Goal: Task Accomplishment & Management: Use online tool/utility

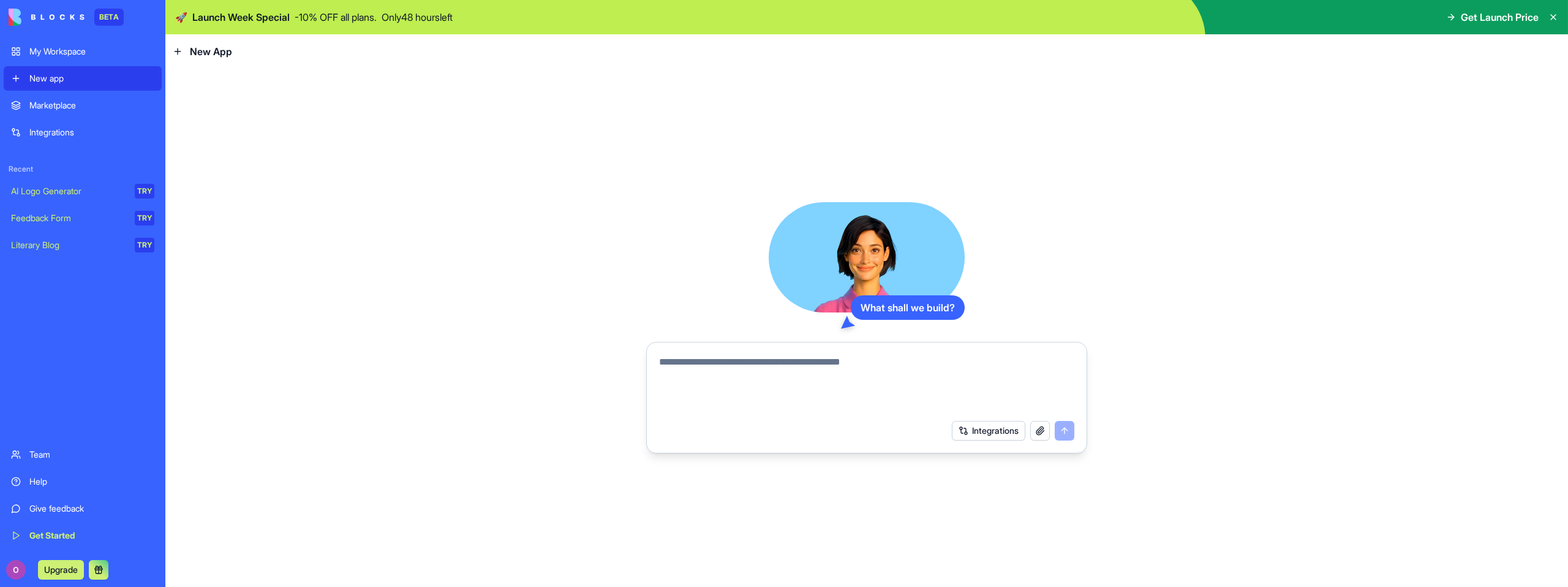
click at [57, 111] on link "Marketplace" at bounding box center [82, 105] width 158 height 24
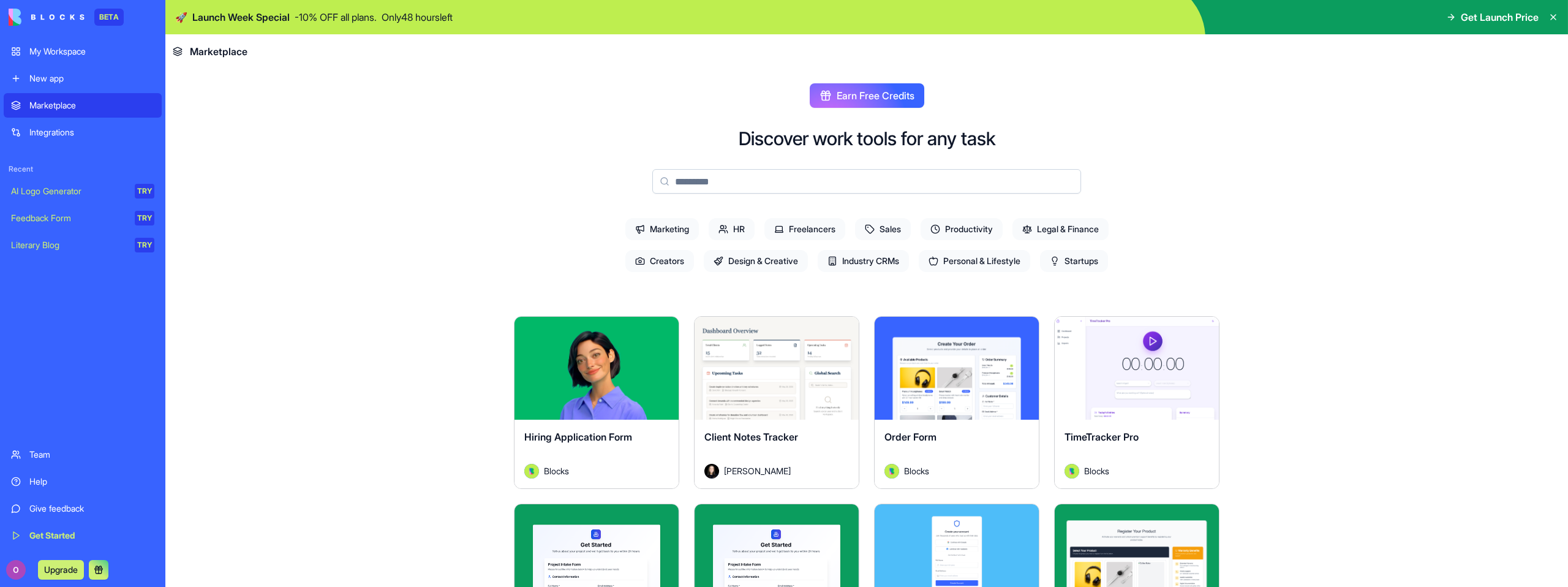
click at [84, 137] on div "Integrations" at bounding box center [92, 132] width 125 height 12
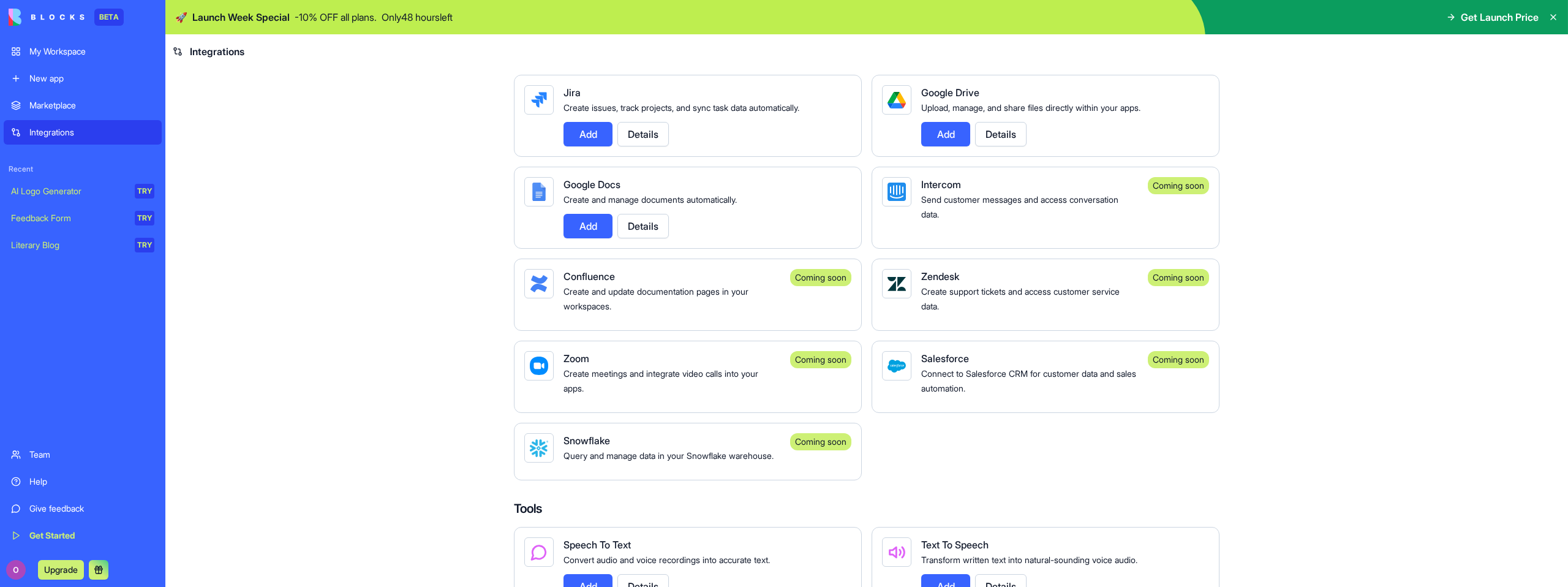
scroll to position [495, 0]
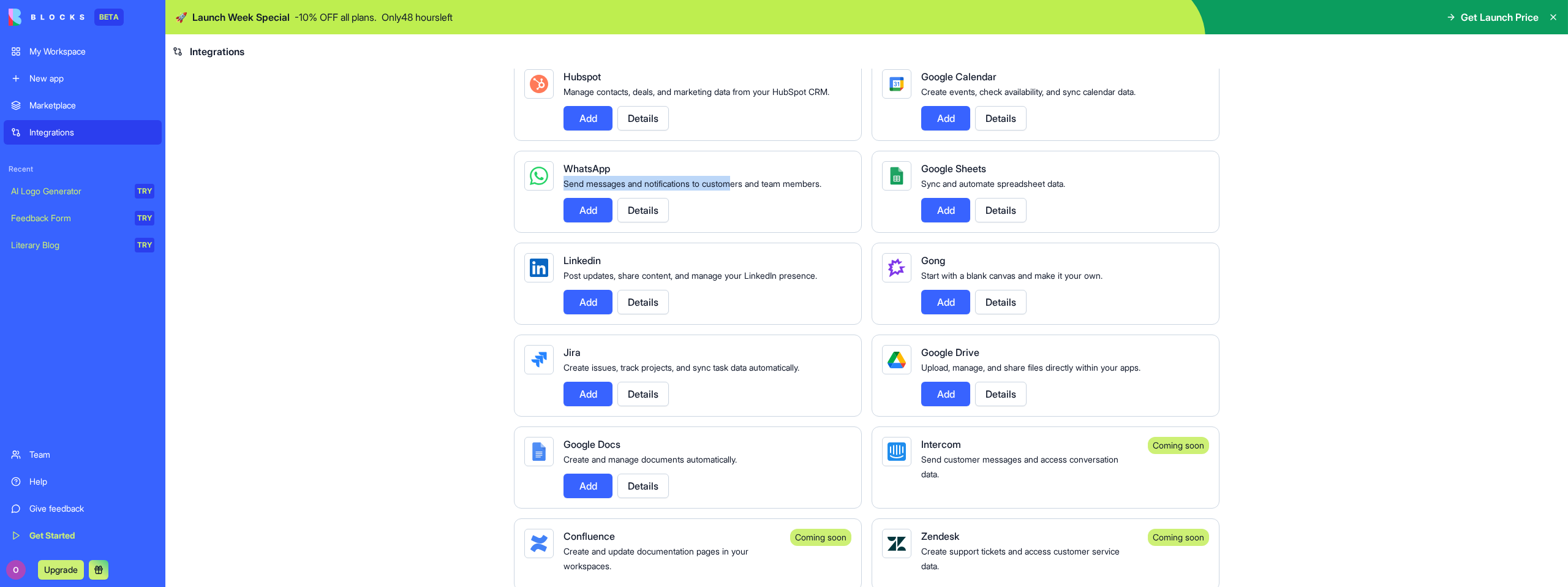
drag, startPoint x: 560, startPoint y: 196, endPoint x: 732, endPoint y: 204, distance: 172.2
click at [732, 190] on div "Send messages and notifications to customers and team members." at bounding box center [702, 183] width 278 height 14
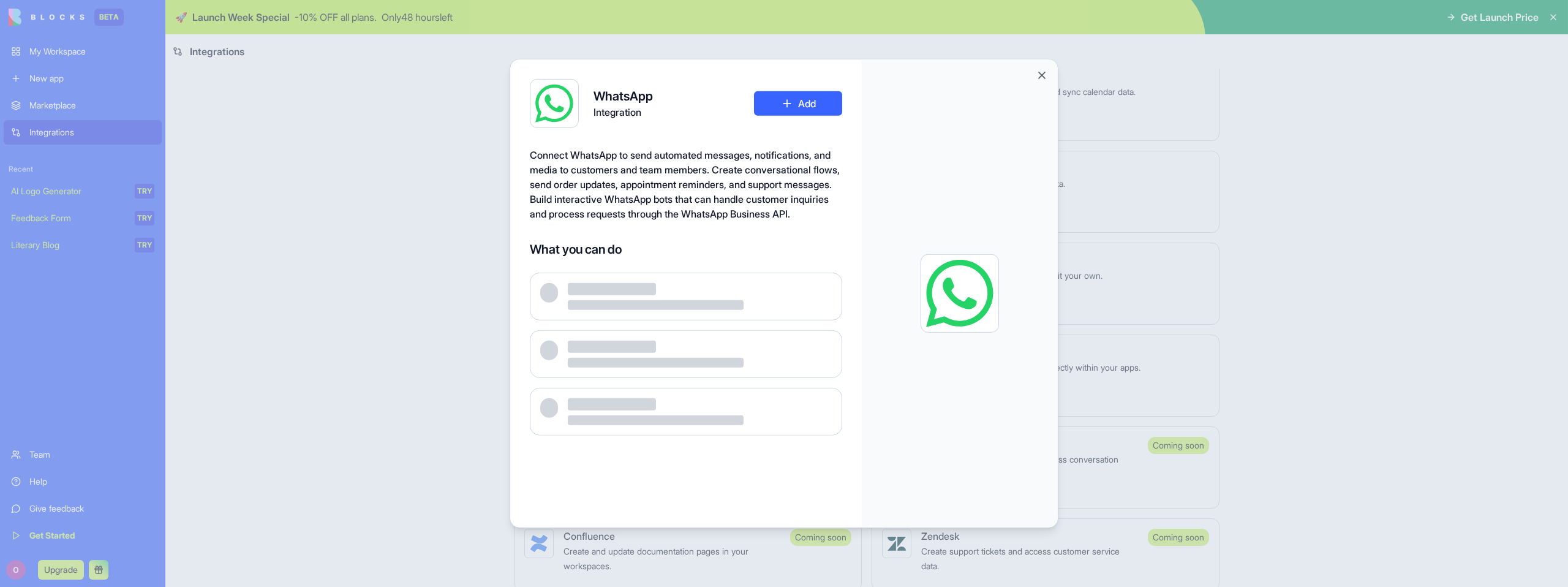
click at [768, 204] on span "Connect WhatsApp to send automated messages, notifications, and media to custom…" at bounding box center [685, 184] width 310 height 71
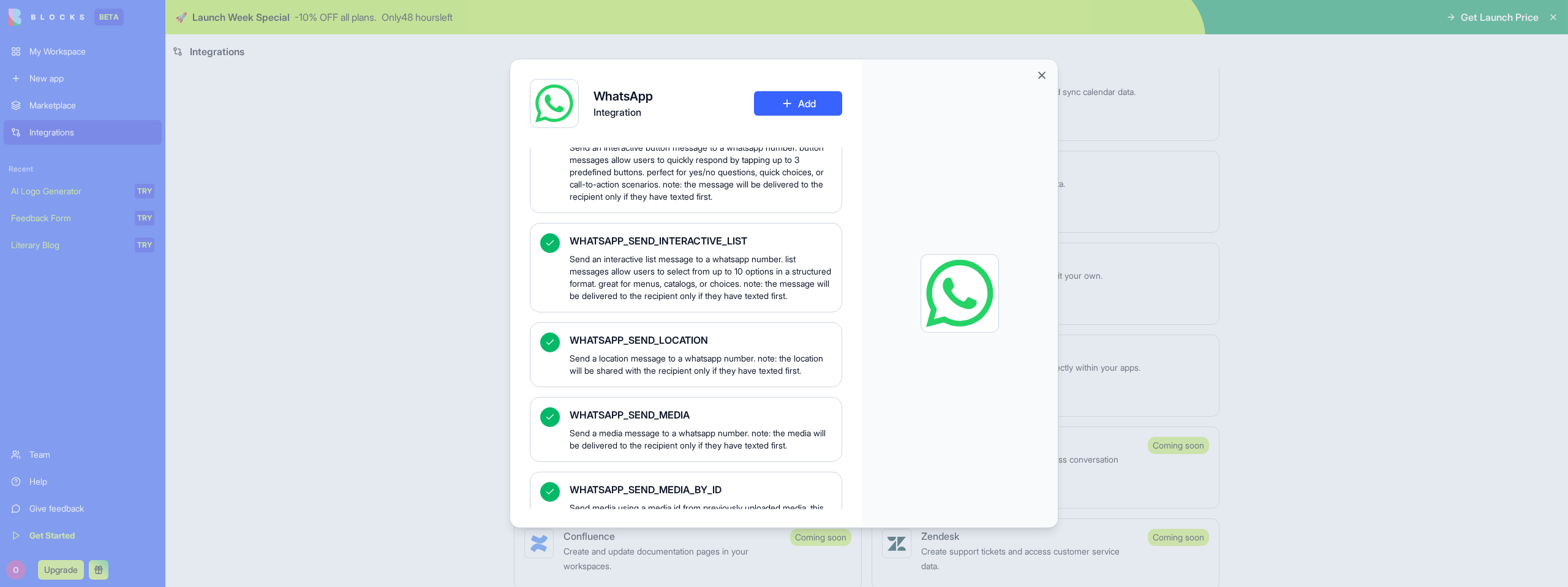
scroll to position [1251, 0]
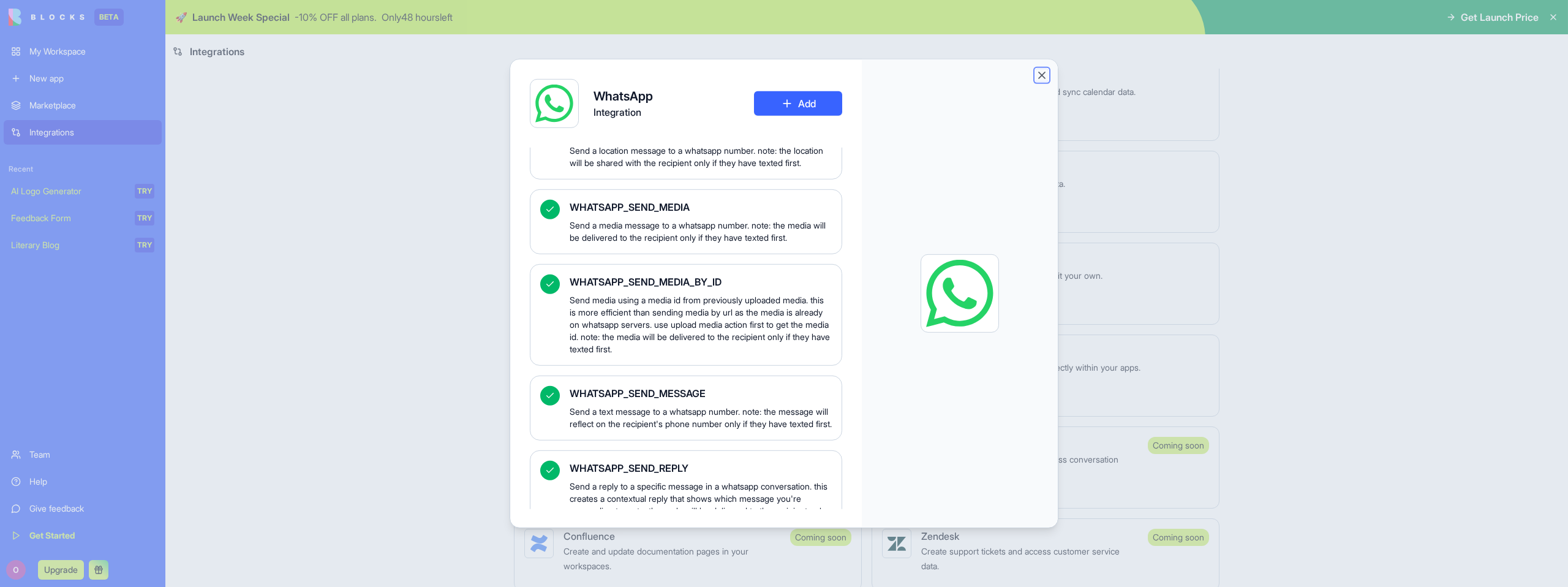
click at [1043, 77] on button "Close" at bounding box center [1041, 75] width 12 height 12
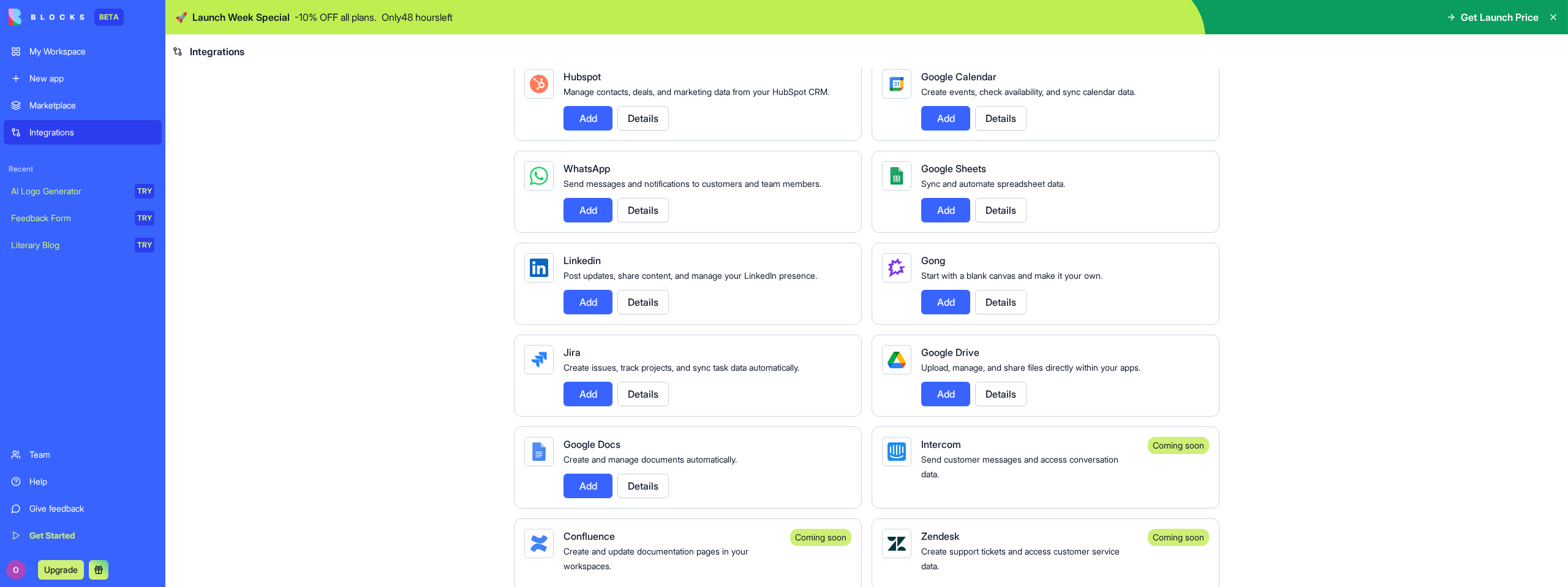
scroll to position [0, 0]
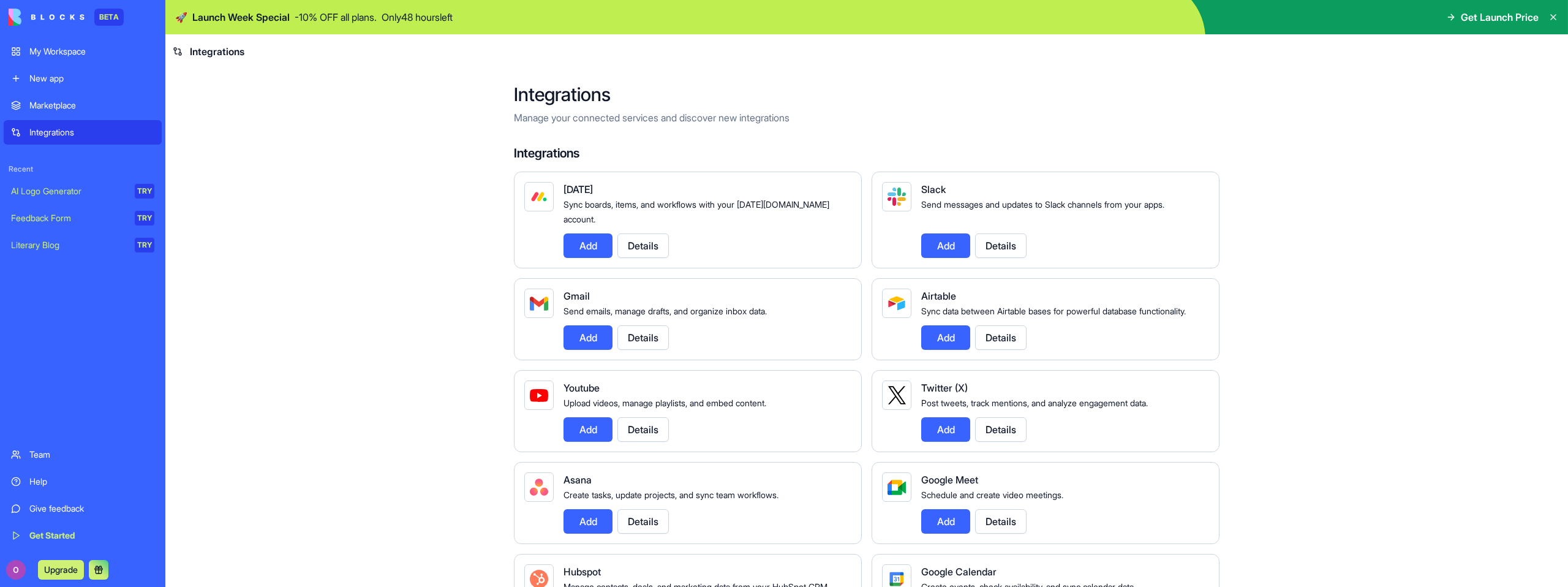
click at [584, 240] on button "Add" at bounding box center [588, 245] width 49 height 24
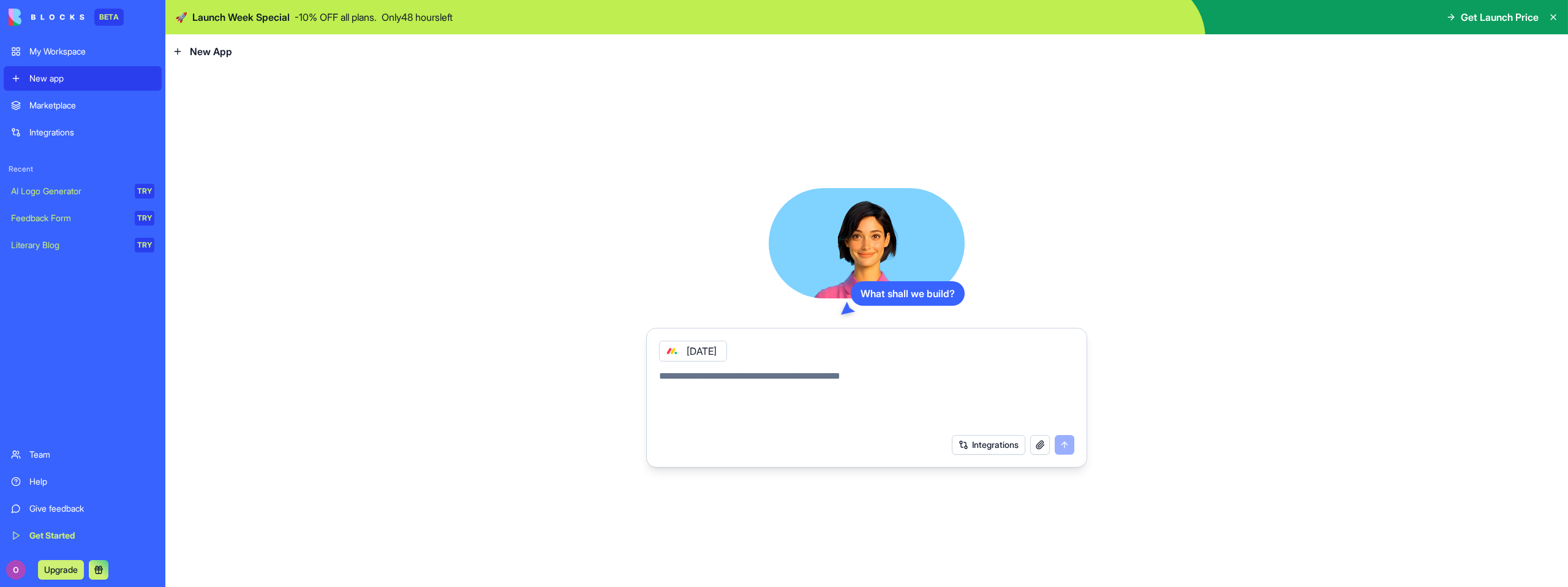
click at [703, 353] on div "[DATE]" at bounding box center [693, 351] width 68 height 21
click at [1041, 450] on button "button" at bounding box center [1040, 444] width 20 height 20
click at [704, 356] on div "[DATE]" at bounding box center [693, 351] width 68 height 21
click at [691, 354] on div "[DATE]" at bounding box center [693, 351] width 68 height 21
click at [726, 383] on textarea at bounding box center [866, 398] width 415 height 59
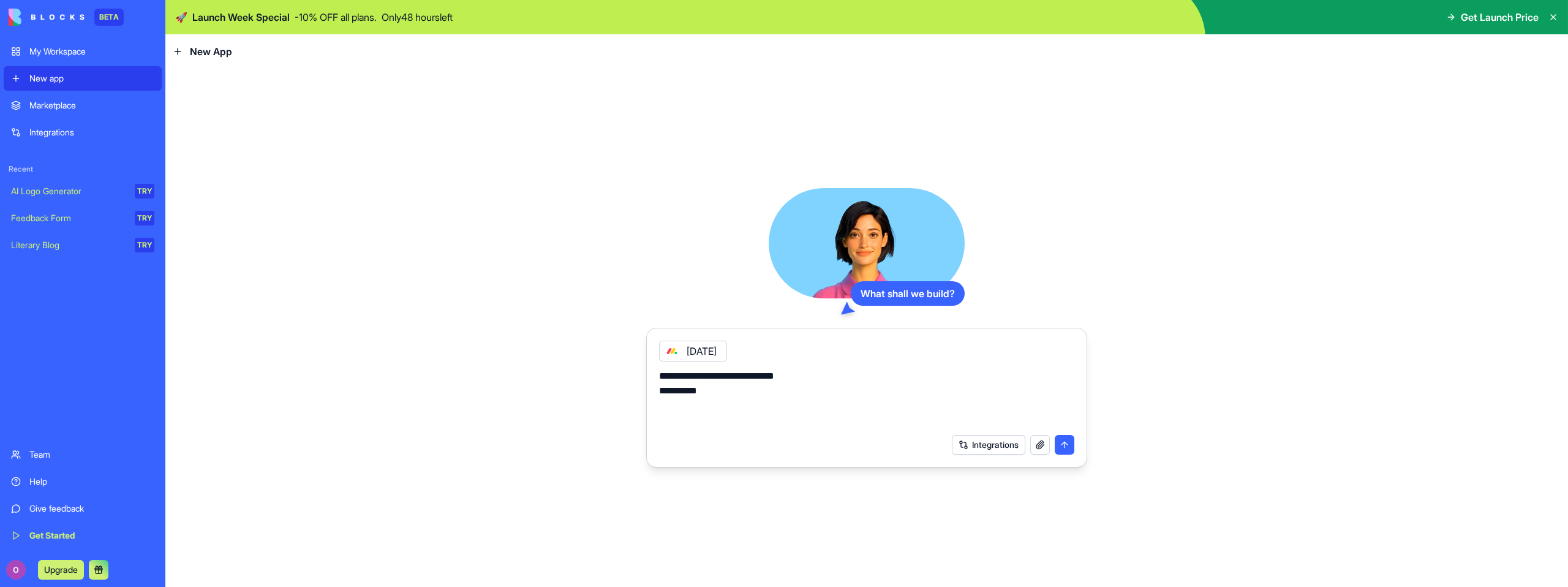
type textarea "**********"
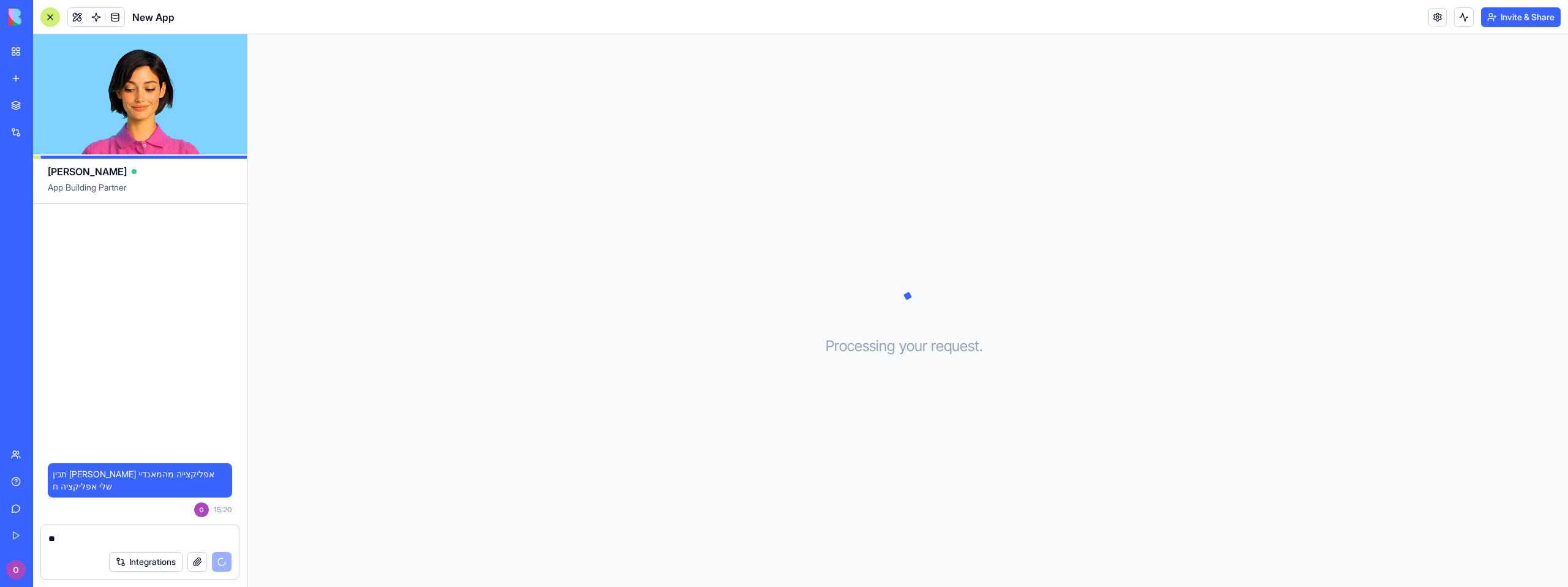
type textarea "**"
drag, startPoint x: 213, startPoint y: 564, endPoint x: 219, endPoint y: 561, distance: 6.7
click at [213, 564] on div "Integrations" at bounding box center [170, 561] width 122 height 20
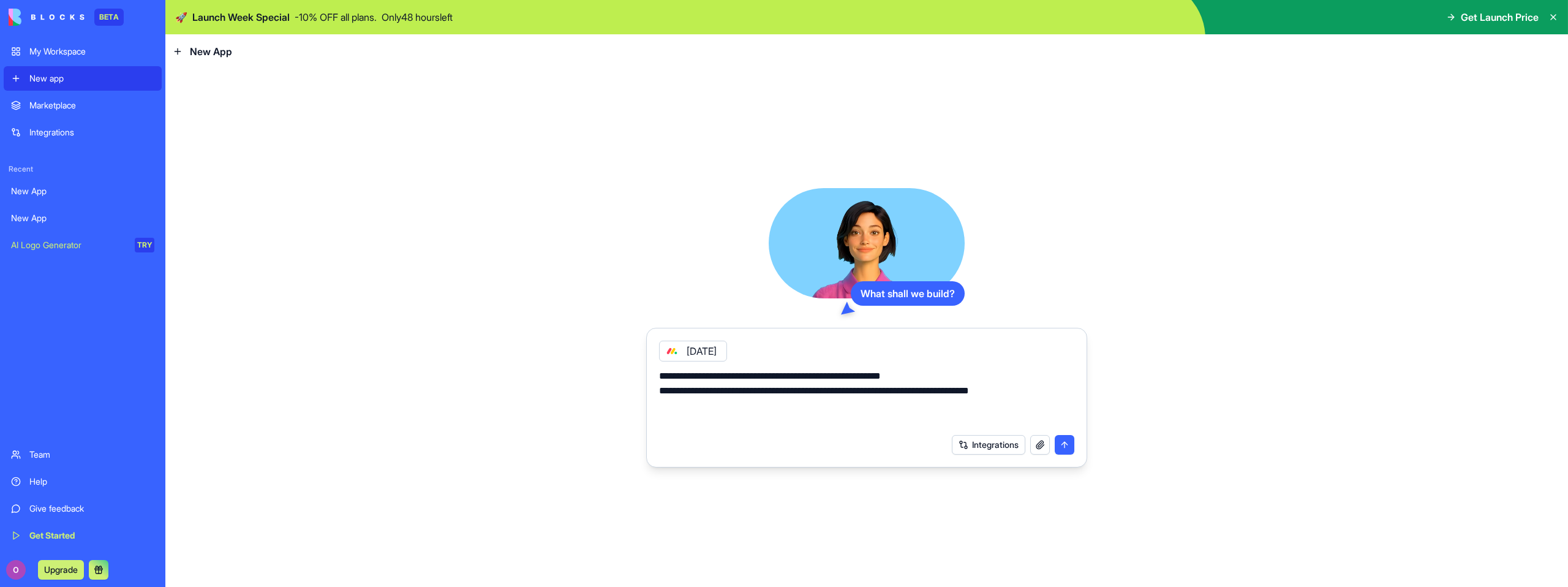
type textarea "**********"
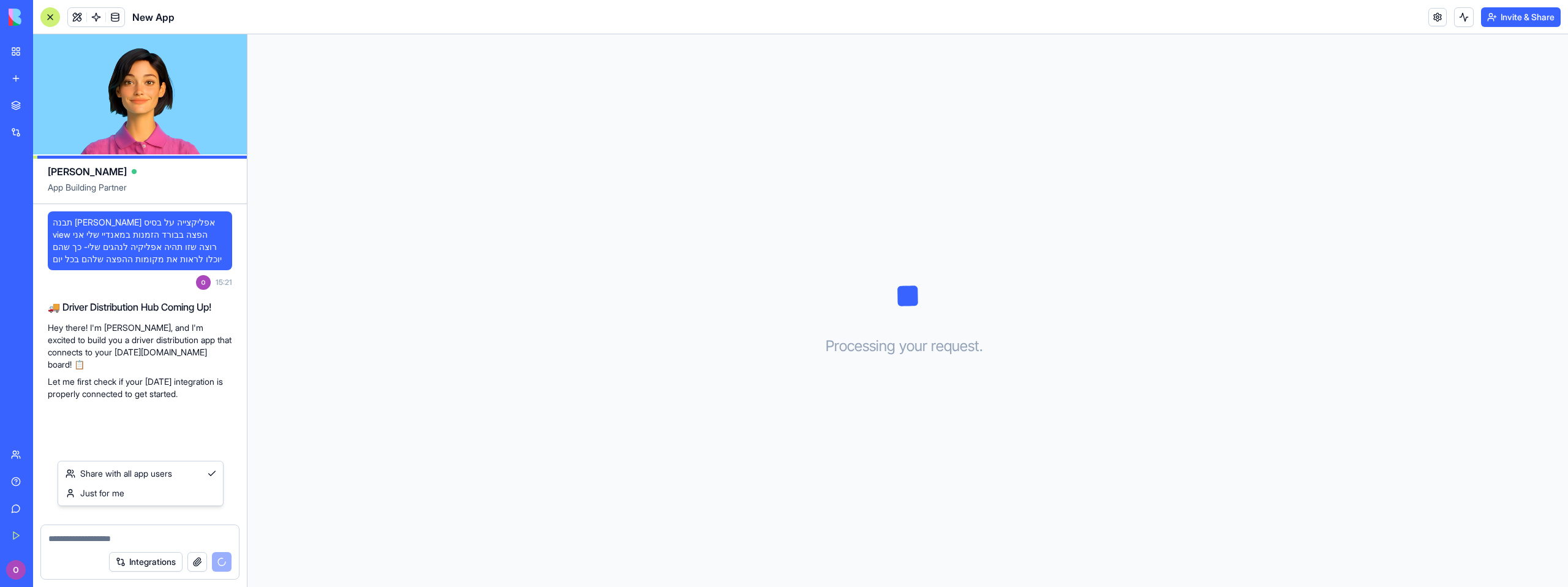
click at [184, 452] on html "BETA My Workspace New app Marketplace Integrations Recent New App New App New A…" at bounding box center [784, 293] width 1568 height 587
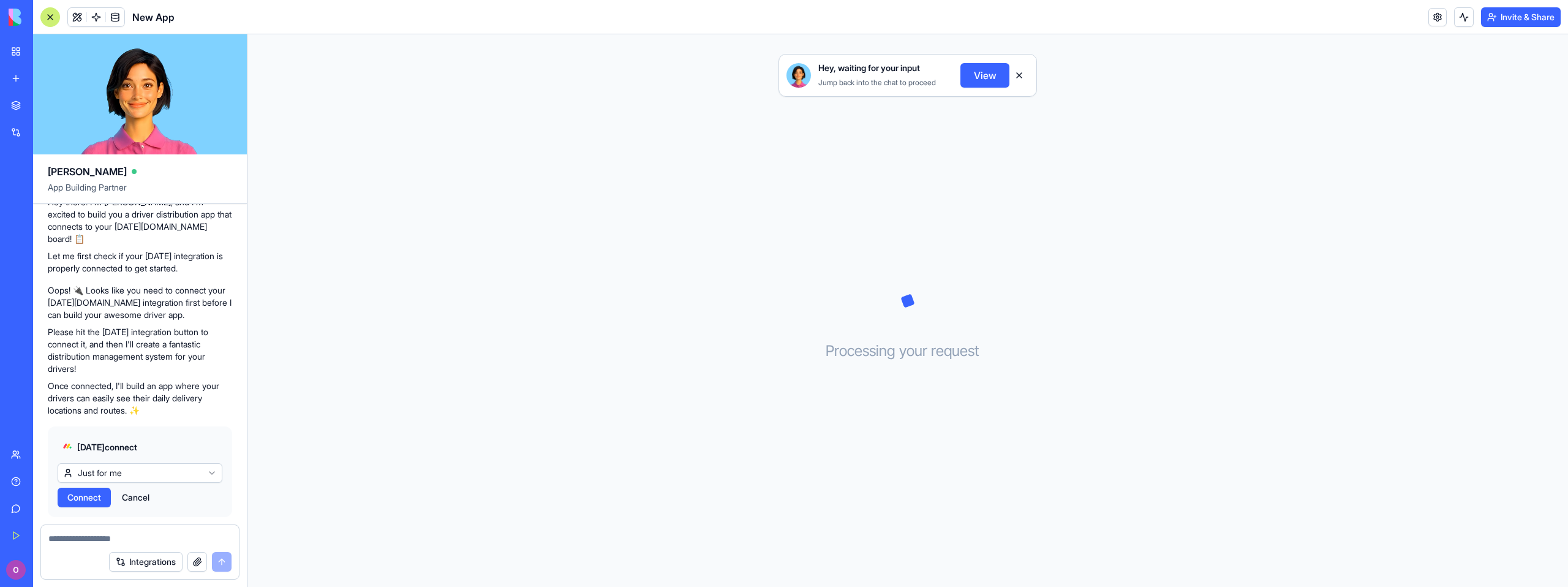
click at [80, 491] on span "Connect" at bounding box center [84, 497] width 33 height 12
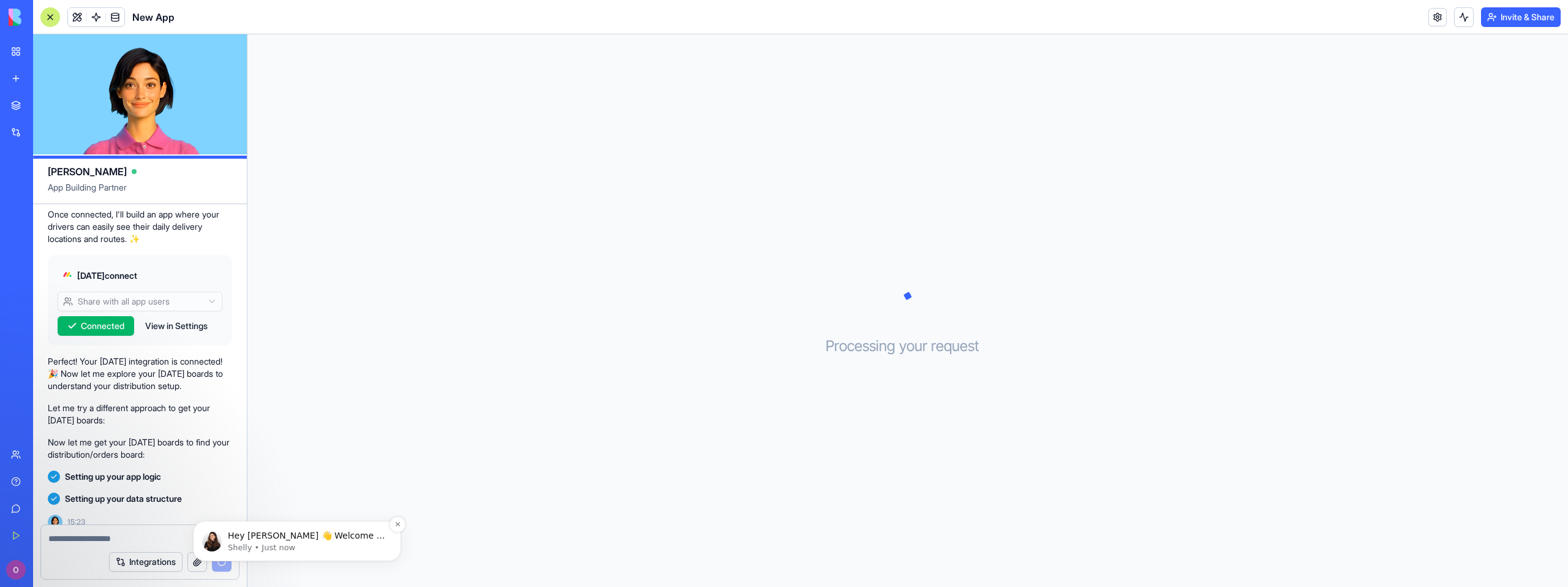
click at [298, 540] on p "Hey [PERSON_NAME] 👋 Welcome to Blocks 🙌 I'm here if you have any questions!" at bounding box center [306, 535] width 158 height 12
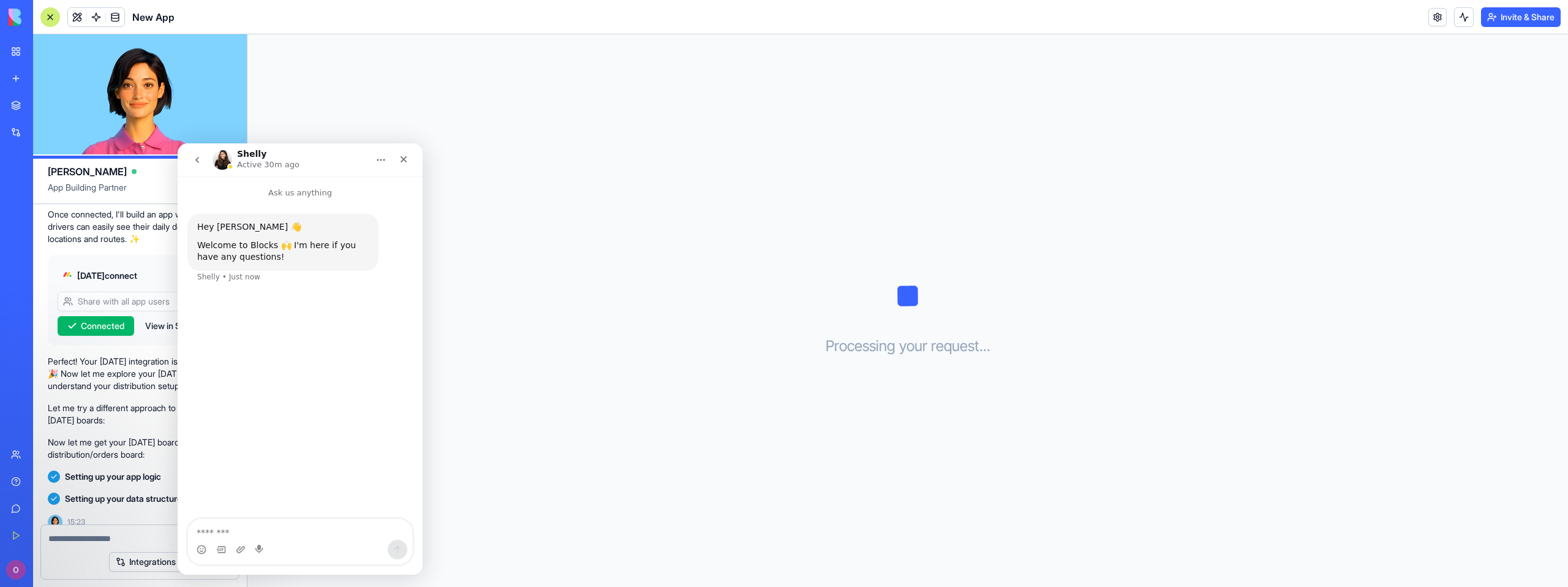
click at [224, 160] on img "Intercom messenger" at bounding box center [223, 160] width 20 height 20
click at [255, 158] on p "Active 30m ago" at bounding box center [268, 164] width 62 height 12
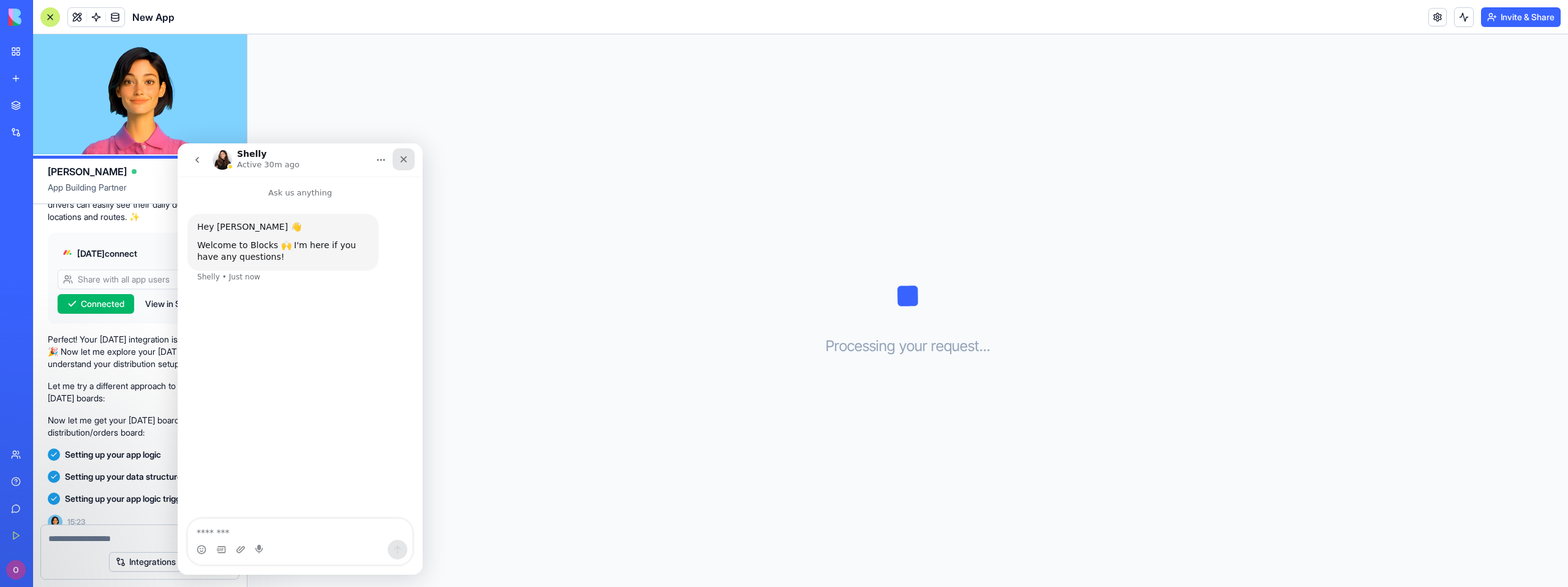
click at [401, 155] on icon "Close" at bounding box center [403, 159] width 10 height 10
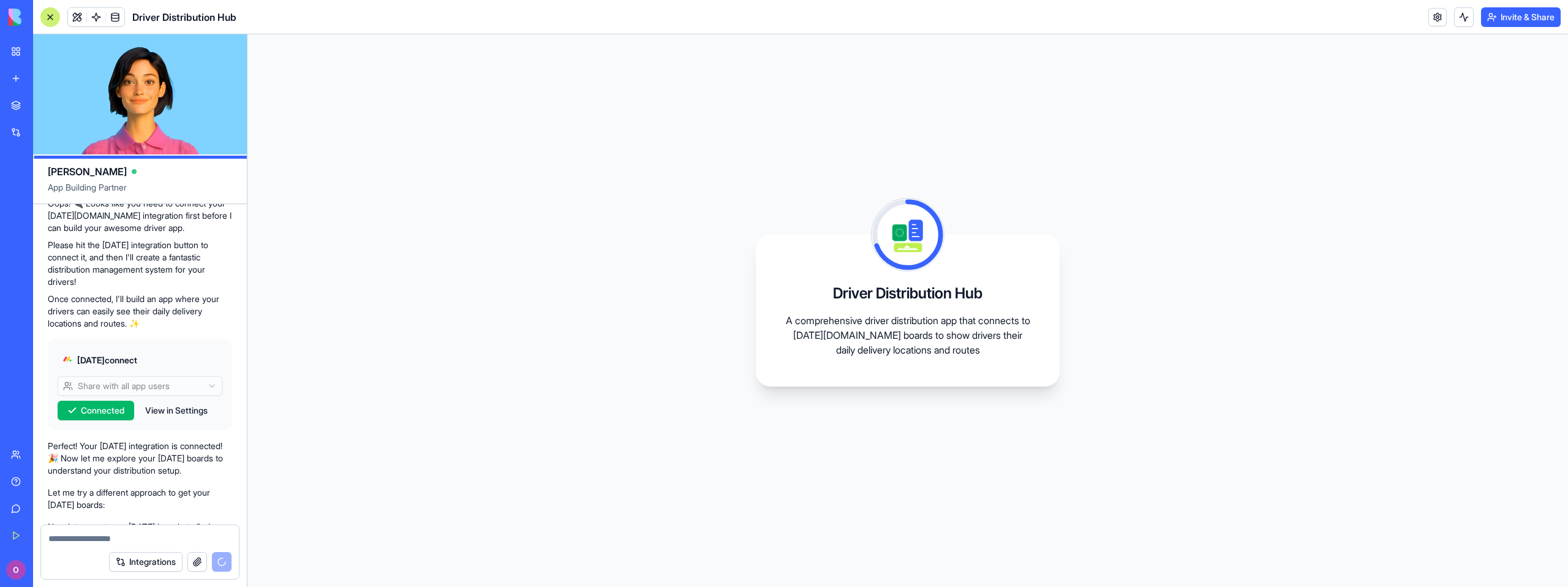
scroll to position [463, 0]
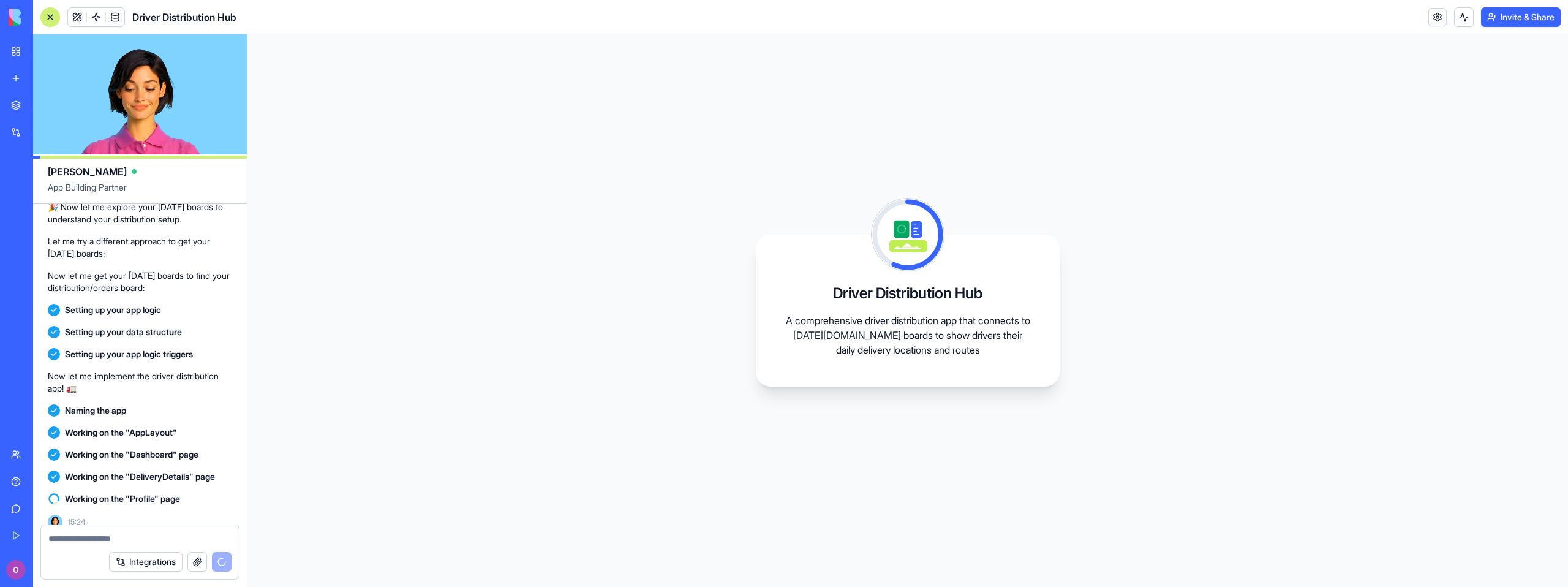
drag, startPoint x: 338, startPoint y: 305, endPoint x: 382, endPoint y: 321, distance: 46.8
click at [378, 318] on div "Driver Distribution Hub A comprehensive driver distribution app that connects t…" at bounding box center [908, 310] width 1321 height 552
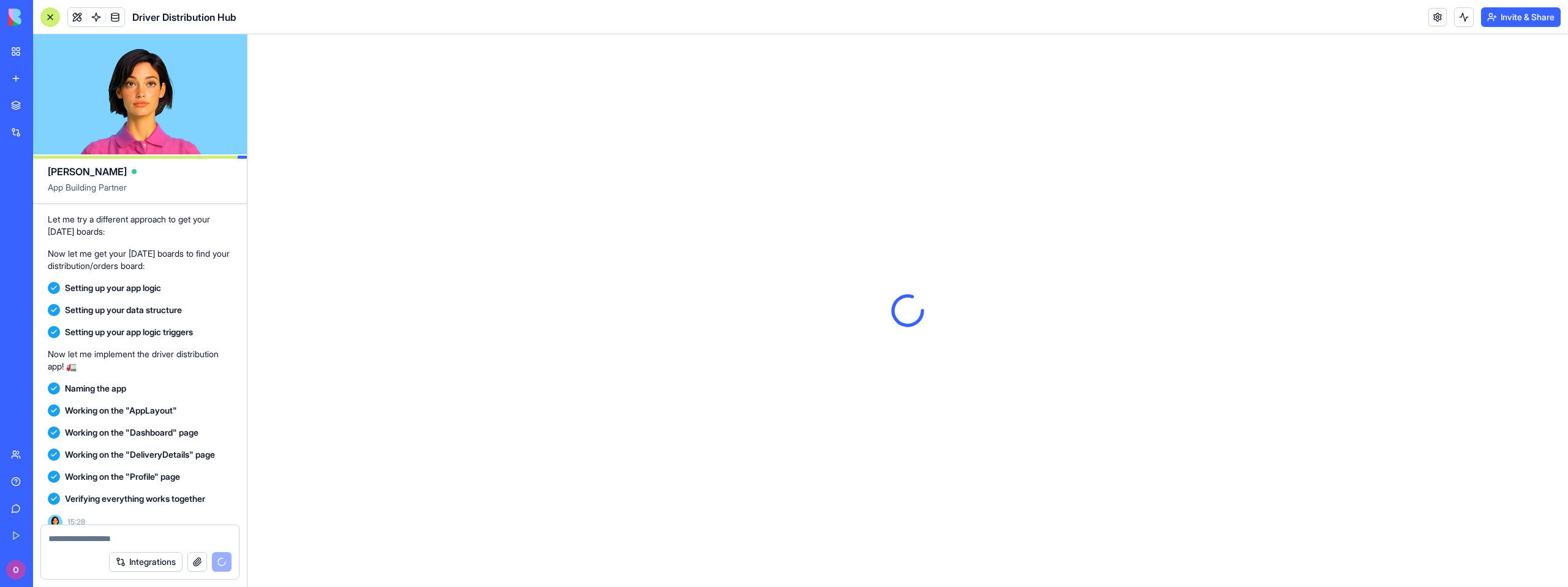
scroll to position [0, 0]
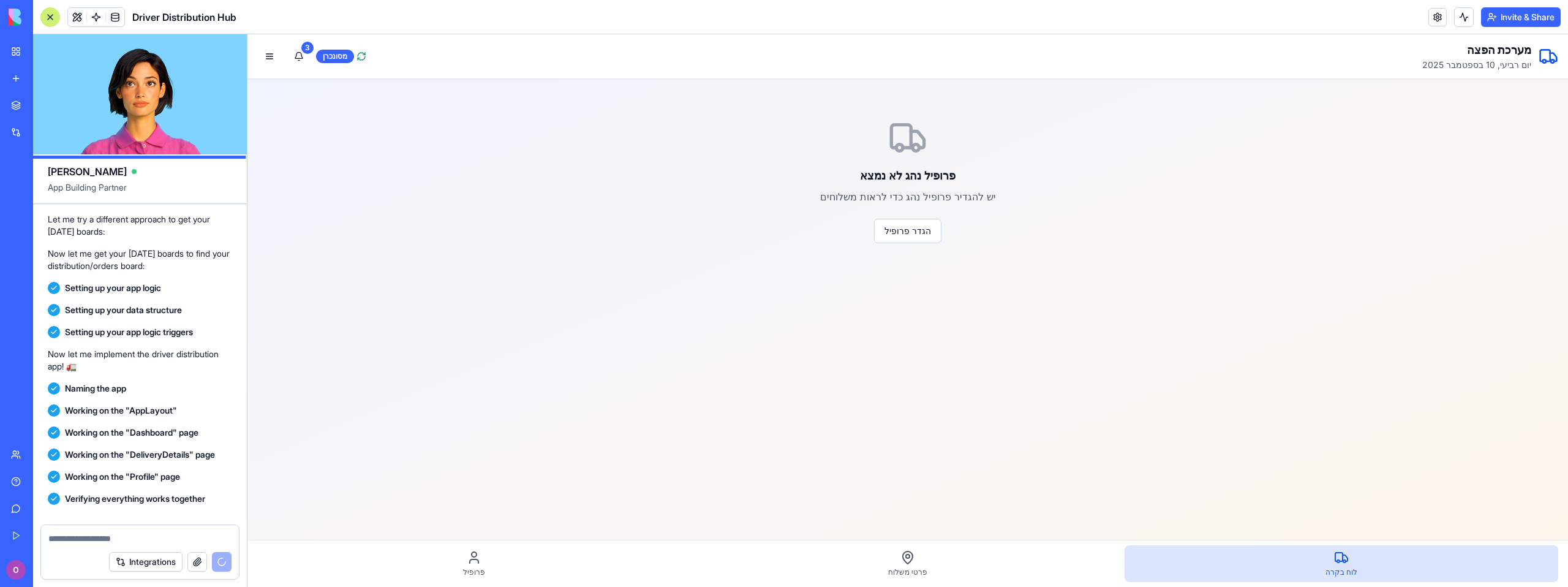
scroll to position [677, 0]
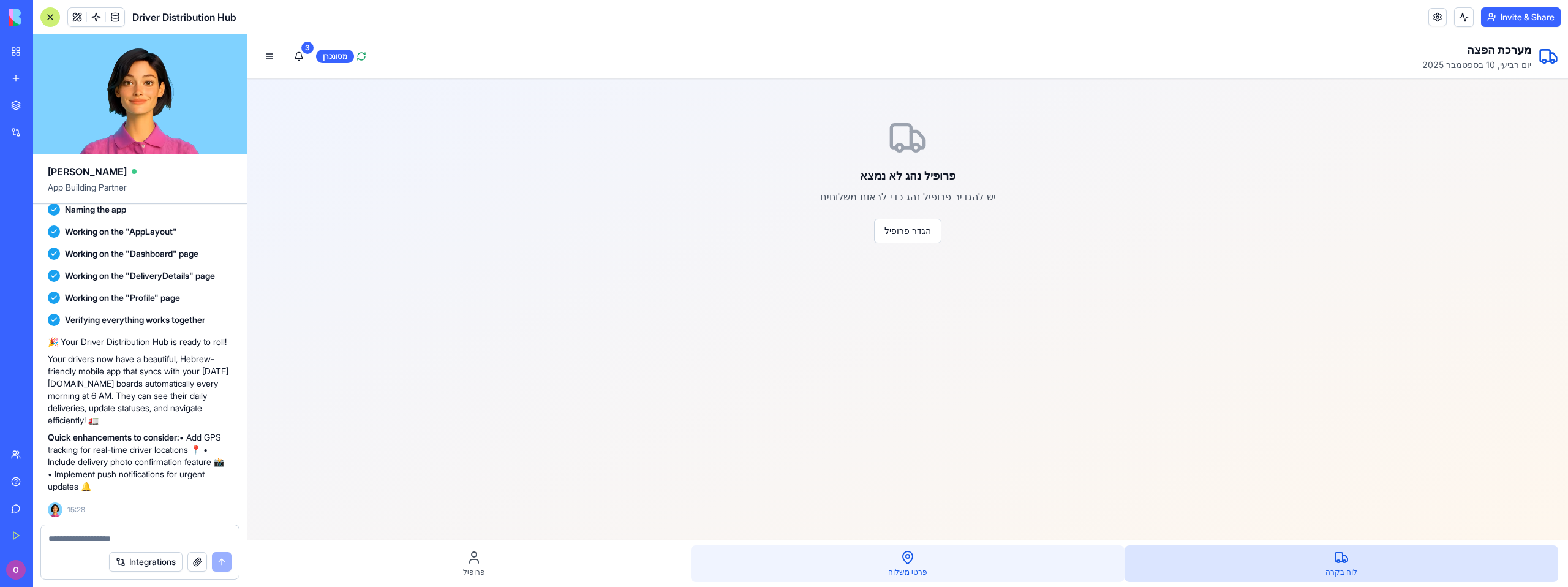
click at [912, 575] on span "פרטי משלוח" at bounding box center [908, 572] width 39 height 10
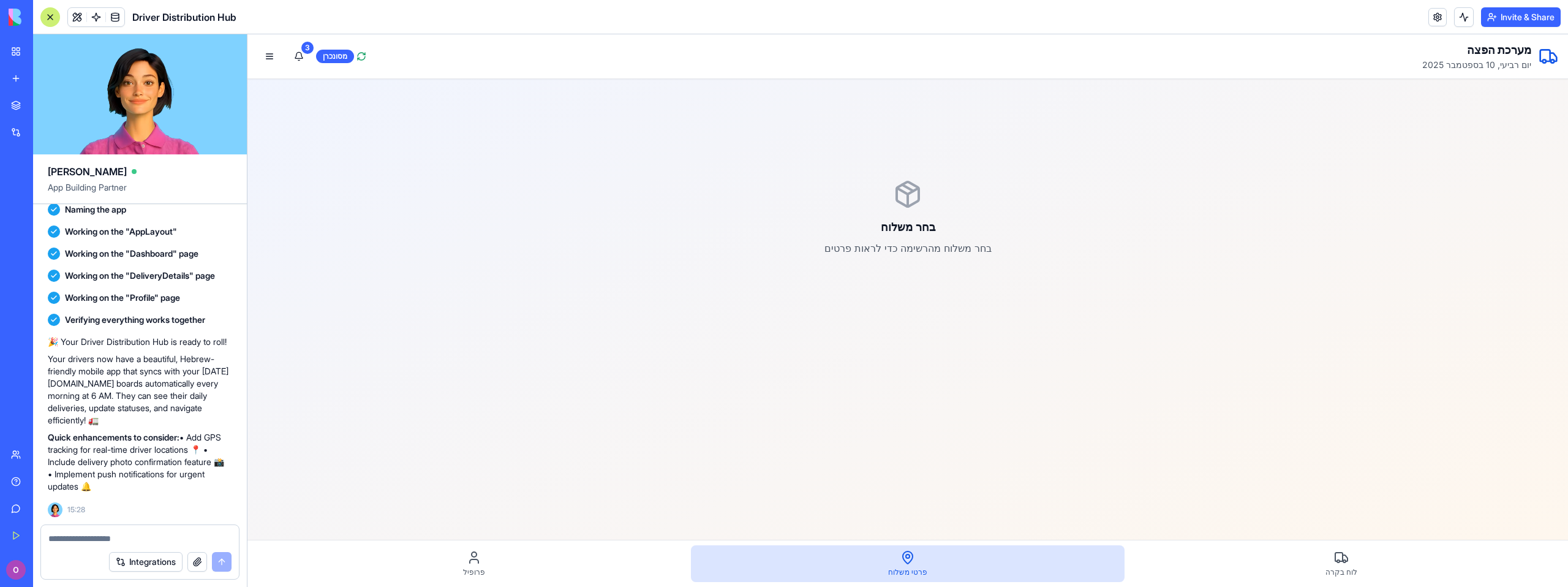
click at [1291, 586] on nav "לוח בקרה פרטי משלוח פרופיל" at bounding box center [908, 563] width 1321 height 47
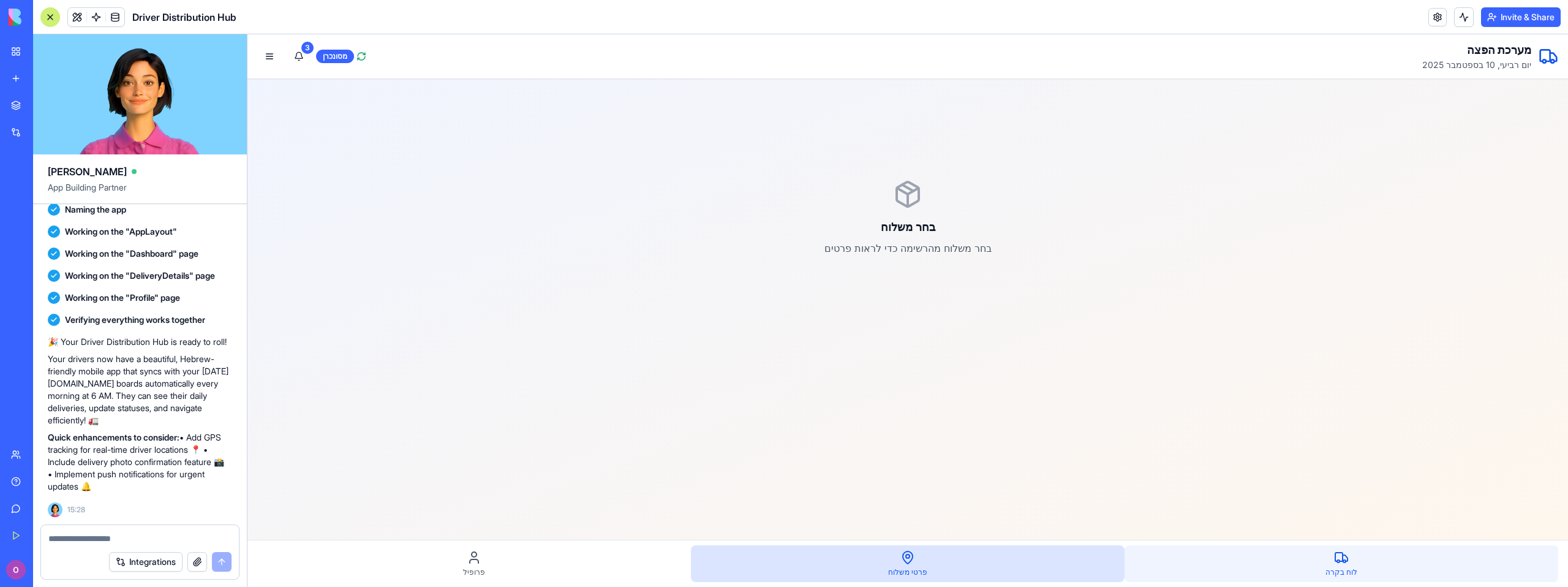
click at [1283, 571] on div "לוח בקרה" at bounding box center [1341, 563] width 434 height 37
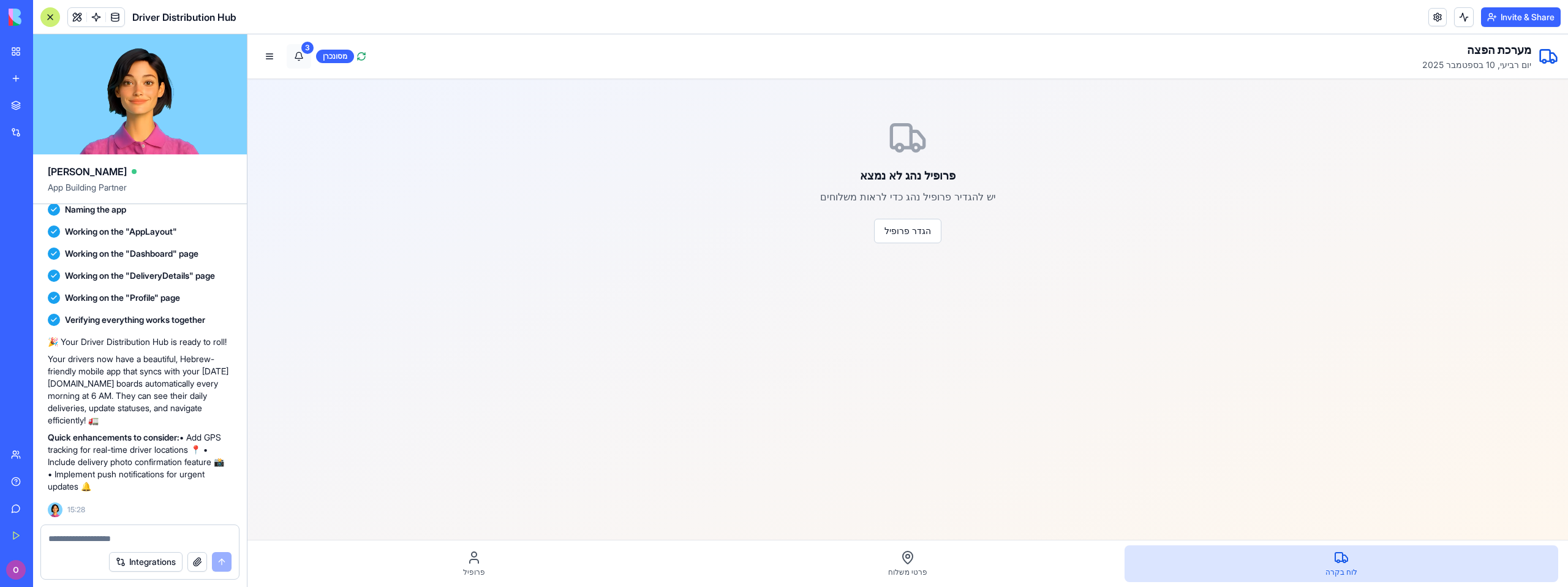
click at [303, 59] on button "3" at bounding box center [298, 56] width 24 height 24
click at [300, 59] on button "3" at bounding box center [298, 56] width 24 height 24
click at [271, 59] on button at bounding box center [269, 56] width 24 height 24
click at [271, 60] on button at bounding box center [269, 56] width 24 height 24
click at [271, 60] on button at bounding box center [269, 56] width 24 height 24
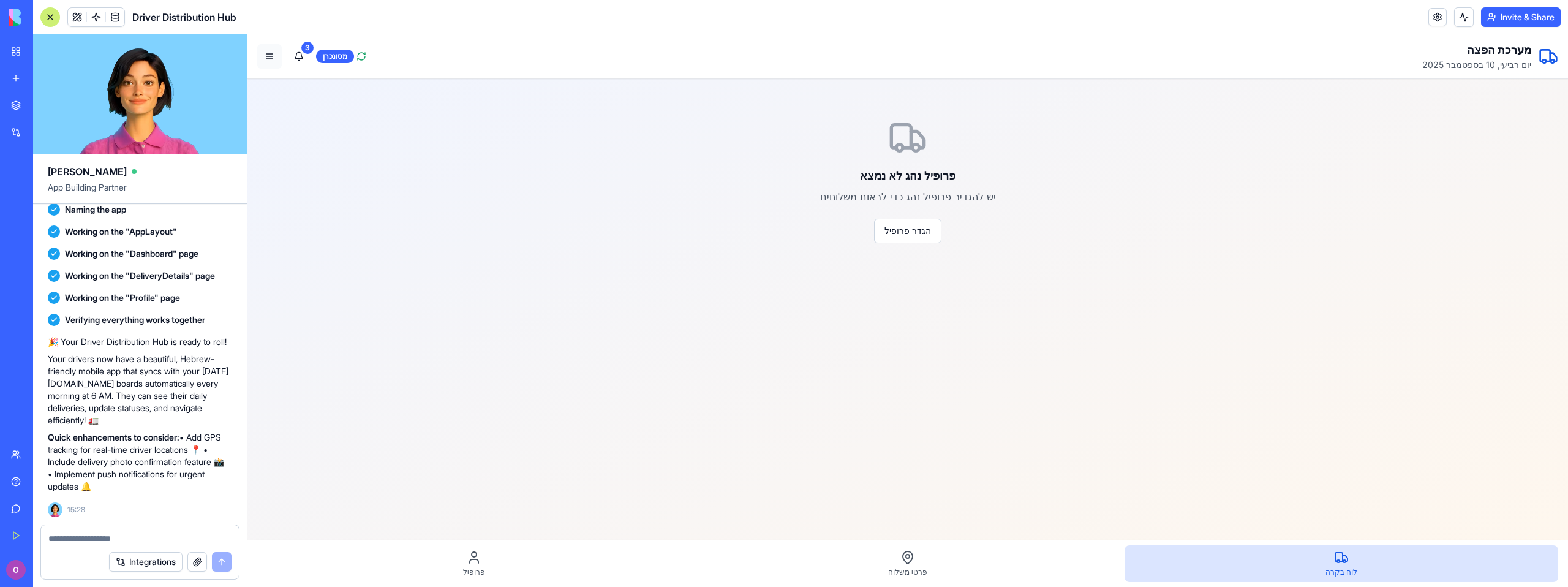
click at [271, 60] on button at bounding box center [269, 56] width 24 height 24
click at [1503, 67] on p "יום רביעי, 10 בספטמבר 2025" at bounding box center [1476, 65] width 109 height 12
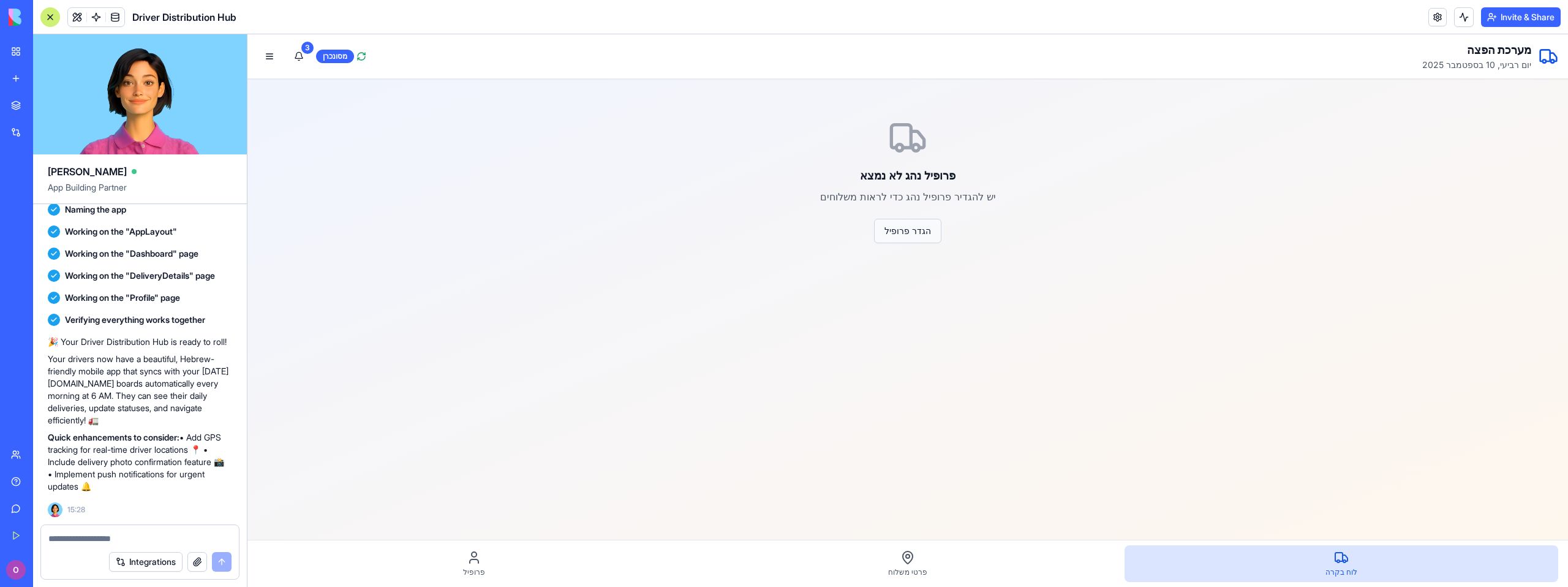
click at [912, 230] on button "הגדר פרופיל" at bounding box center [907, 230] width 67 height 24
click at [138, 402] on p "Your drivers now have a beautiful, Hebrew-friendly mobile app that syncs with y…" at bounding box center [140, 389] width 185 height 73
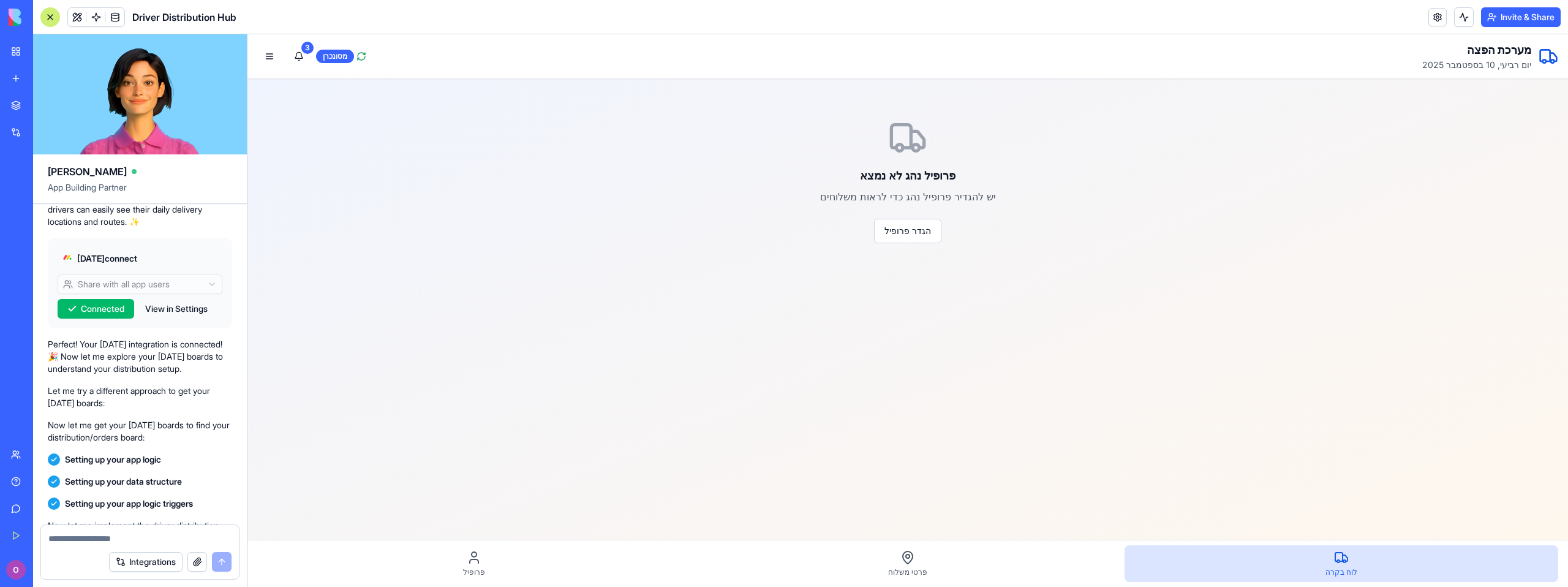
scroll to position [677, 0]
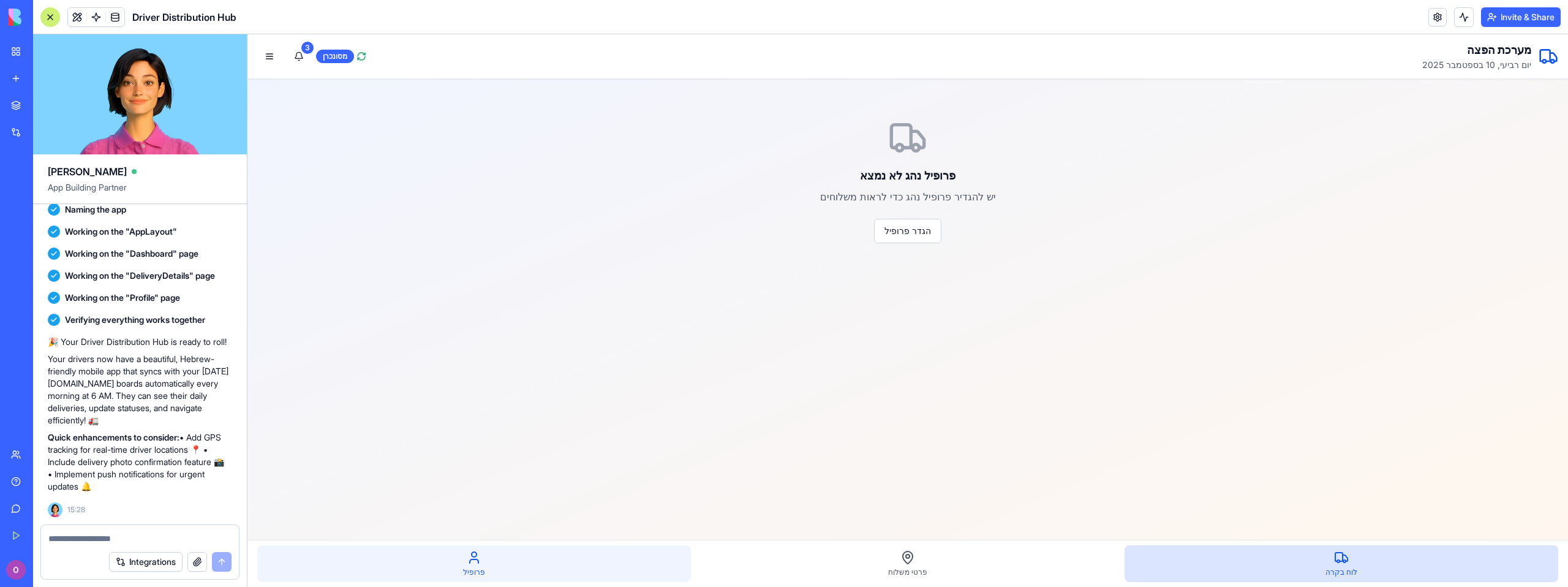
click at [531, 551] on div "פרופיל" at bounding box center [474, 563] width 434 height 37
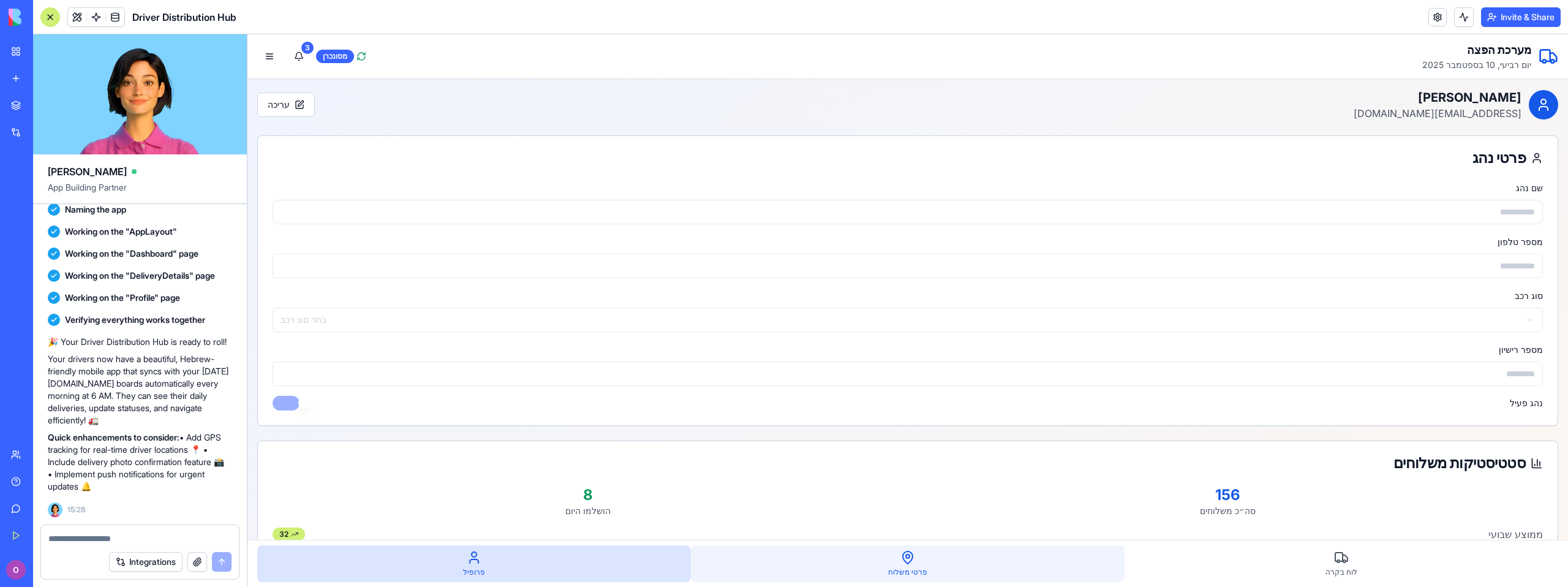
click at [839, 577] on div "פרטי משלוח" at bounding box center [908, 563] width 434 height 37
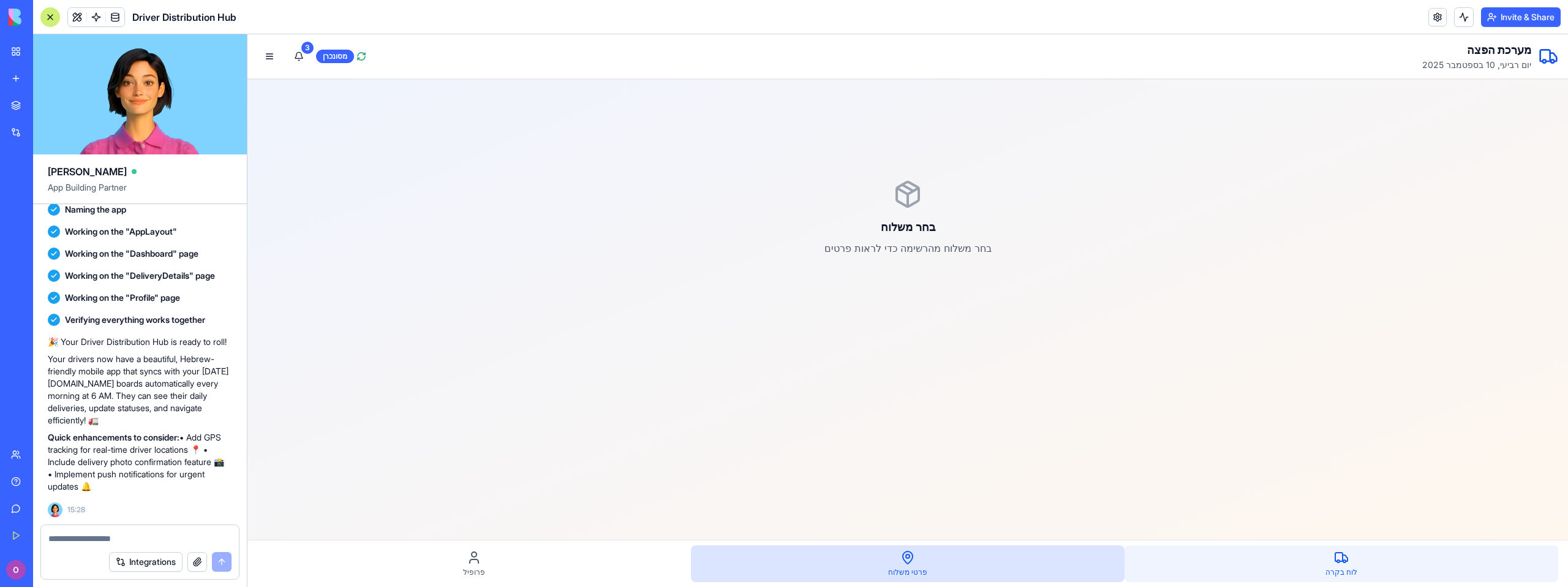
click at [1353, 563] on div "לוח בקרה" at bounding box center [1341, 563] width 434 height 37
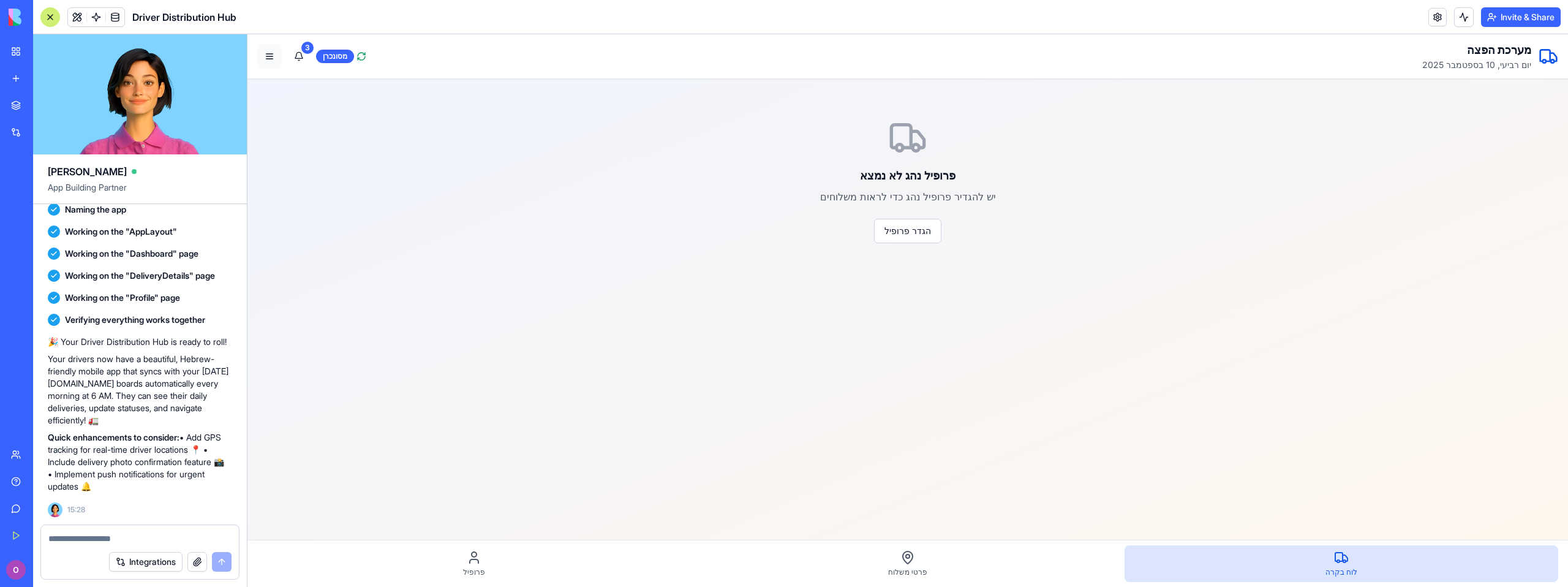
click at [269, 56] on button at bounding box center [269, 56] width 24 height 24
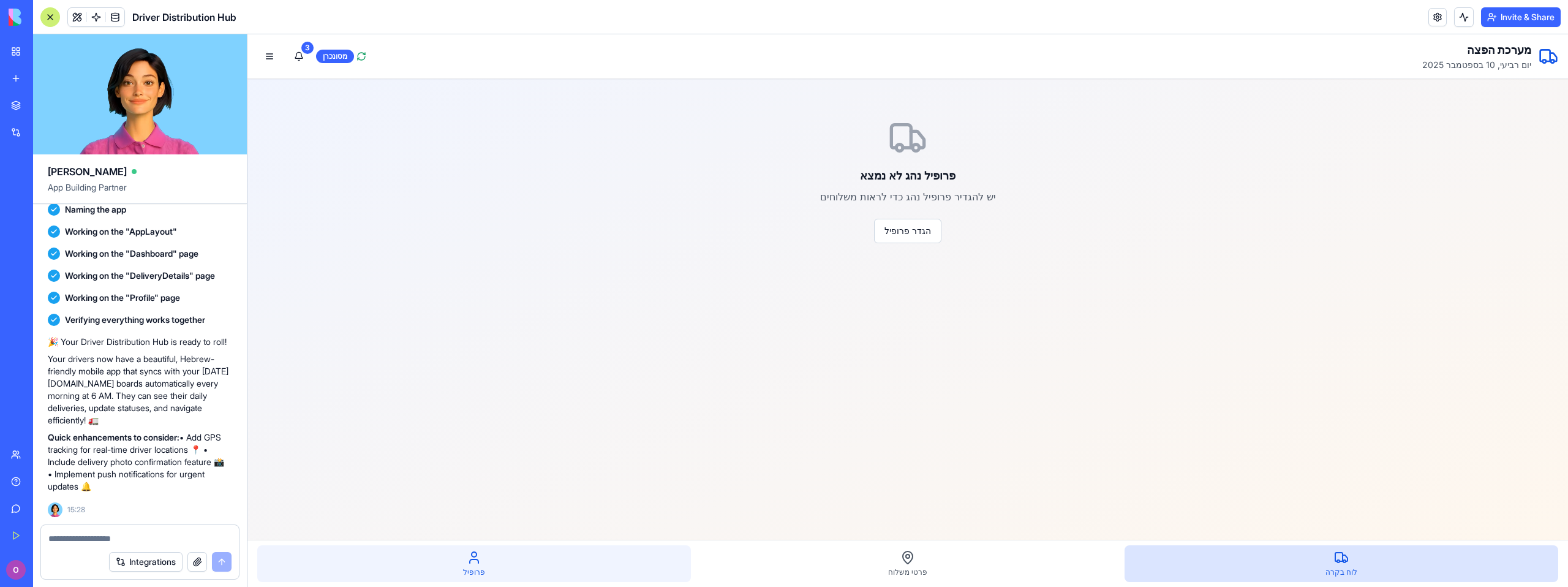
click at [507, 567] on div "פרופיל" at bounding box center [474, 563] width 434 height 37
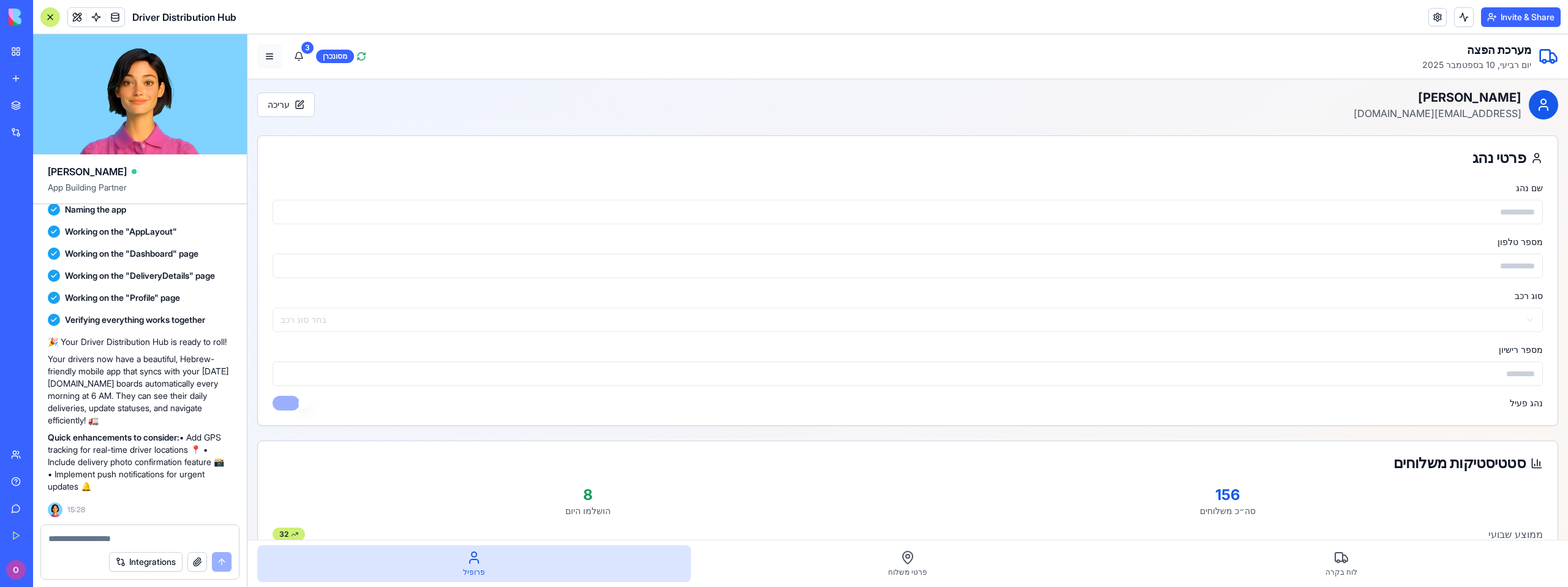
click at [268, 54] on button at bounding box center [269, 56] width 24 height 24
click at [268, 55] on button at bounding box center [269, 56] width 24 height 24
click at [294, 56] on button "3" at bounding box center [298, 56] width 24 height 24
drag, startPoint x: 95, startPoint y: 353, endPoint x: 158, endPoint y: 347, distance: 63.3
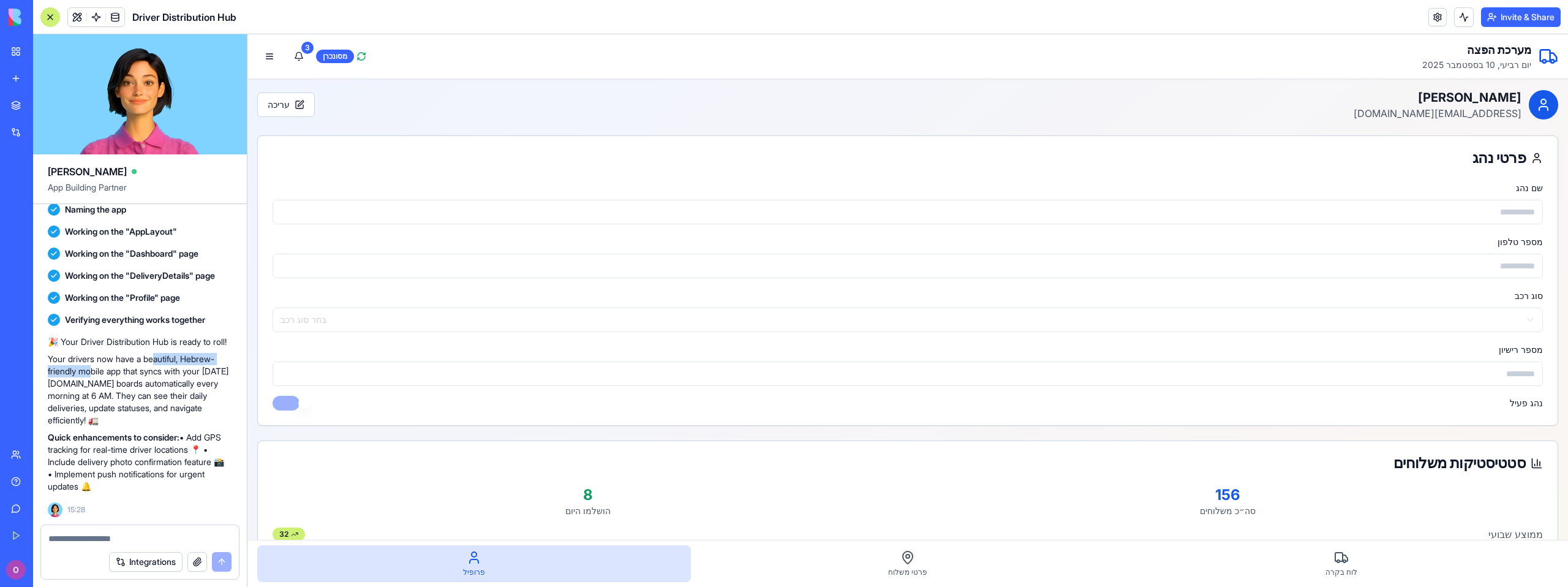
click at [158, 353] on p "Your drivers now have a beautiful, Hebrew-friendly mobile app that syncs with y…" at bounding box center [140, 389] width 185 height 73
click at [274, 103] on button "עריכה" at bounding box center [286, 104] width 58 height 24
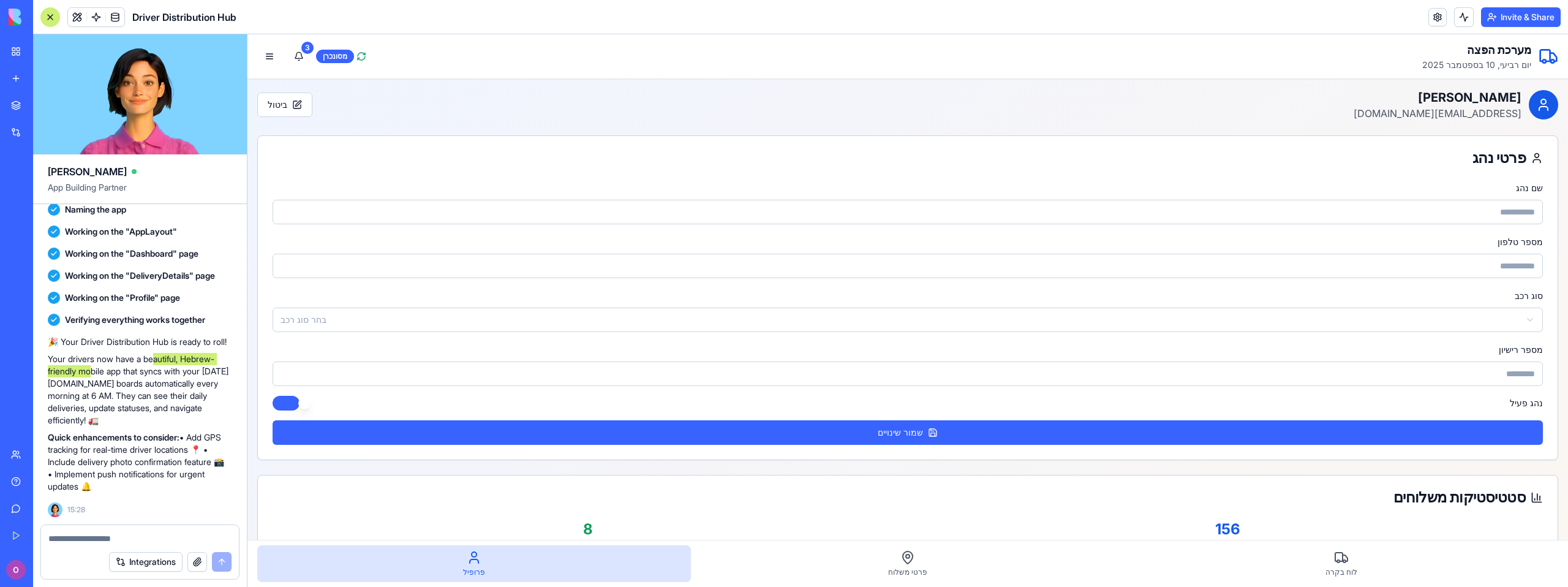
click at [1344, 224] on form "**********" at bounding box center [907, 312] width 1270 height 264
click at [1350, 215] on input "שם נהג" at bounding box center [907, 211] width 1270 height 24
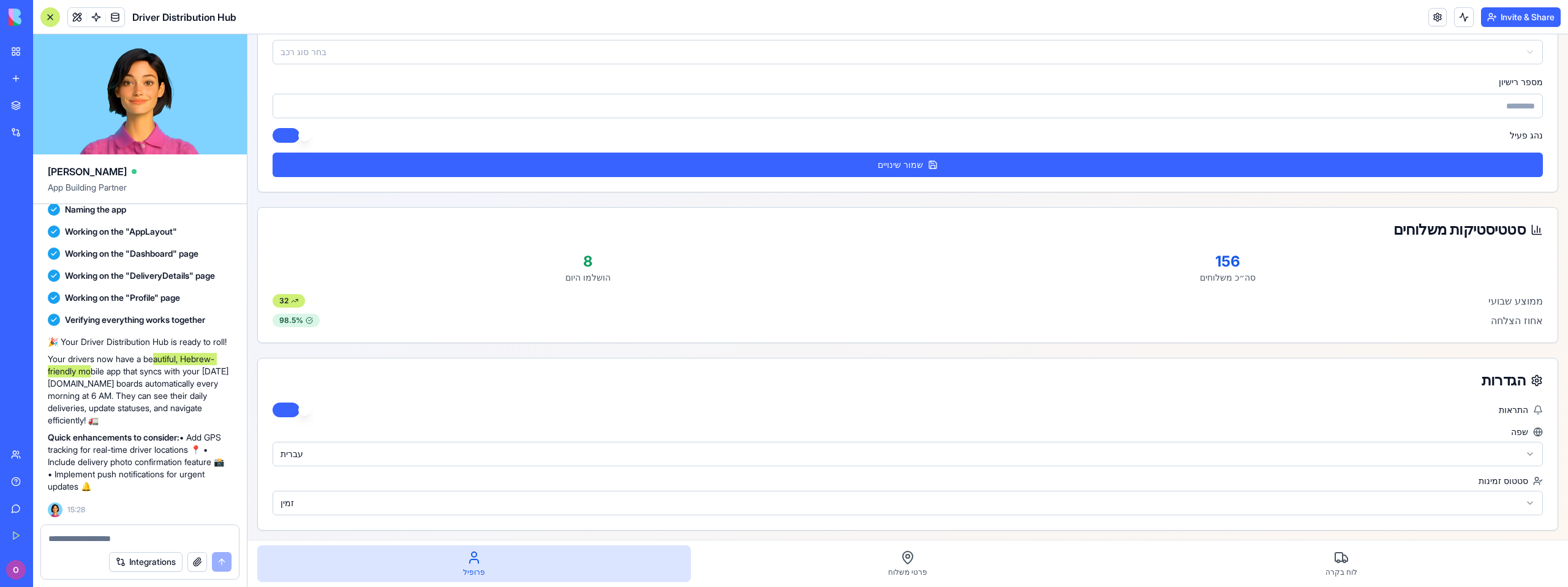
scroll to position [276, 0]
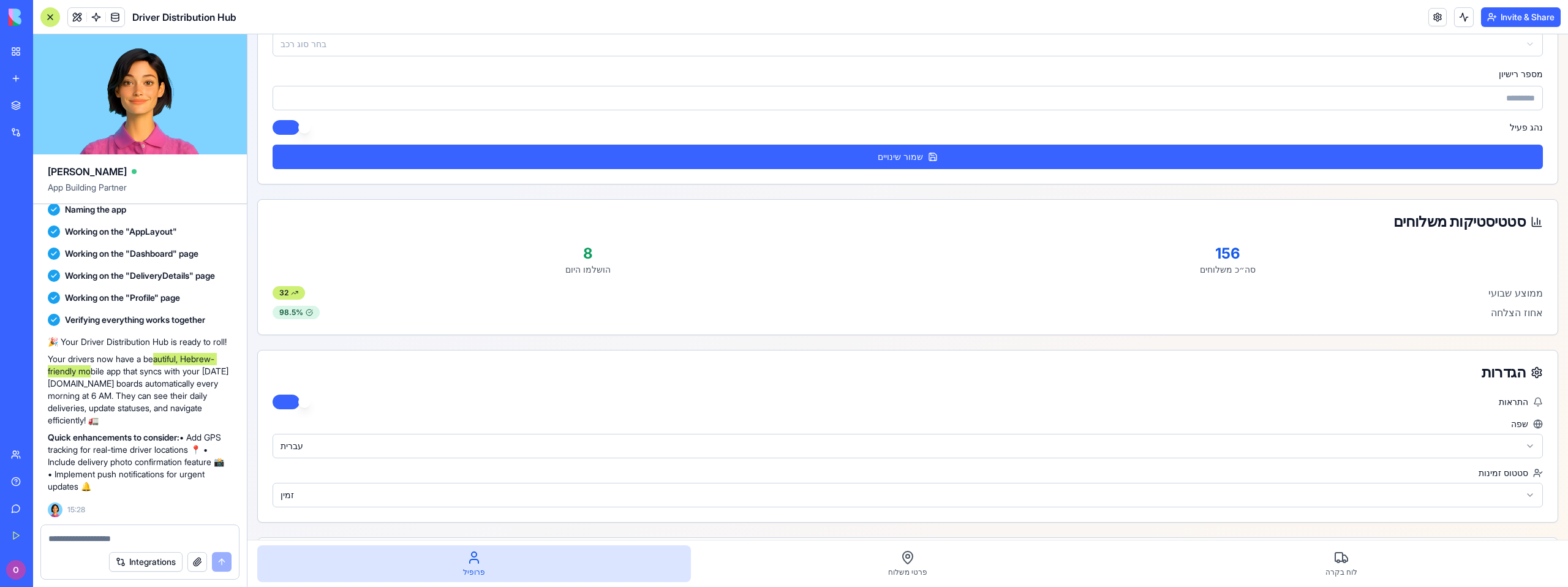
click at [595, 257] on p "8" at bounding box center [587, 253] width 630 height 20
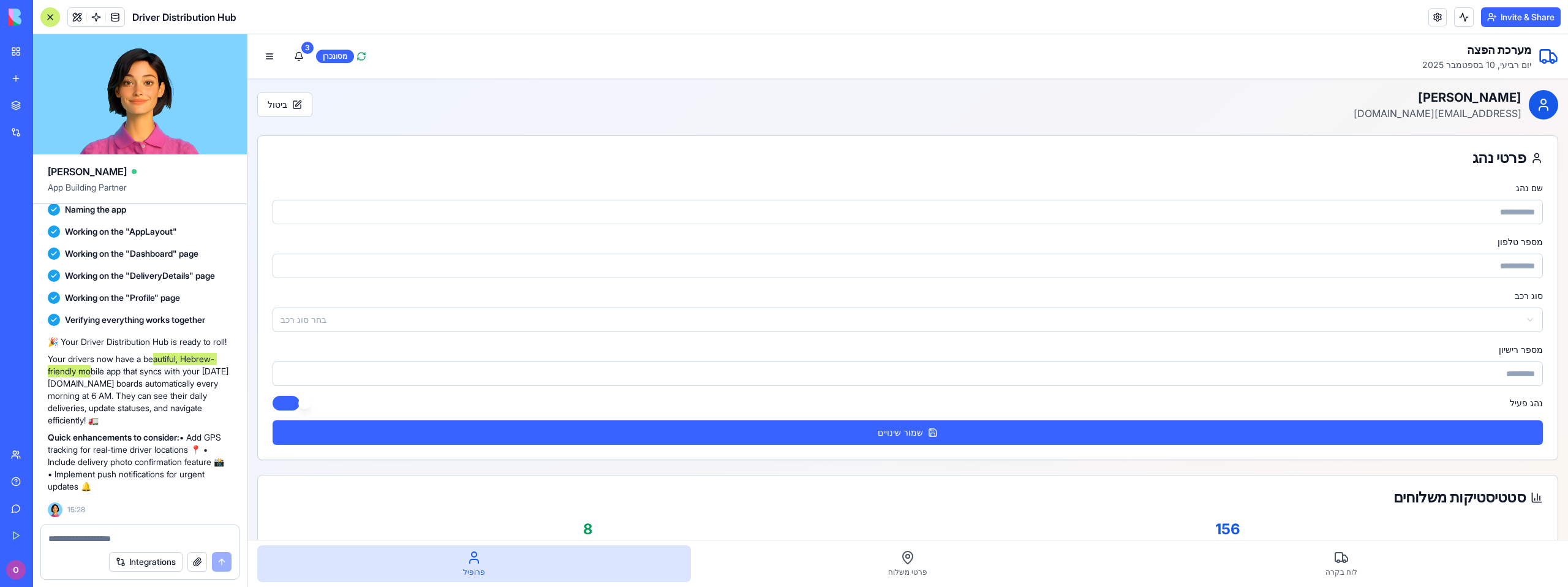
scroll to position [7, 0]
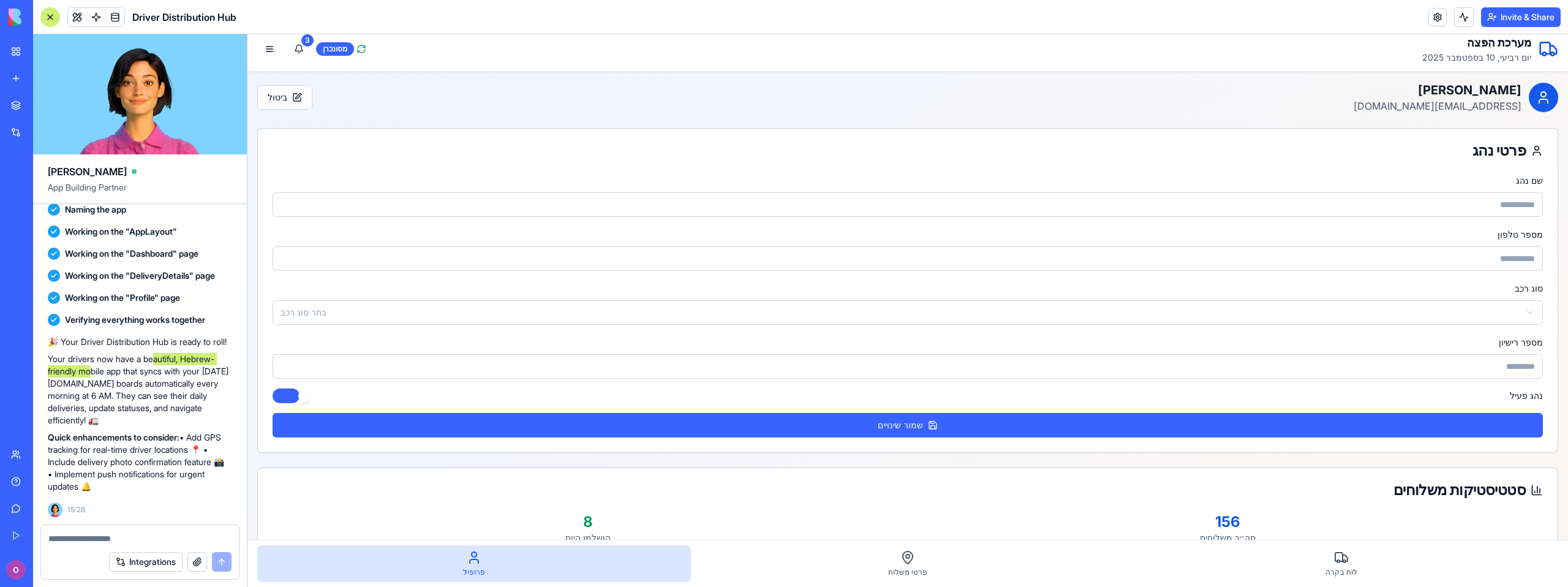
drag, startPoint x: 291, startPoint y: 94, endPoint x: 323, endPoint y: 116, distance: 38.8
click at [291, 94] on button "ביטול" at bounding box center [285, 97] width 55 height 24
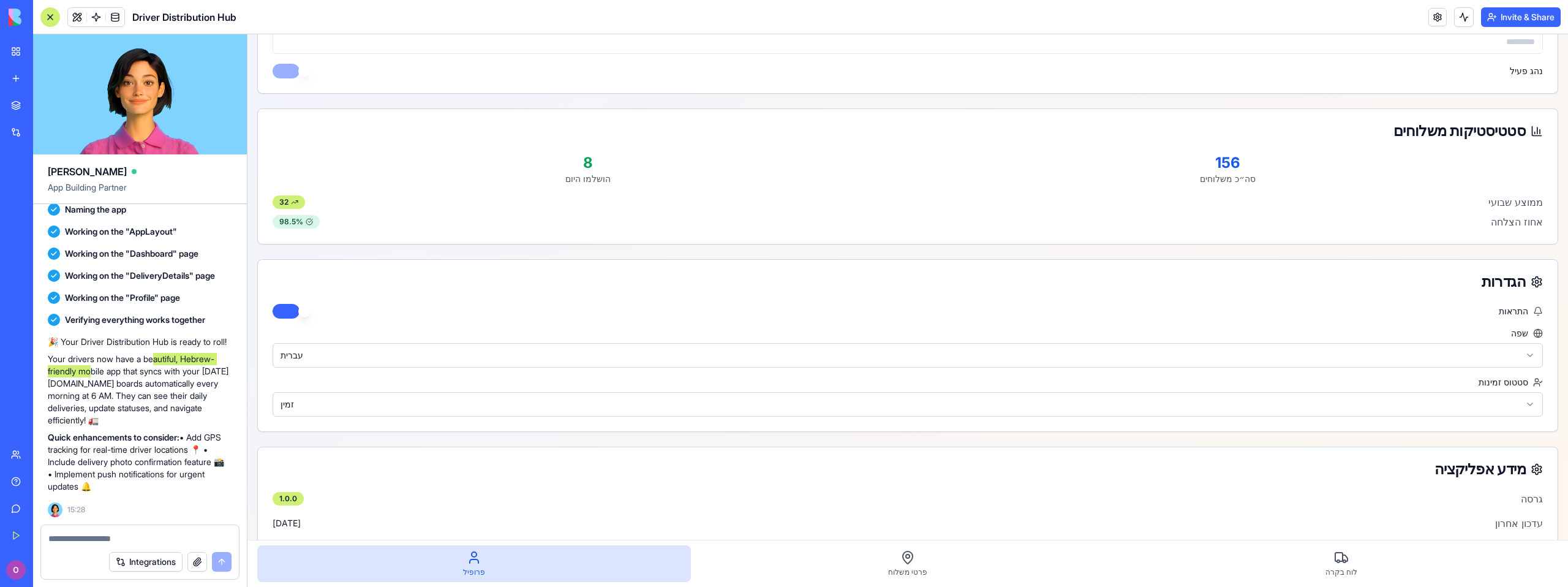
scroll to position [557, 0]
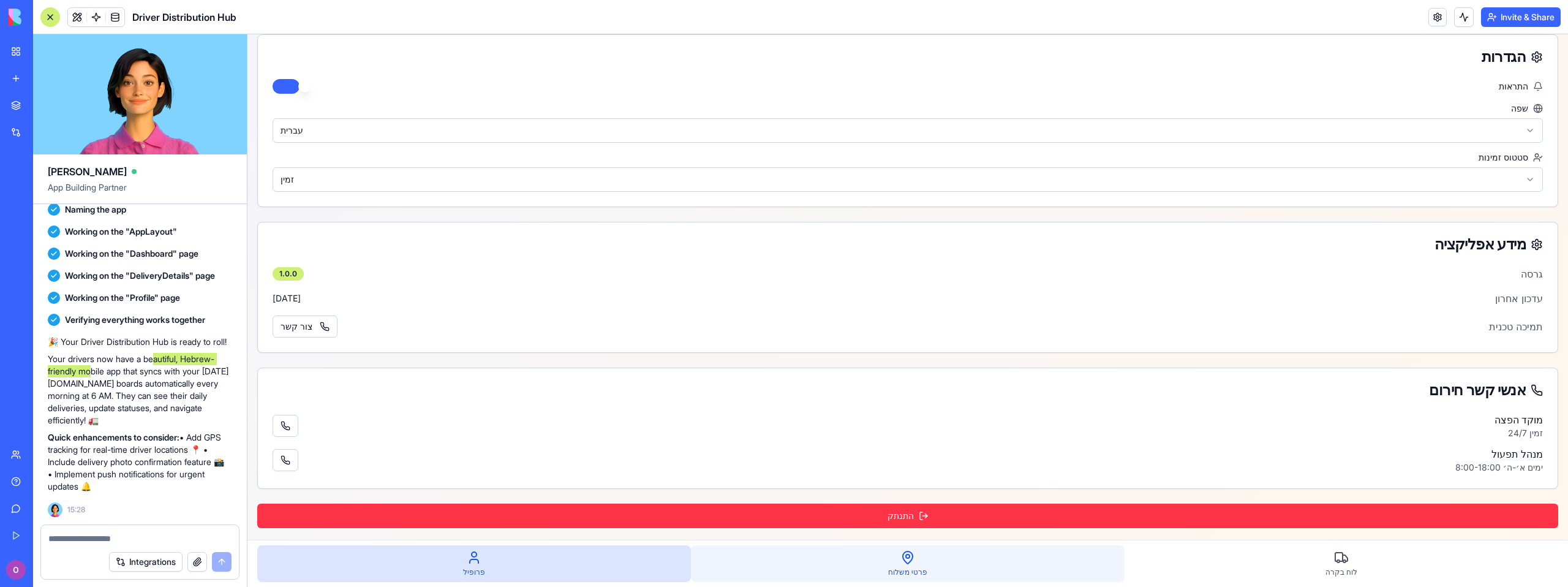
click at [902, 563] on icon at bounding box center [907, 557] width 10 height 12
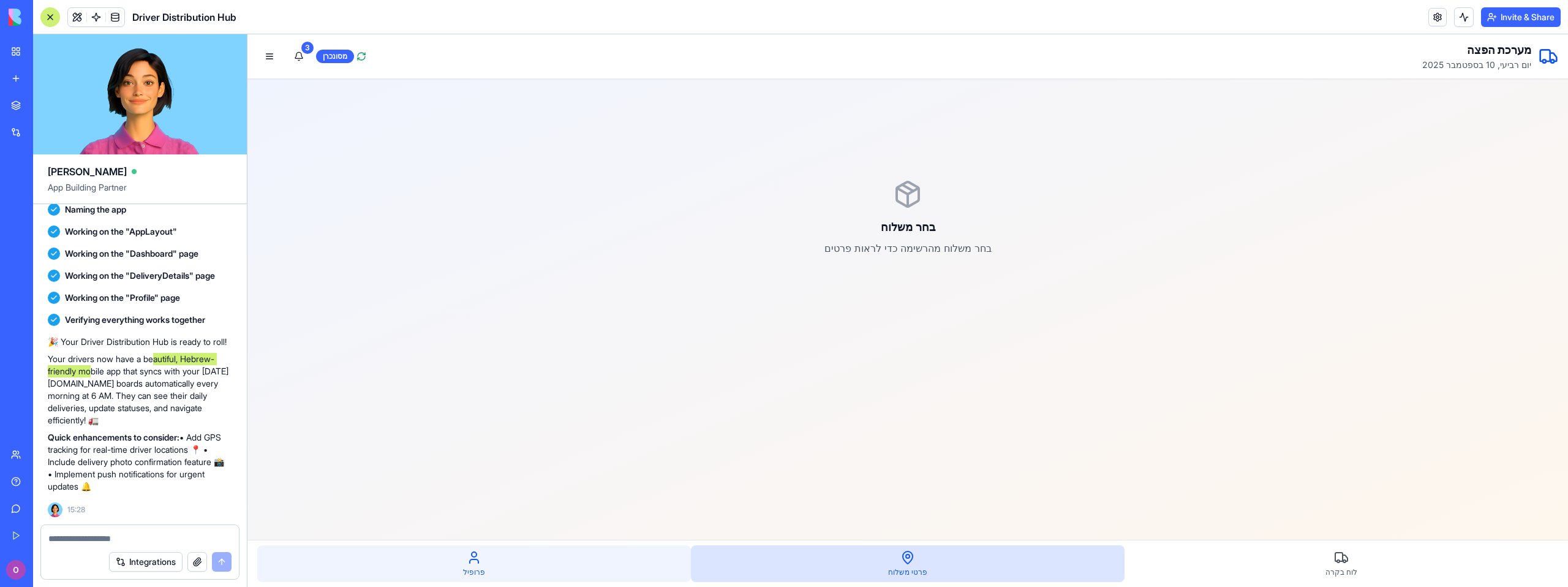
click at [548, 572] on div "פרופיל" at bounding box center [474, 563] width 434 height 37
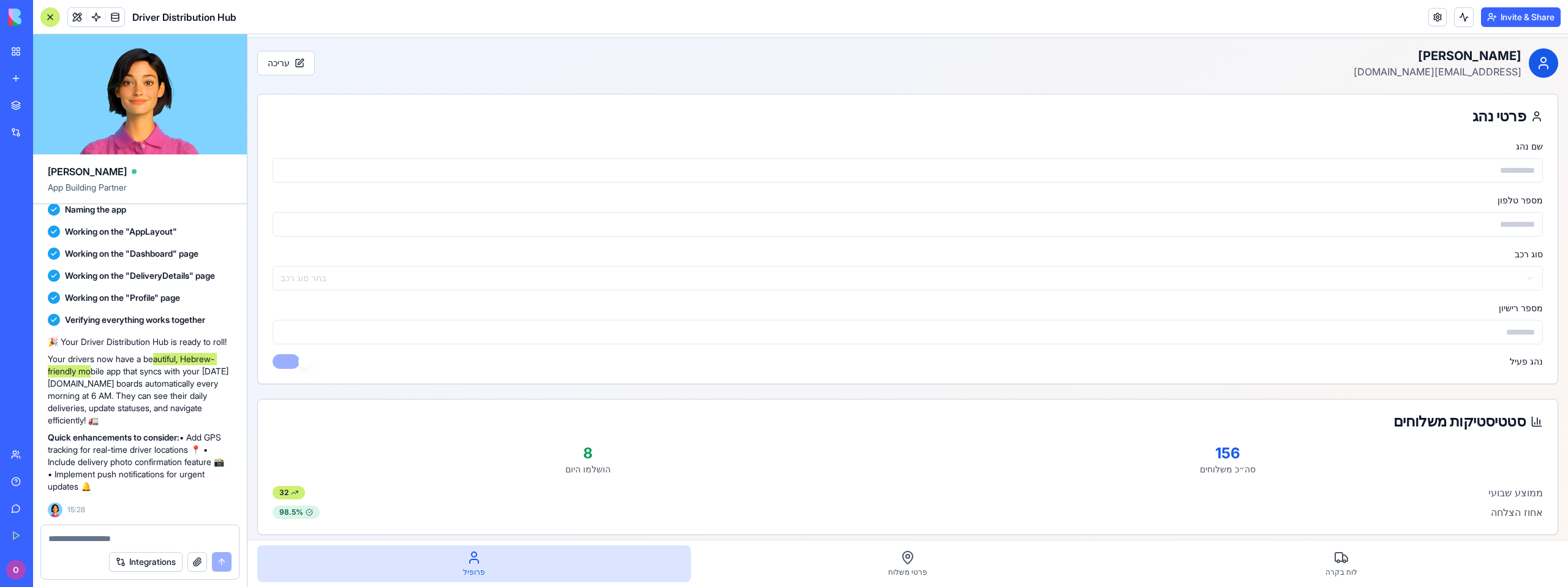
scroll to position [91, 0]
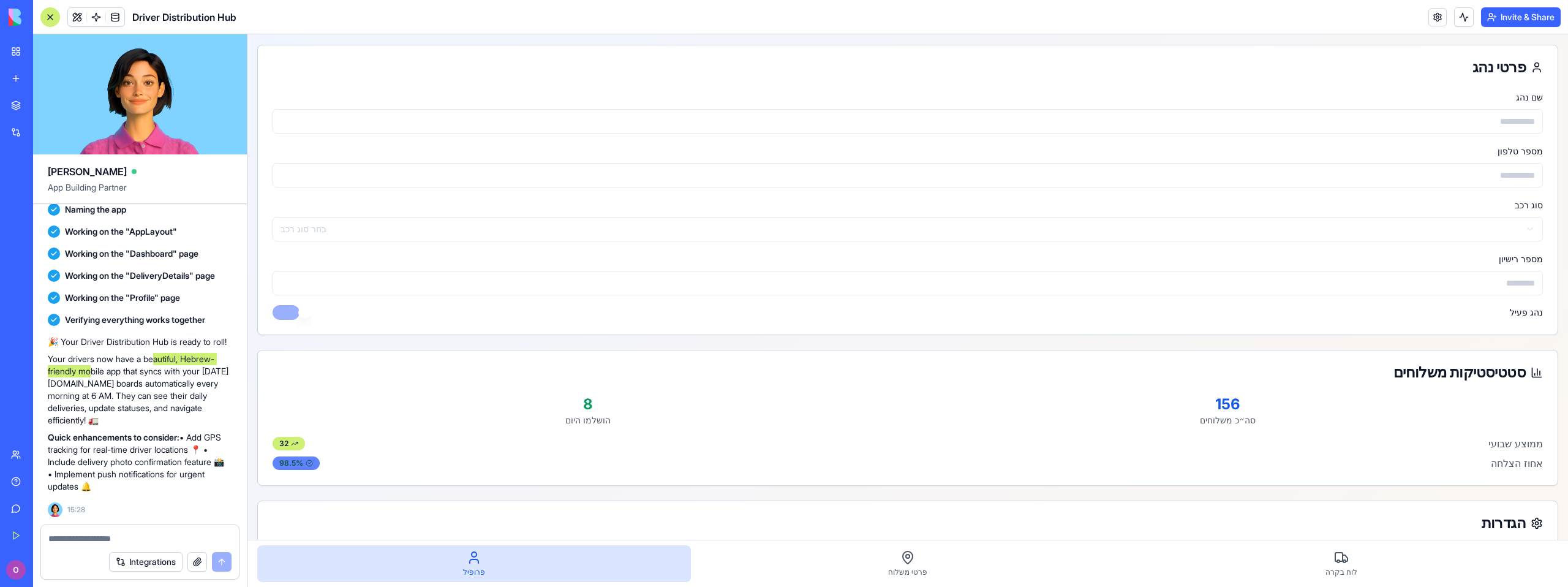
click at [309, 462] on icon at bounding box center [309, 463] width 7 height 7
click at [288, 442] on div "32" at bounding box center [289, 443] width 33 height 14
drag, startPoint x: 576, startPoint y: 414, endPoint x: 584, endPoint y: 412, distance: 8.2
click at [577, 414] on div "8 הושלמו היום" at bounding box center [587, 410] width 630 height 32
click at [1223, 404] on p "156" at bounding box center [1227, 404] width 630 height 20
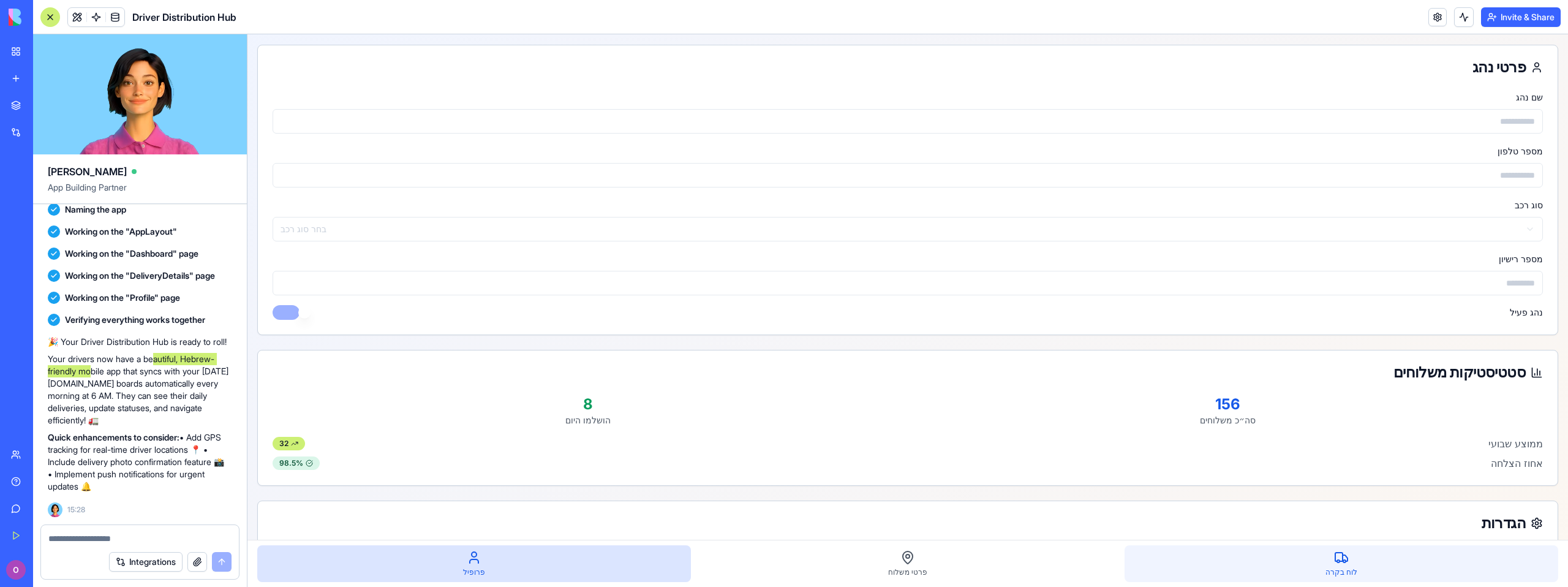
click at [1316, 577] on div "לוח בקרה" at bounding box center [1341, 563] width 434 height 37
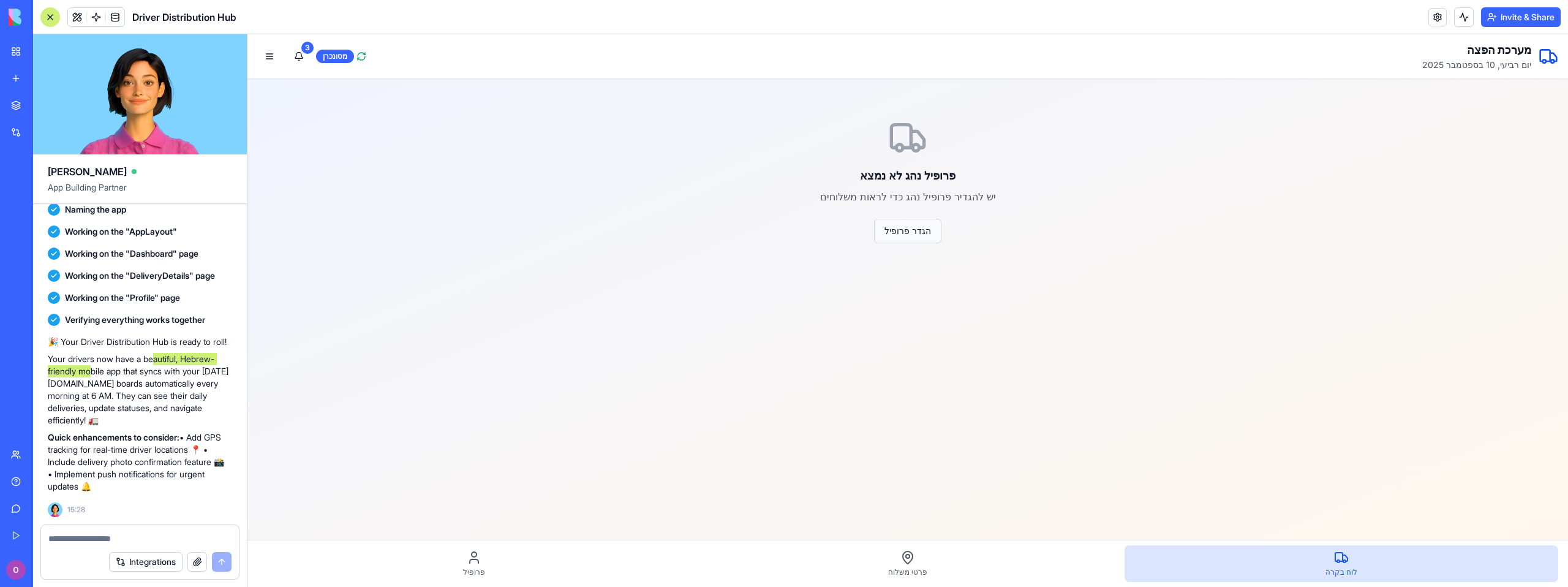
click at [918, 233] on button "הגדר פרופיל" at bounding box center [907, 230] width 67 height 24
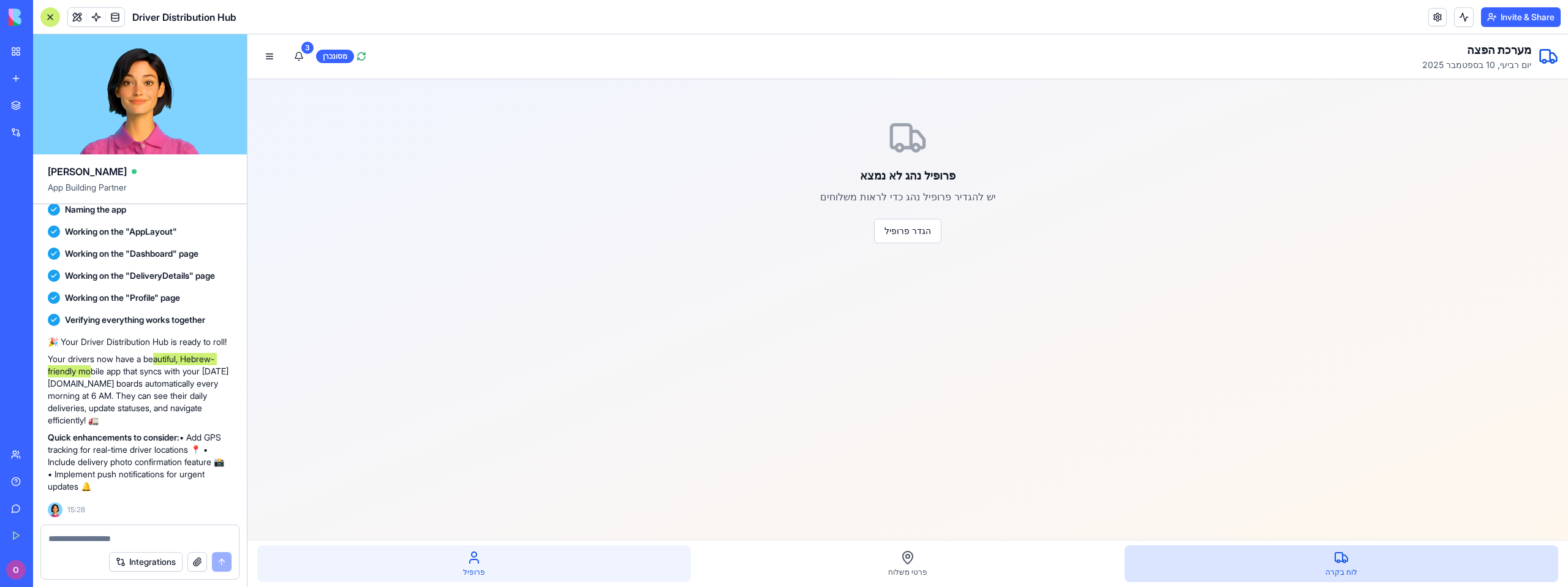
click at [404, 579] on div "פרופיל" at bounding box center [474, 563] width 434 height 37
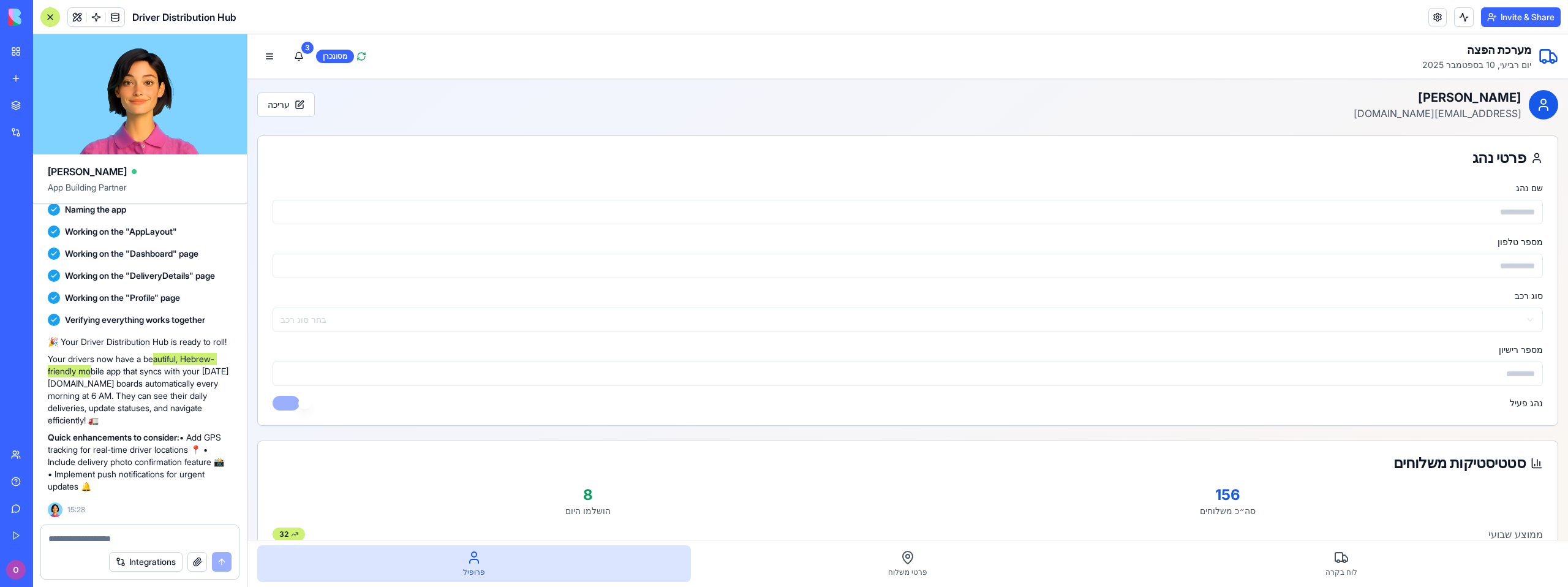
click at [301, 404] on div "נהג פעיל" at bounding box center [907, 403] width 1270 height 14
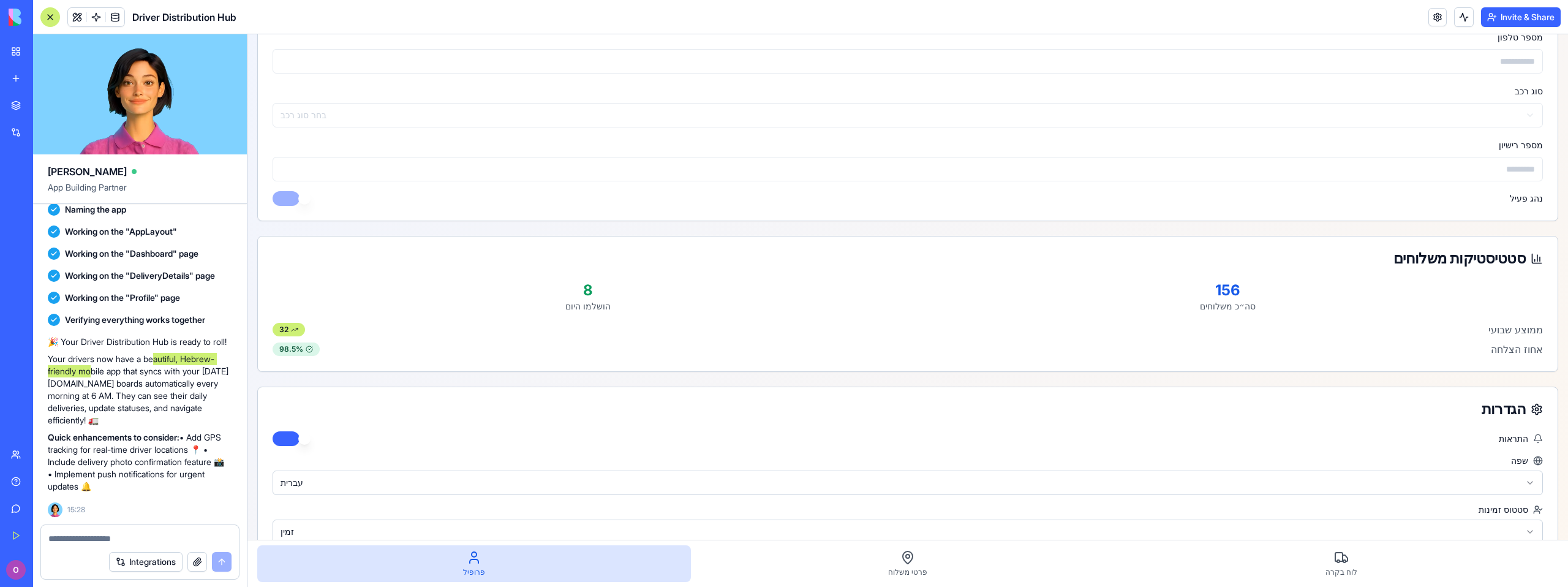
click at [582, 285] on p "8" at bounding box center [587, 291] width 630 height 20
drag, startPoint x: 119, startPoint y: 427, endPoint x: 149, endPoint y: 424, distance: 30.1
click at [147, 432] on strong "Quick enhancements to consider:" at bounding box center [113, 437] width 132 height 10
click at [173, 432] on strong "Quick enhancements to consider:" at bounding box center [113, 437] width 132 height 10
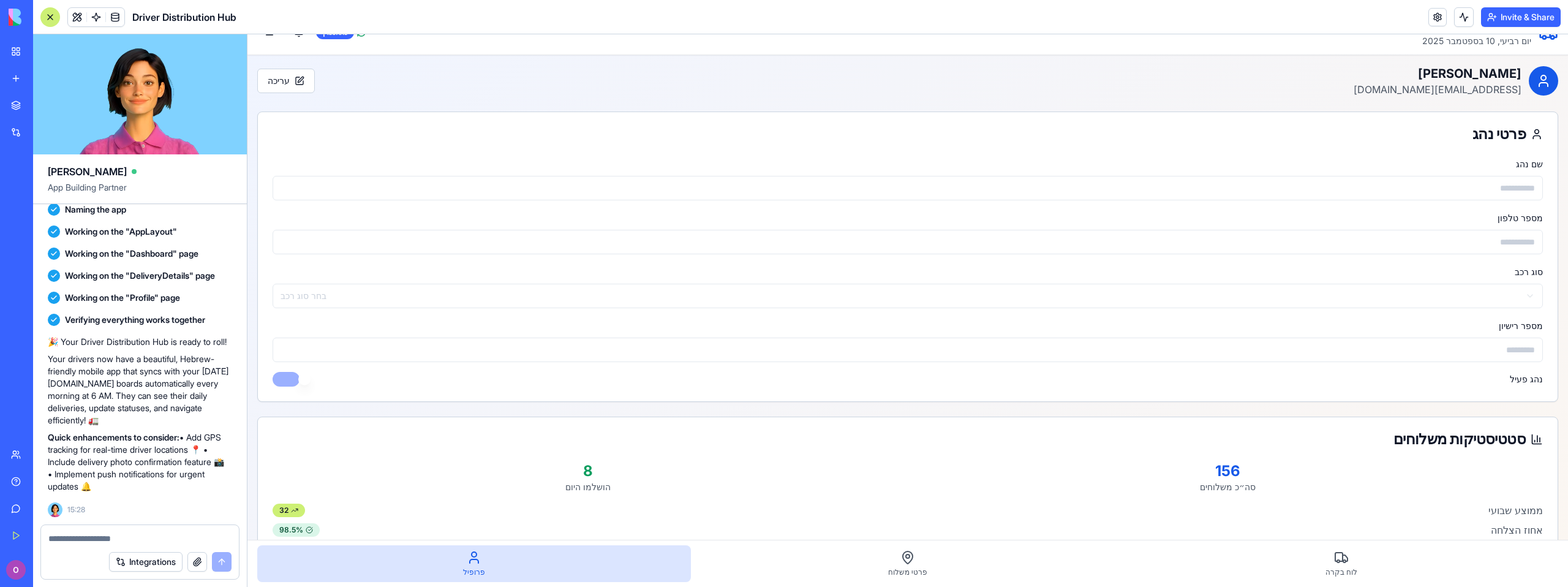
scroll to position [0, 0]
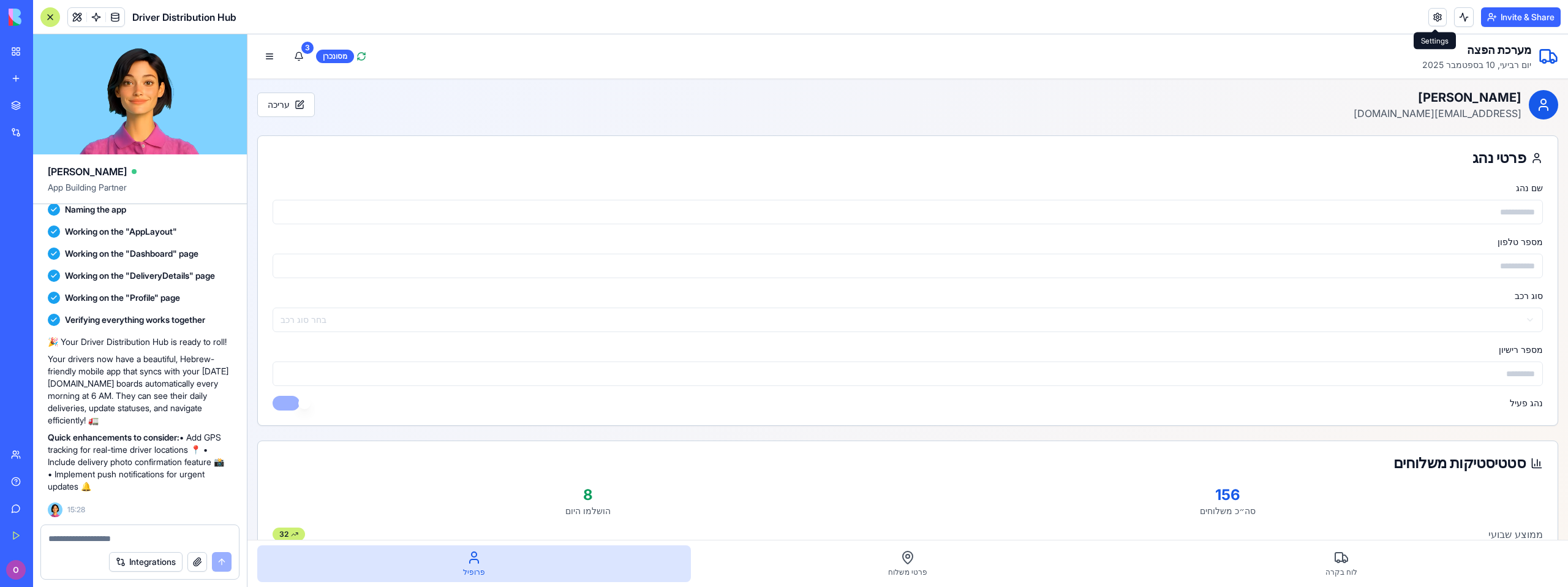
click at [1438, 20] on link at bounding box center [1437, 17] width 18 height 18
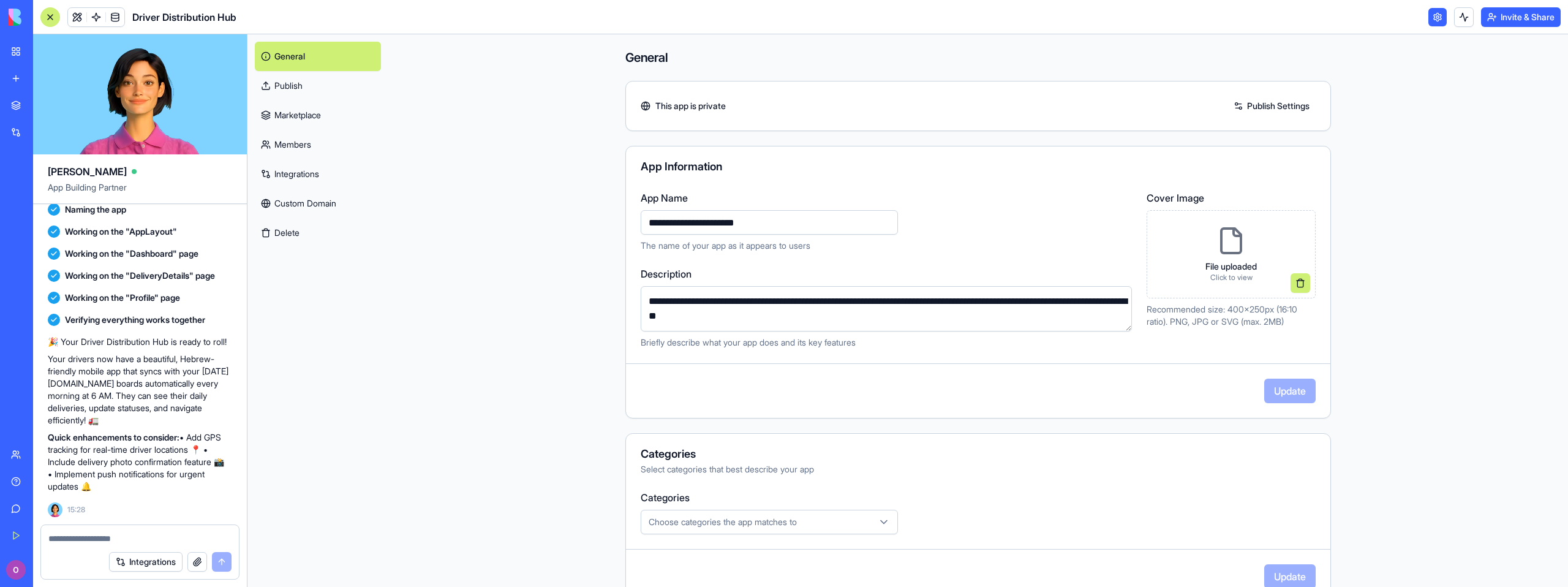
scroll to position [158, 0]
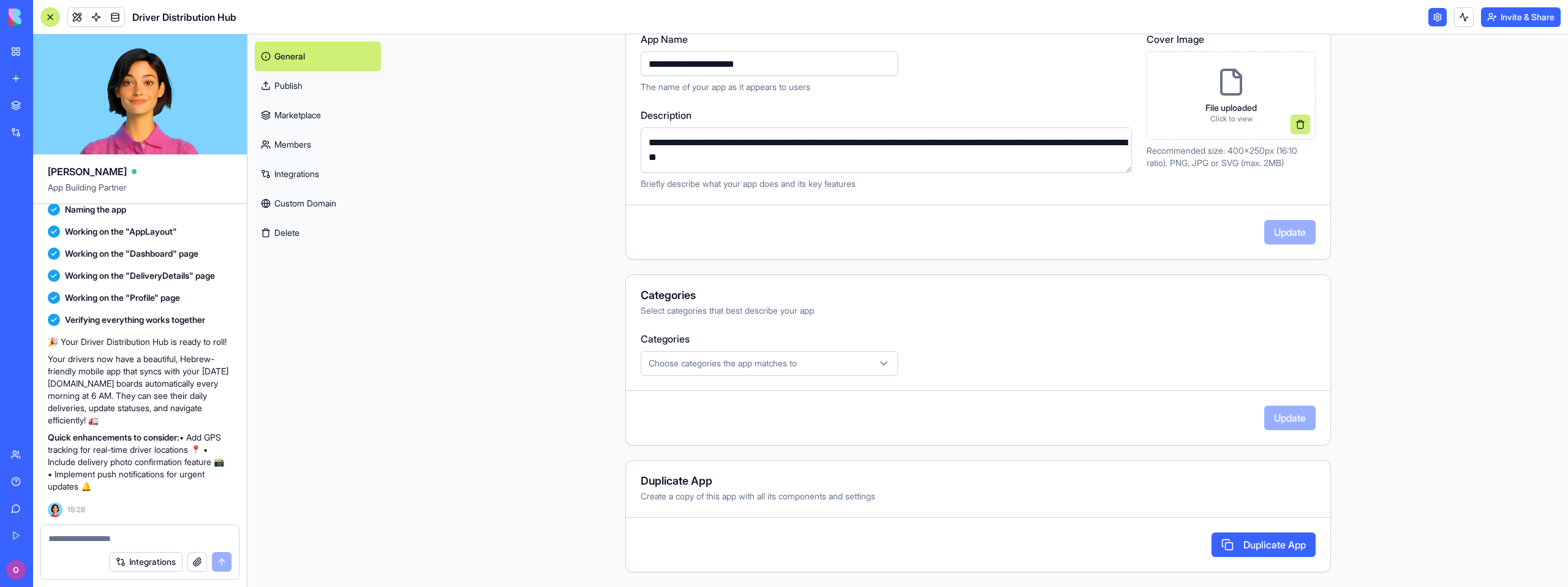
click at [821, 359] on div "Choose categories the app matches to" at bounding box center [770, 363] width 251 height 12
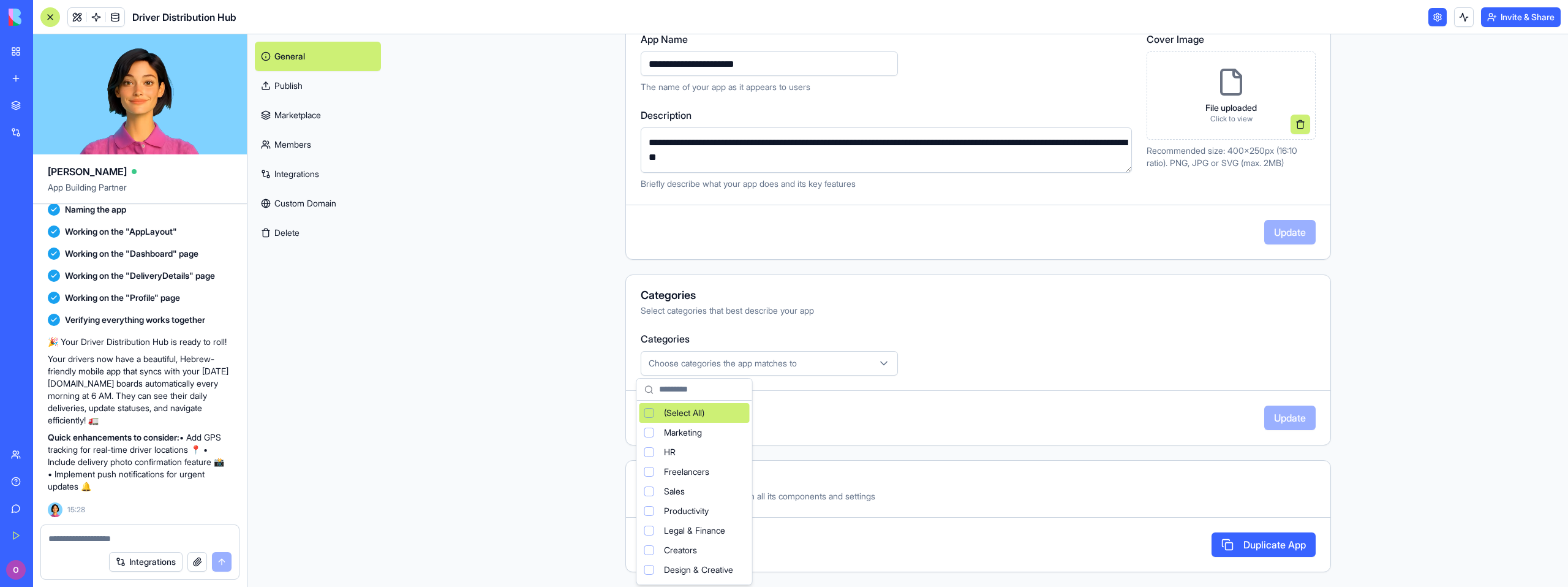
click at [902, 296] on html "BETA My Workspace New app Marketplace Integrations Recent New App New App New A…" at bounding box center [784, 293] width 1568 height 587
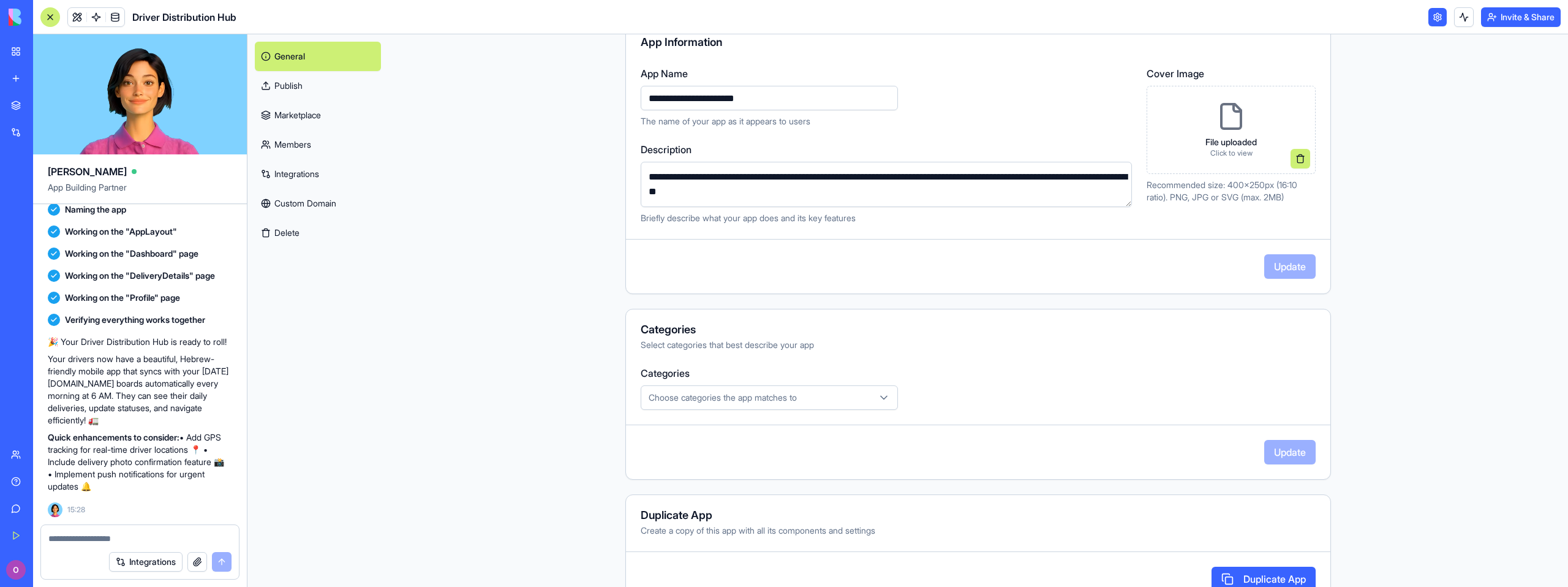
scroll to position [0, 0]
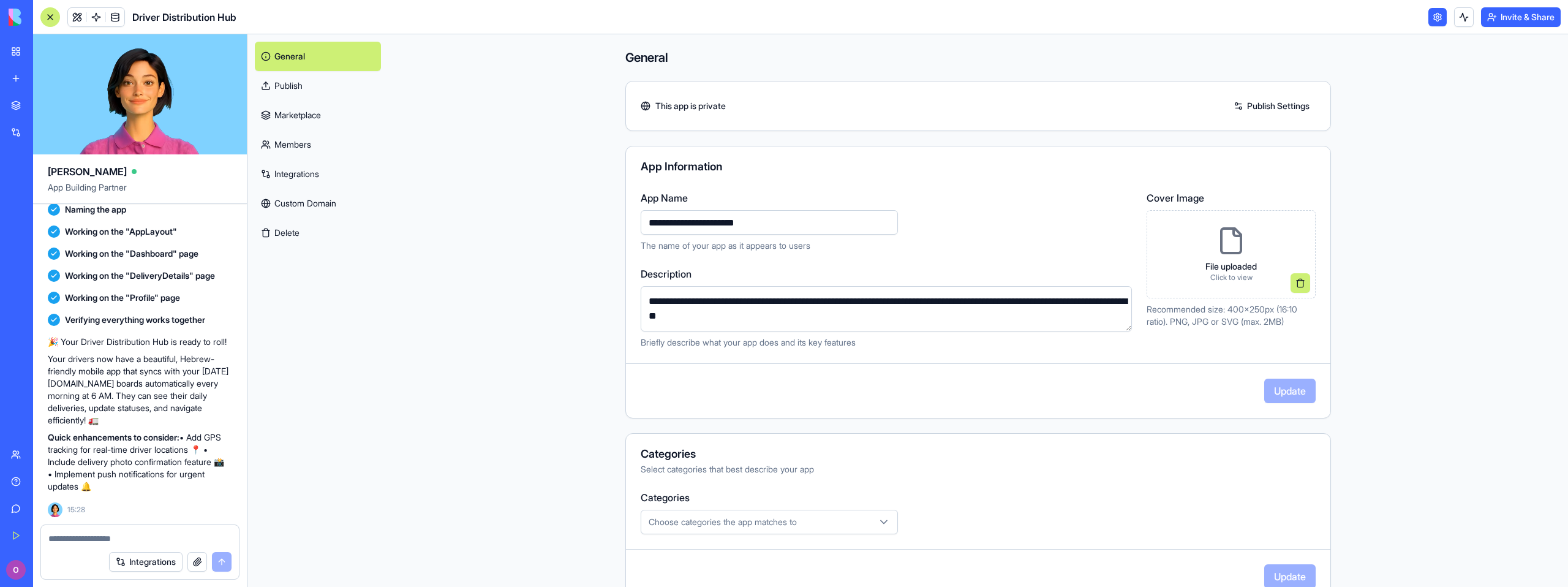
click at [330, 106] on link "Marketplace" at bounding box center [317, 115] width 126 height 29
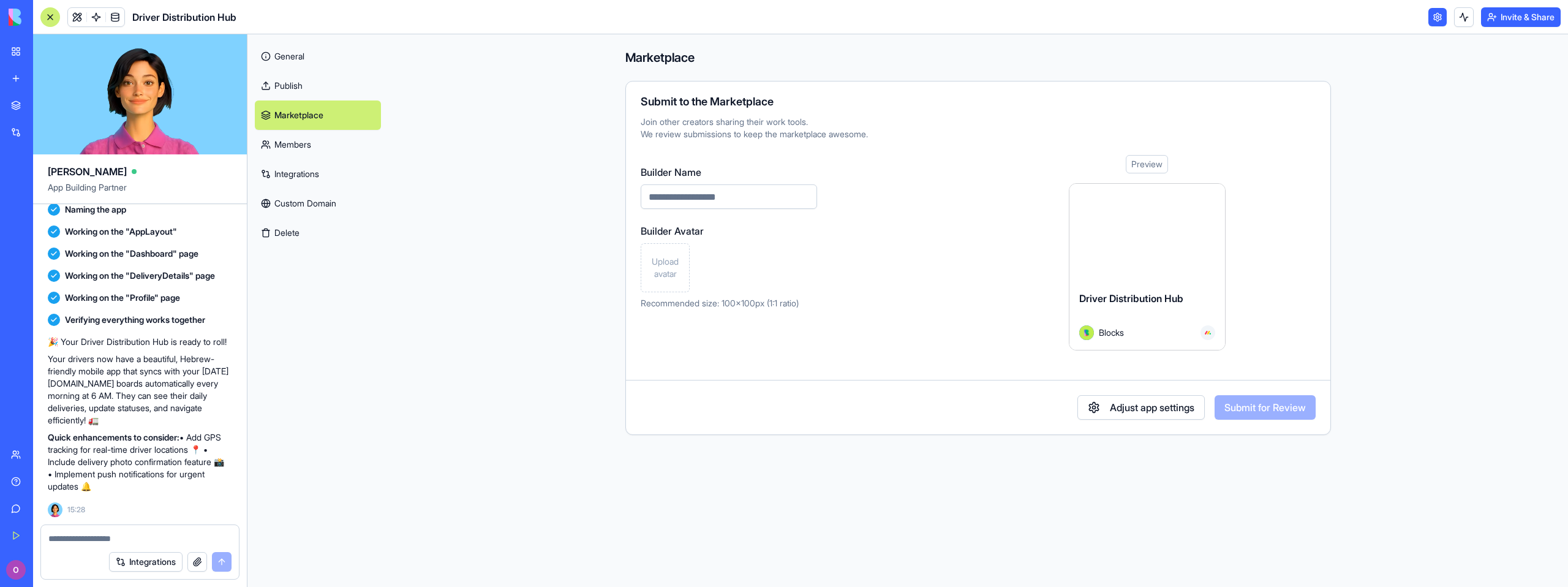
click at [317, 149] on link "Members" at bounding box center [317, 144] width 126 height 29
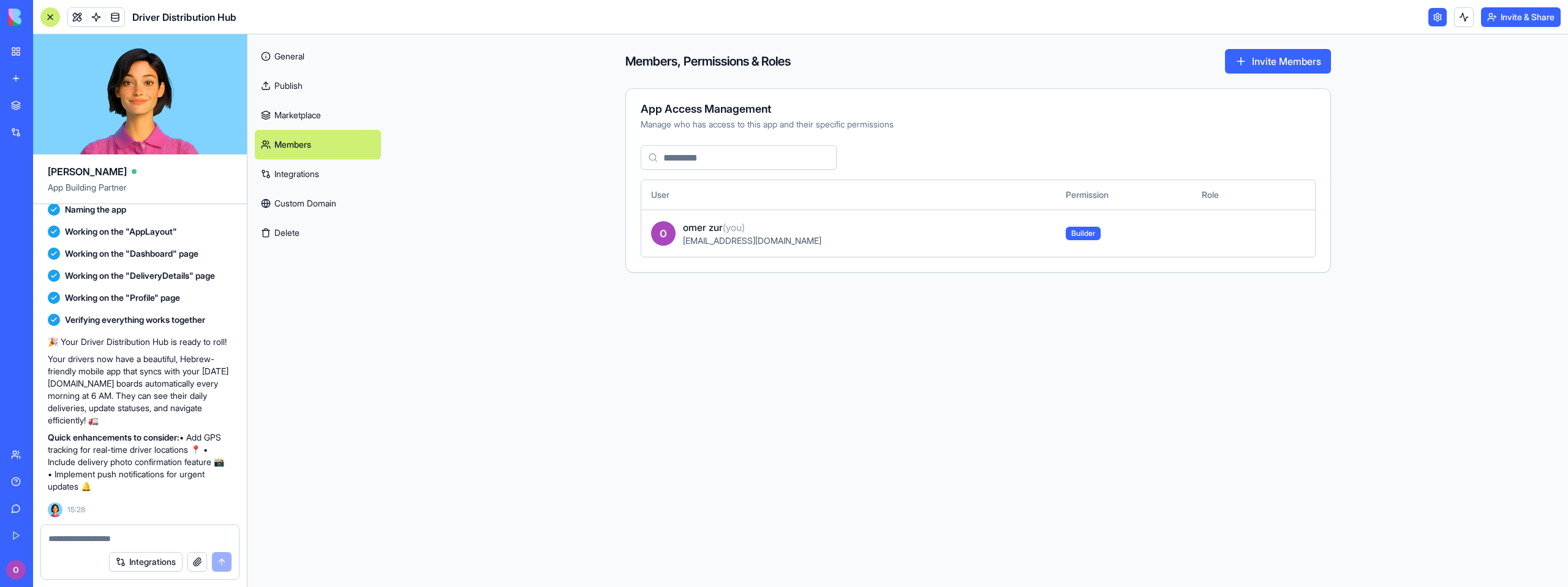
click at [308, 171] on link "Integrations" at bounding box center [317, 173] width 126 height 29
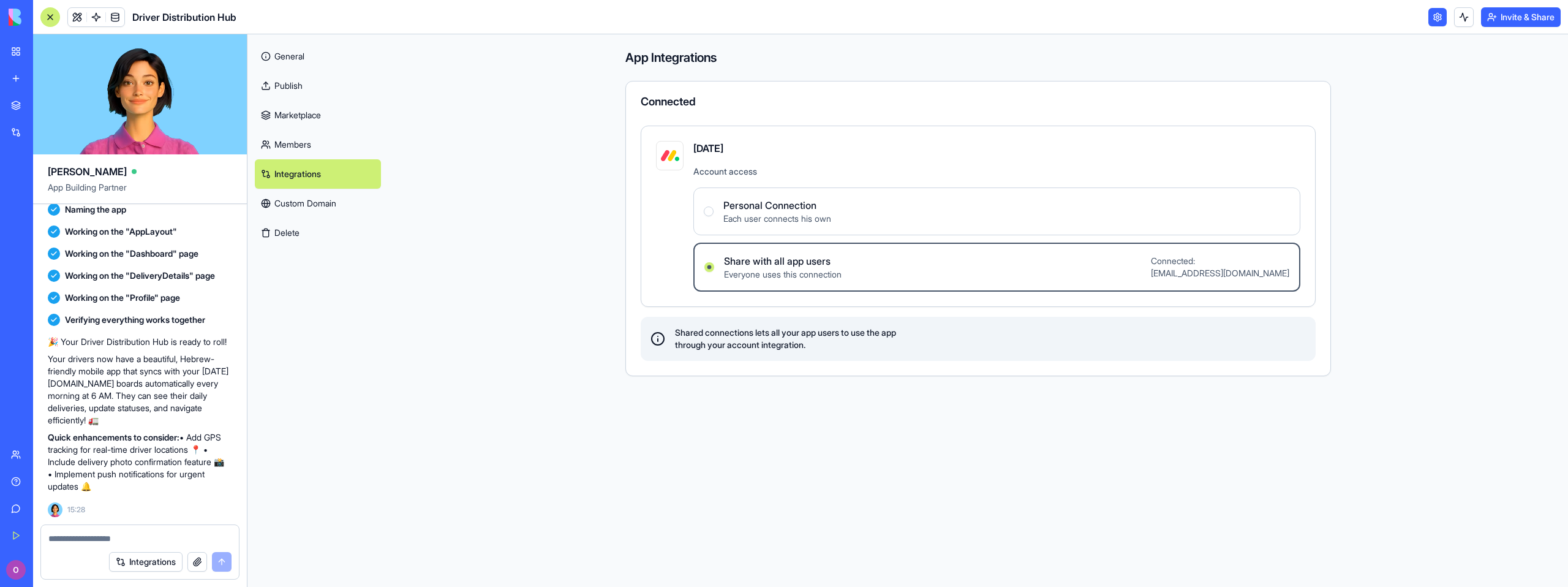
click at [868, 207] on label "Personal Connection Each user connects his own" at bounding box center [996, 211] width 607 height 48
click at [713, 207] on Connection "Personal Connection Each user connects his own" at bounding box center [708, 211] width 10 height 10
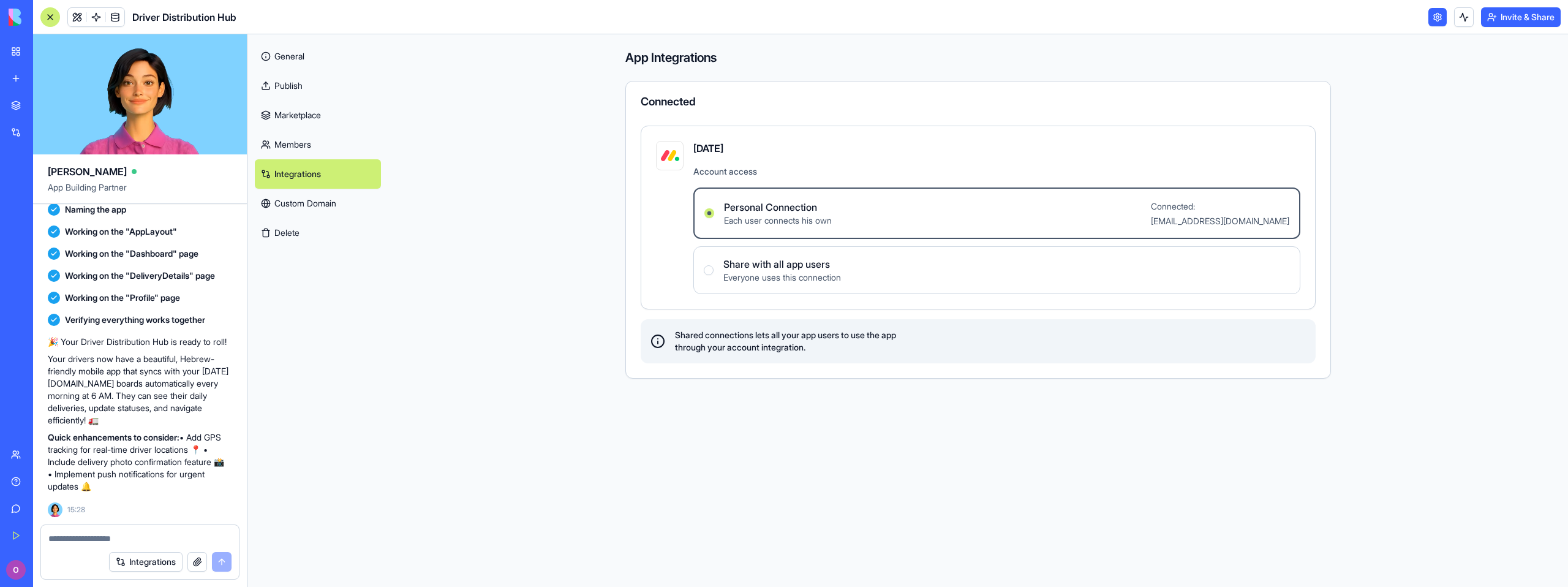
click at [330, 217] on link "Custom Domain" at bounding box center [317, 203] width 126 height 29
click at [330, 213] on link "Custom Domain" at bounding box center [317, 203] width 126 height 29
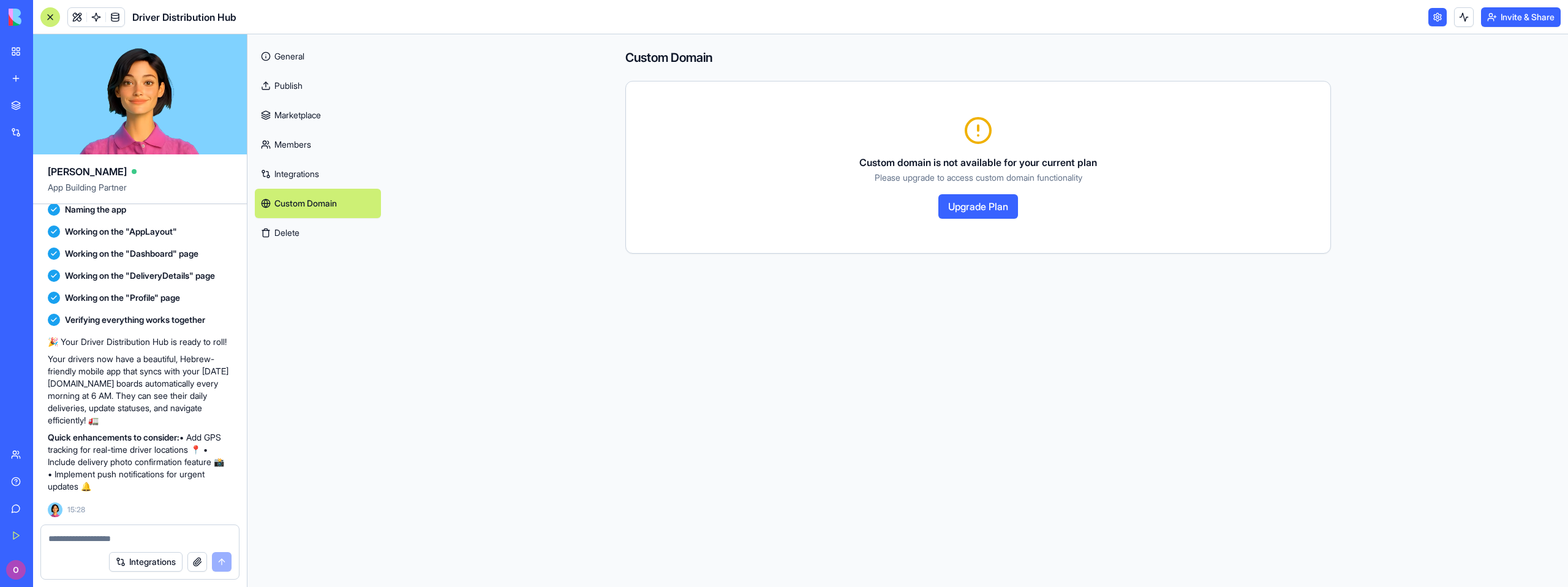
click at [315, 66] on link "General" at bounding box center [317, 56] width 126 height 29
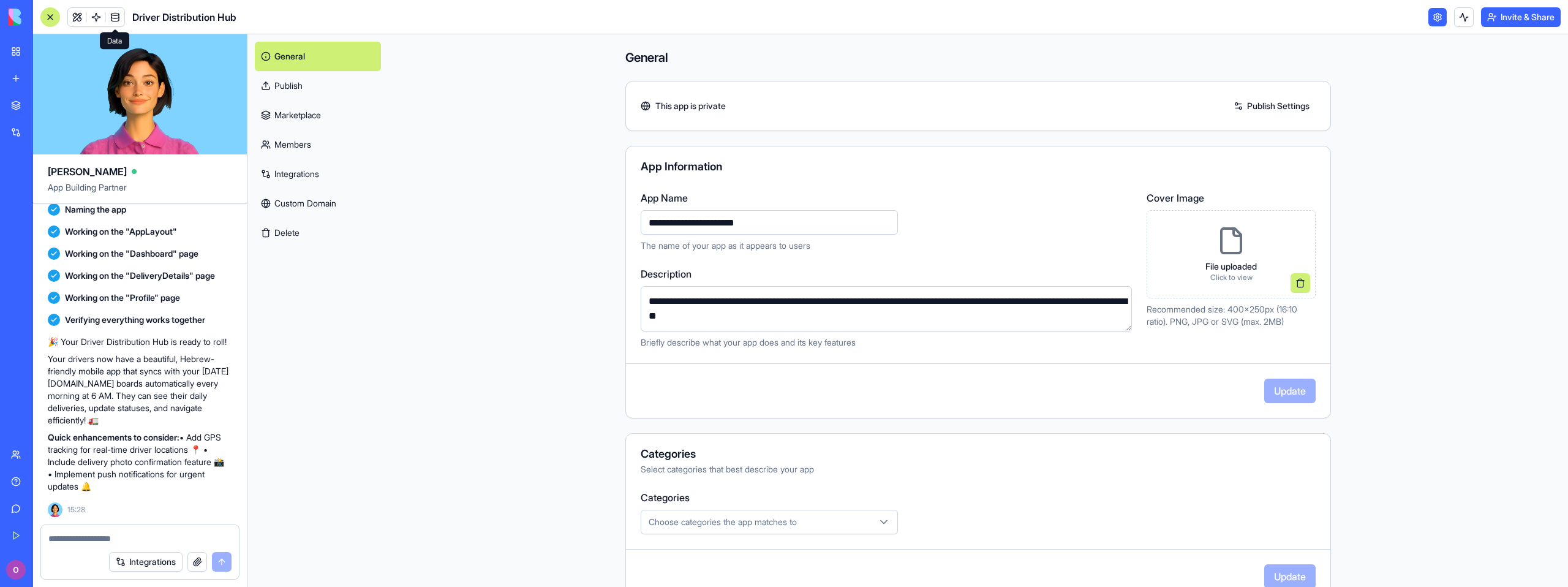
click at [120, 18] on span at bounding box center [115, 17] width 34 height 34
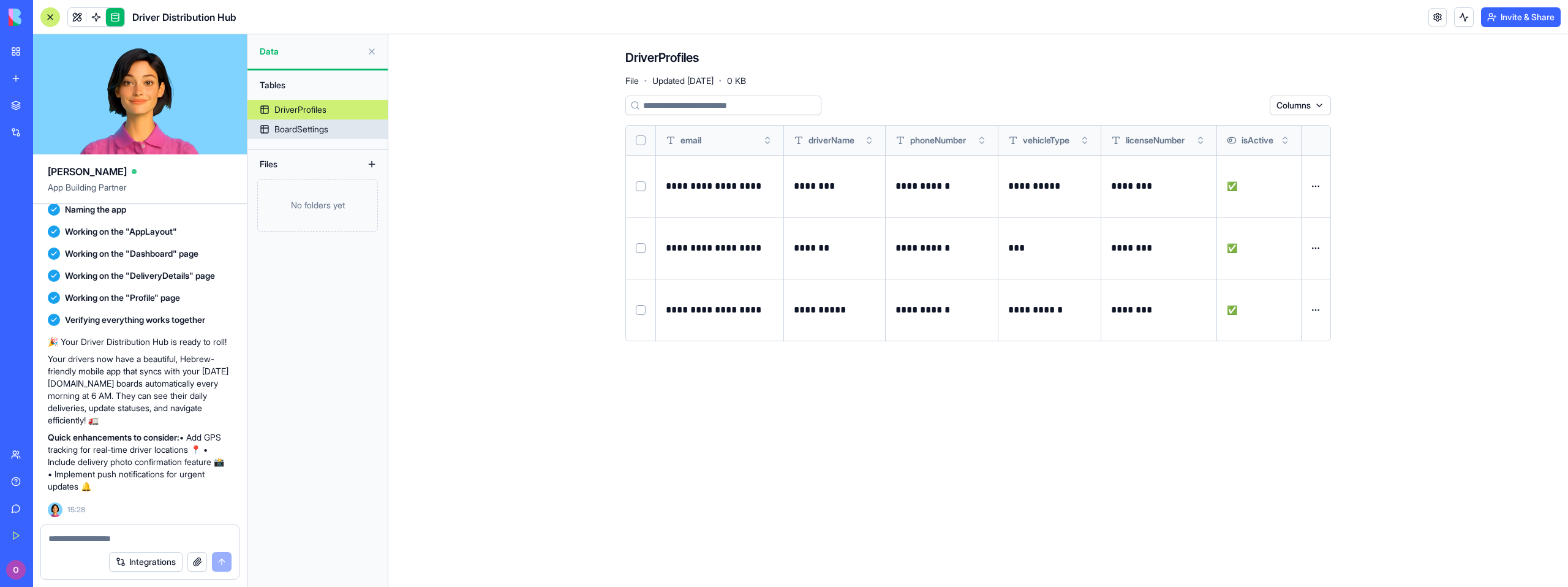
click at [310, 128] on div "BoardSettings" at bounding box center [301, 129] width 54 height 12
click at [320, 130] on div "BoardSettings" at bounding box center [301, 129] width 54 height 12
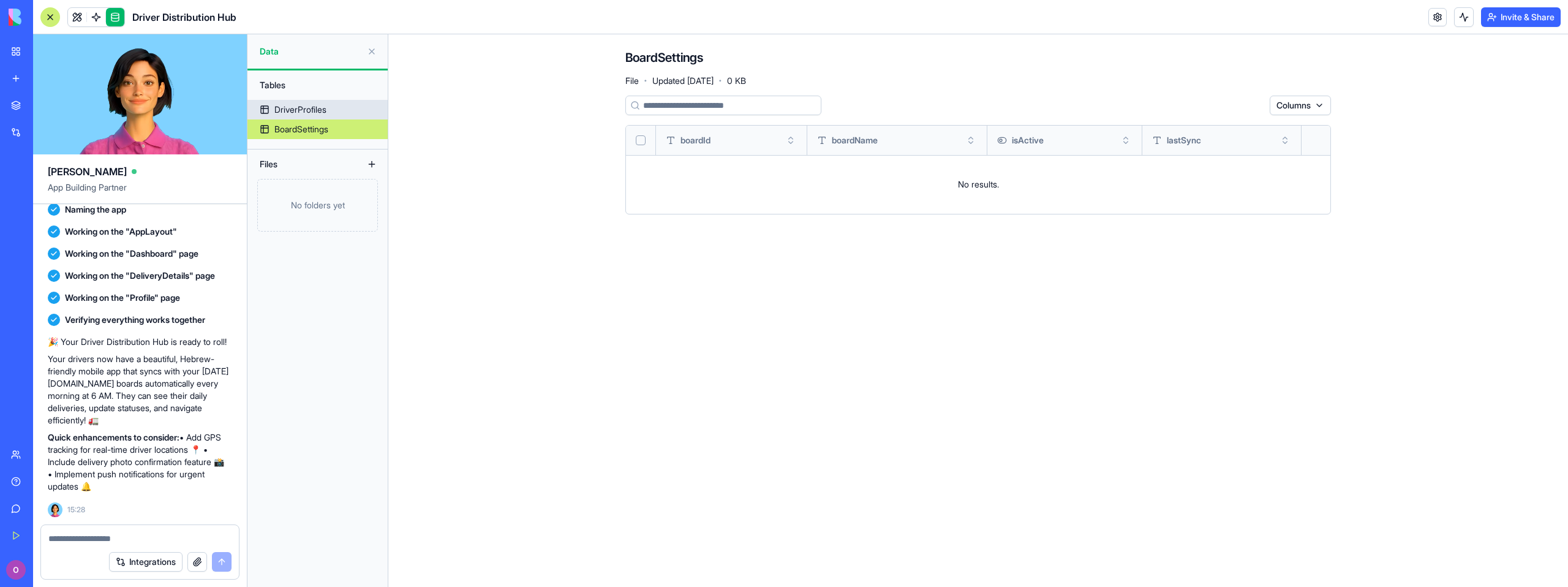
click at [310, 107] on div "DriverProfiles" at bounding box center [300, 109] width 52 height 12
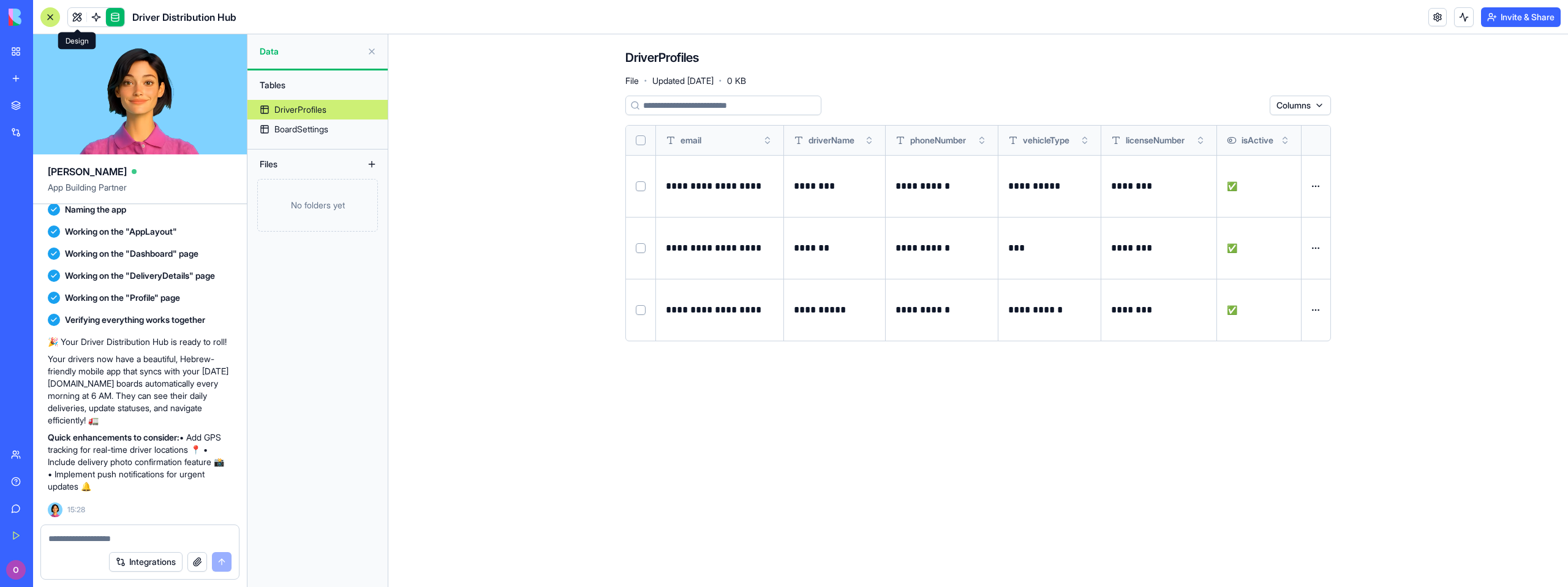
click at [77, 15] on link at bounding box center [77, 17] width 18 height 18
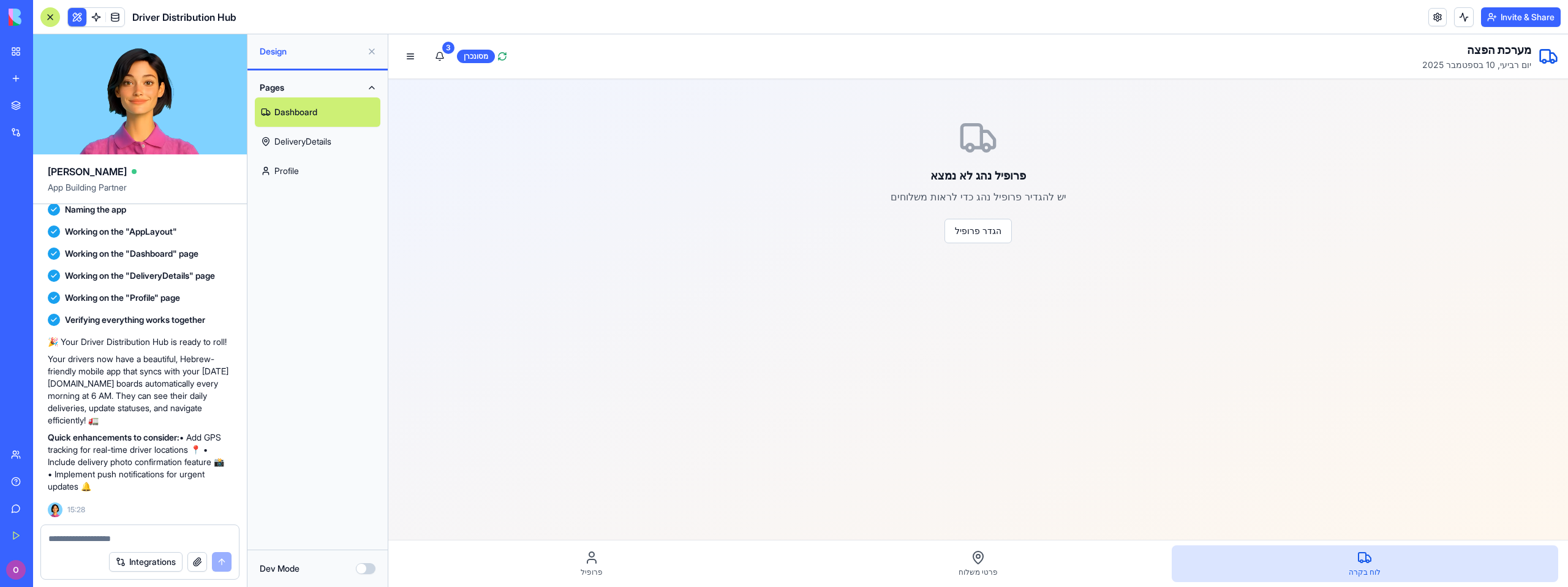
click at [313, 143] on link "DeliveryDetails" at bounding box center [317, 141] width 126 height 29
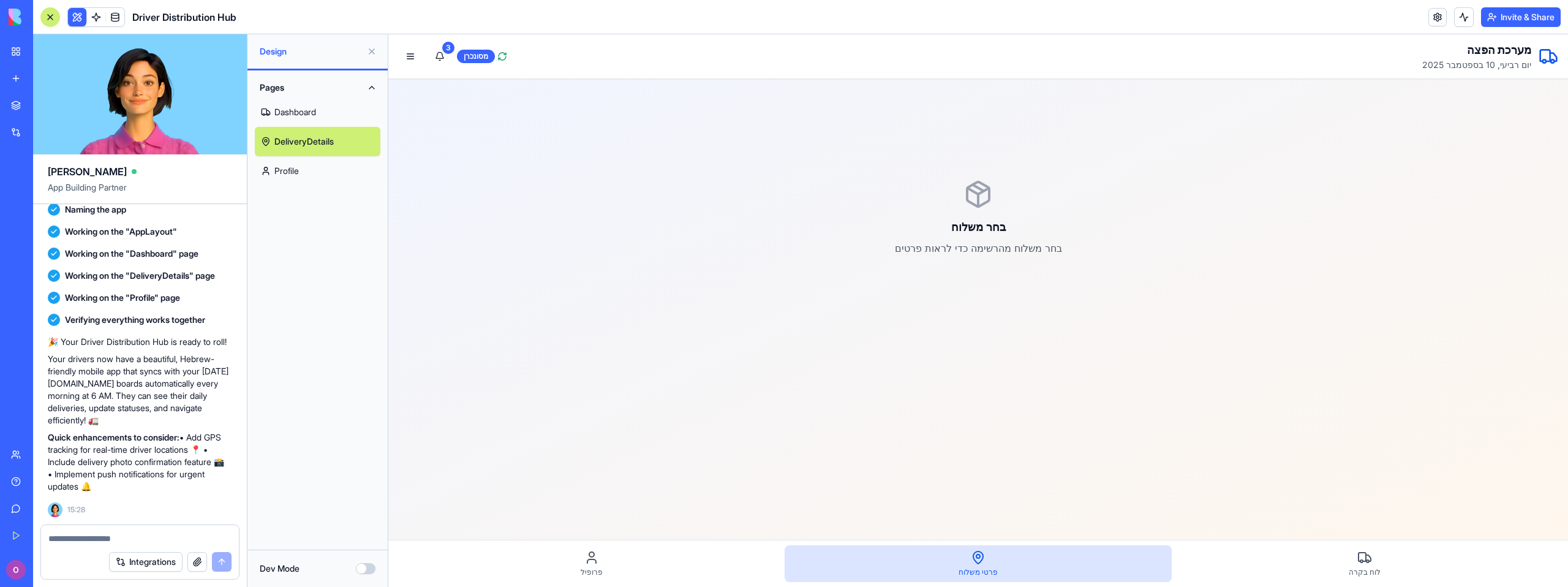
click at [306, 168] on link "Profile" at bounding box center [317, 171] width 126 height 29
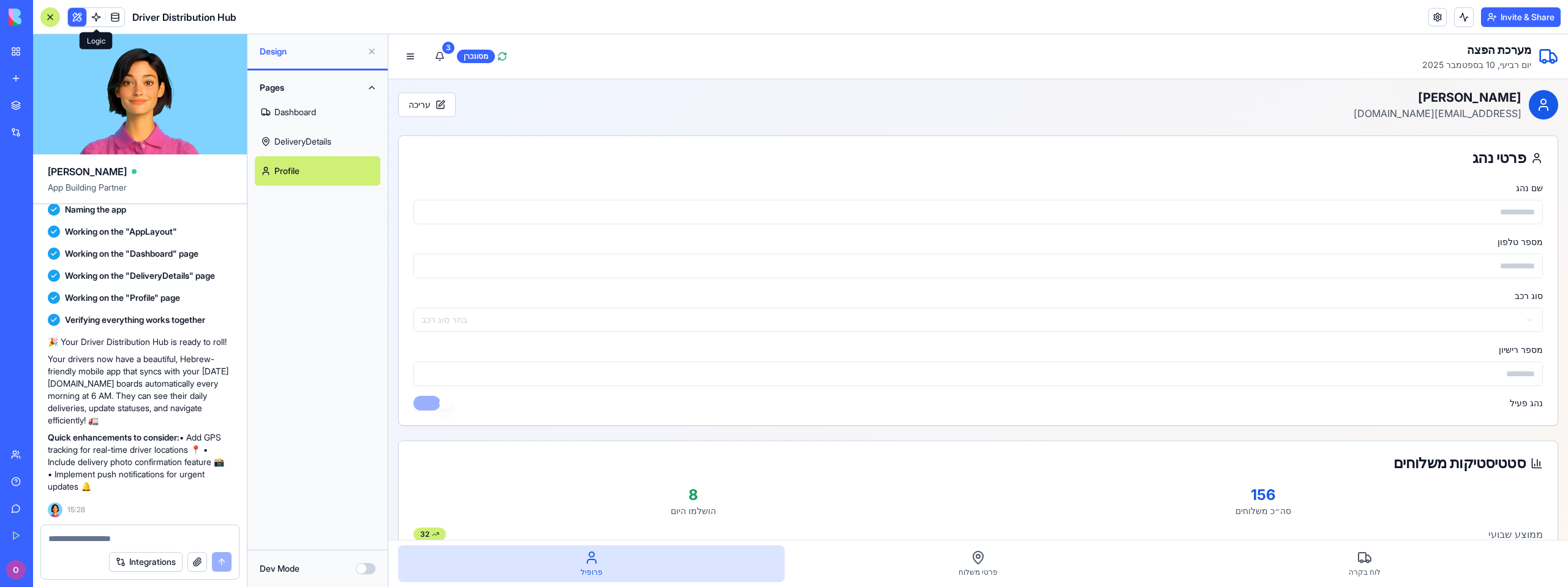
click at [99, 18] on span at bounding box center [96, 17] width 34 height 34
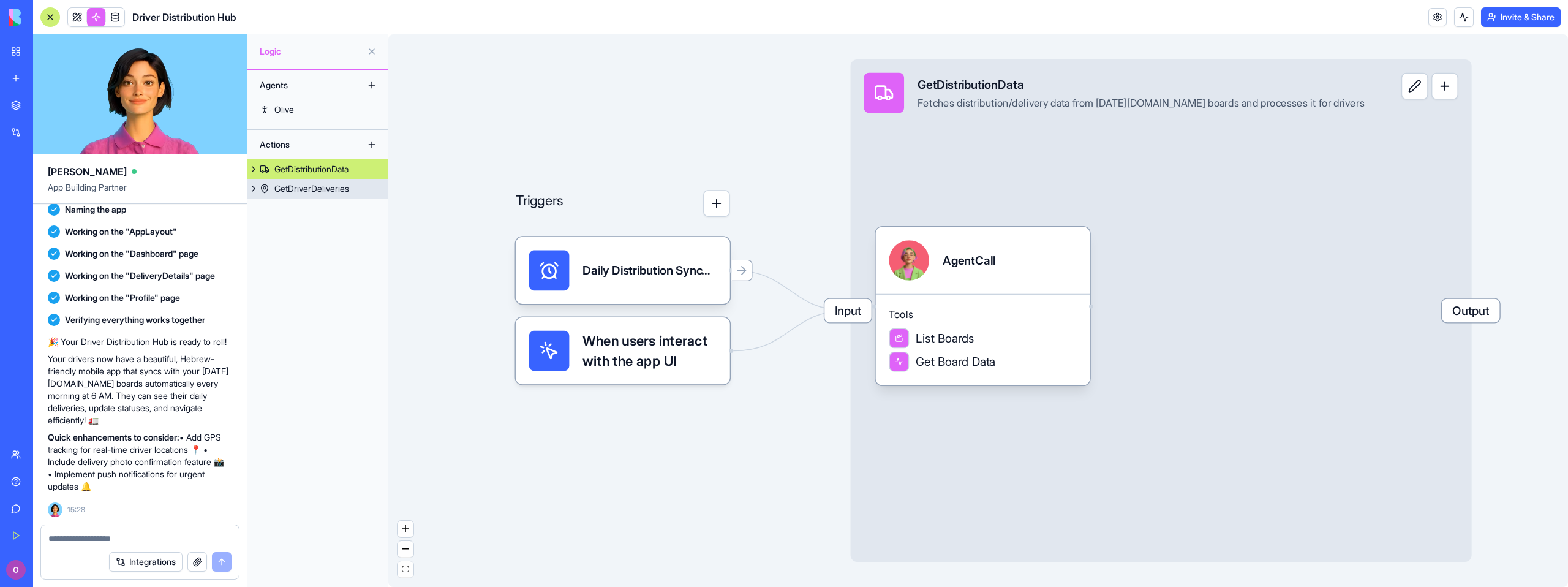
click at [322, 190] on div "GetDriverDeliveries" at bounding box center [312, 188] width 75 height 12
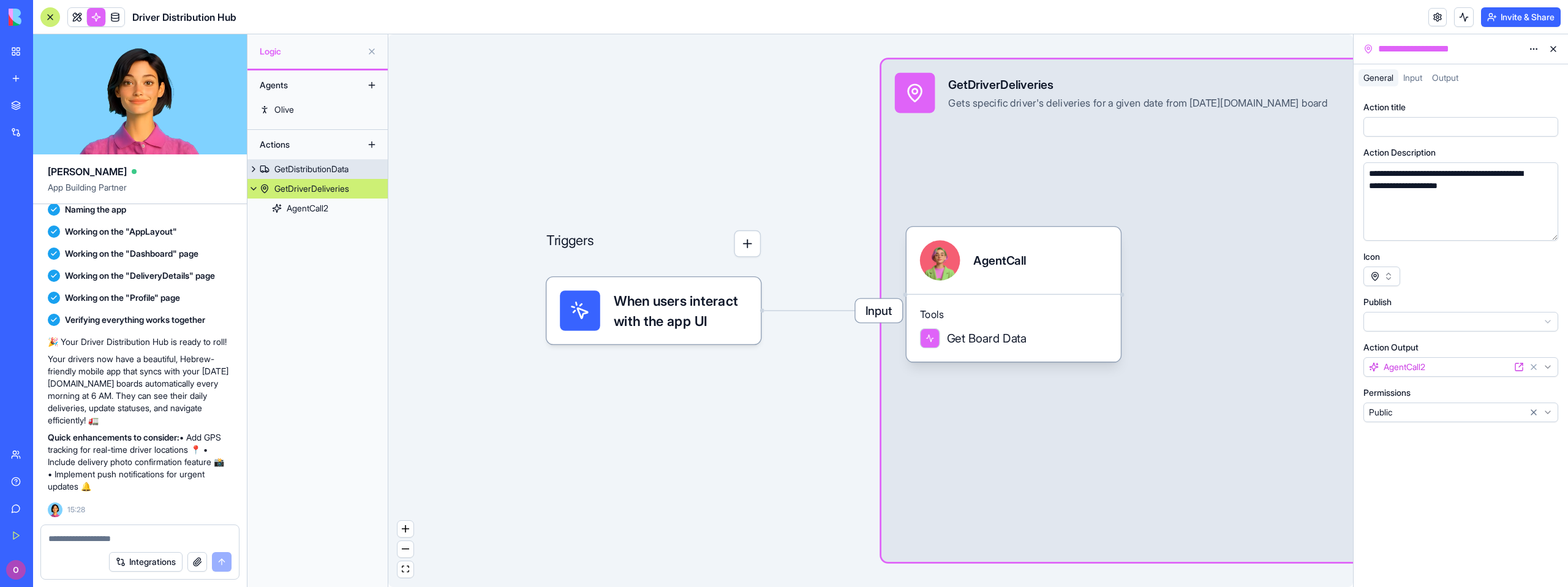
click at [309, 172] on div "GetDistributionData" at bounding box center [311, 169] width 74 height 12
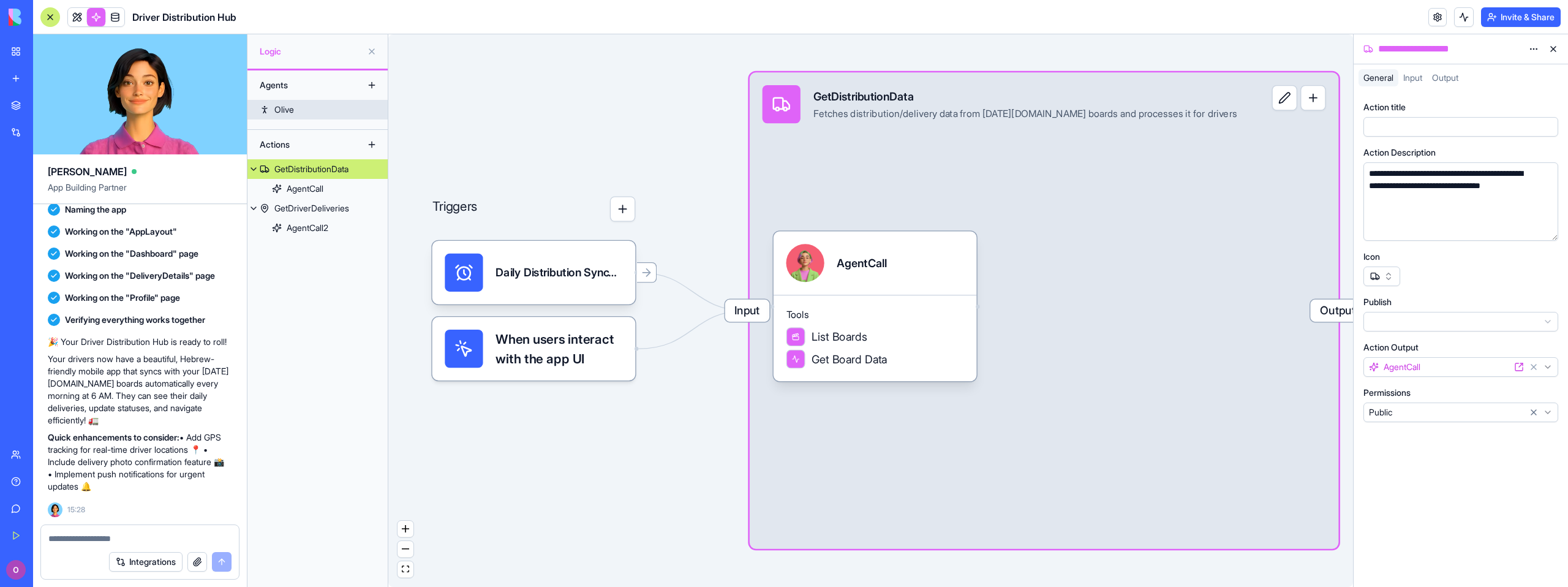
click at [298, 106] on link "Olive" at bounding box center [317, 110] width 140 height 20
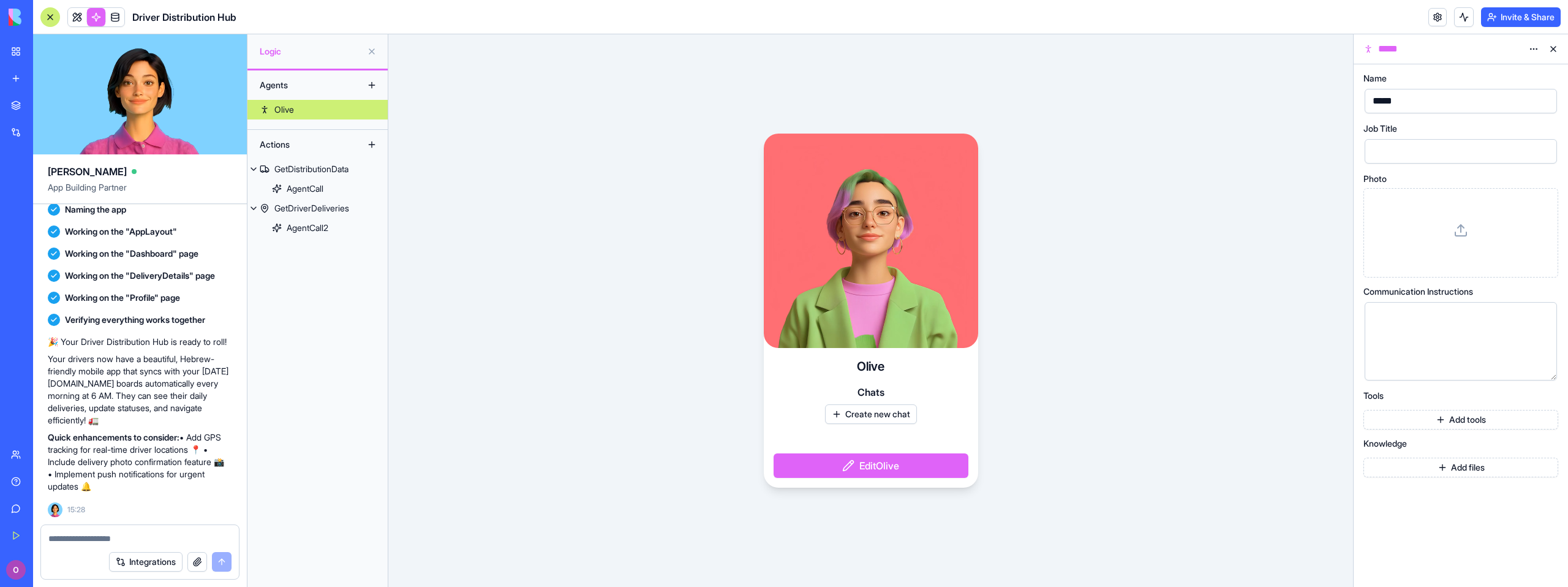
click at [866, 470] on button "Edit Olive" at bounding box center [871, 465] width 195 height 24
click at [857, 465] on button "Edit Olive" at bounding box center [871, 465] width 195 height 24
click at [857, 470] on button "Edit Olive" at bounding box center [871, 465] width 195 height 24
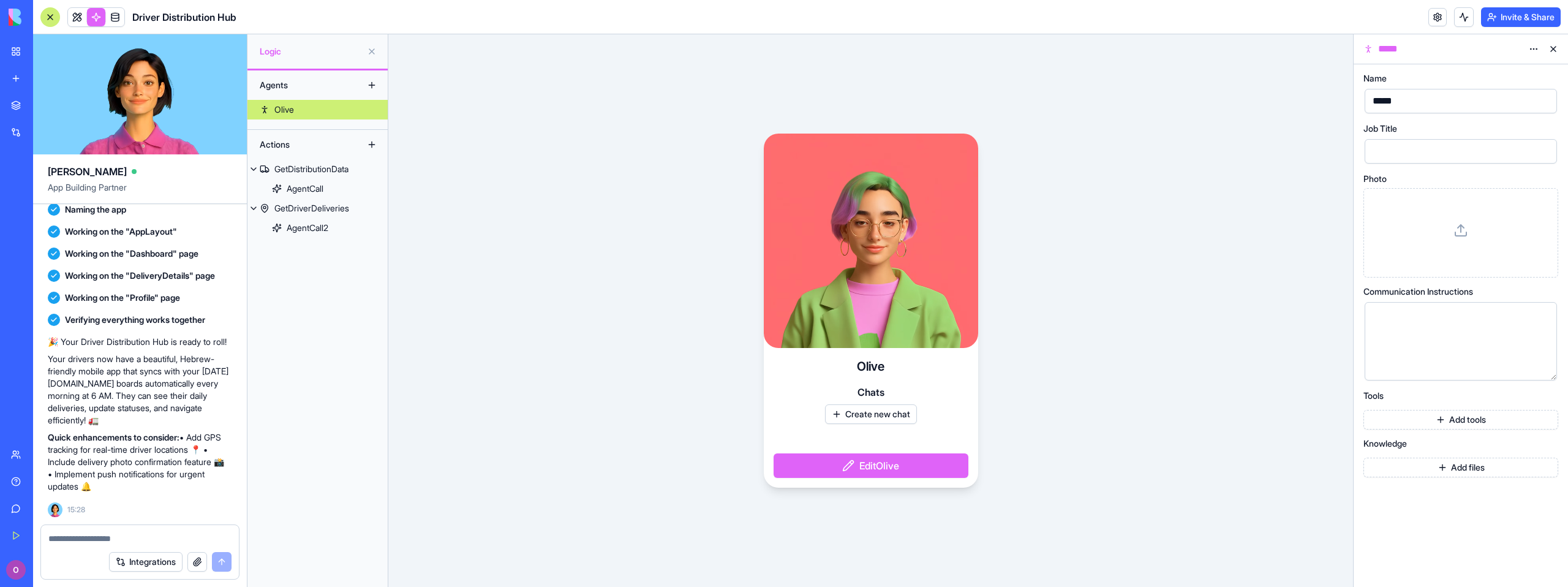
click at [1454, 463] on button "Add files" at bounding box center [1461, 467] width 195 height 20
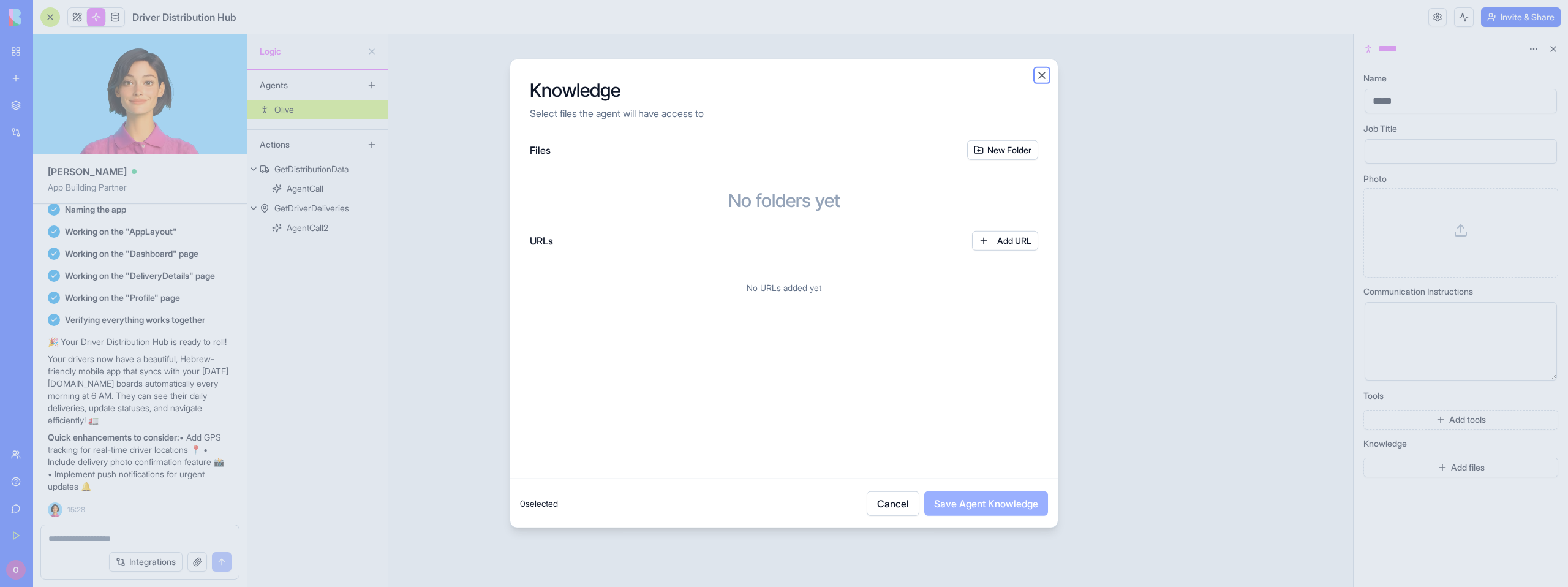
click at [1044, 75] on button "Close" at bounding box center [1041, 75] width 12 height 12
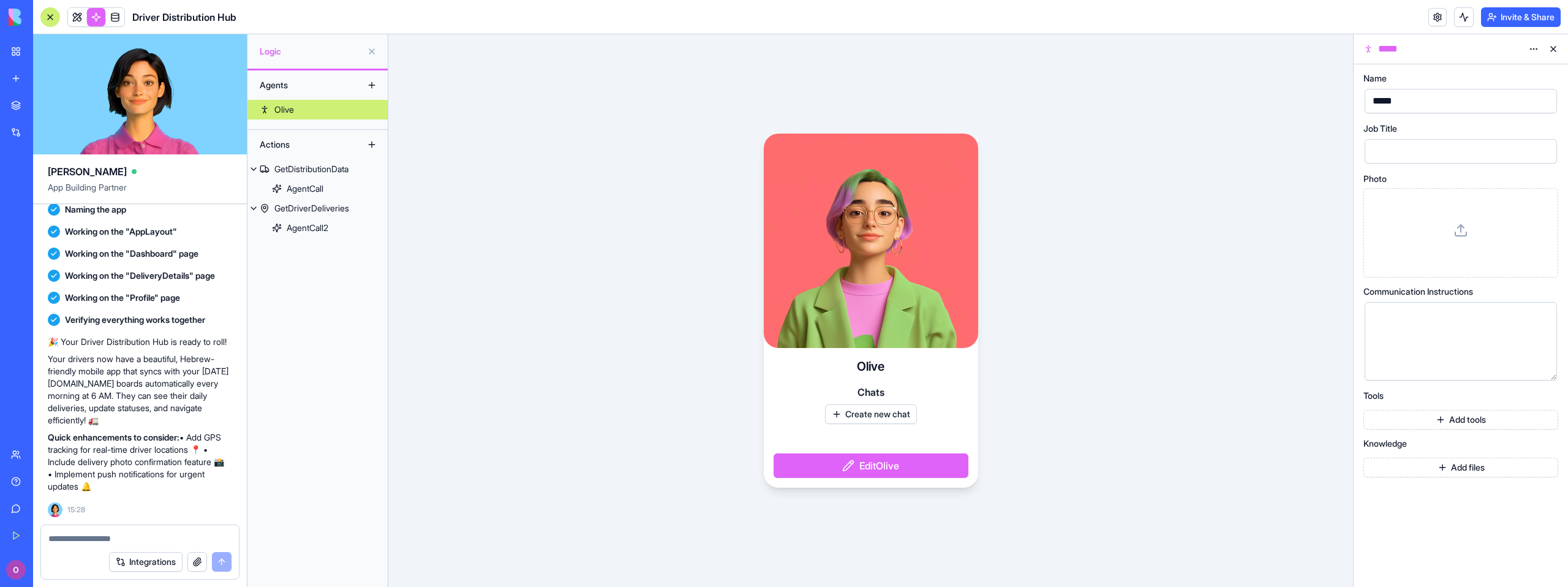
click at [1474, 421] on button "Add tools" at bounding box center [1461, 419] width 195 height 20
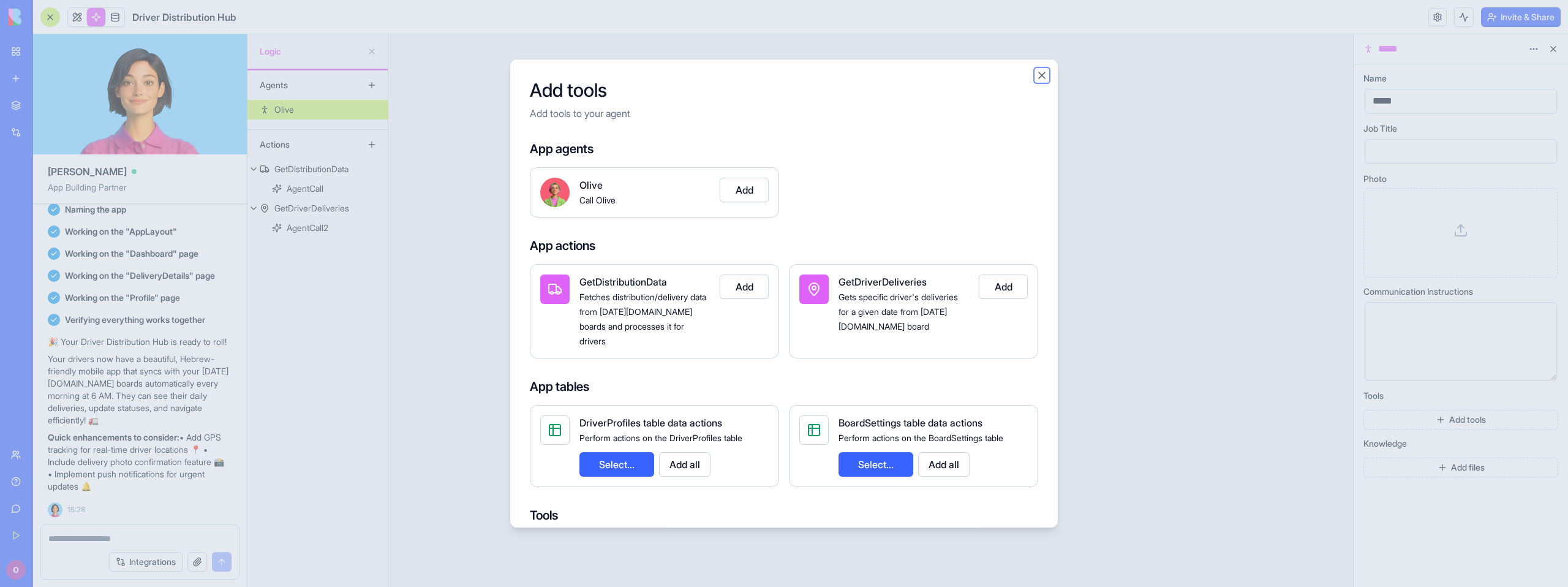
click at [1041, 77] on button "Close" at bounding box center [1041, 75] width 12 height 12
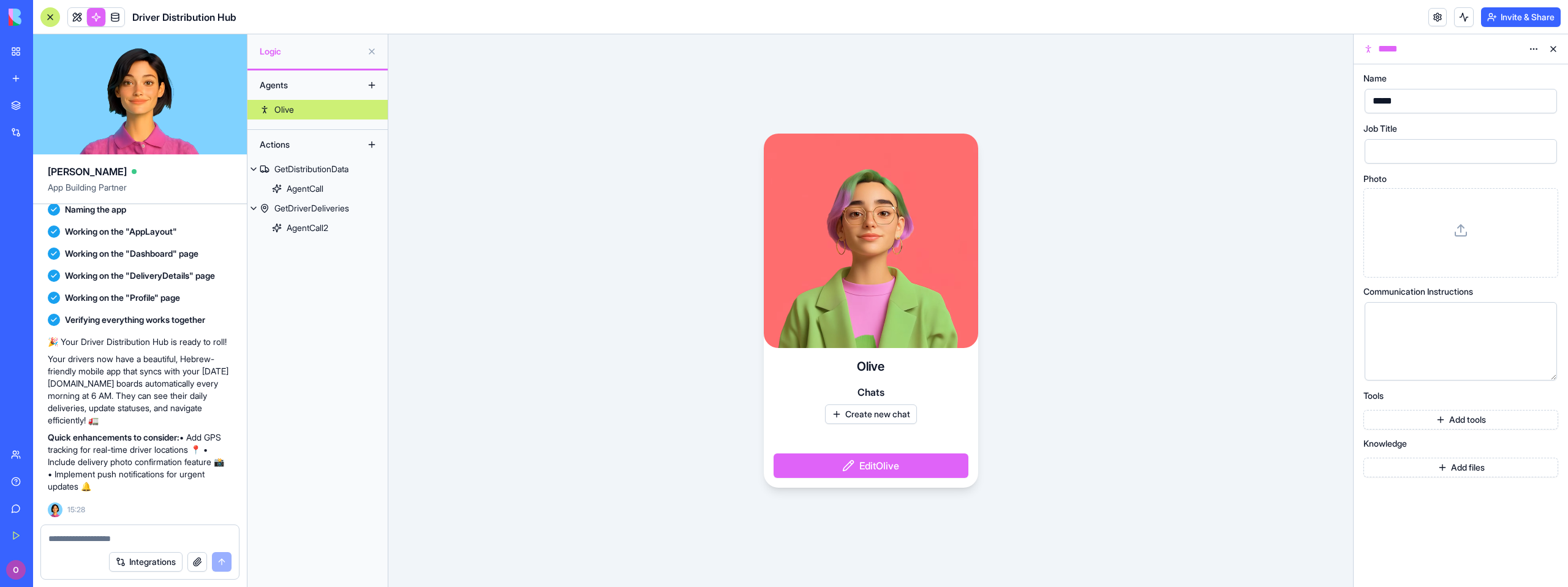
click at [1431, 416] on button "Add tools" at bounding box center [1461, 419] width 195 height 20
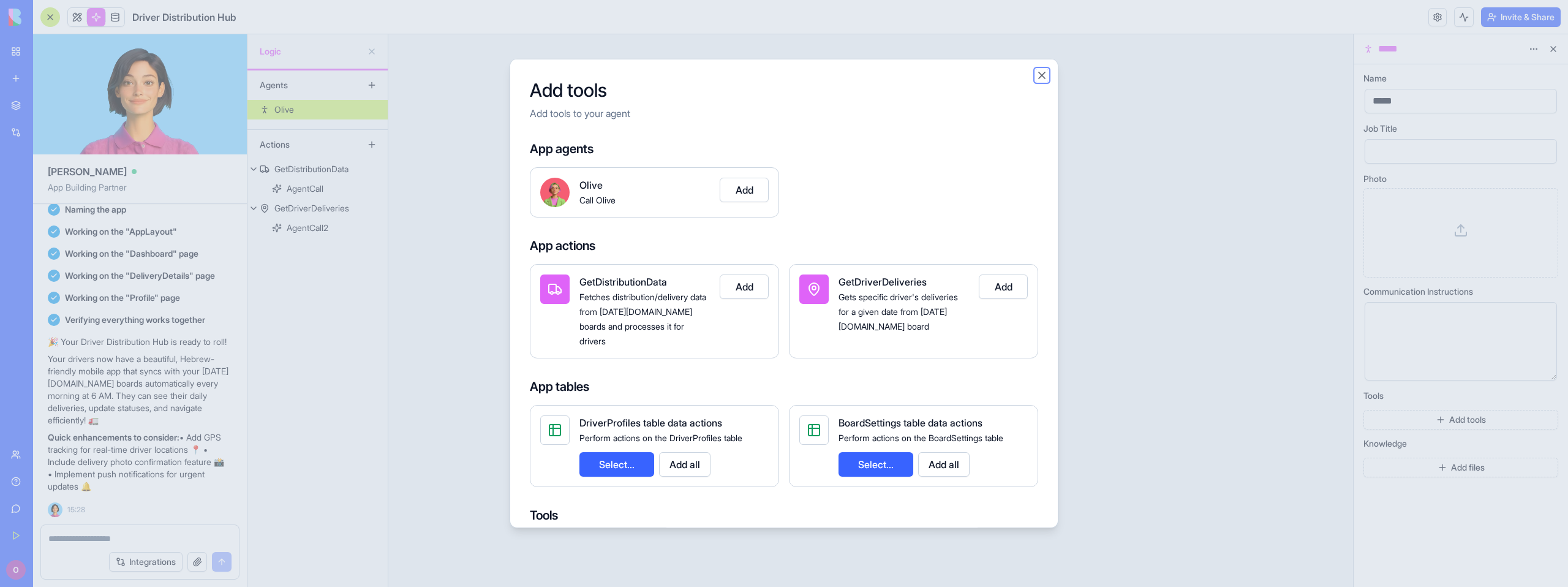
click at [1041, 79] on button "Close" at bounding box center [1041, 75] width 12 height 12
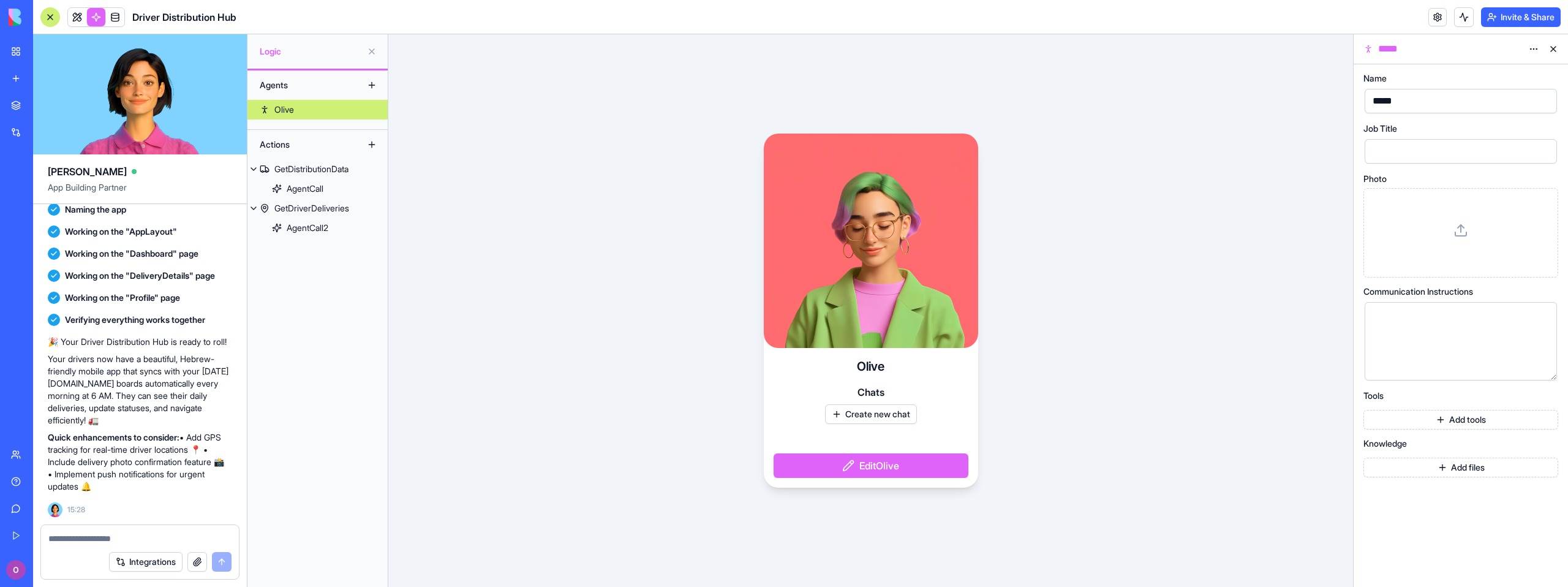
click at [1414, 465] on button "Add files" at bounding box center [1461, 467] width 195 height 20
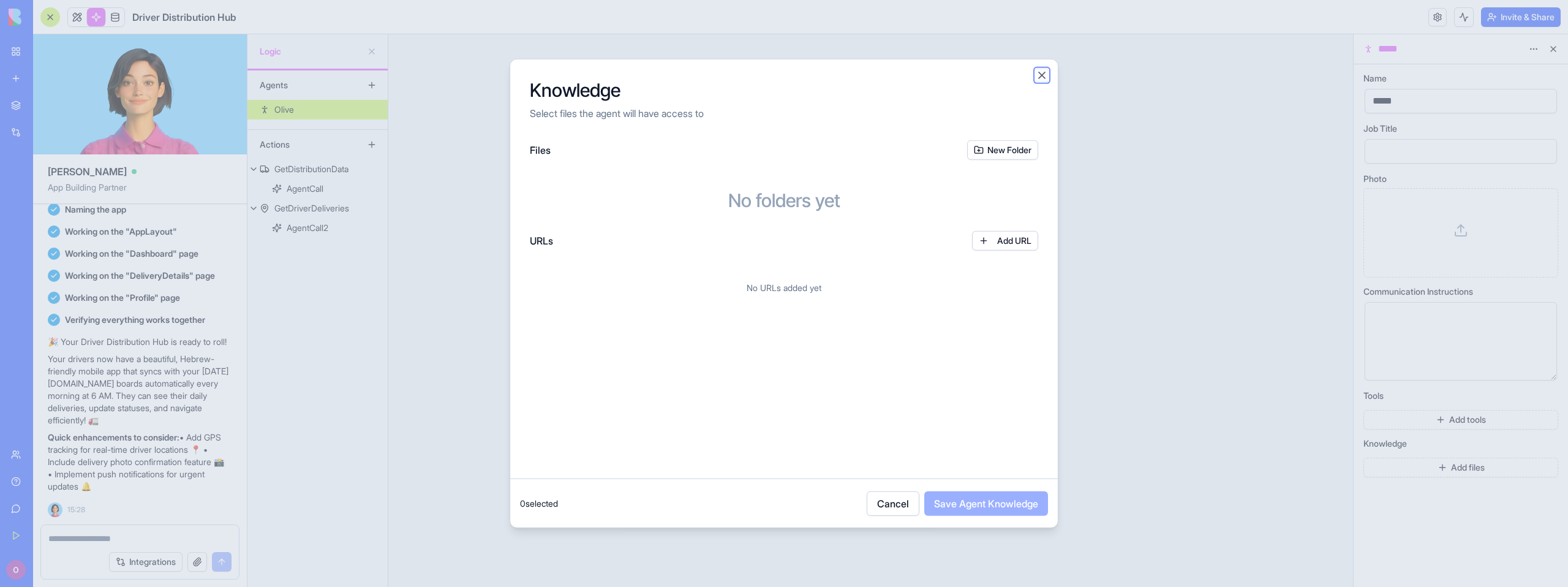
click at [1044, 71] on button "Close" at bounding box center [1041, 75] width 12 height 12
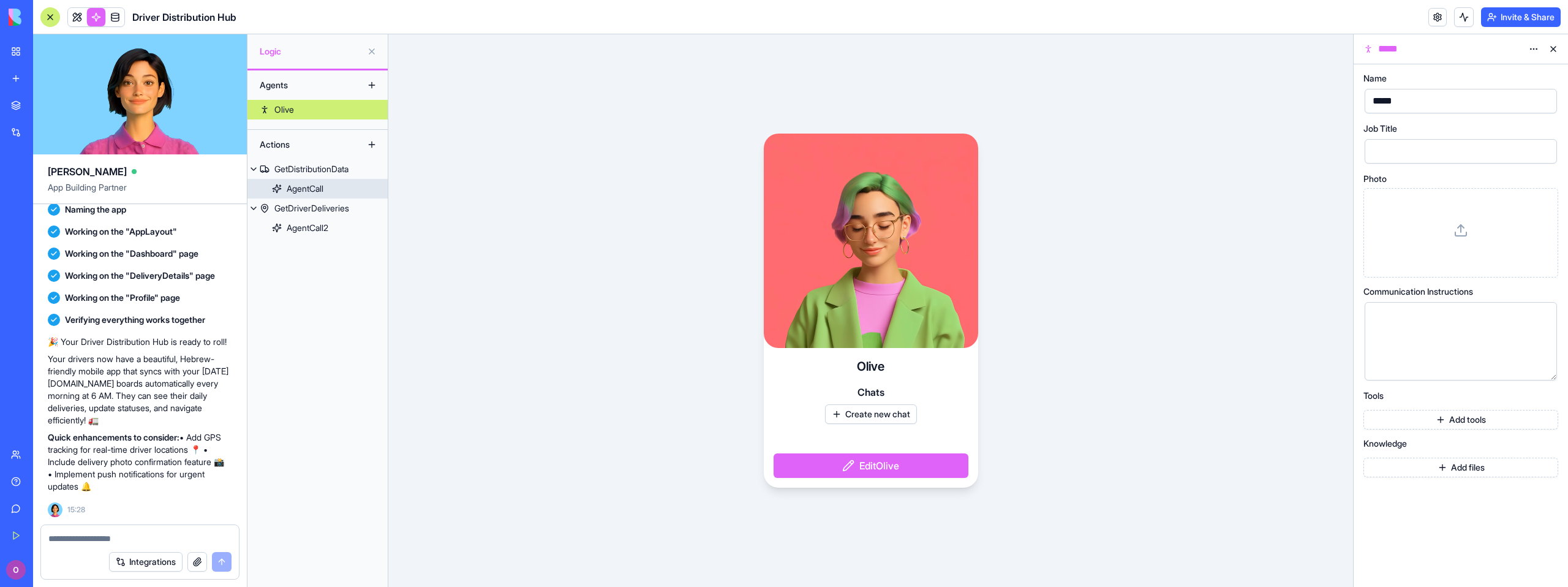
click at [312, 191] on div "AgentCall" at bounding box center [305, 188] width 37 height 12
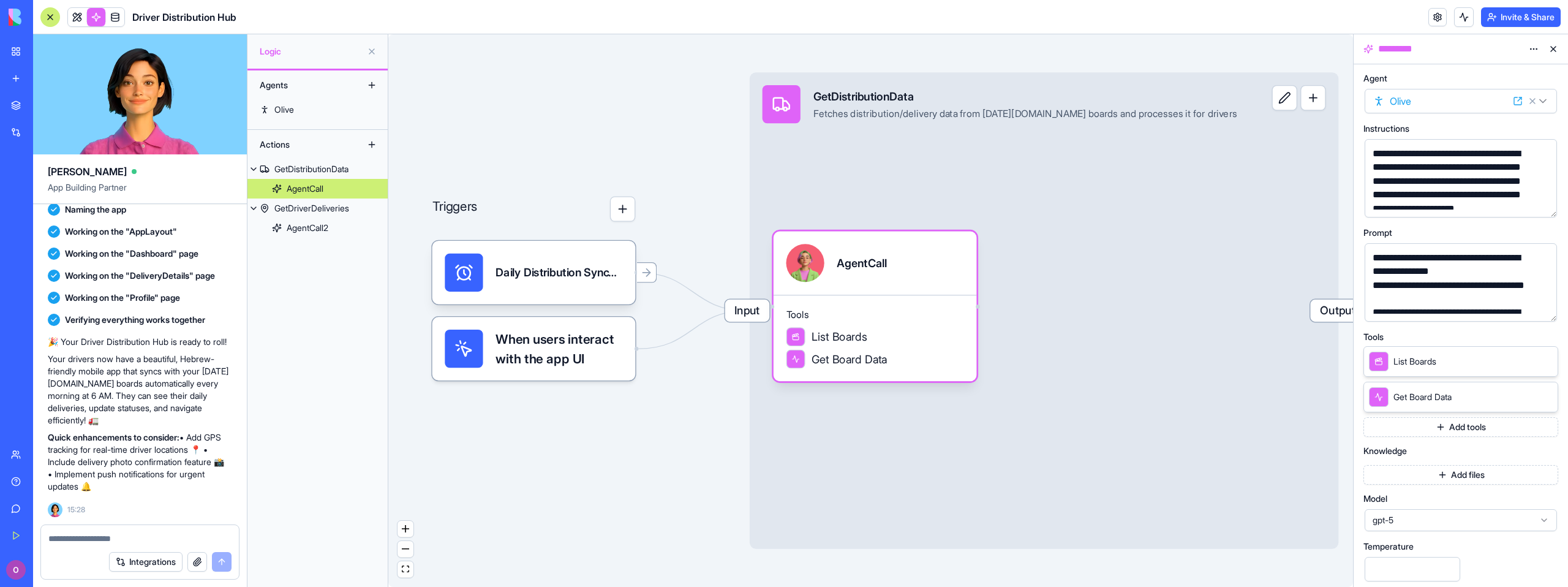
click at [370, 141] on button at bounding box center [372, 145] width 20 height 20
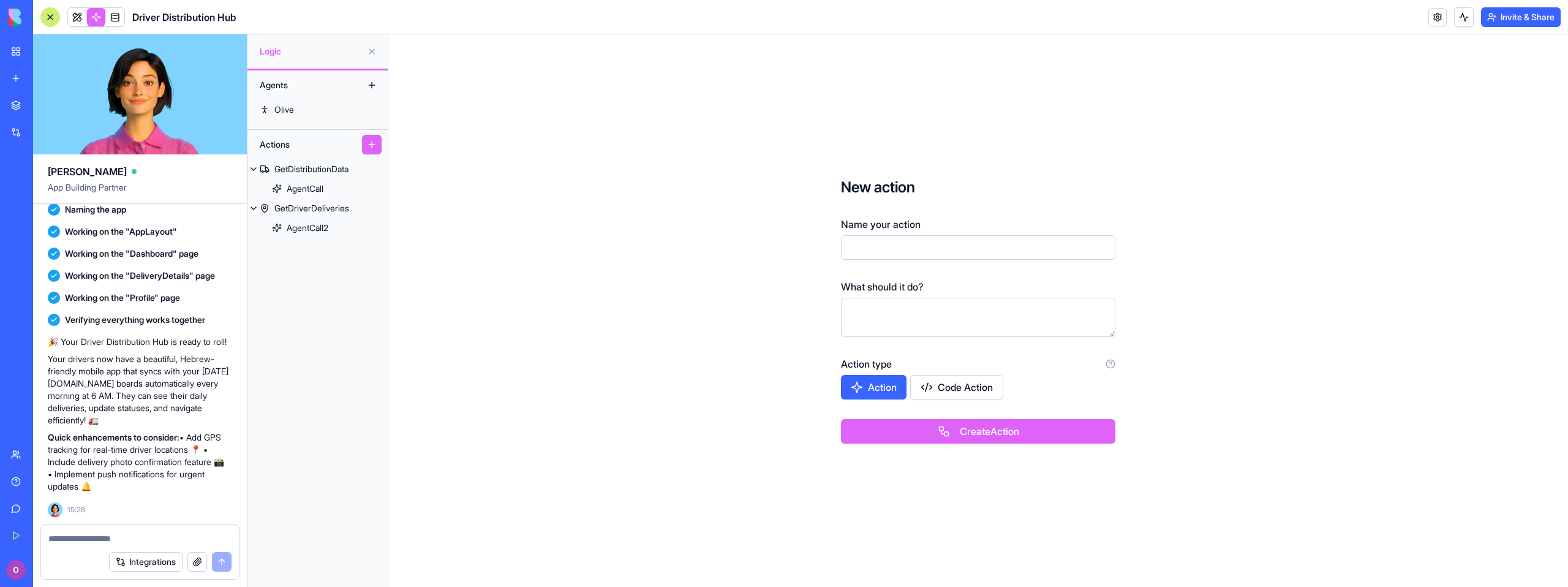
click at [952, 390] on button "Code Action" at bounding box center [957, 387] width 93 height 24
click at [887, 383] on button "Action" at bounding box center [874, 387] width 67 height 24
click at [1028, 429] on button "Create Action" at bounding box center [978, 431] width 274 height 24
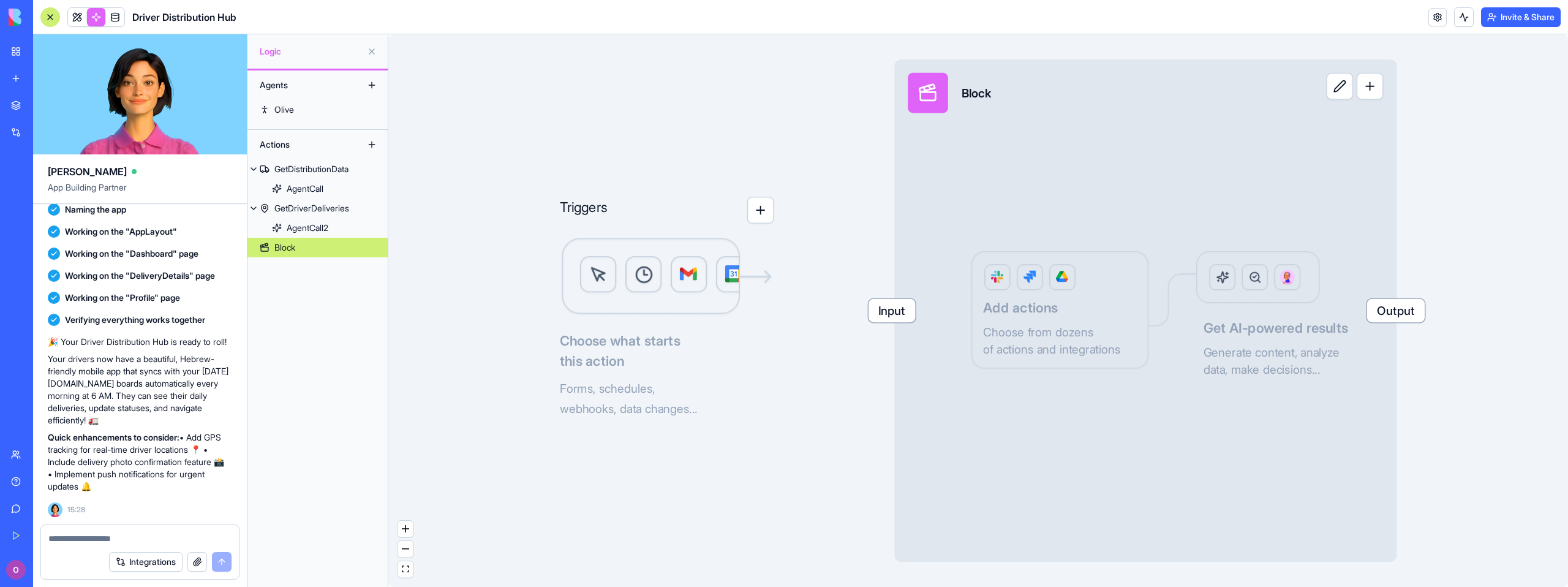
click at [695, 283] on img at bounding box center [667, 277] width 215 height 80
click at [679, 296] on img at bounding box center [667, 277] width 215 height 80
click at [679, 297] on img at bounding box center [667, 277] width 215 height 80
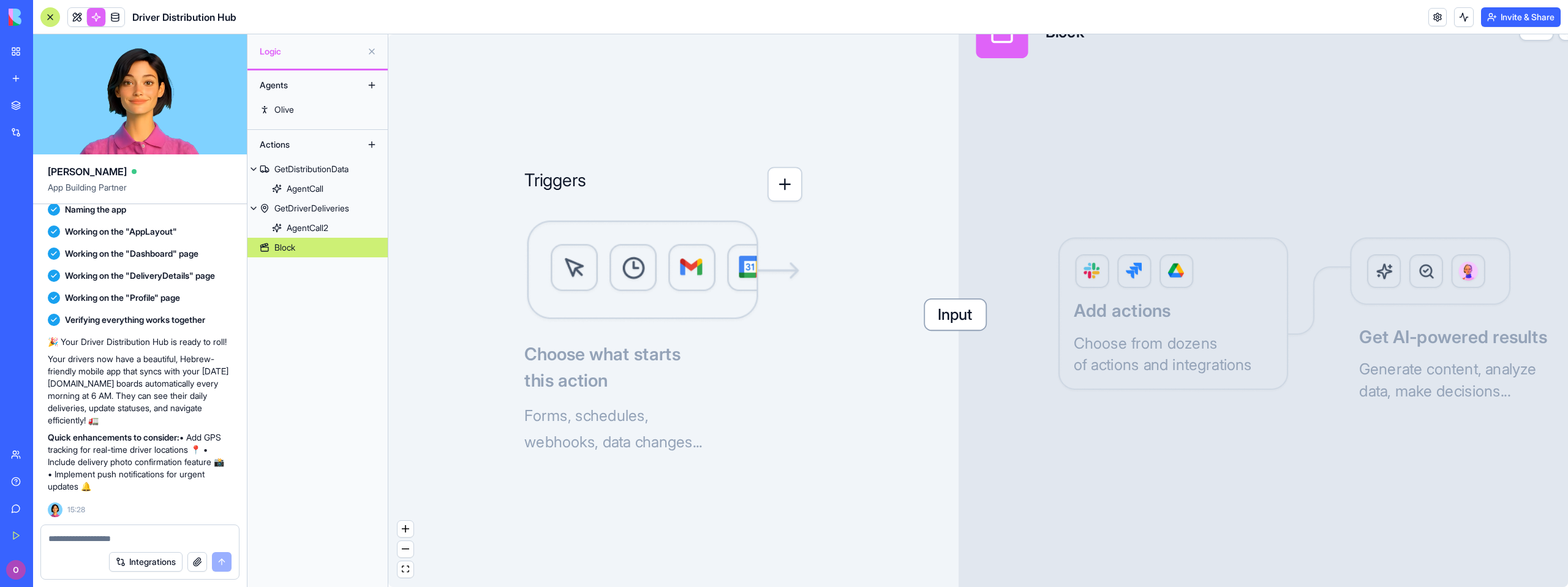
click at [679, 297] on img at bounding box center [663, 271] width 278 height 104
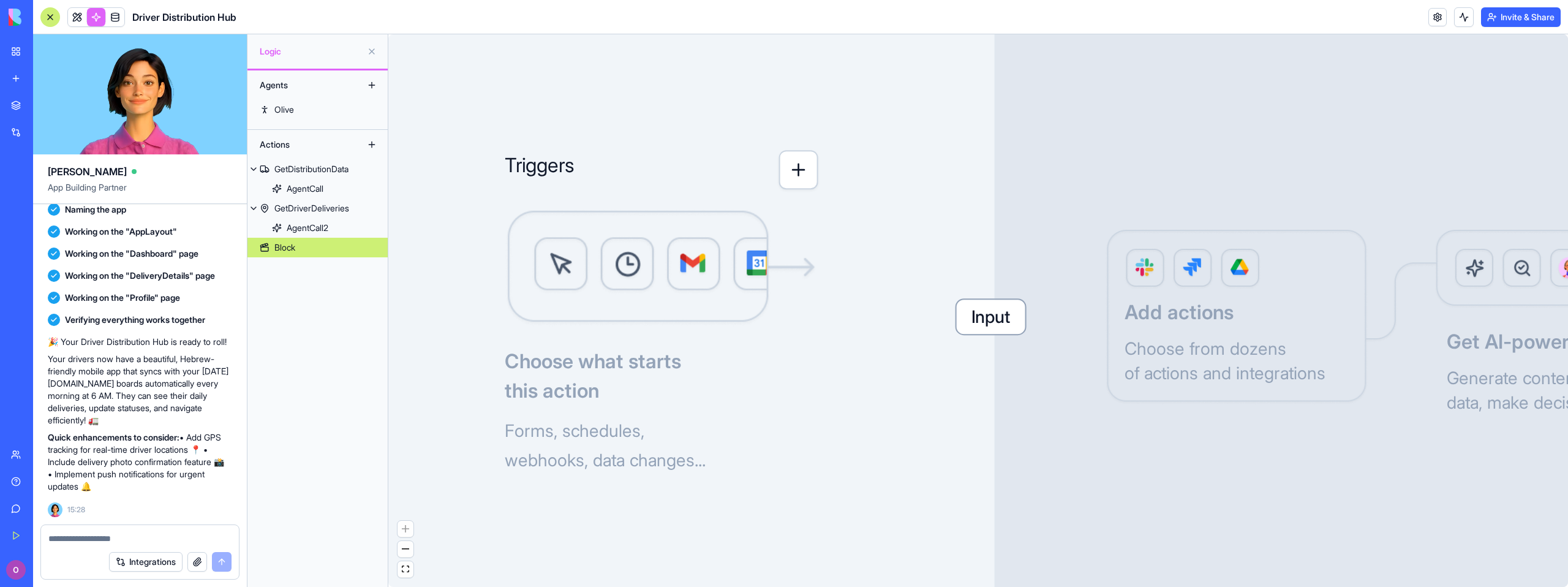
click at [679, 296] on img at bounding box center [661, 268] width 313 height 118
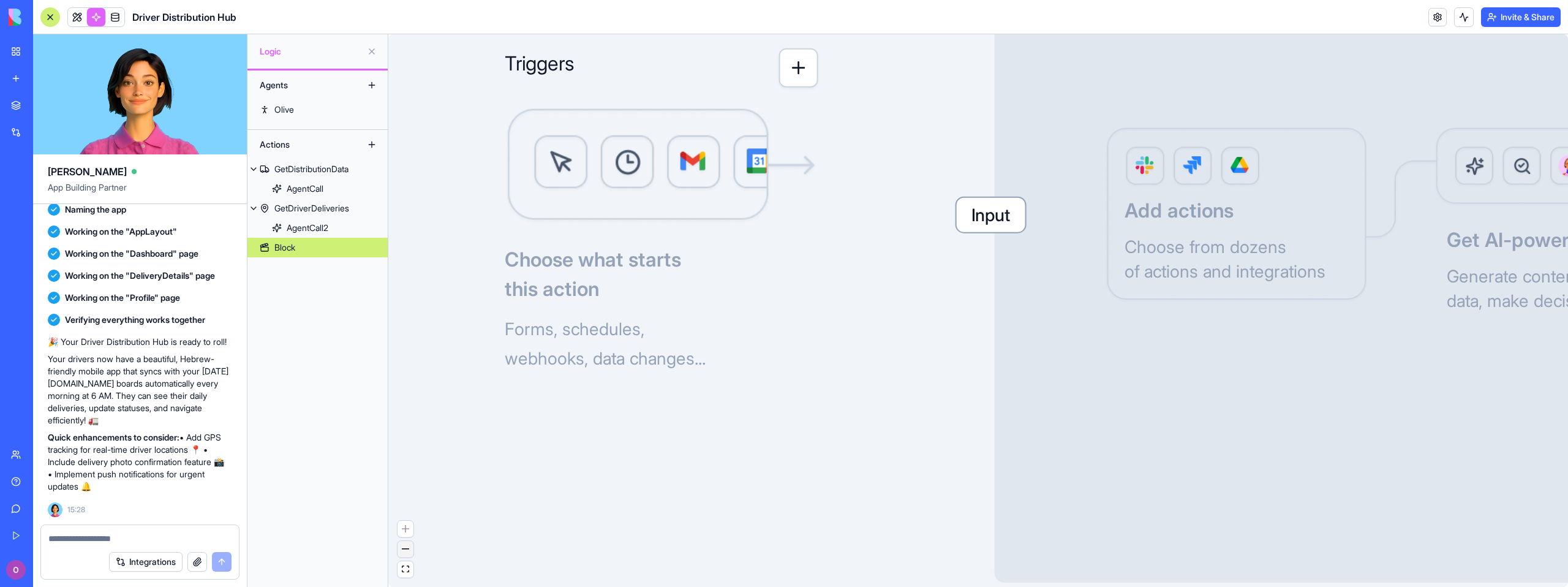
click at [402, 552] on button "zoom out" at bounding box center [405, 548] width 16 height 16
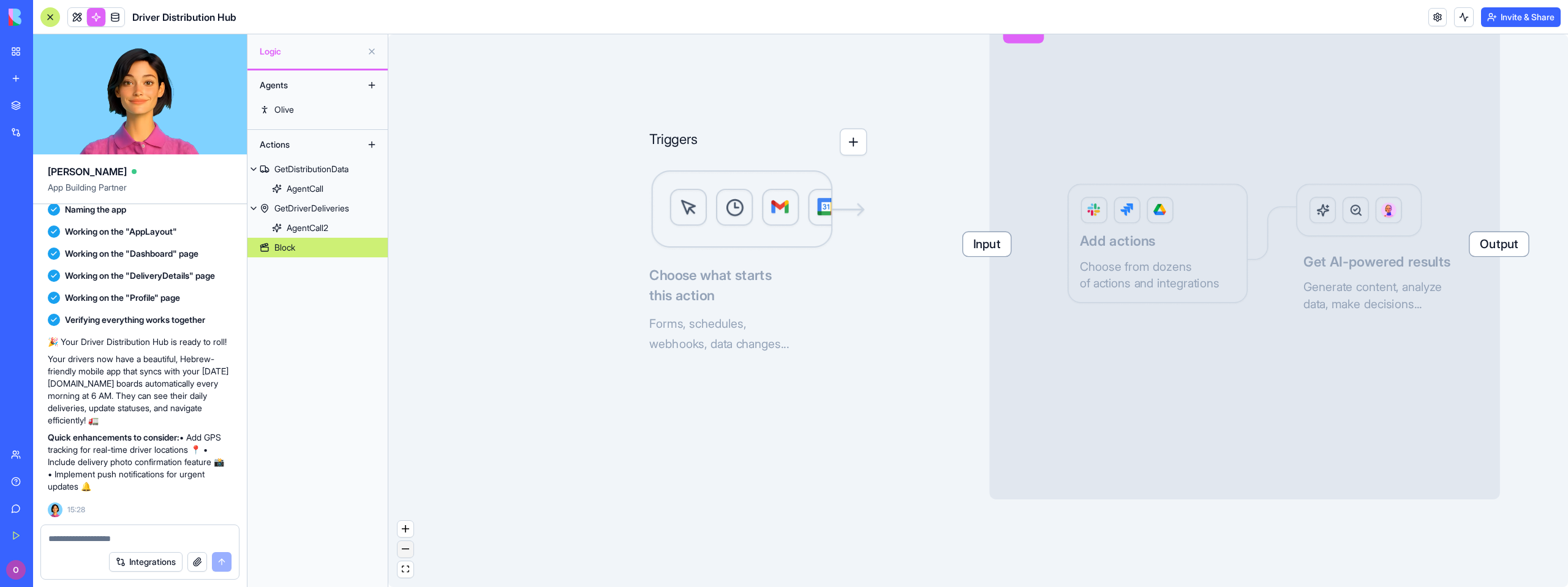
click at [402, 552] on button "zoom out" at bounding box center [405, 548] width 16 height 16
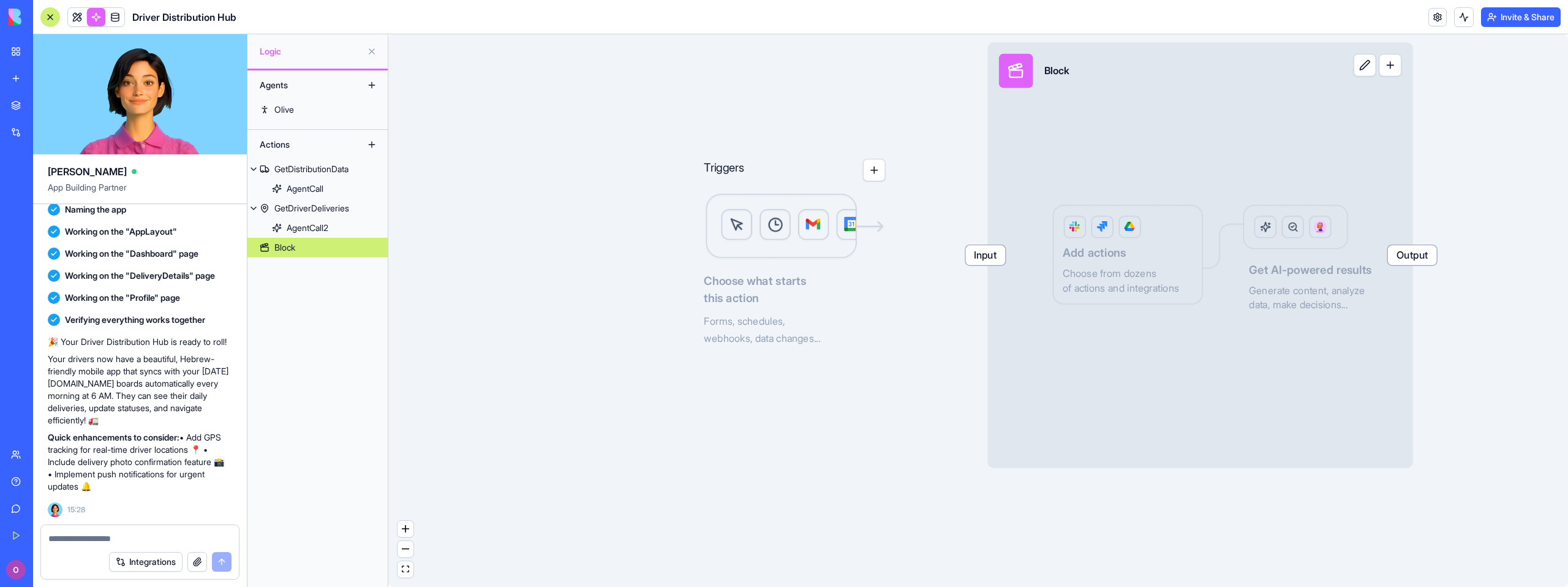
drag, startPoint x: 831, startPoint y: 300, endPoint x: 679, endPoint y: 380, distance: 171.8
click at [660, 427] on div "Triggers Choose what starts this action Forms, schedules, webhooks, data change…" at bounding box center [978, 310] width 1179 height 552
click at [874, 174] on button "button" at bounding box center [874, 169] width 23 height 23
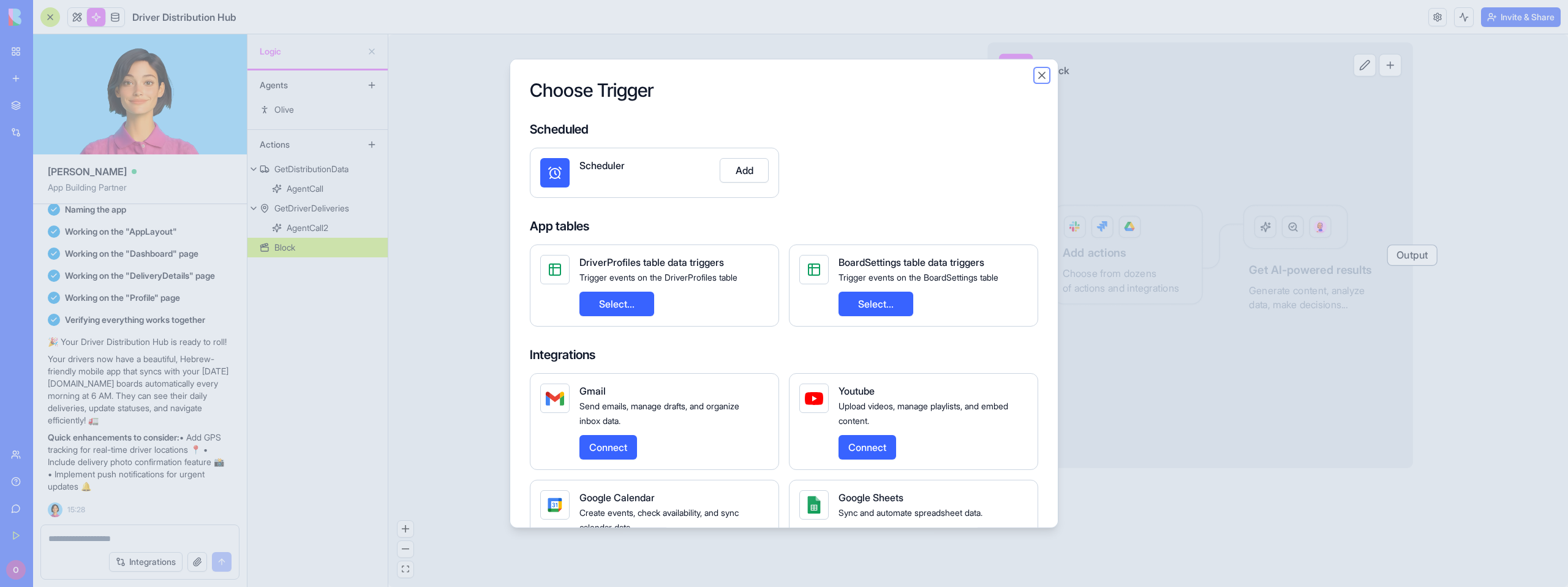
click at [1042, 74] on button "Close" at bounding box center [1041, 75] width 12 height 12
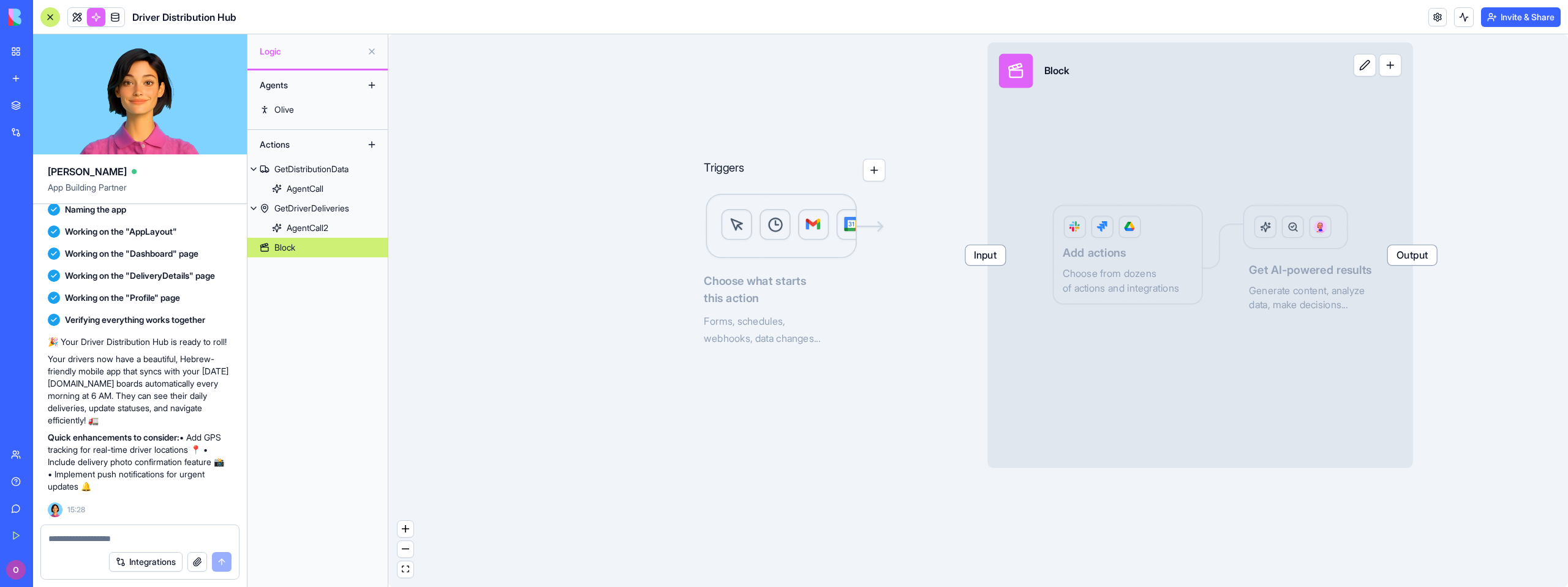
click at [996, 263] on span "Input" at bounding box center [986, 255] width 40 height 20
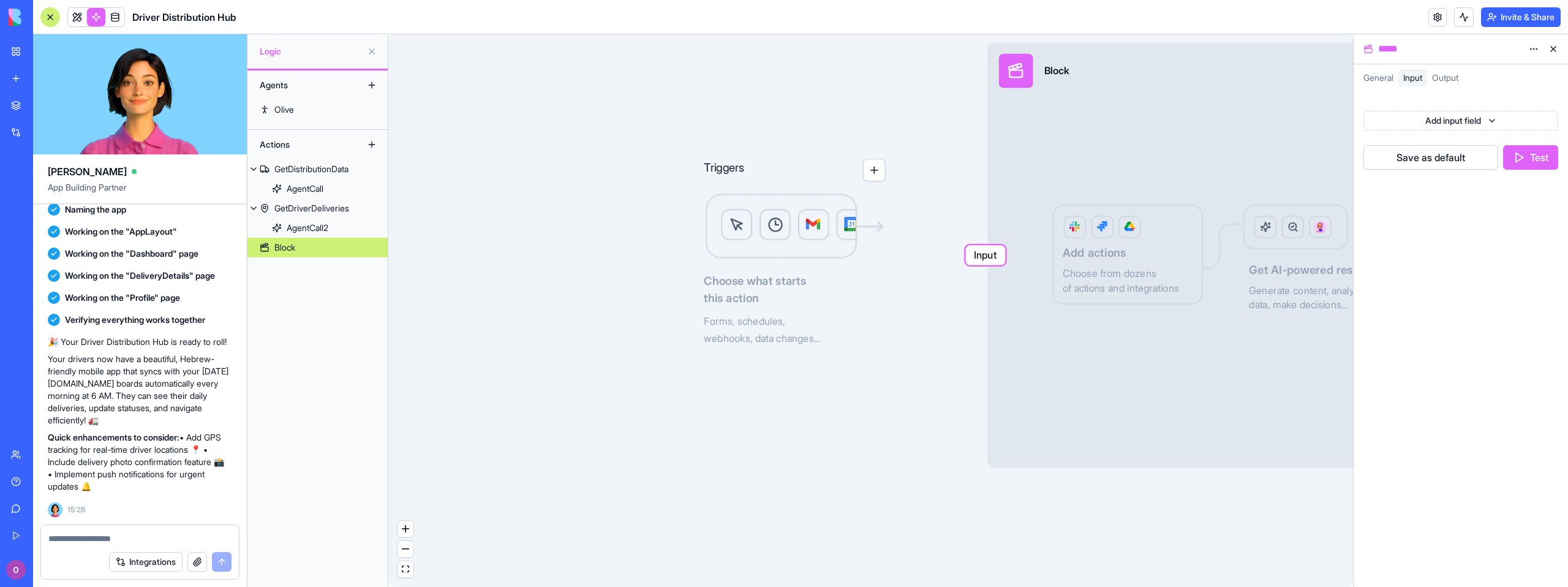
click at [1365, 79] on span "General" at bounding box center [1378, 77] width 30 height 10
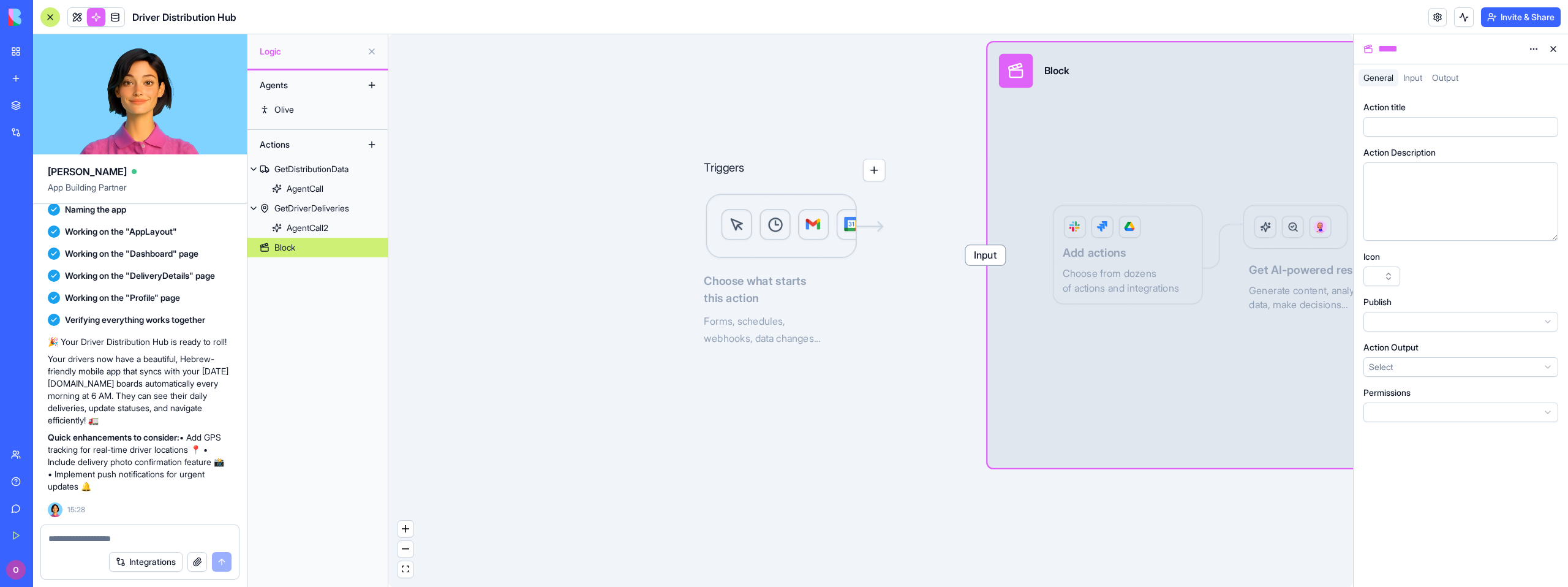
click at [1416, 77] on span "Input" at bounding box center [1412, 77] width 19 height 10
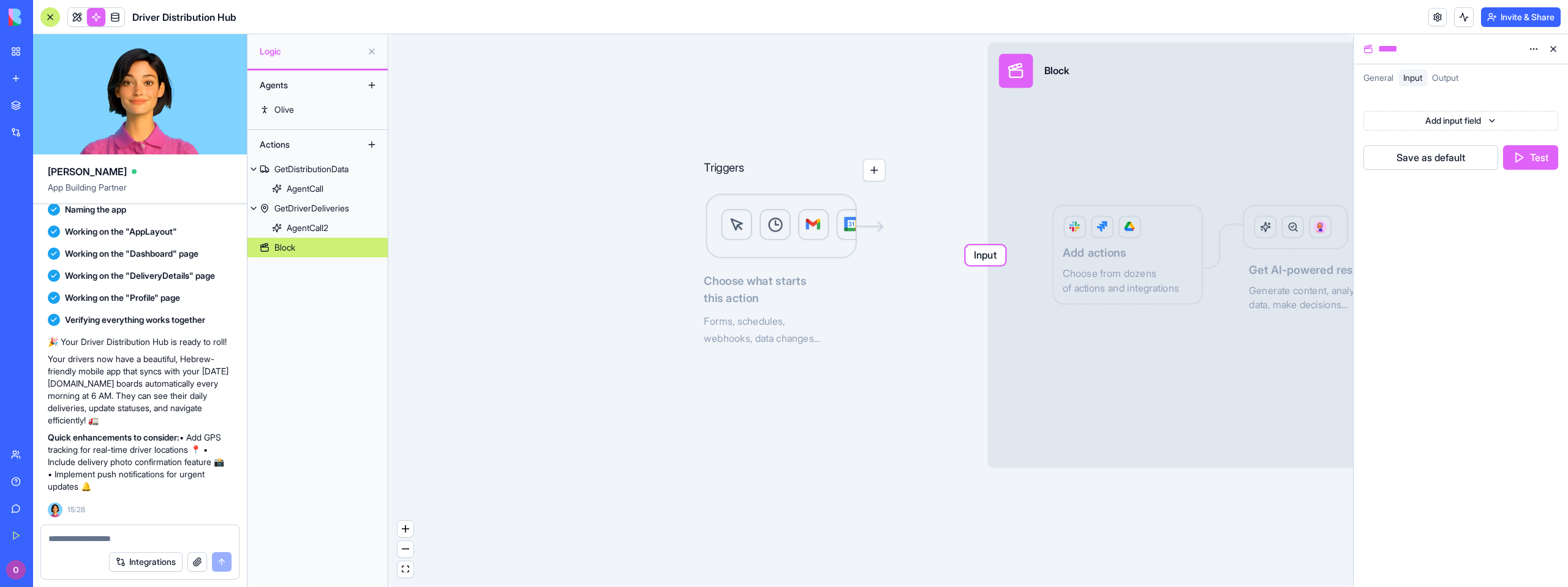
click at [1446, 79] on span "Output" at bounding box center [1445, 77] width 26 height 10
click at [1556, 45] on button at bounding box center [1553, 49] width 20 height 20
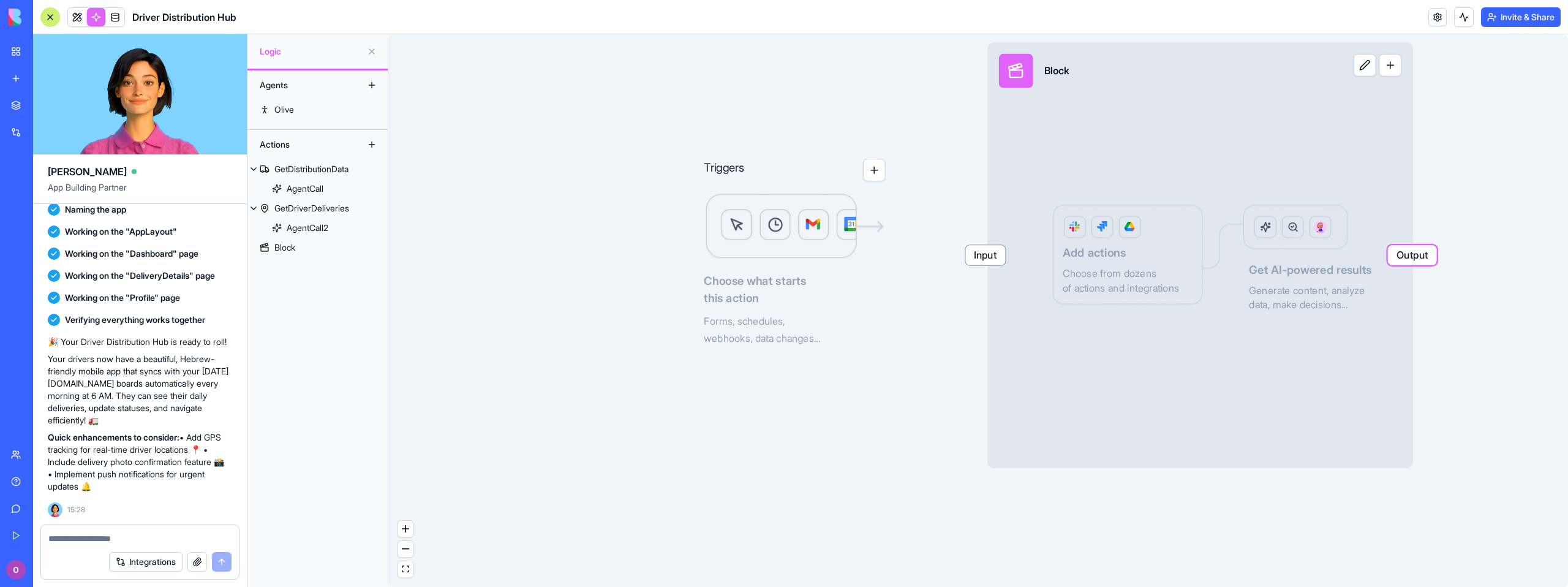
click at [783, 220] on img at bounding box center [794, 227] width 181 height 68
click at [873, 171] on button "button" at bounding box center [874, 169] width 23 height 23
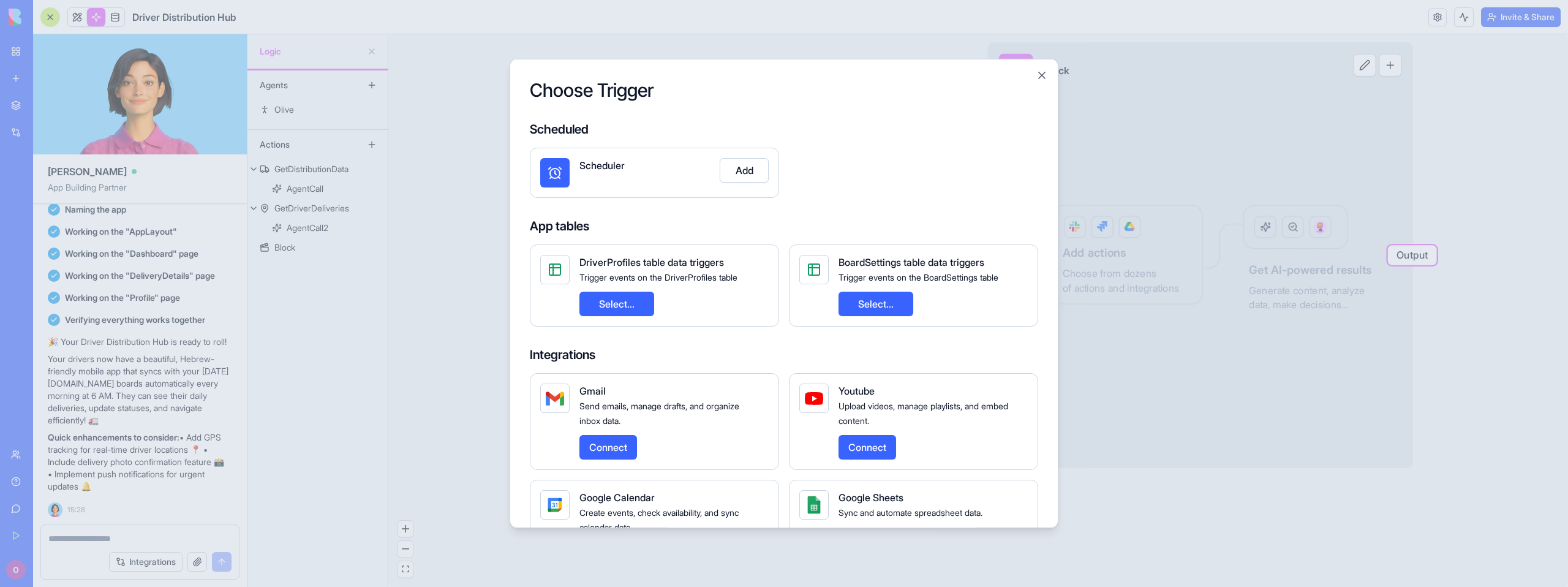
scroll to position [175, 0]
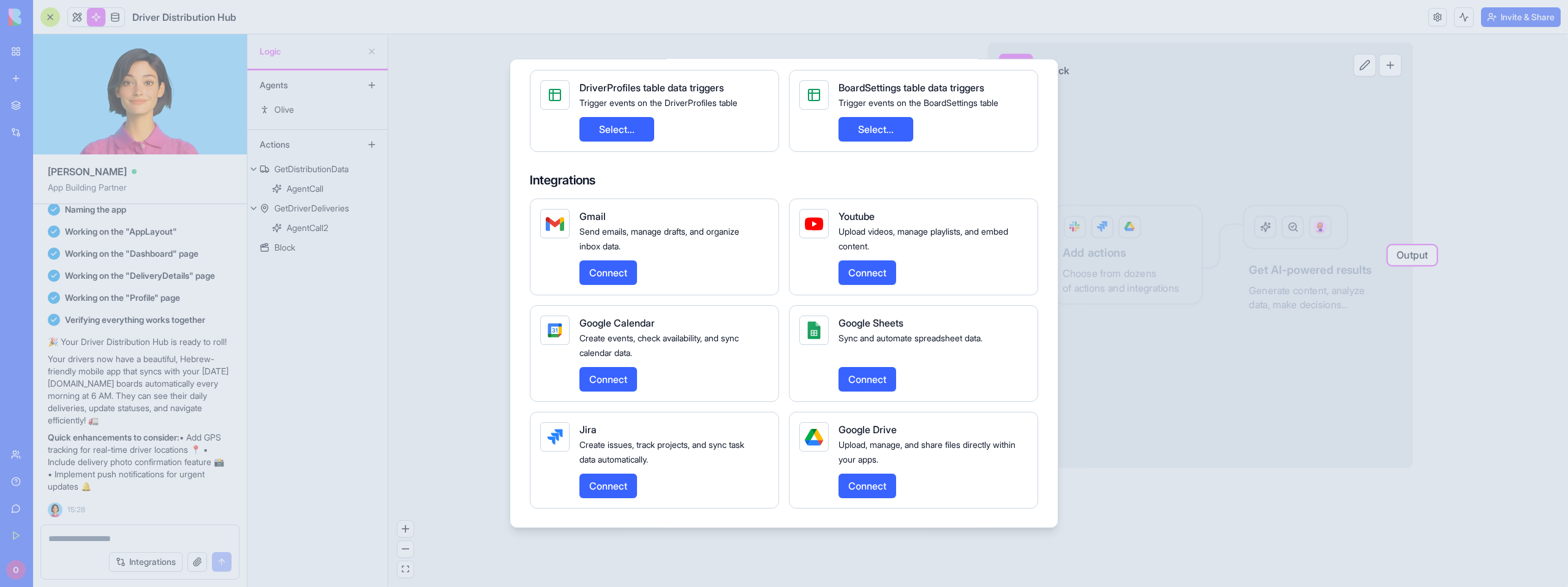
click at [603, 276] on button "Connect" at bounding box center [608, 272] width 58 height 24
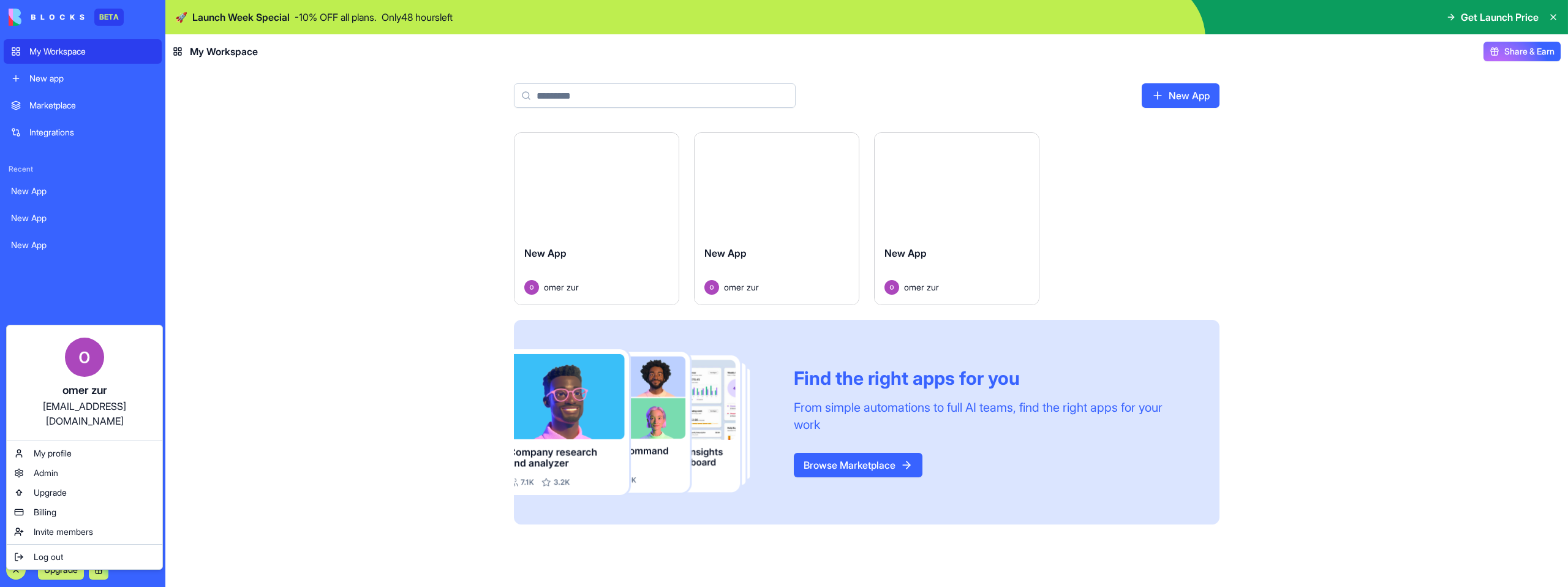
click at [228, 395] on html "BETA My Workspace New app Marketplace Integrations Recent New App New App New A…" at bounding box center [784, 293] width 1568 height 587
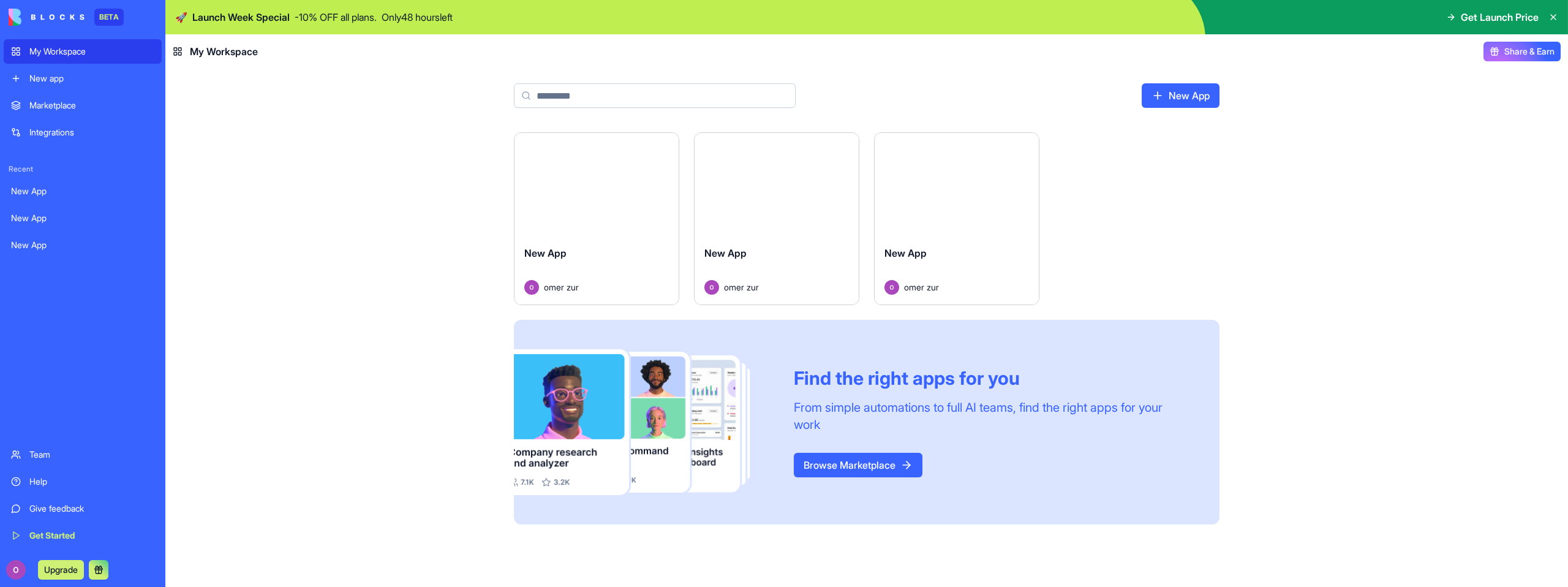
click at [49, 17] on img at bounding box center [46, 17] width 76 height 17
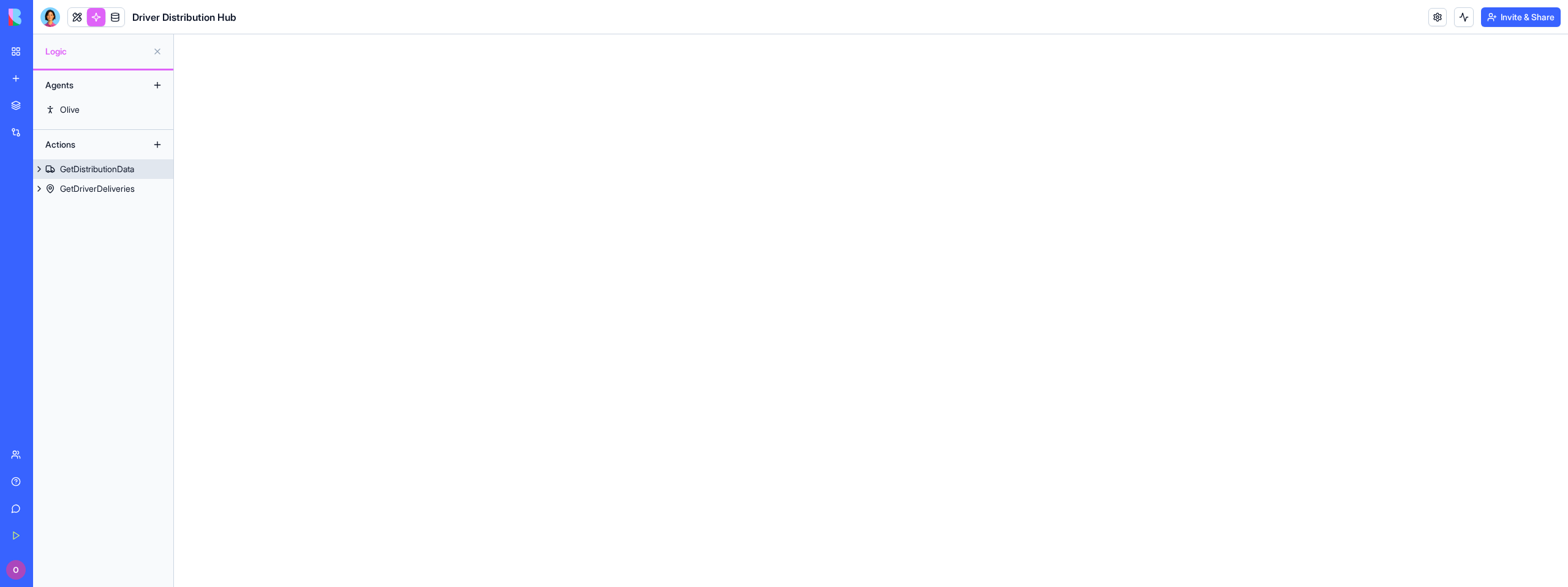
click at [110, 171] on div "GetDistributionData" at bounding box center [97, 169] width 74 height 12
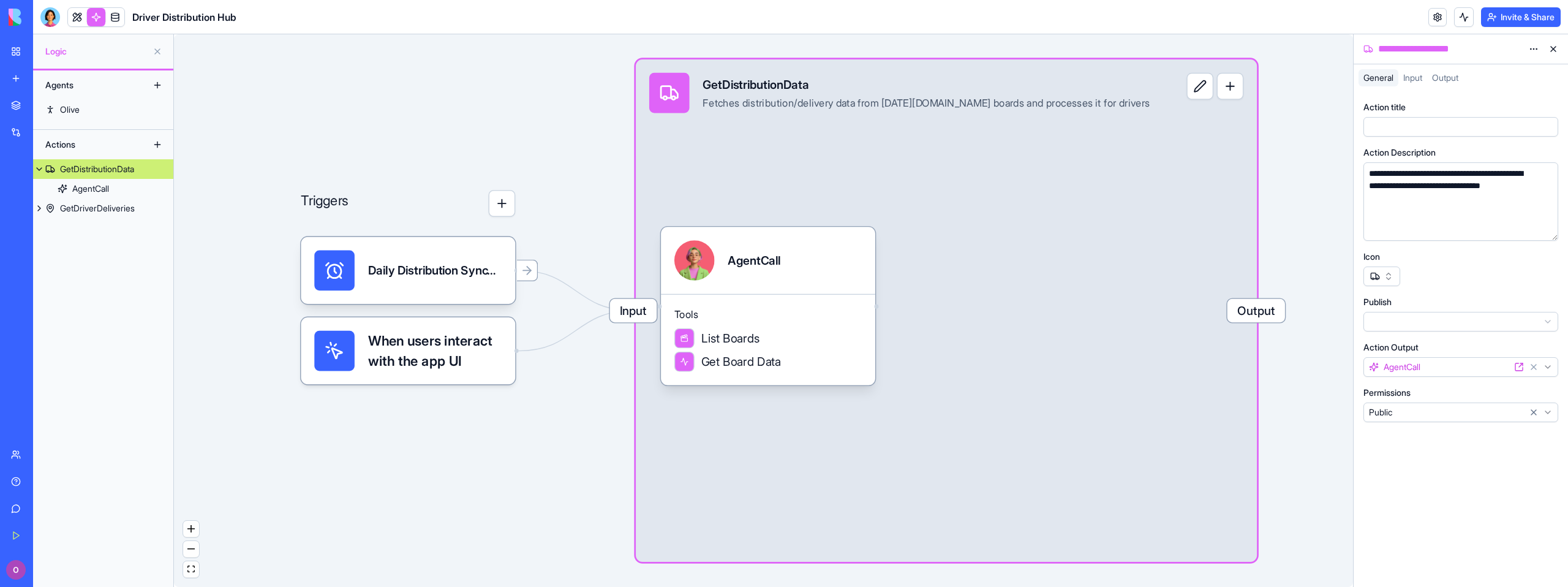
click at [491, 207] on button "button" at bounding box center [502, 203] width 27 height 27
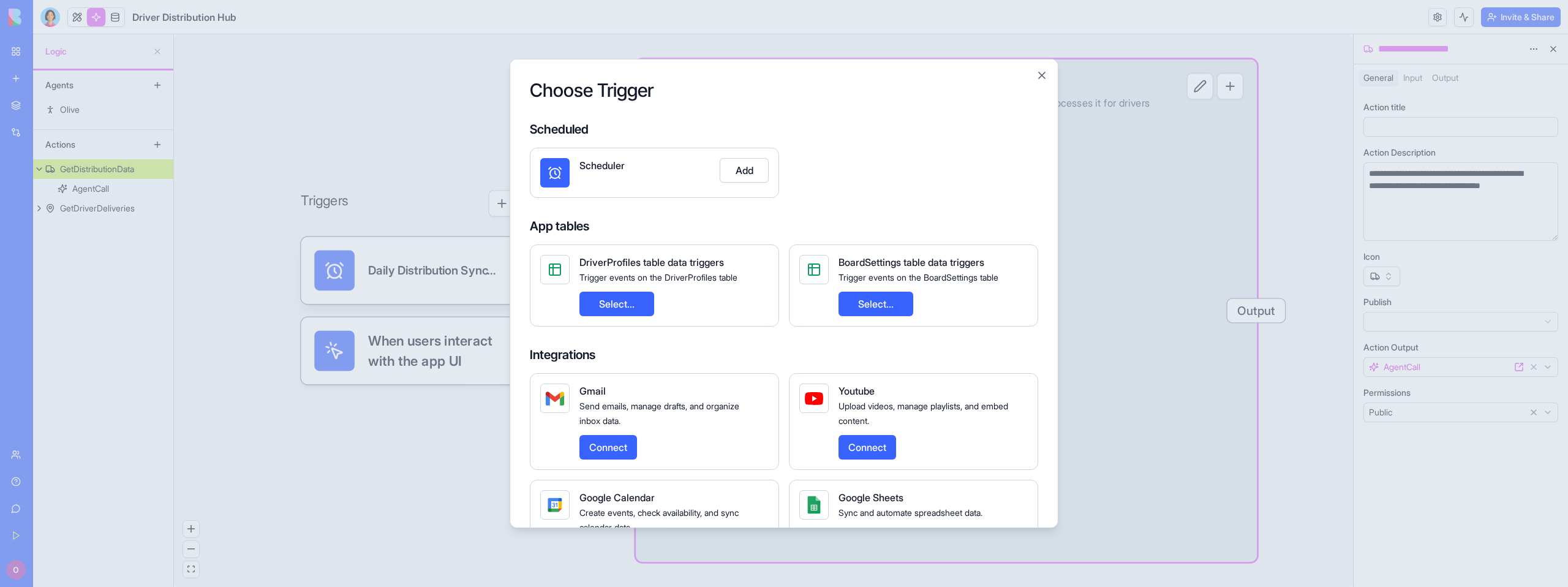
scroll to position [175, 0]
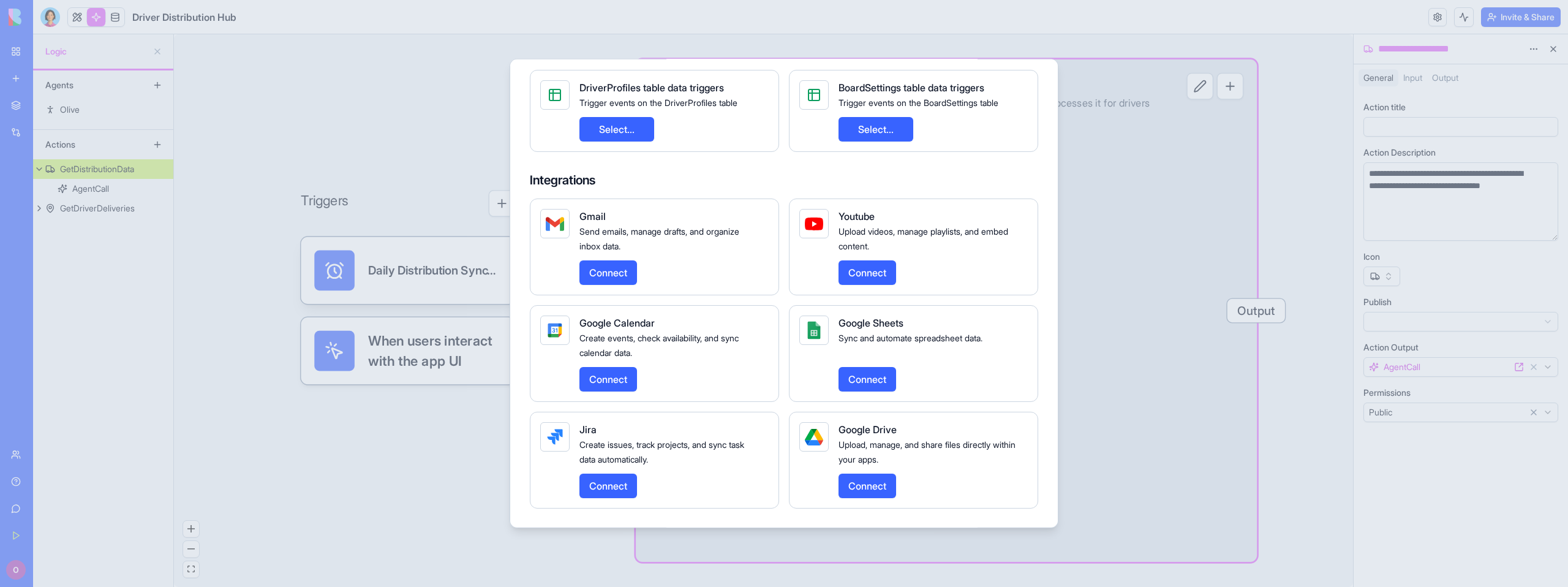
click at [1119, 95] on div at bounding box center [784, 293] width 1568 height 587
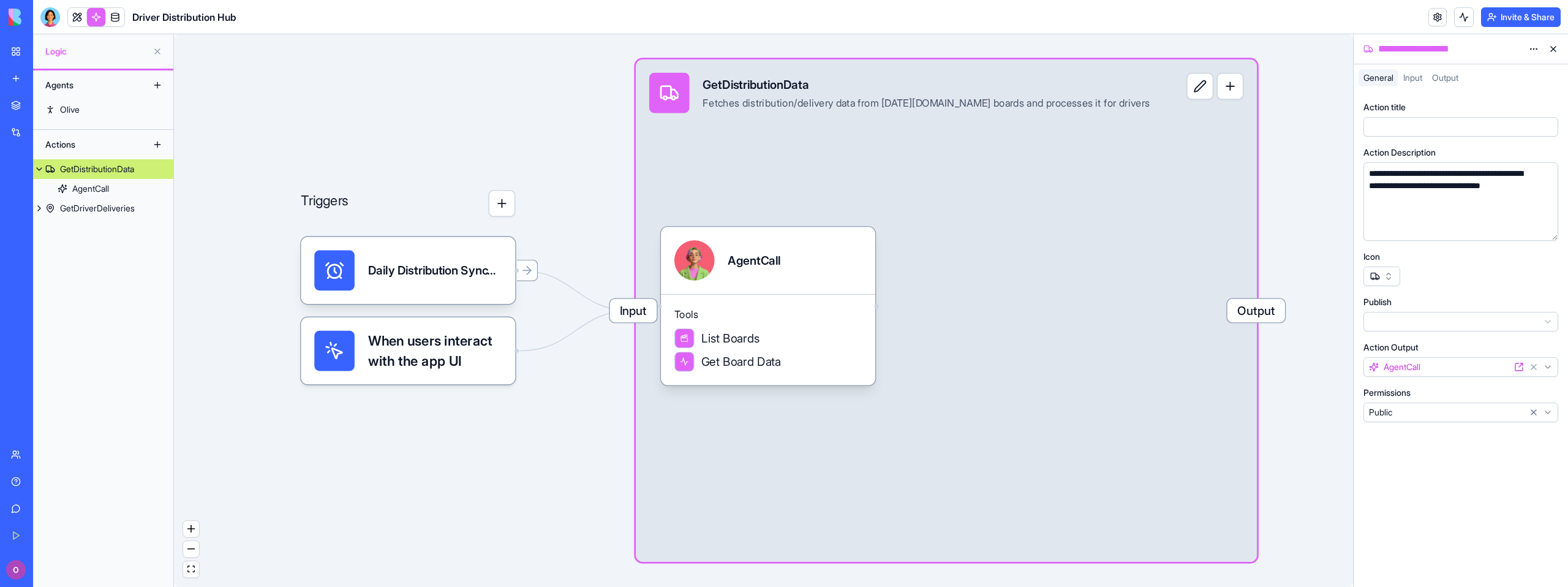
click at [351, 365] on div at bounding box center [334, 351] width 41 height 41
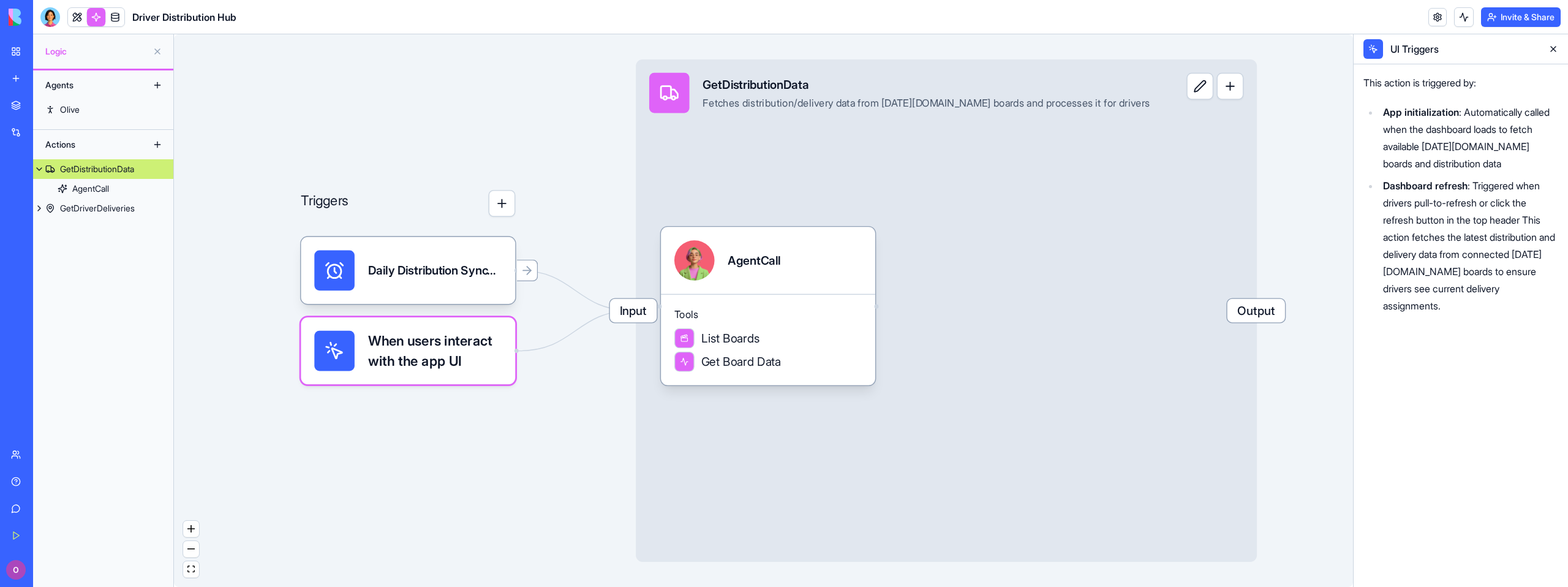
click at [1552, 49] on button at bounding box center [1553, 49] width 20 height 20
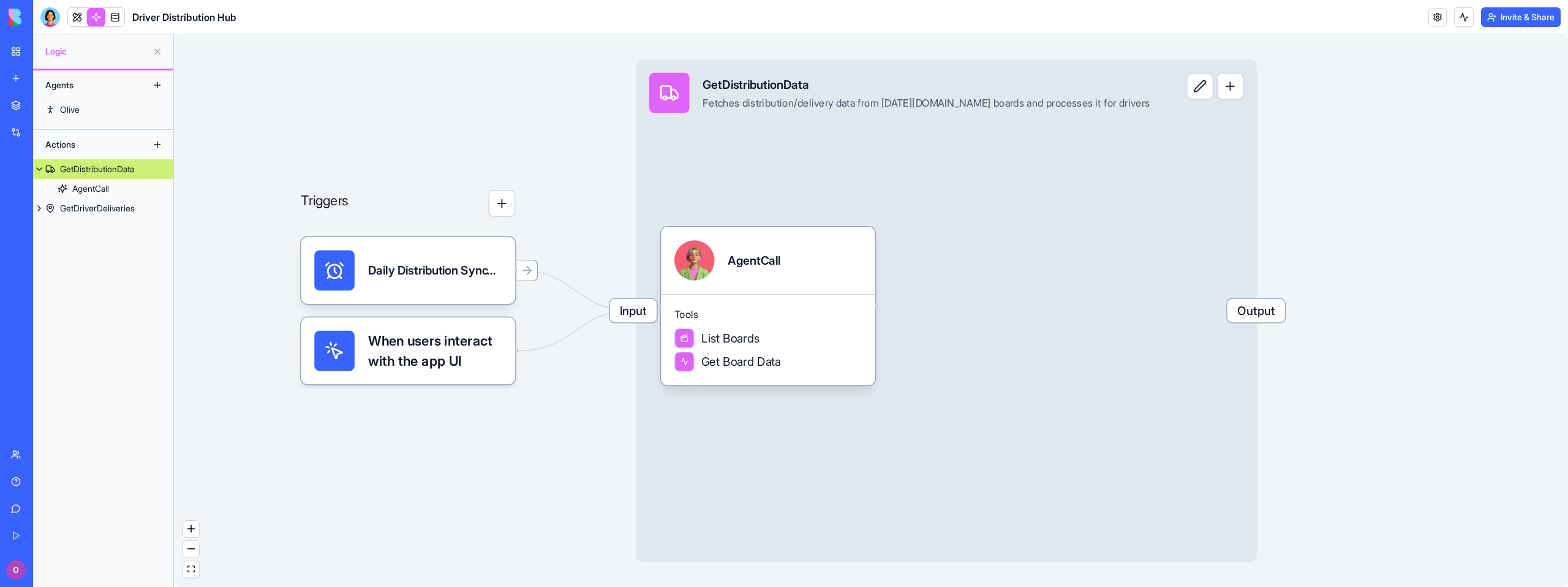
click at [151, 52] on button at bounding box center [158, 52] width 20 height 20
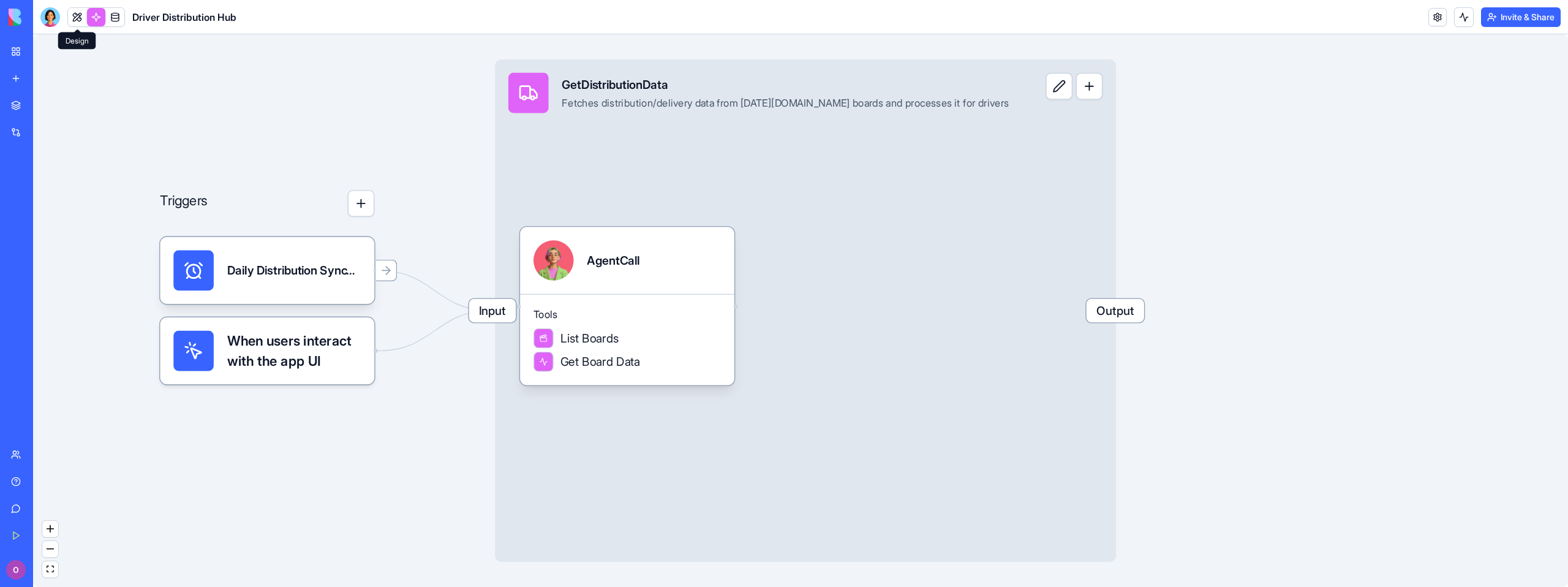
click at [80, 20] on link at bounding box center [77, 17] width 18 height 18
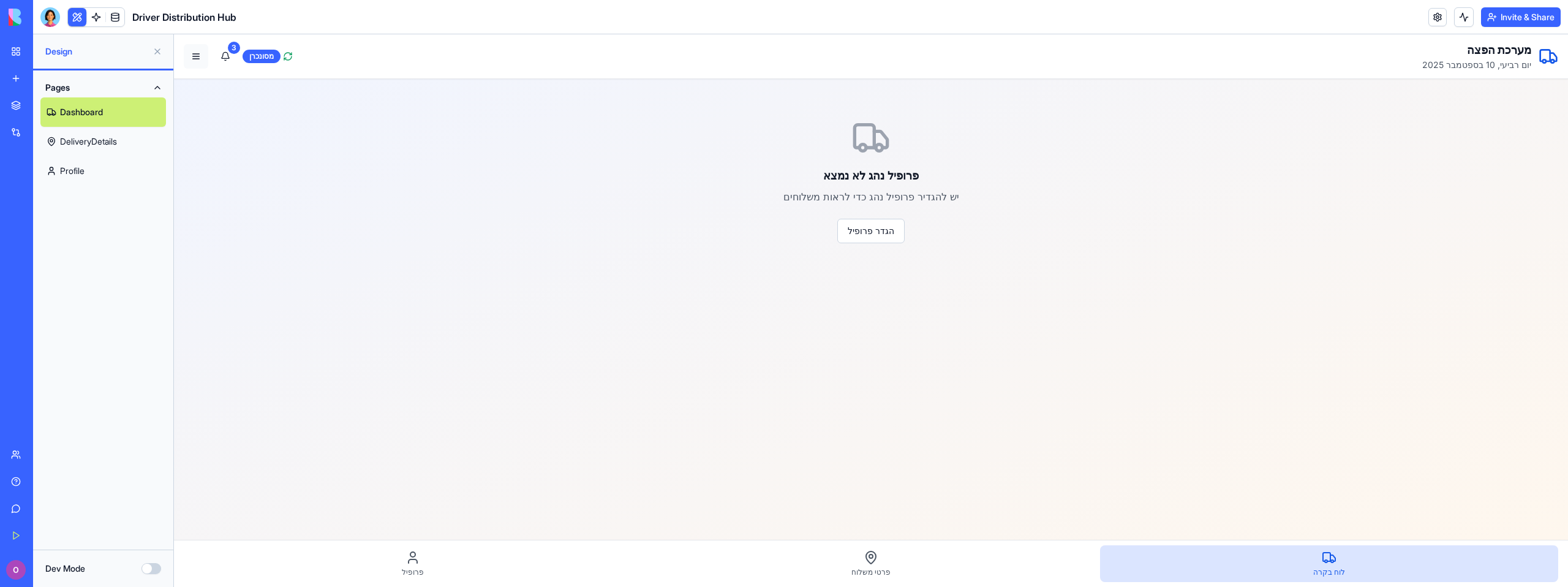
click at [196, 58] on button at bounding box center [196, 56] width 24 height 24
click at [157, 50] on button at bounding box center [158, 52] width 20 height 20
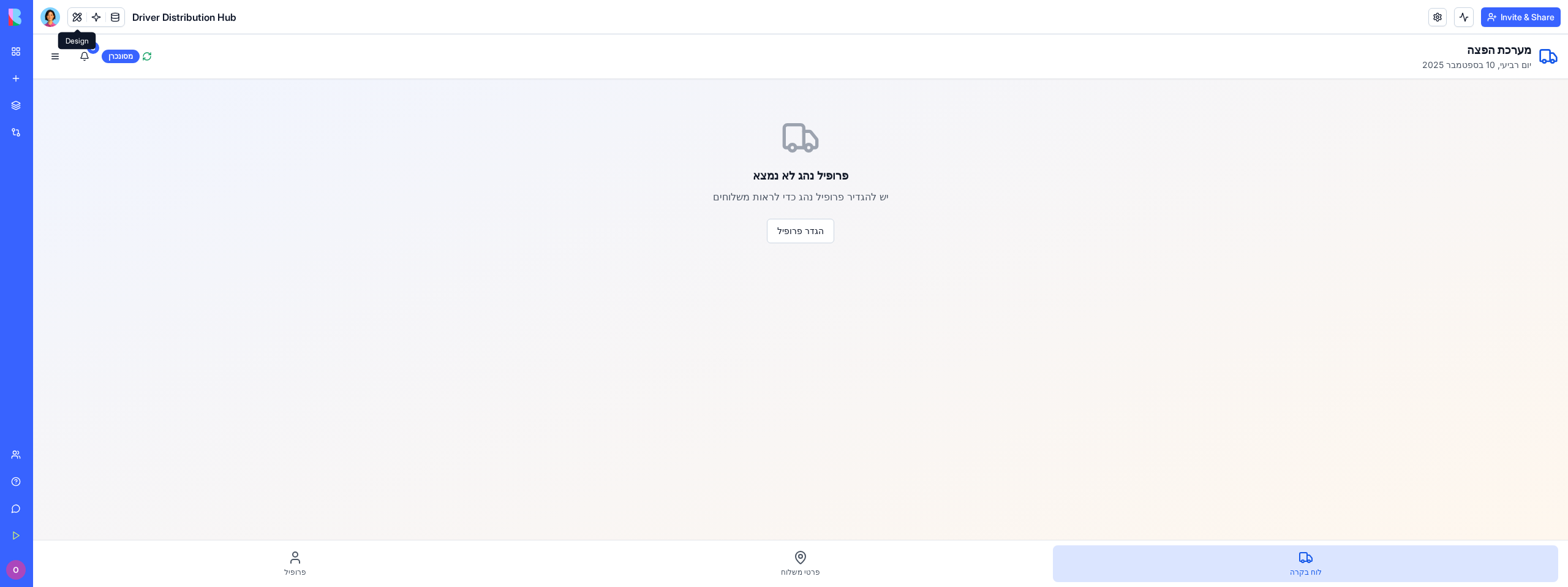
click at [71, 21] on button at bounding box center [77, 17] width 18 height 18
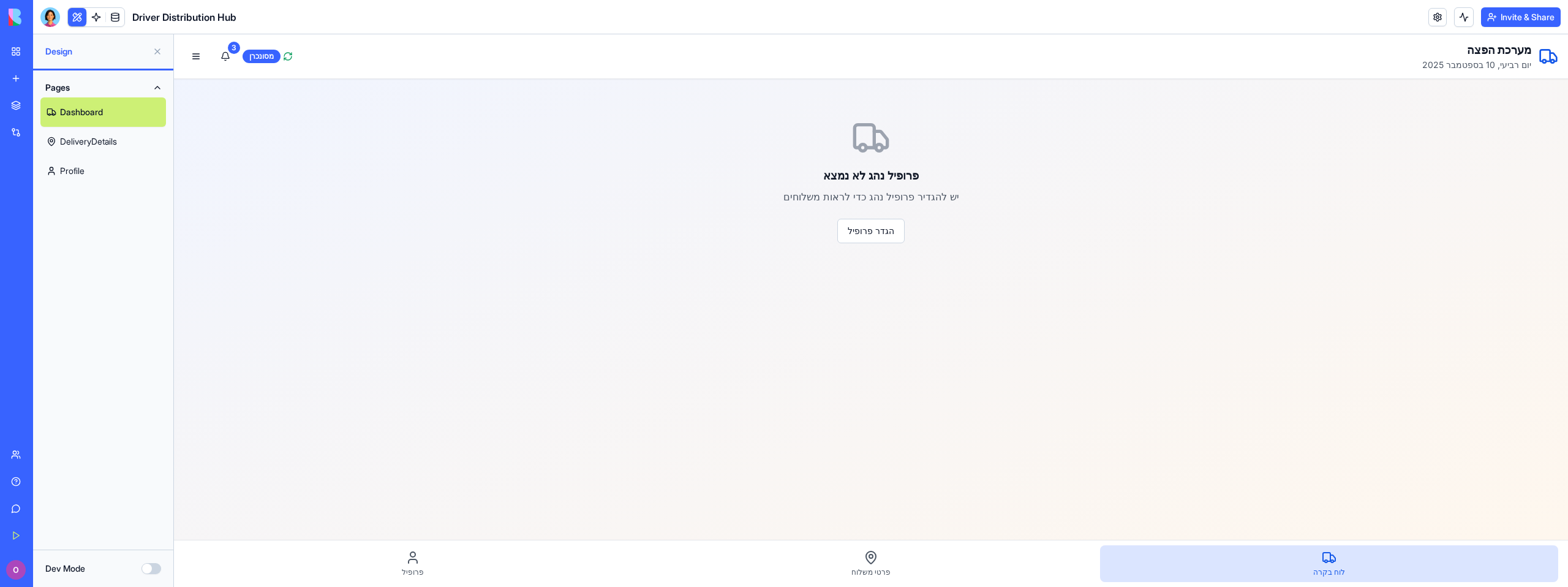
click at [156, 82] on button "Pages" at bounding box center [103, 88] width 126 height 20
click at [91, 14] on link at bounding box center [96, 17] width 18 height 18
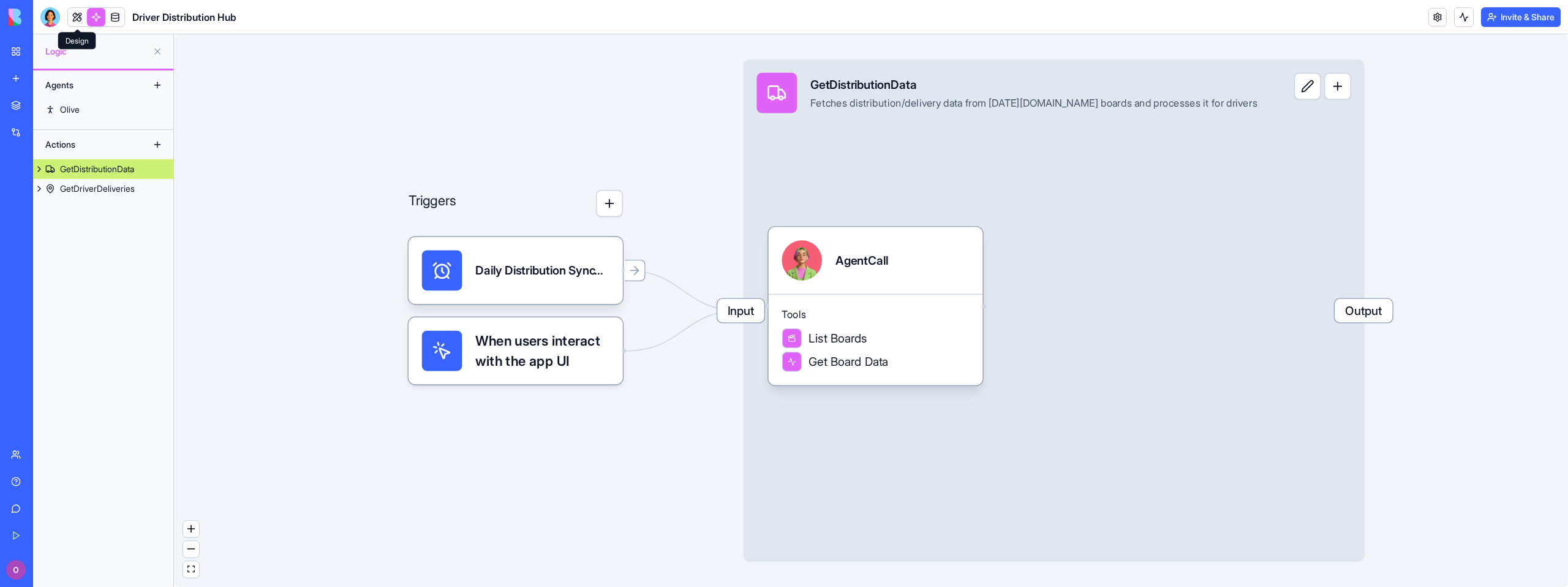
click at [77, 15] on link at bounding box center [77, 17] width 18 height 18
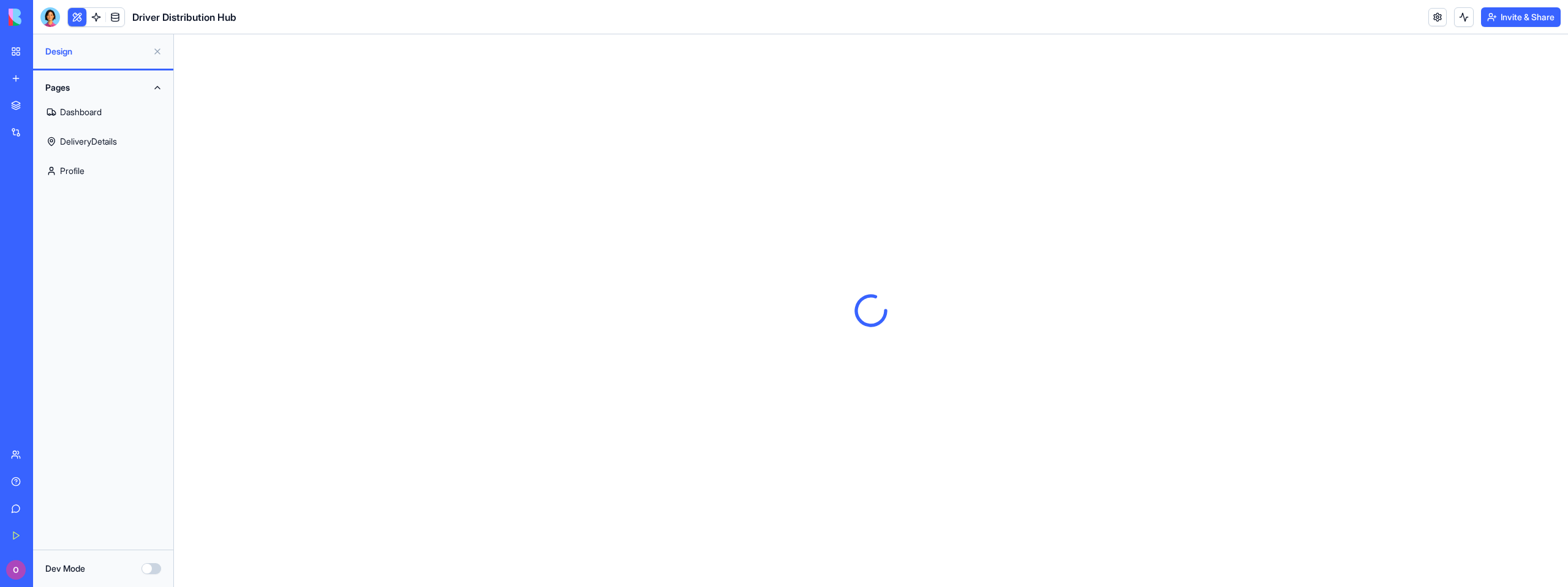
click at [148, 567] on button "Dev Mode" at bounding box center [151, 568] width 20 height 11
click at [156, 568] on button "Dev Mode" at bounding box center [151, 568] width 20 height 11
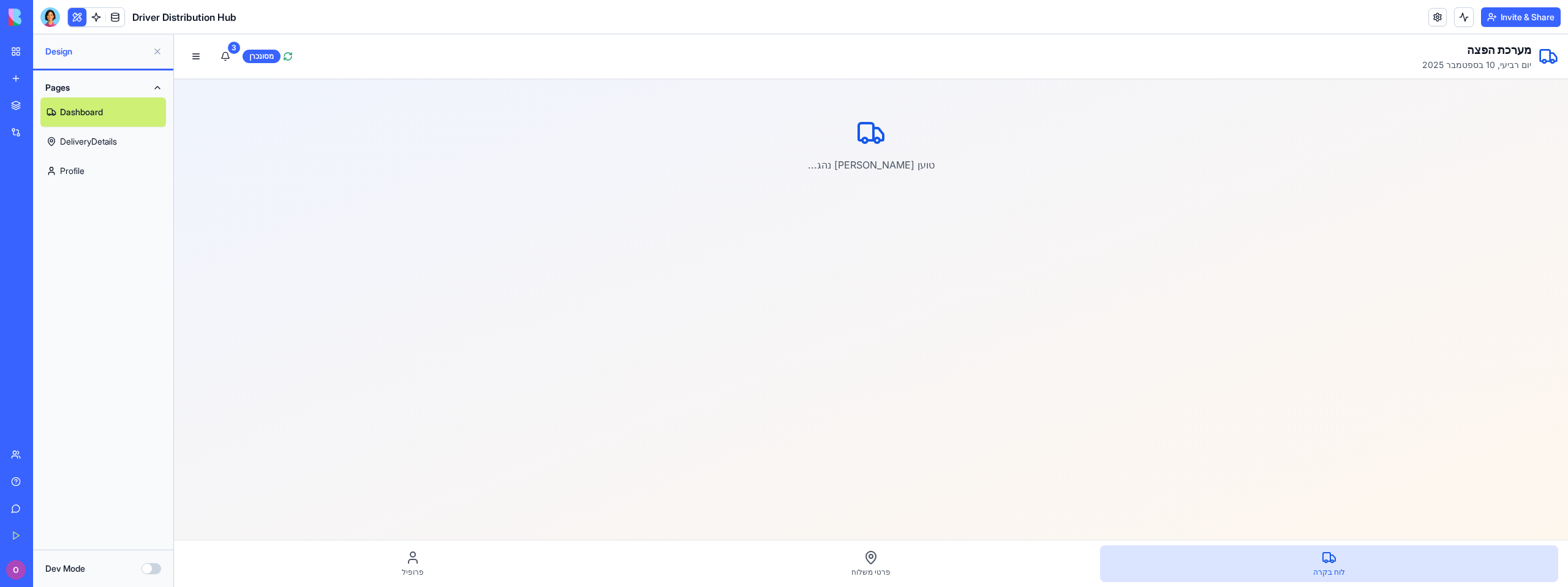
click at [156, 52] on button at bounding box center [158, 52] width 20 height 20
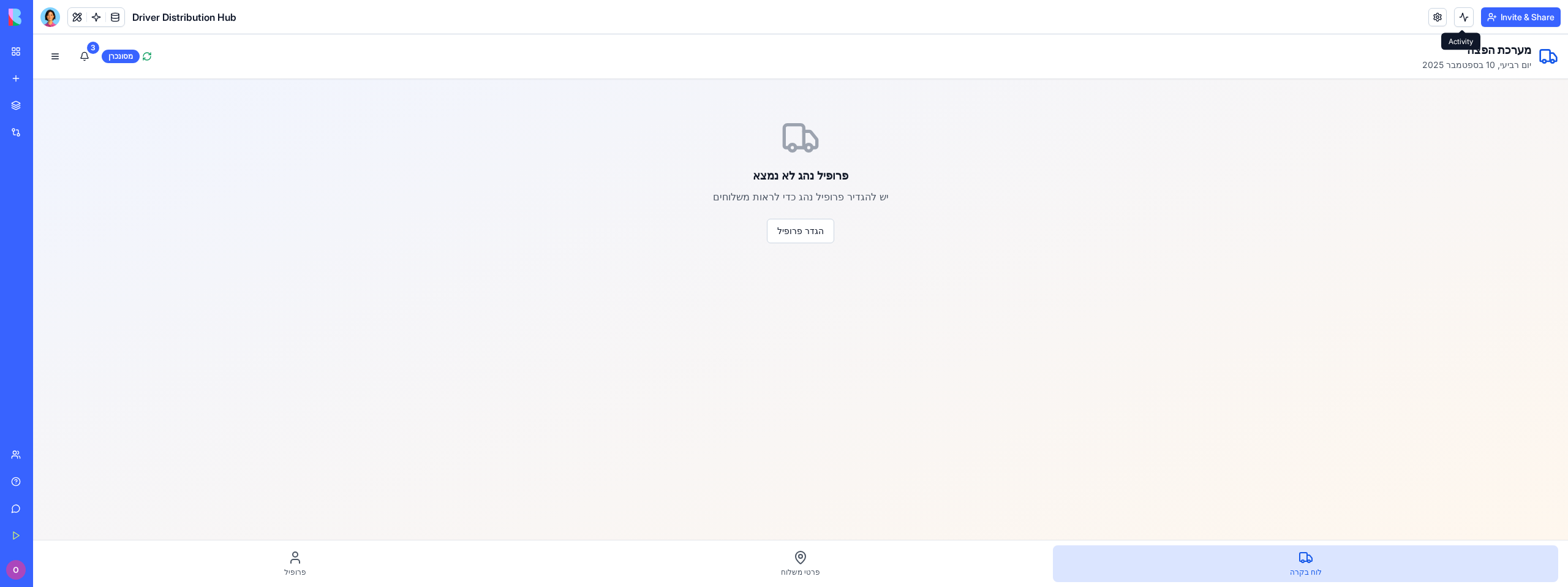
click at [1466, 18] on button at bounding box center [1464, 17] width 20 height 20
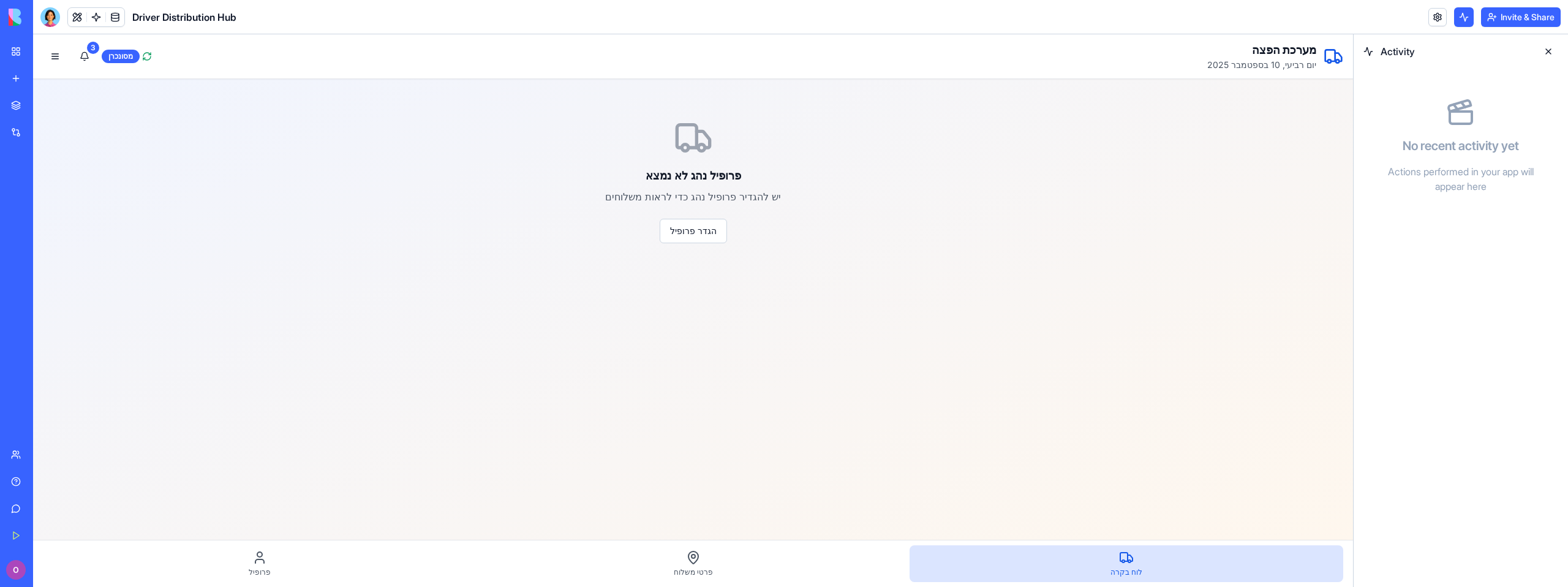
click at [1464, 18] on button at bounding box center [1464, 17] width 20 height 20
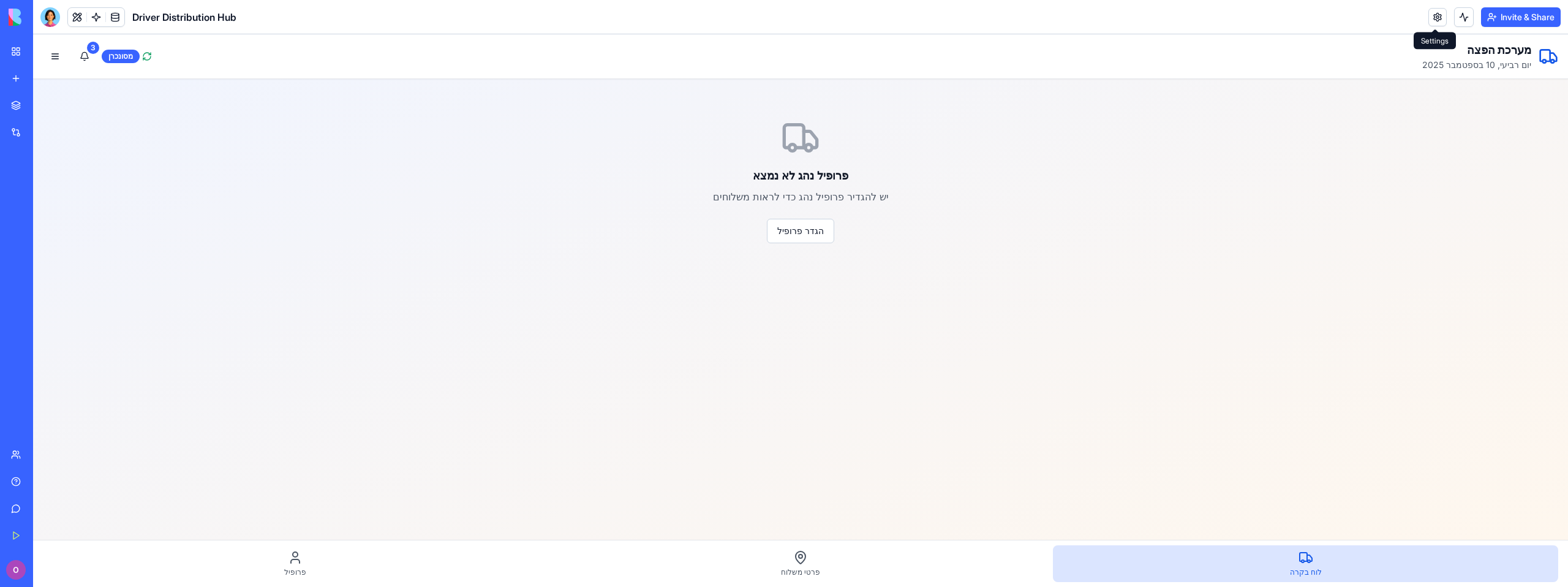
click at [1438, 20] on link at bounding box center [1437, 17] width 18 height 18
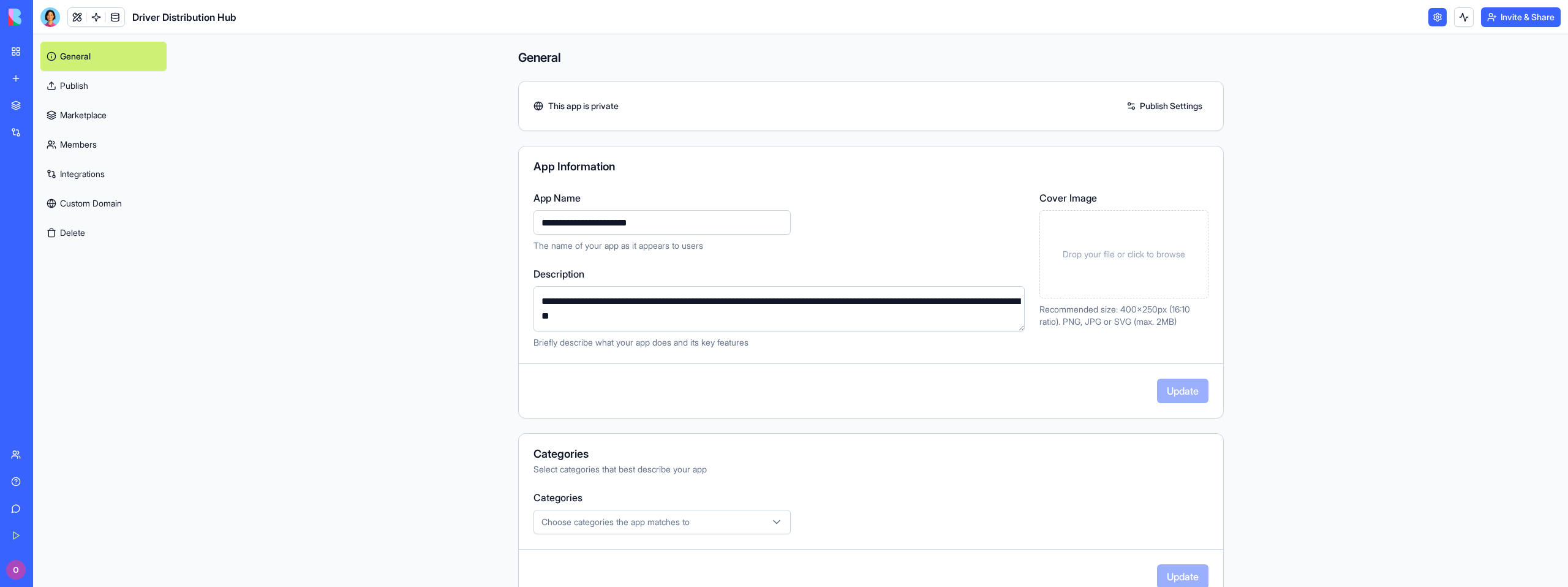
click at [1438, 20] on link at bounding box center [1437, 17] width 18 height 18
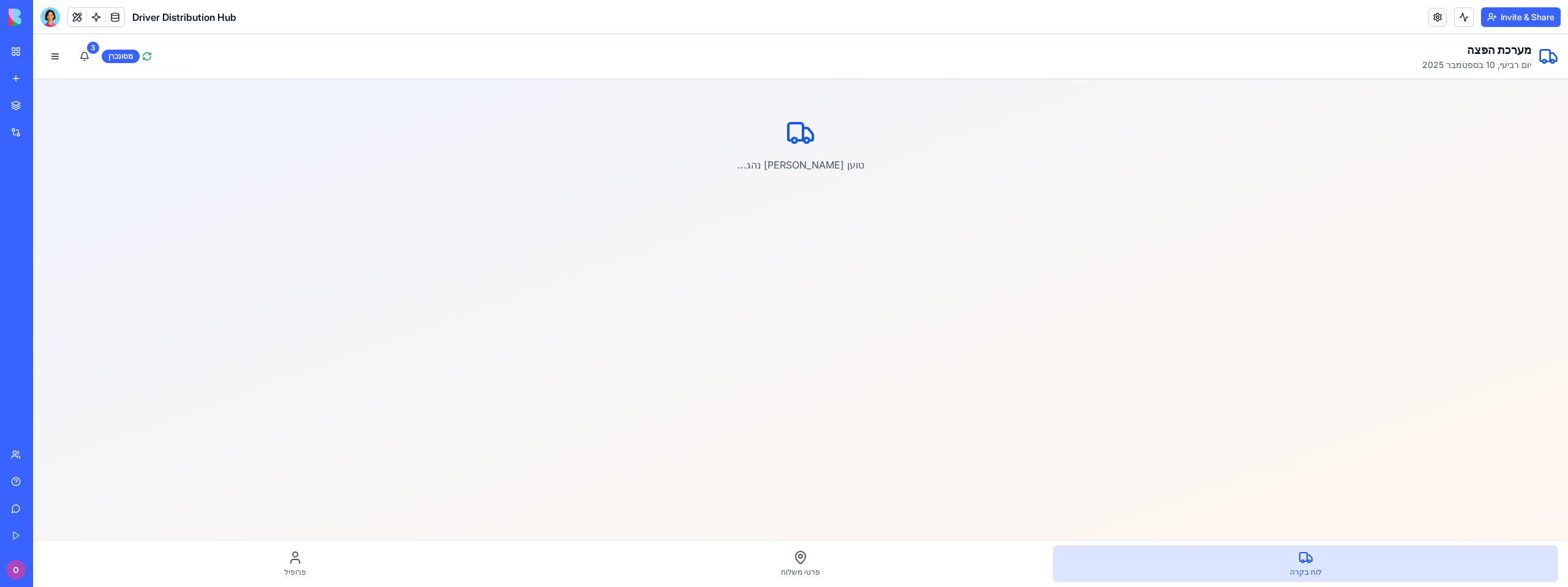
click at [12, 519] on link "Give feedback" at bounding box center [28, 508] width 49 height 24
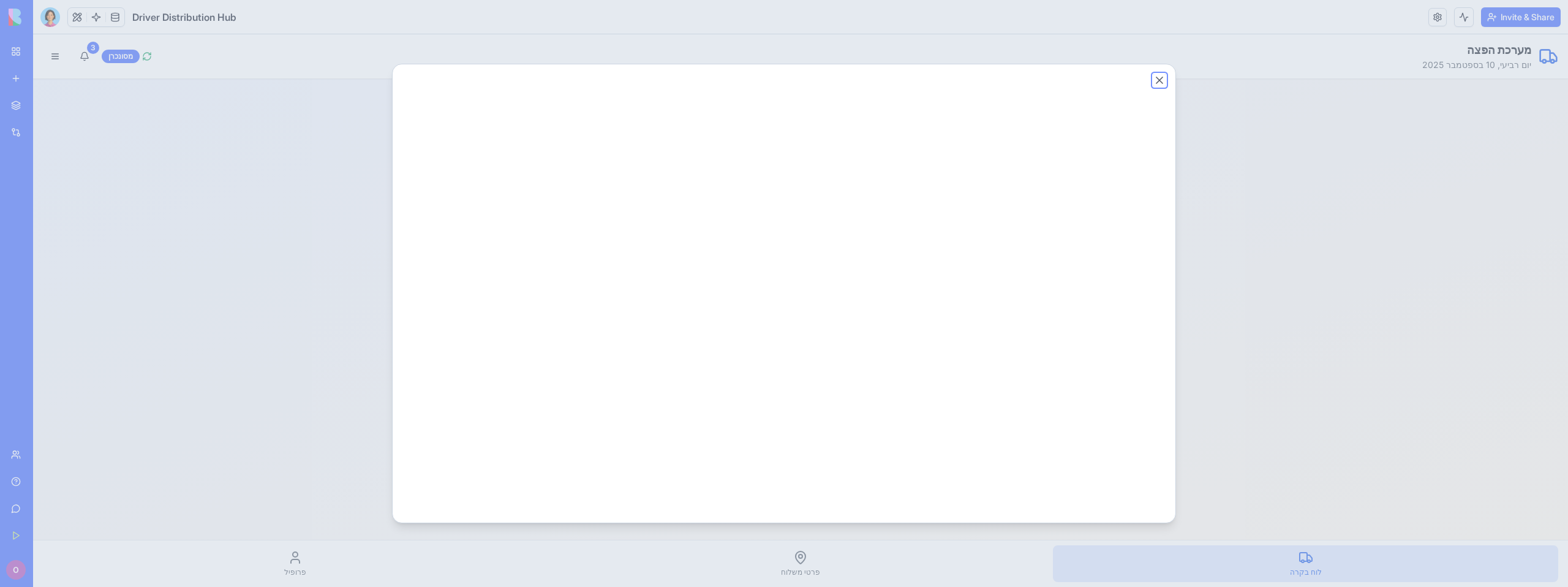
click at [1160, 81] on button "Close" at bounding box center [1159, 80] width 12 height 12
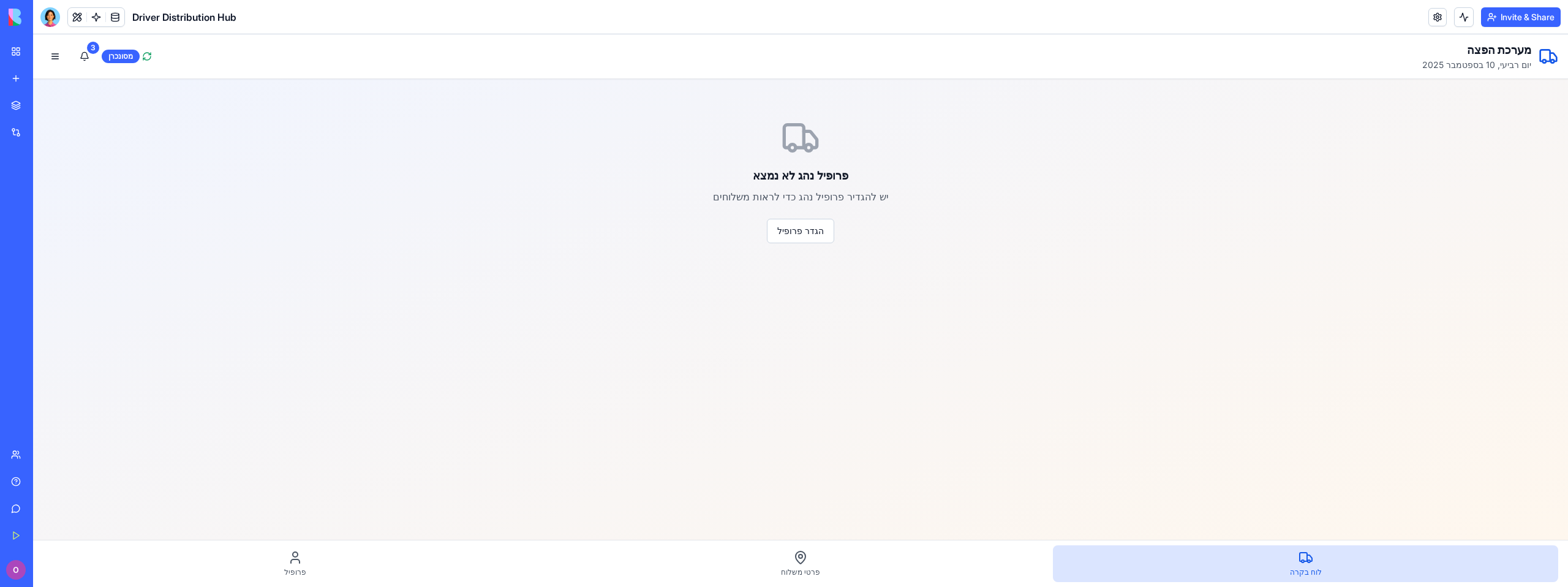
click at [52, 238] on link "Driver Distribution Hub" at bounding box center [28, 245] width 49 height 24
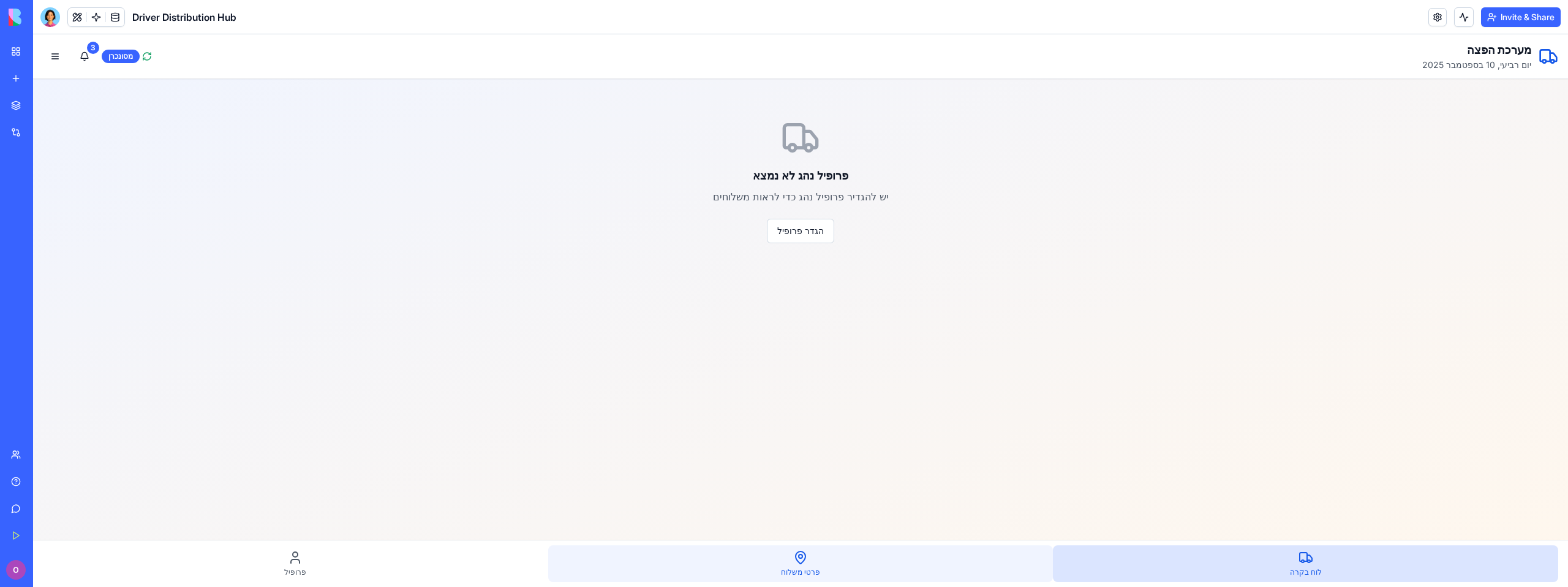
click at [793, 560] on icon at bounding box center [800, 557] width 14 height 14
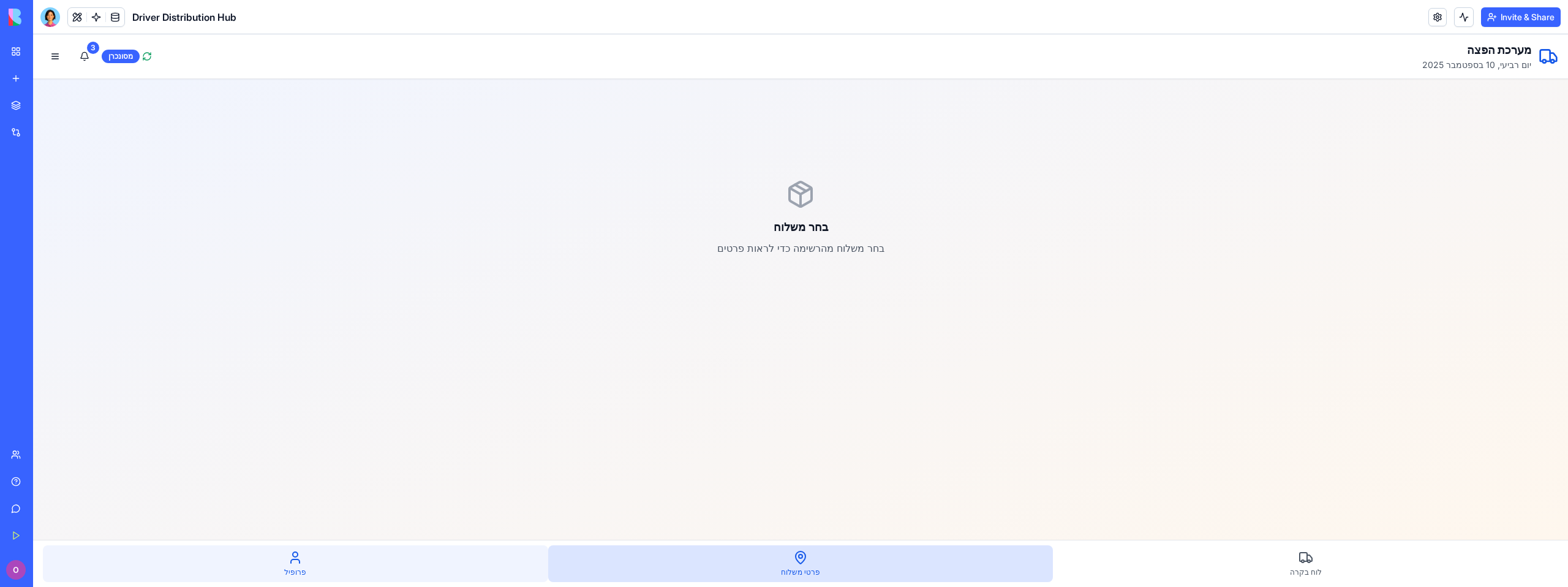
click at [430, 568] on div "פרופיל" at bounding box center [296, 563] width 505 height 37
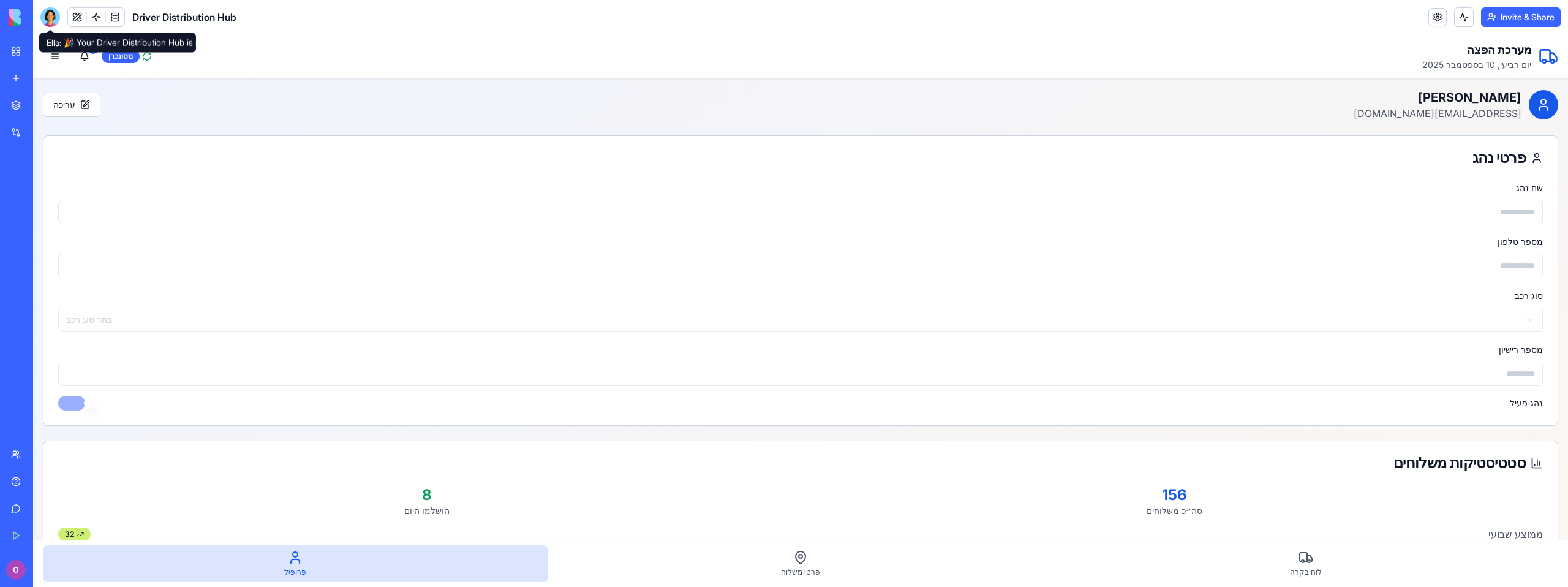
click at [51, 16] on div at bounding box center [50, 17] width 20 height 20
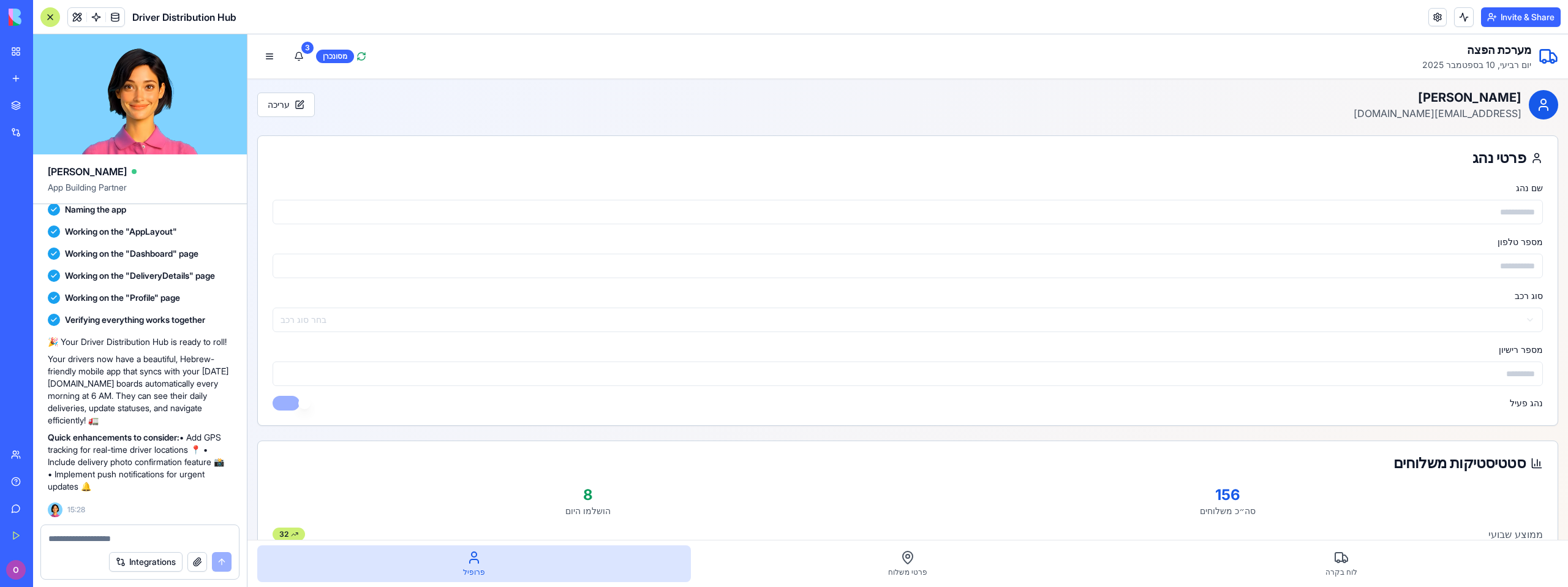
click at [143, 535] on textarea at bounding box center [140, 538] width 183 height 12
type textarea "*"
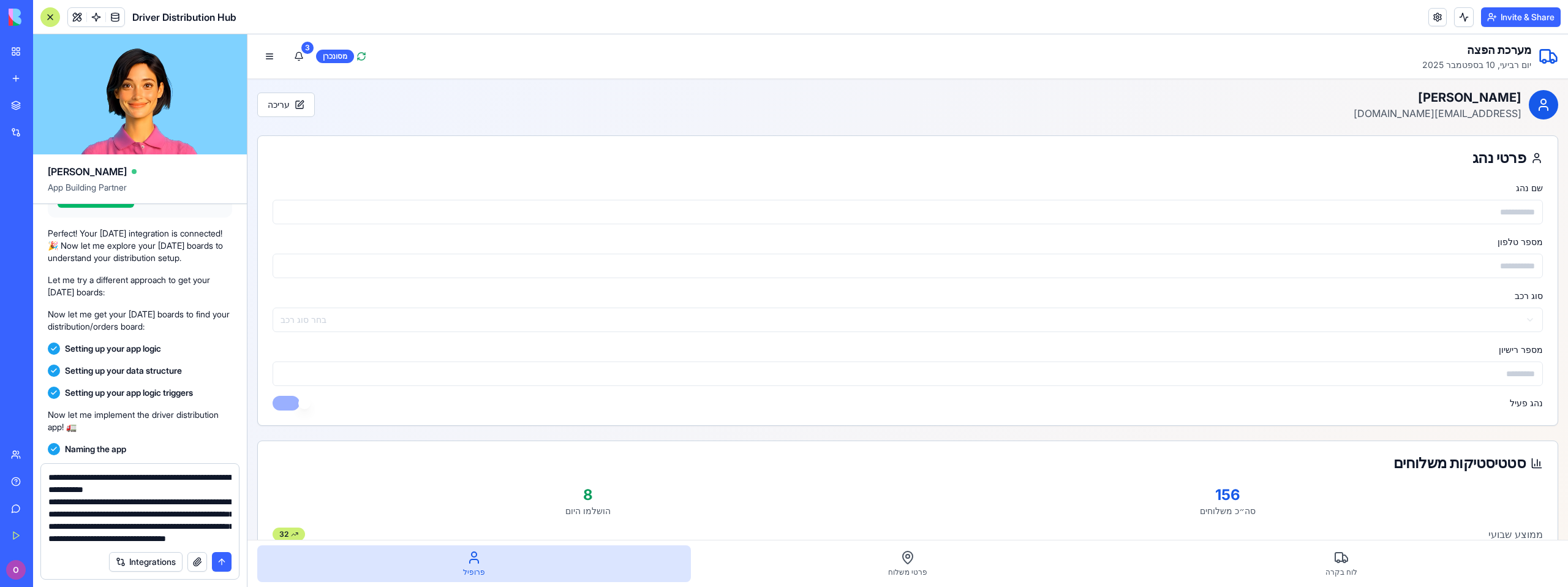
scroll to position [11, 0]
click at [130, 528] on textarea "**********" at bounding box center [140, 508] width 183 height 73
type textarea "**********"
click at [223, 556] on button "submit" at bounding box center [222, 561] width 20 height 20
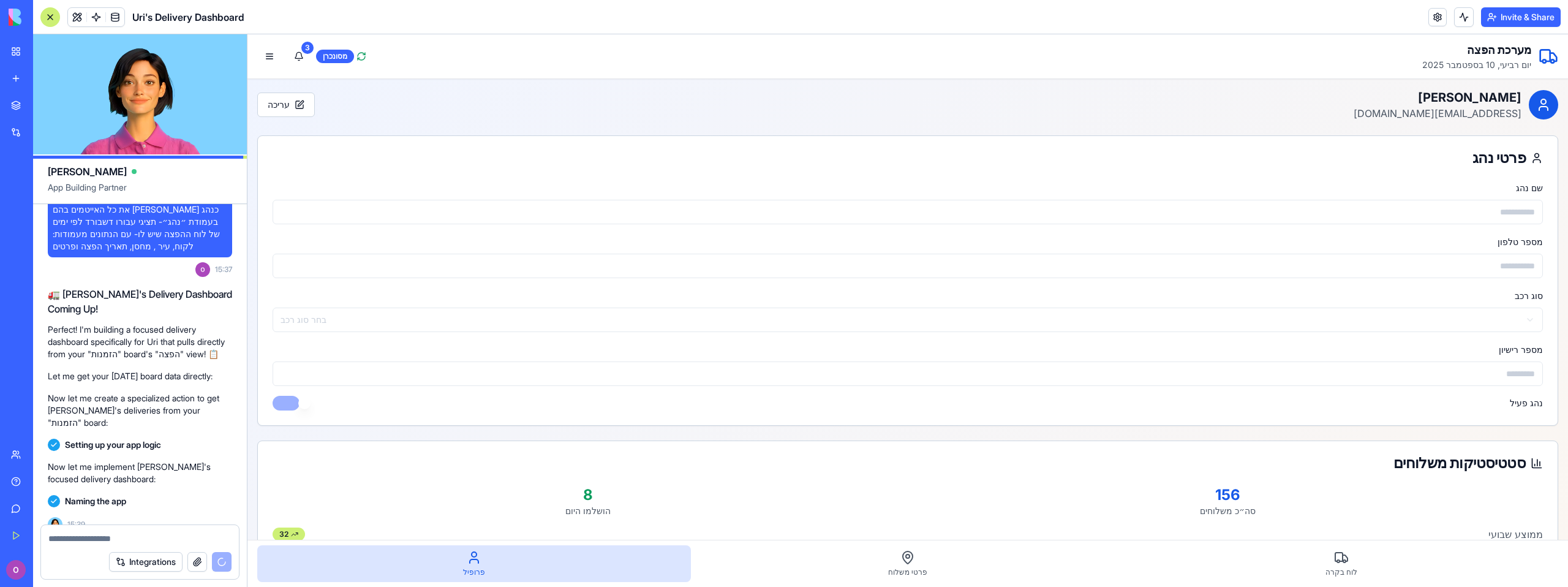
scroll to position [1081, 0]
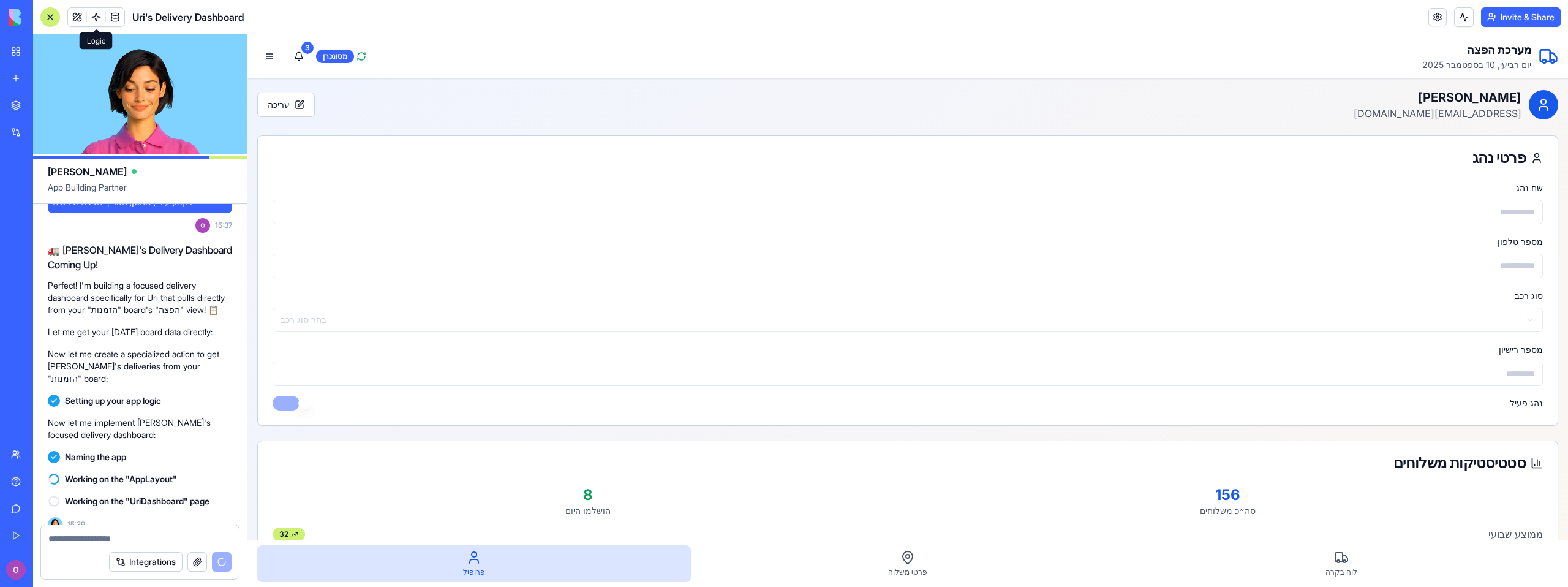
click at [91, 18] on span at bounding box center [96, 17] width 34 height 34
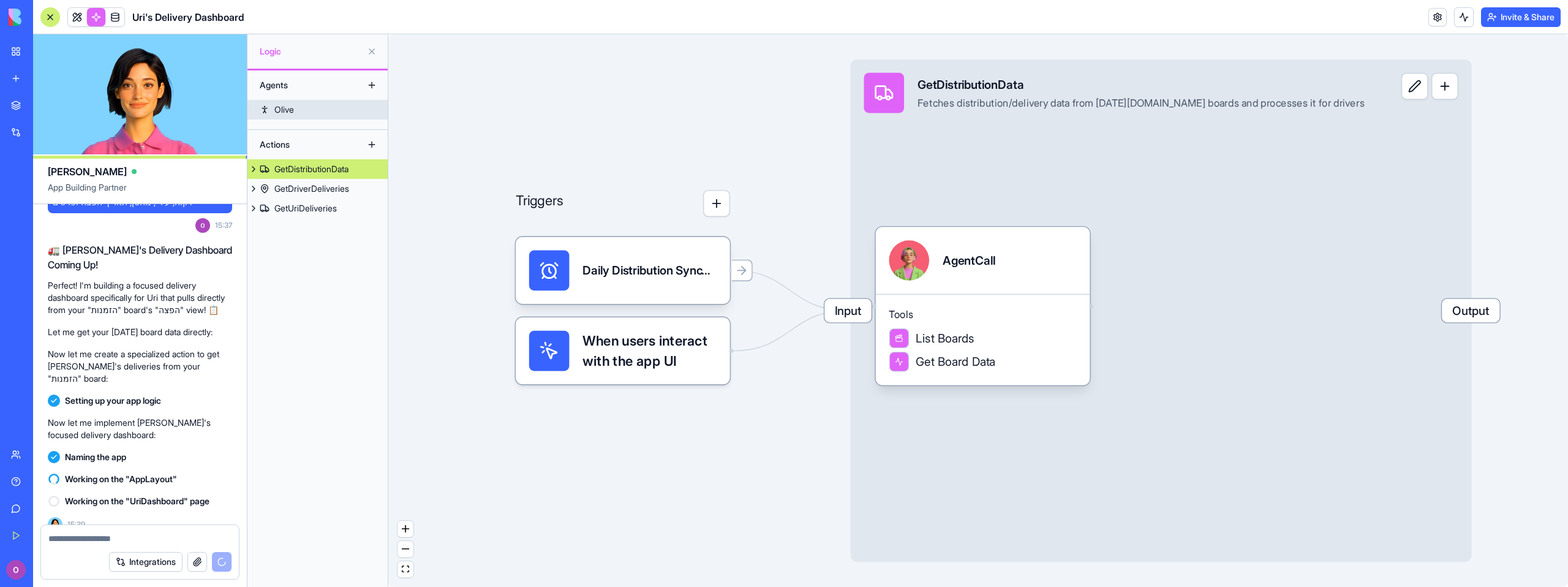
click at [306, 113] on link "Olive" at bounding box center [317, 110] width 140 height 20
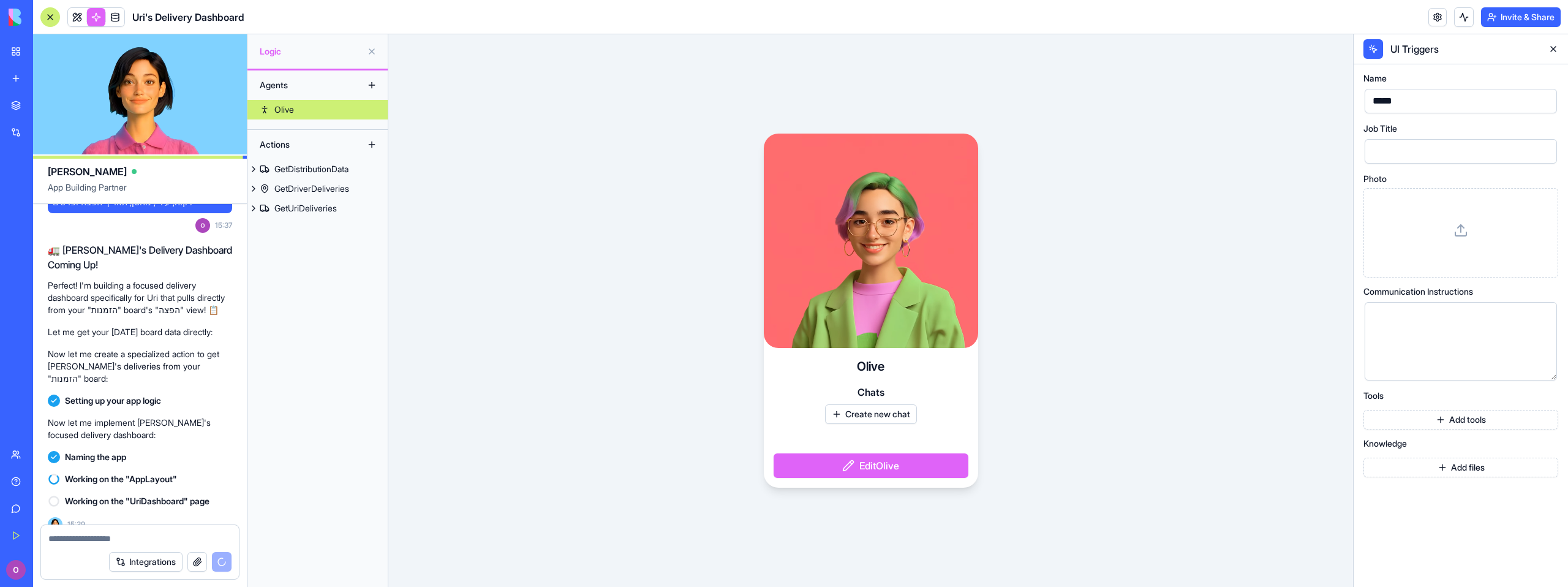
click at [1429, 467] on button "Add files" at bounding box center [1461, 467] width 195 height 20
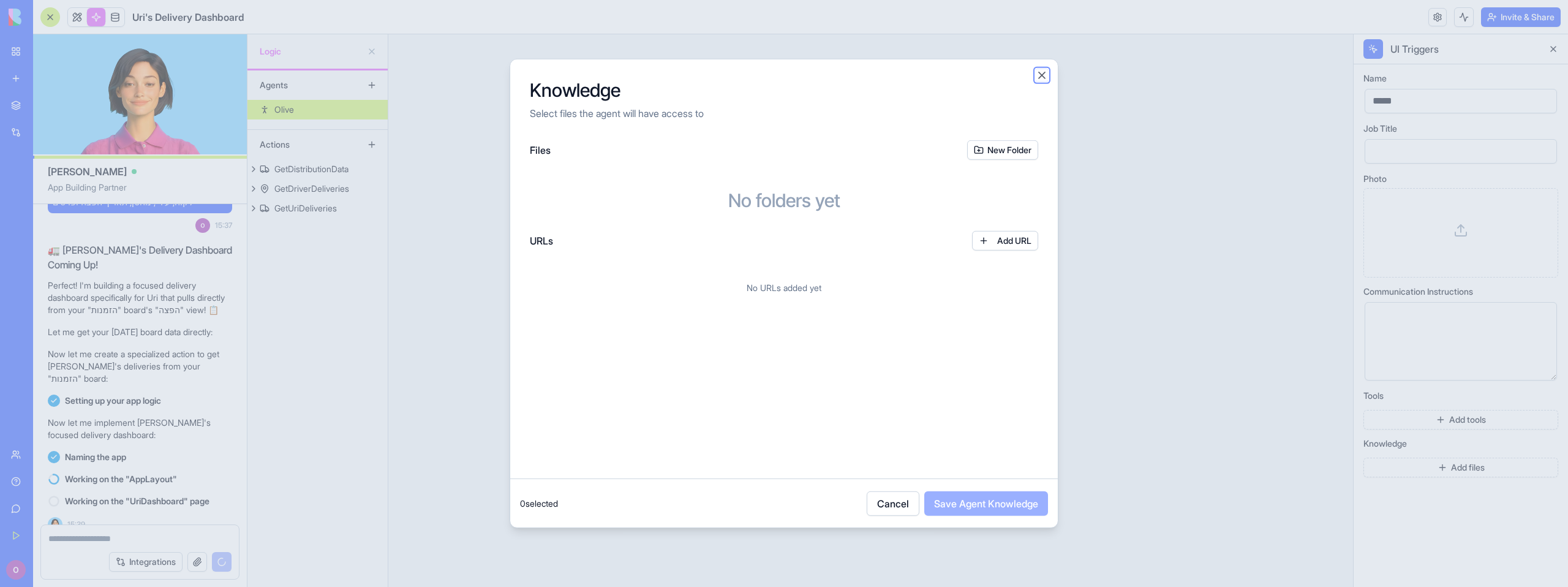
click at [1037, 78] on button "Close" at bounding box center [1041, 75] width 12 height 12
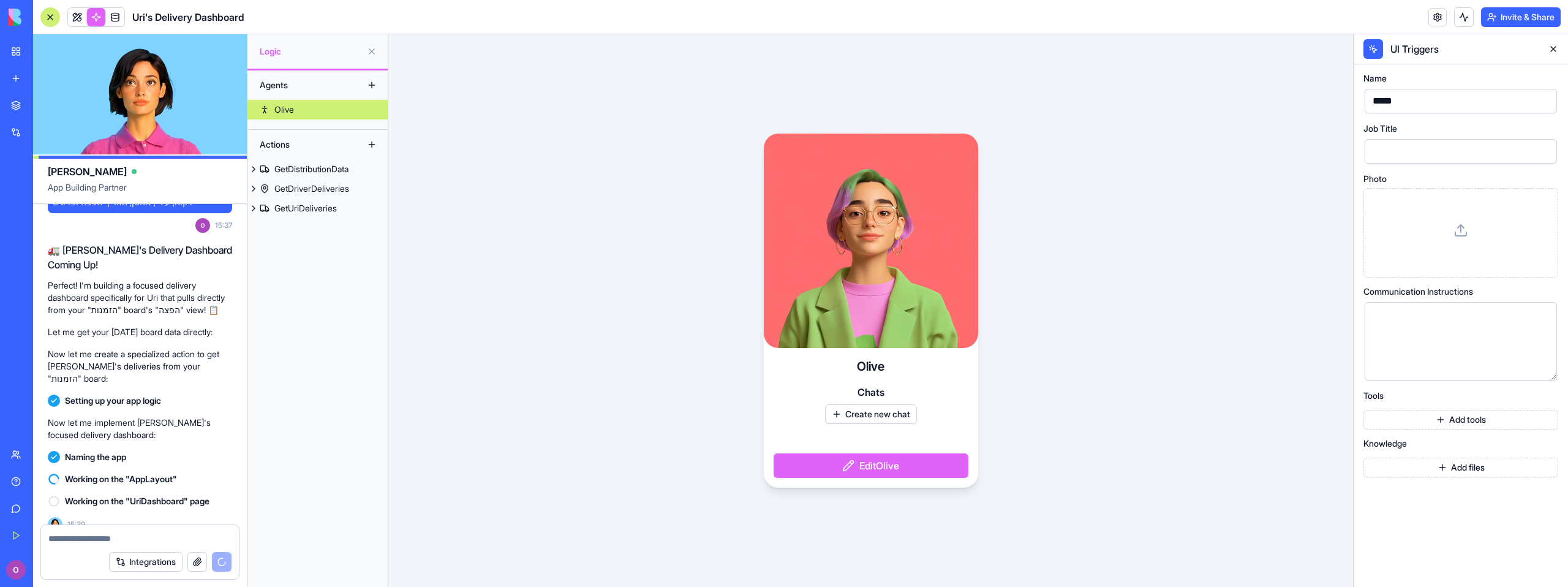
click at [1432, 421] on button "Add tools" at bounding box center [1461, 419] width 195 height 20
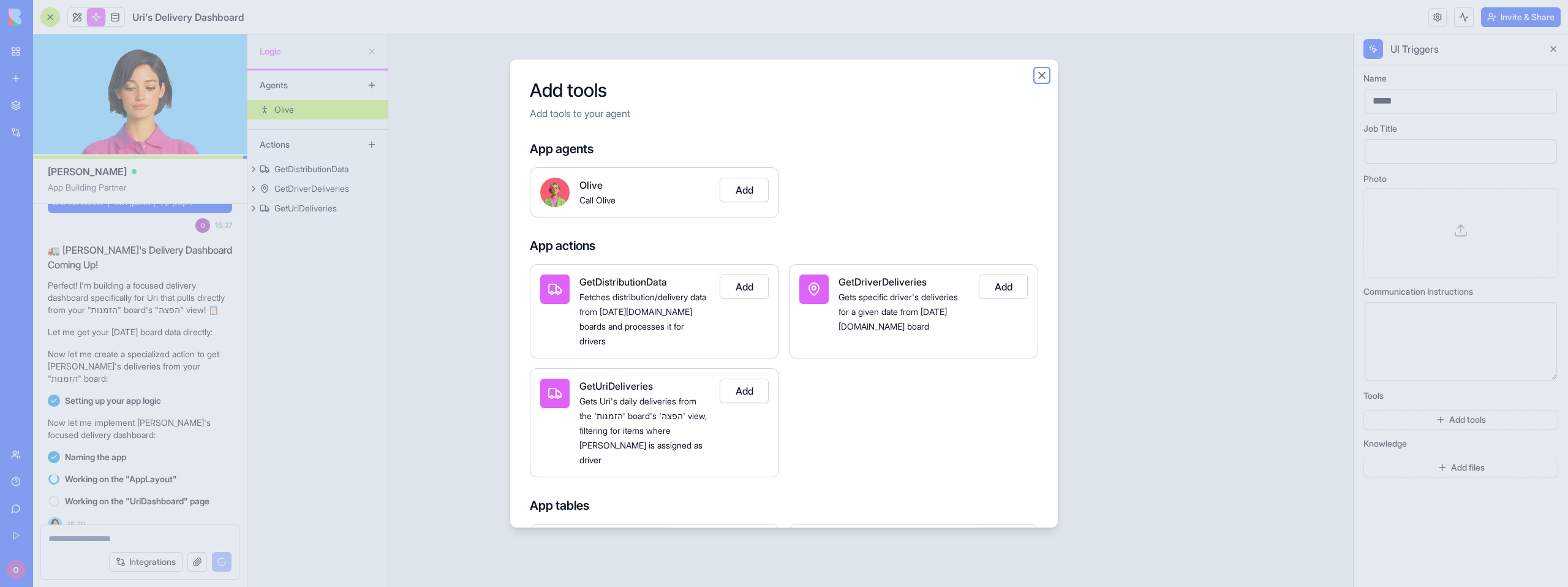
click at [1044, 76] on button "Close" at bounding box center [1041, 75] width 12 height 12
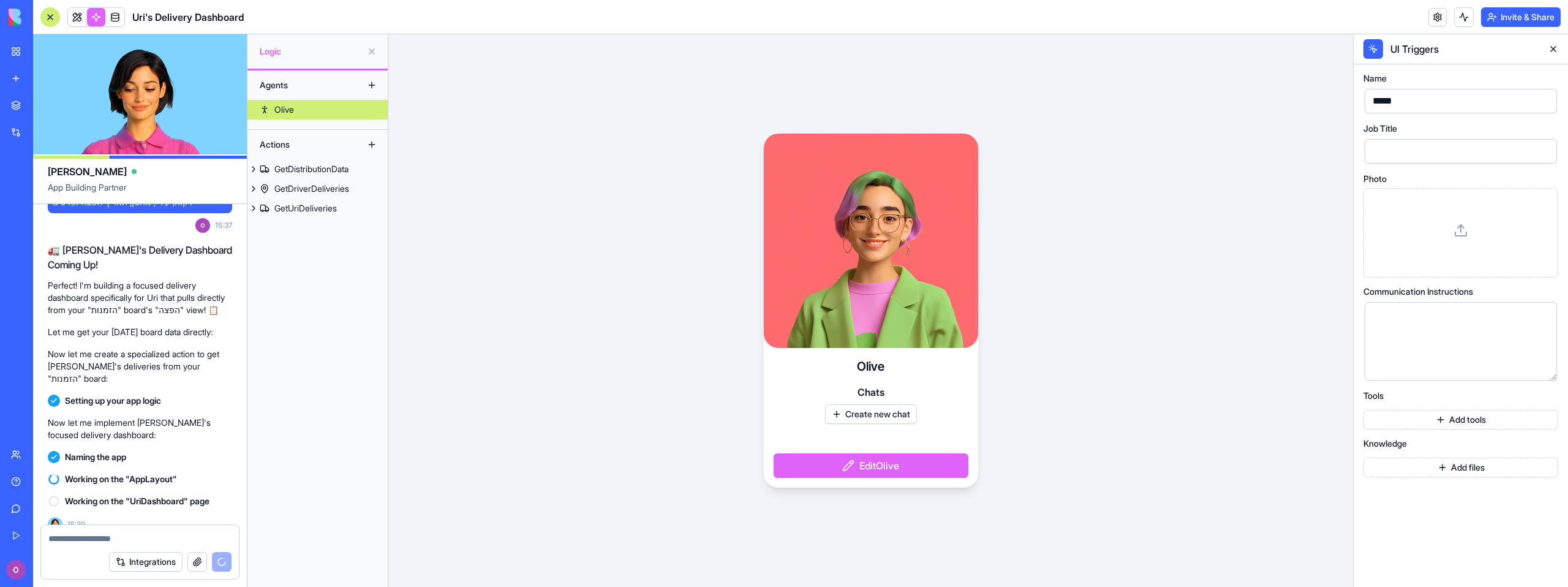
click at [1405, 103] on div "*****" at bounding box center [1450, 101] width 163 height 18
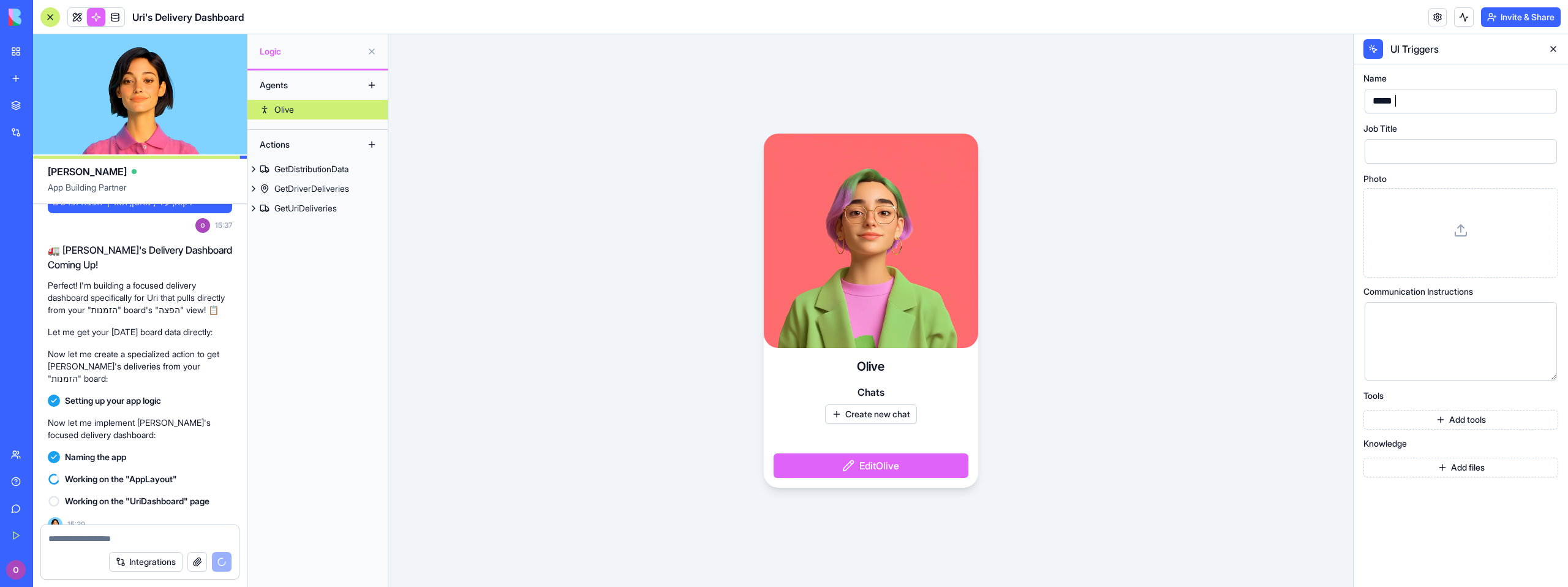
click at [1405, 103] on div "*****" at bounding box center [1450, 101] width 163 height 18
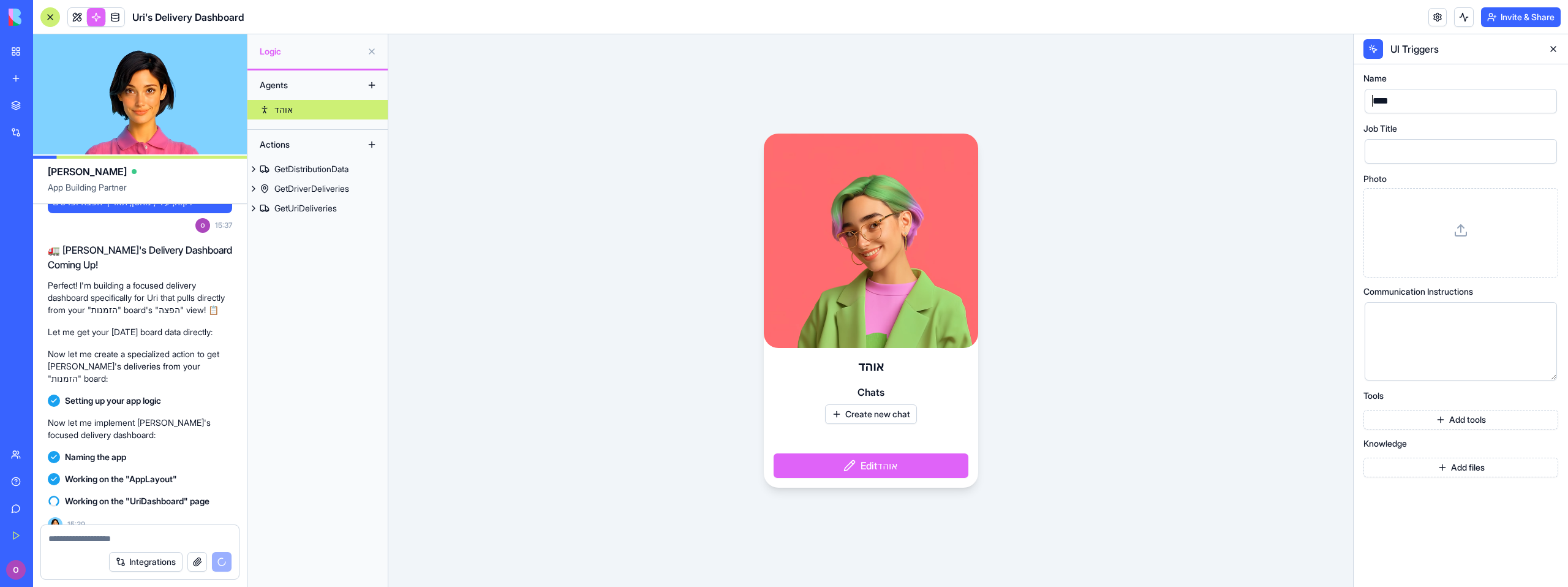
click at [1456, 242] on div at bounding box center [1461, 232] width 174 height 69
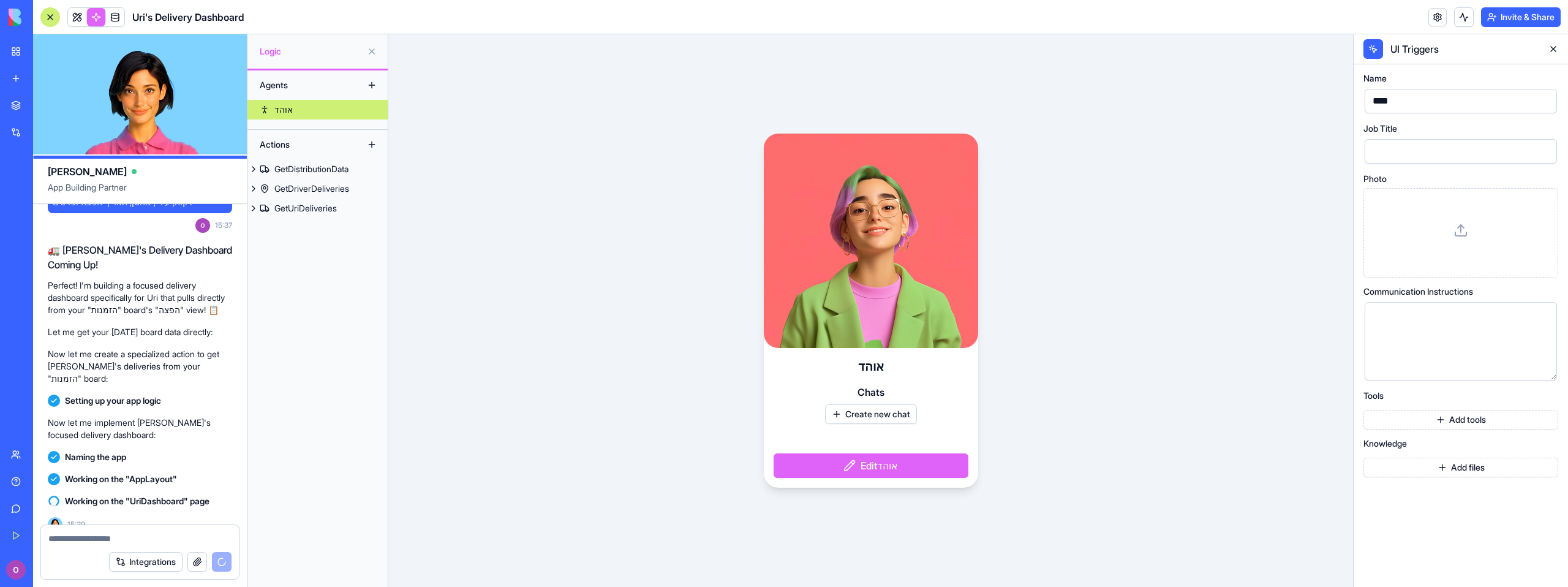
click at [1433, 248] on div at bounding box center [1461, 232] width 174 height 69
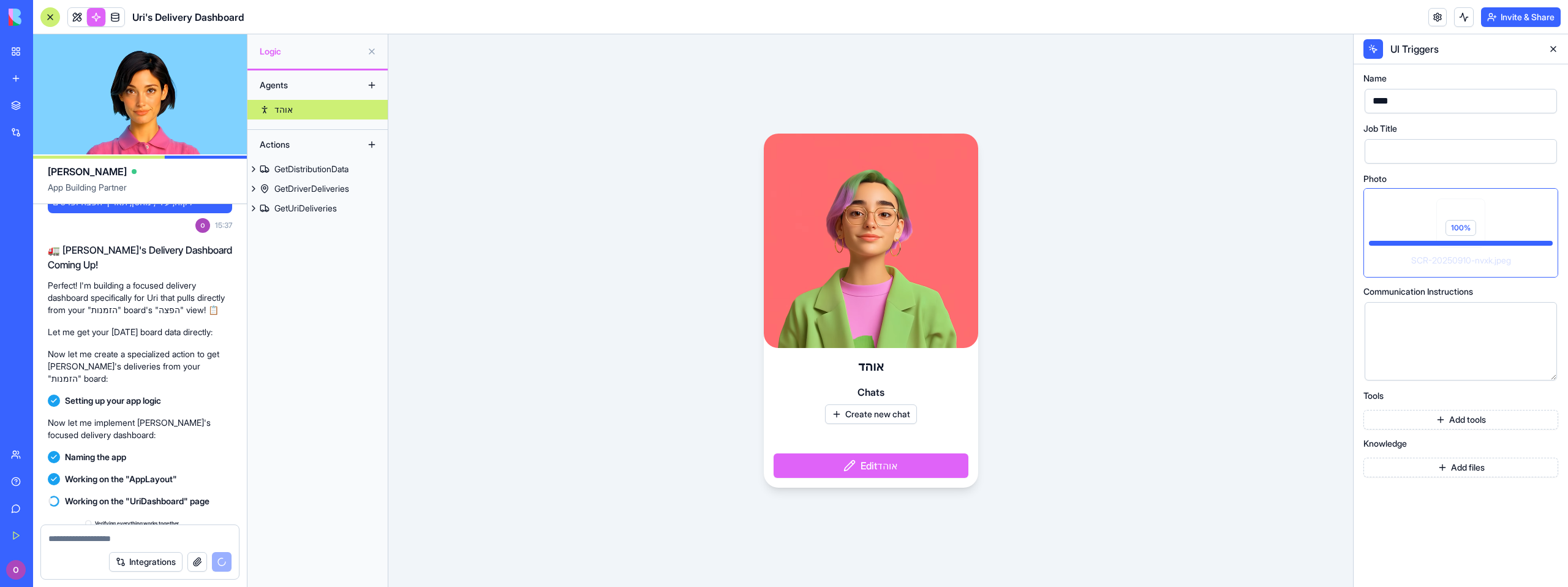
scroll to position [1103, 0]
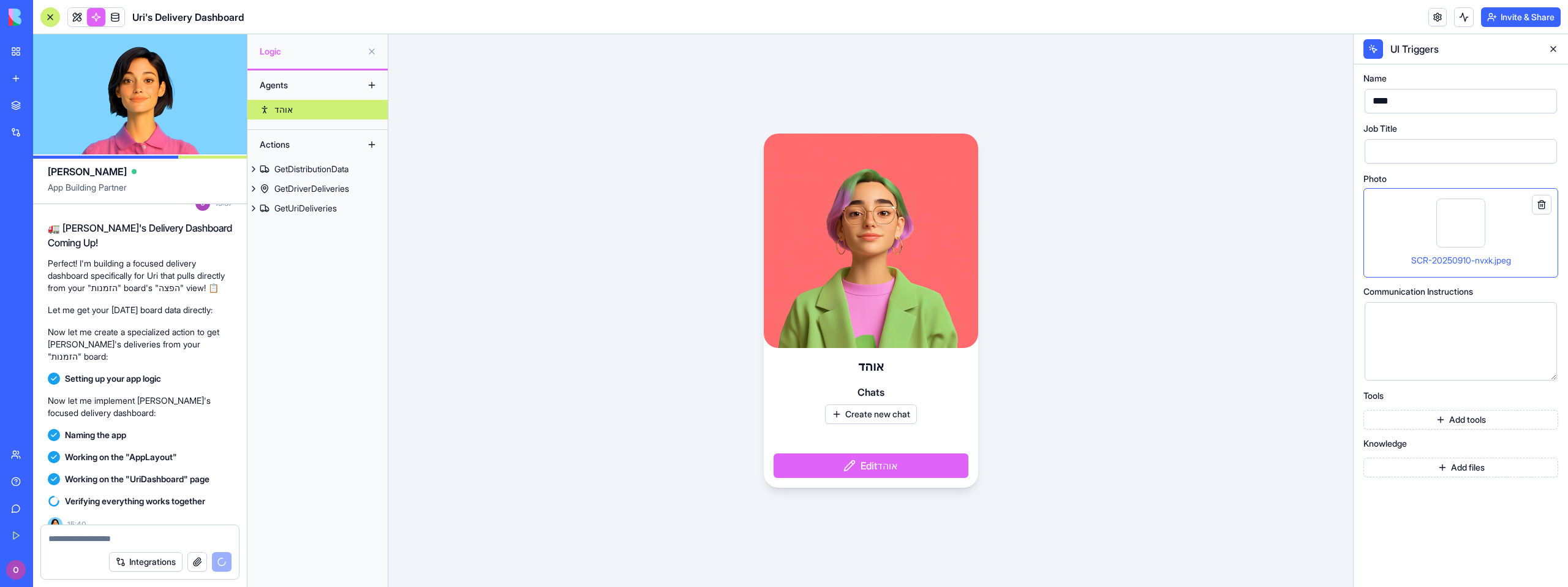
click at [1451, 260] on span "SCR-20250910-nvxk.jpeg" at bounding box center [1461, 260] width 100 height 10
click at [1462, 226] on div at bounding box center [1461, 222] width 49 height 49
click at [848, 459] on button "Edit אוהד" at bounding box center [871, 465] width 195 height 24
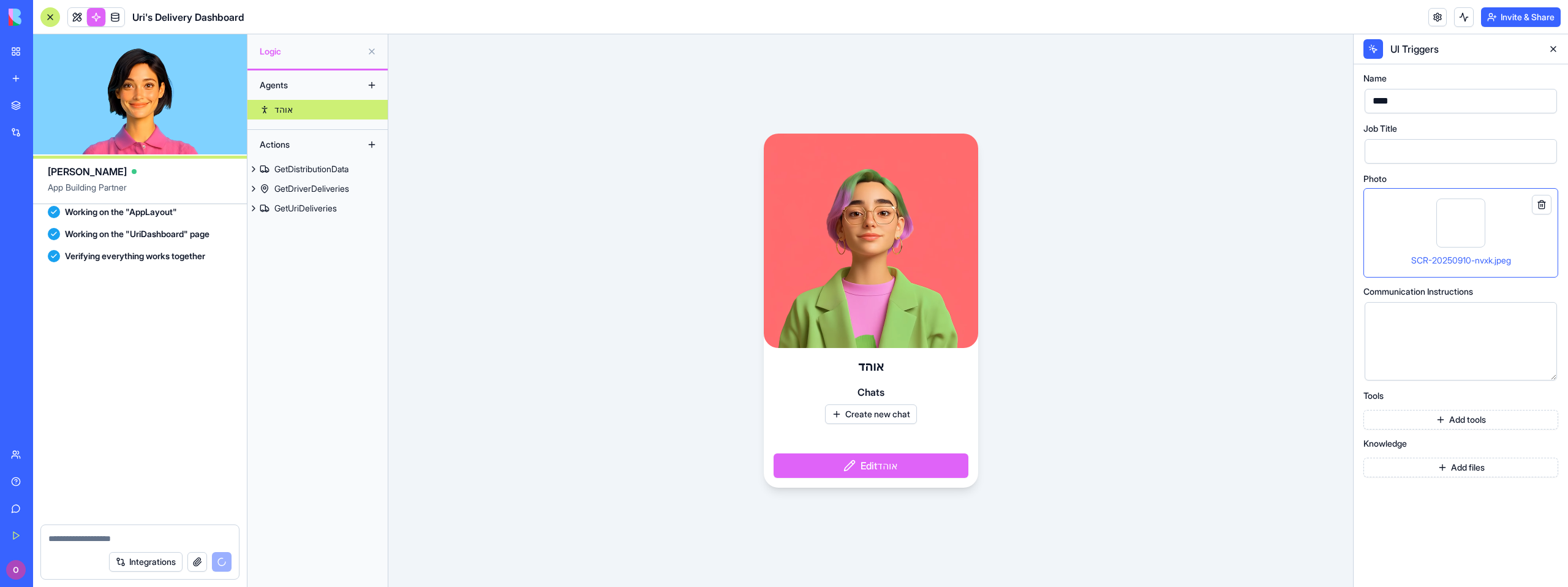
click at [853, 469] on button "Edit אוהד" at bounding box center [871, 465] width 195 height 24
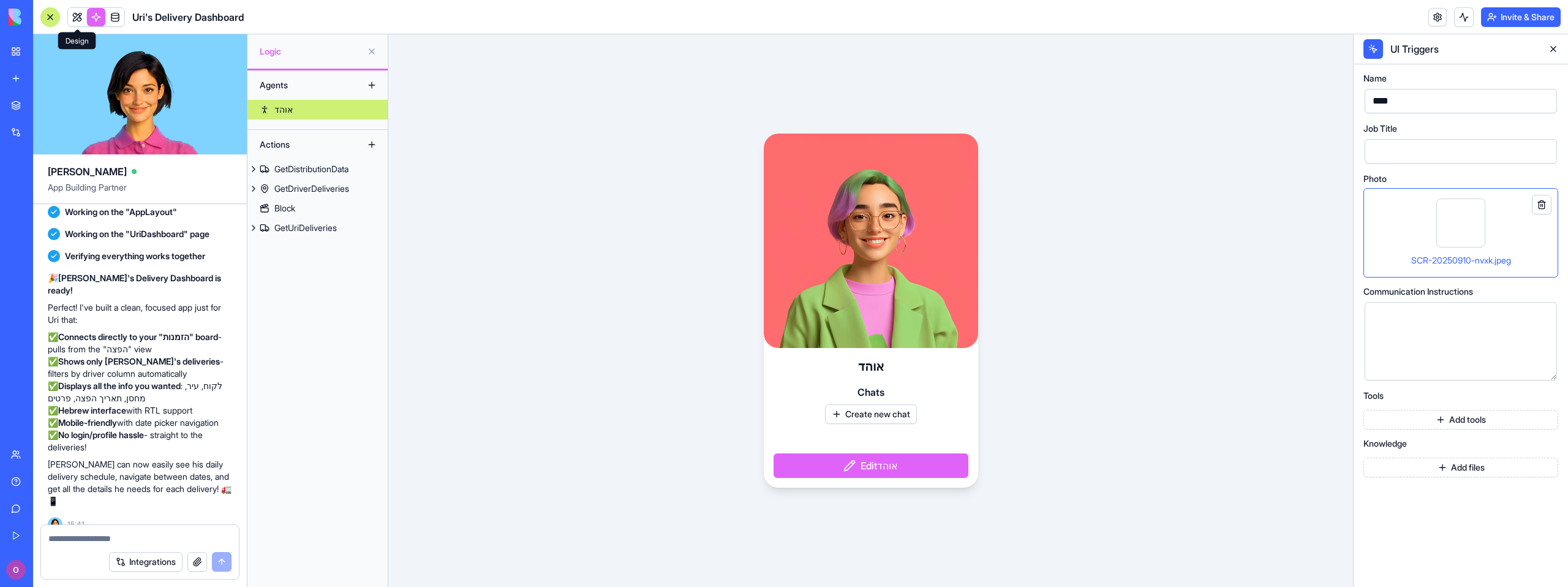
click at [77, 16] on span at bounding box center [77, 17] width 34 height 34
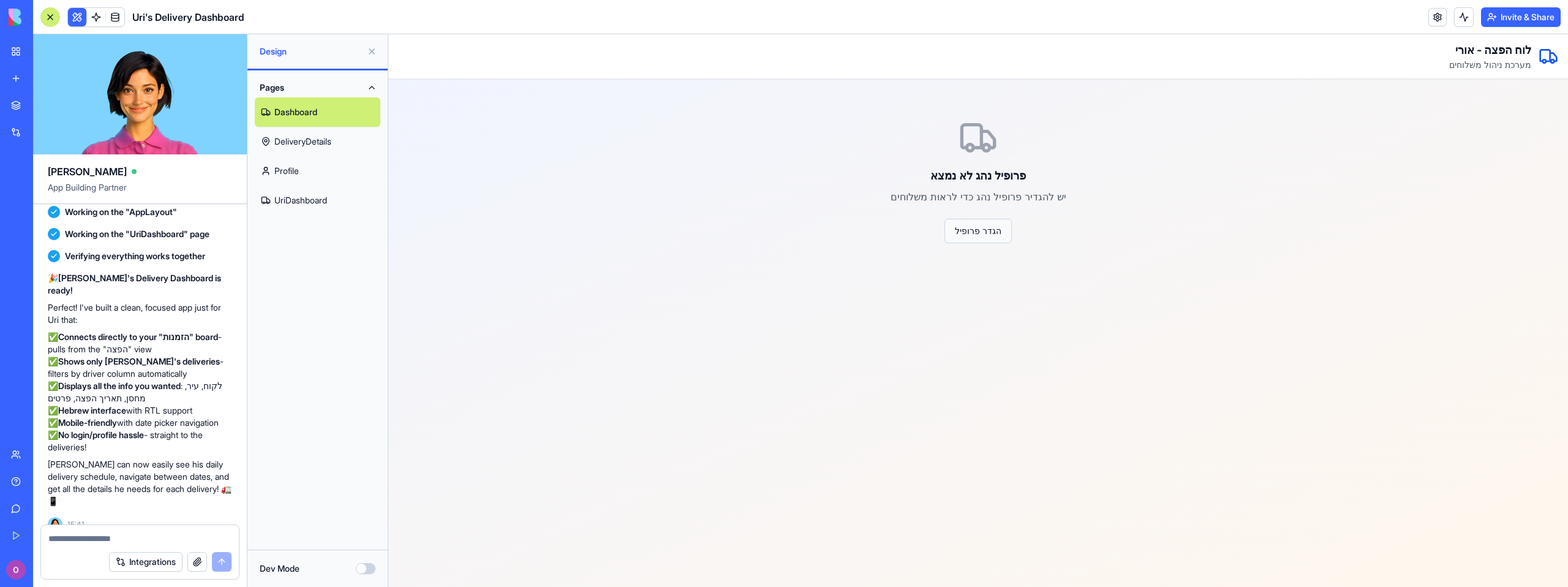
click at [967, 234] on button "הגדר פרופיל" at bounding box center [978, 230] width 67 height 24
click at [292, 148] on link "DeliveryDetails" at bounding box center [317, 141] width 126 height 29
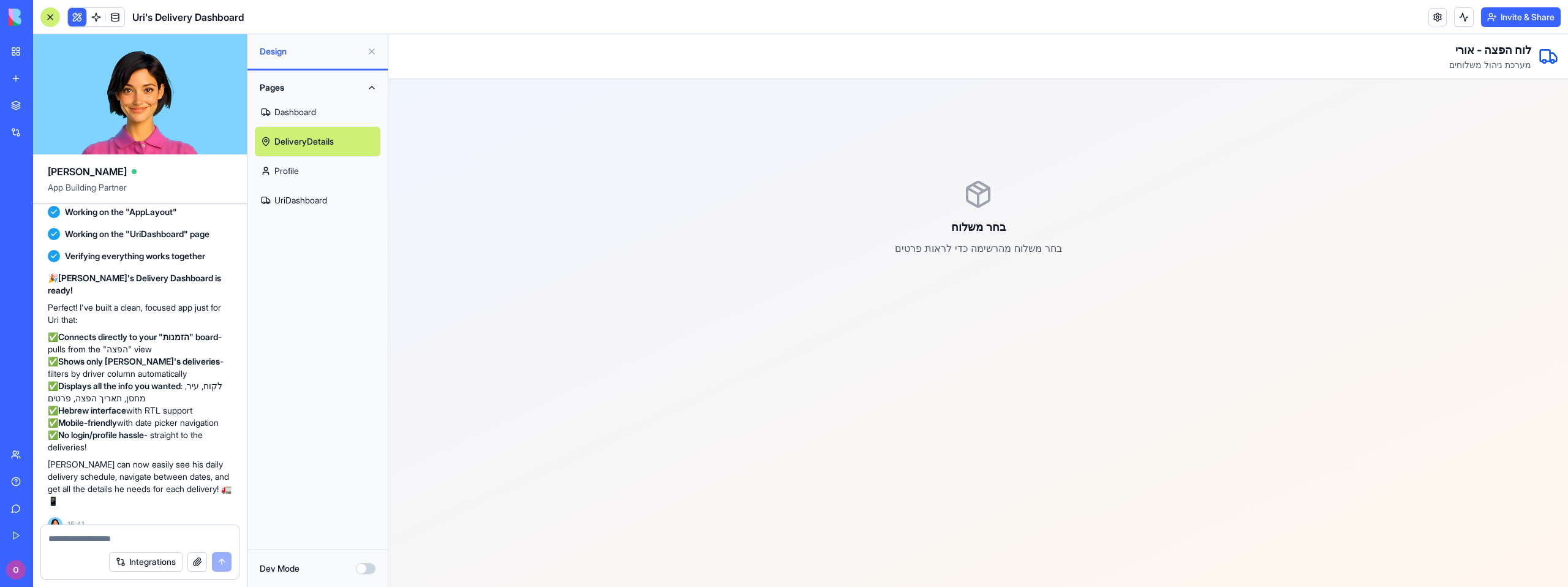
click at [304, 179] on link "Profile" at bounding box center [317, 171] width 126 height 29
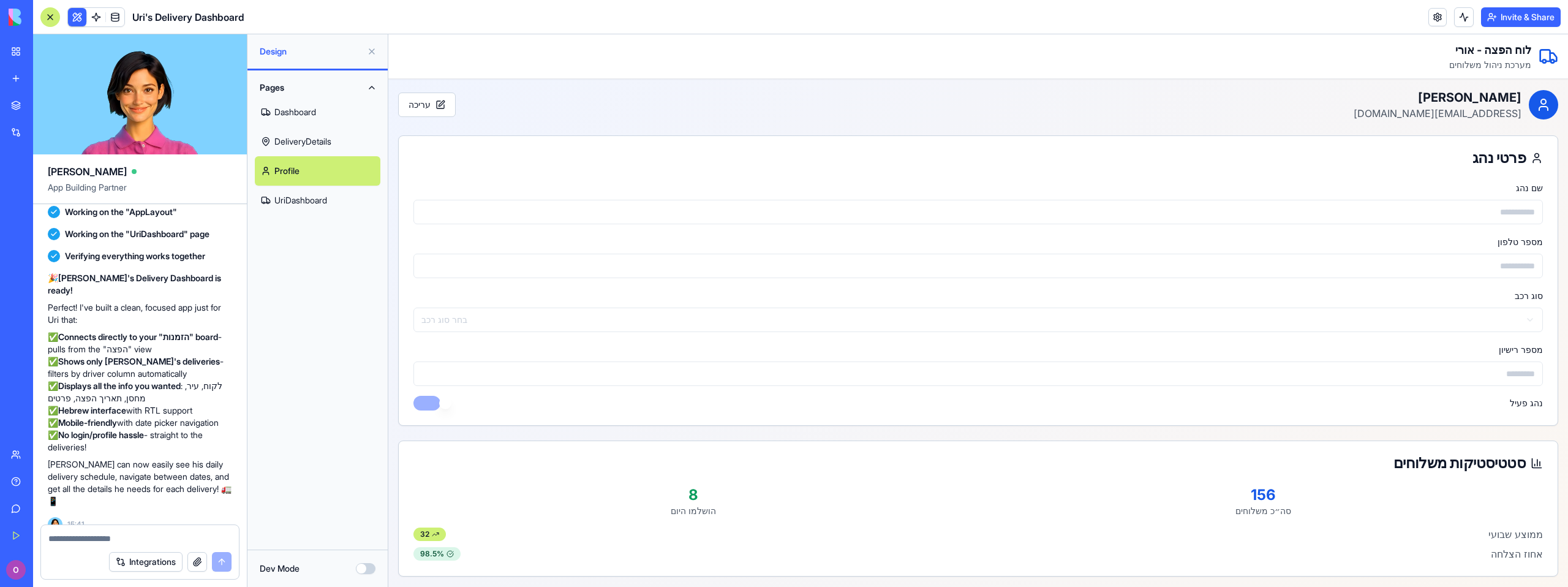
click at [308, 195] on link "UriDashboard" at bounding box center [317, 200] width 126 height 29
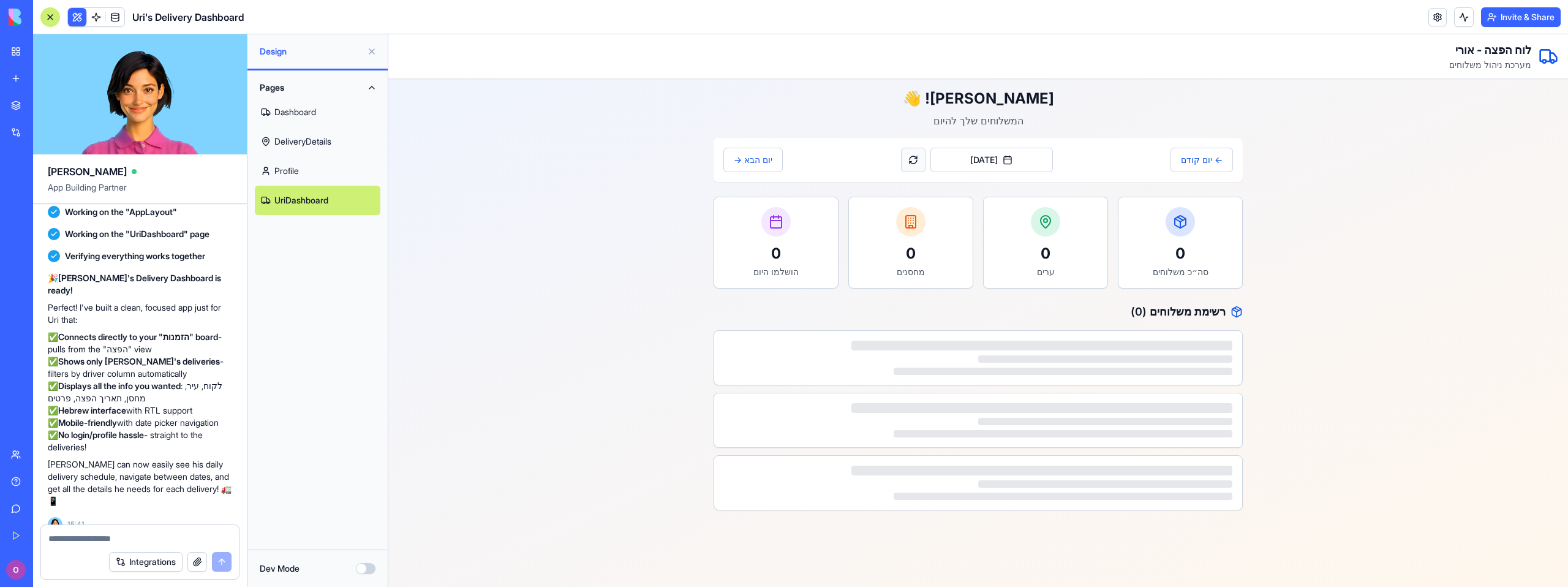
click at [923, 165] on button at bounding box center [913, 160] width 24 height 24
click at [1067, 355] on div at bounding box center [1105, 359] width 254 height 7
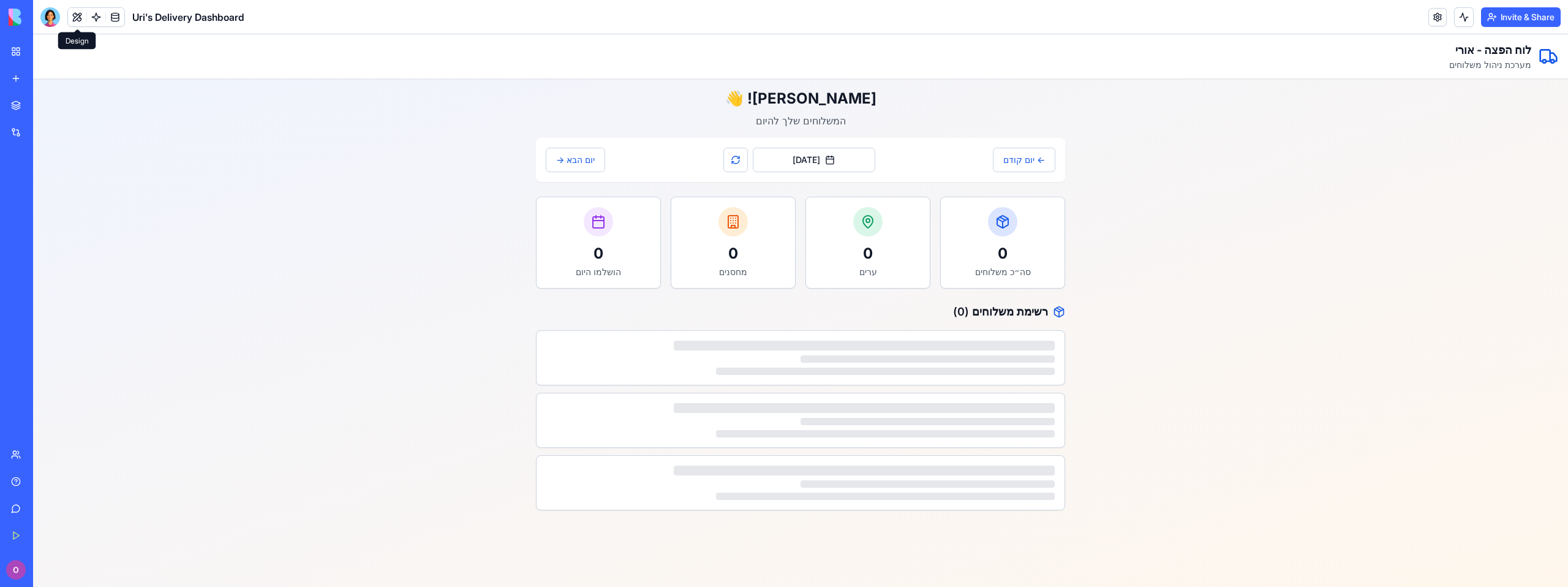
click at [78, 18] on button at bounding box center [77, 17] width 18 height 18
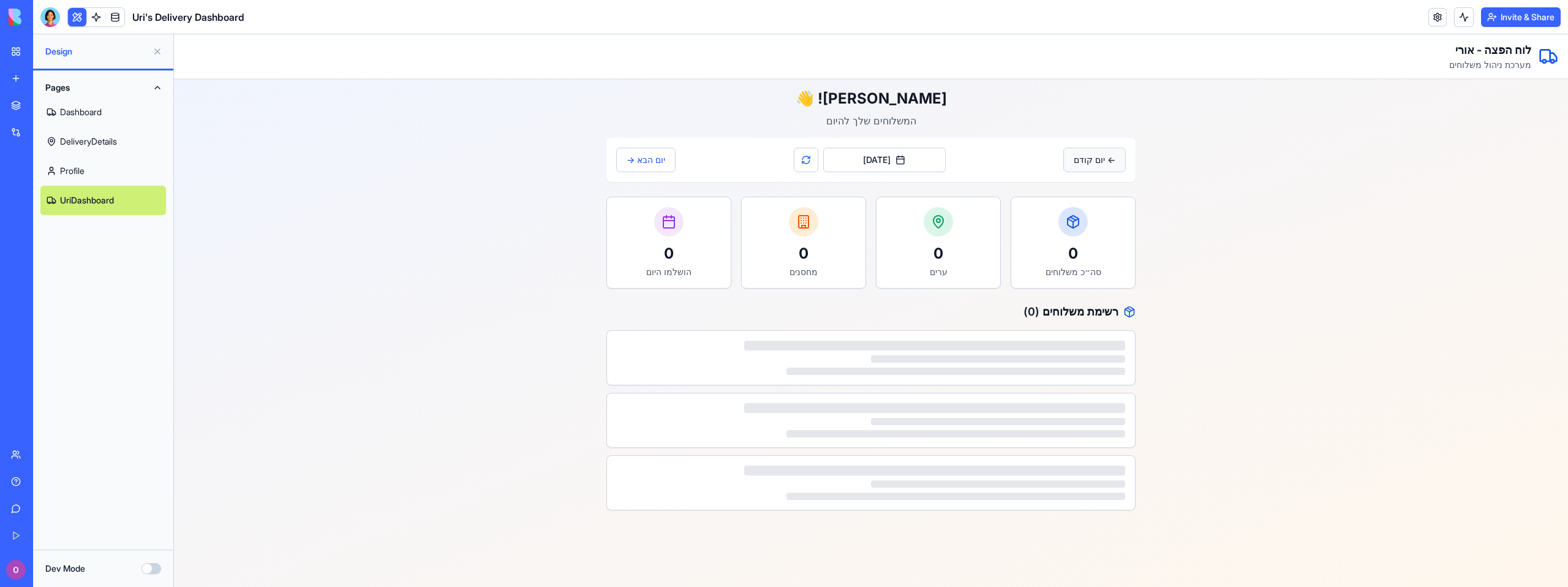
click at [1104, 158] on button "← יום קודם" at bounding box center [1094, 160] width 62 height 24
click at [895, 158] on button "[DATE]" at bounding box center [904, 160] width 122 height 24
click at [859, 264] on button "8" at bounding box center [860, 263] width 22 height 22
drag, startPoint x: 1038, startPoint y: 358, endPoint x: 1042, endPoint y: 351, distance: 8.1
click at [1038, 358] on div at bounding box center [998, 359] width 254 height 7
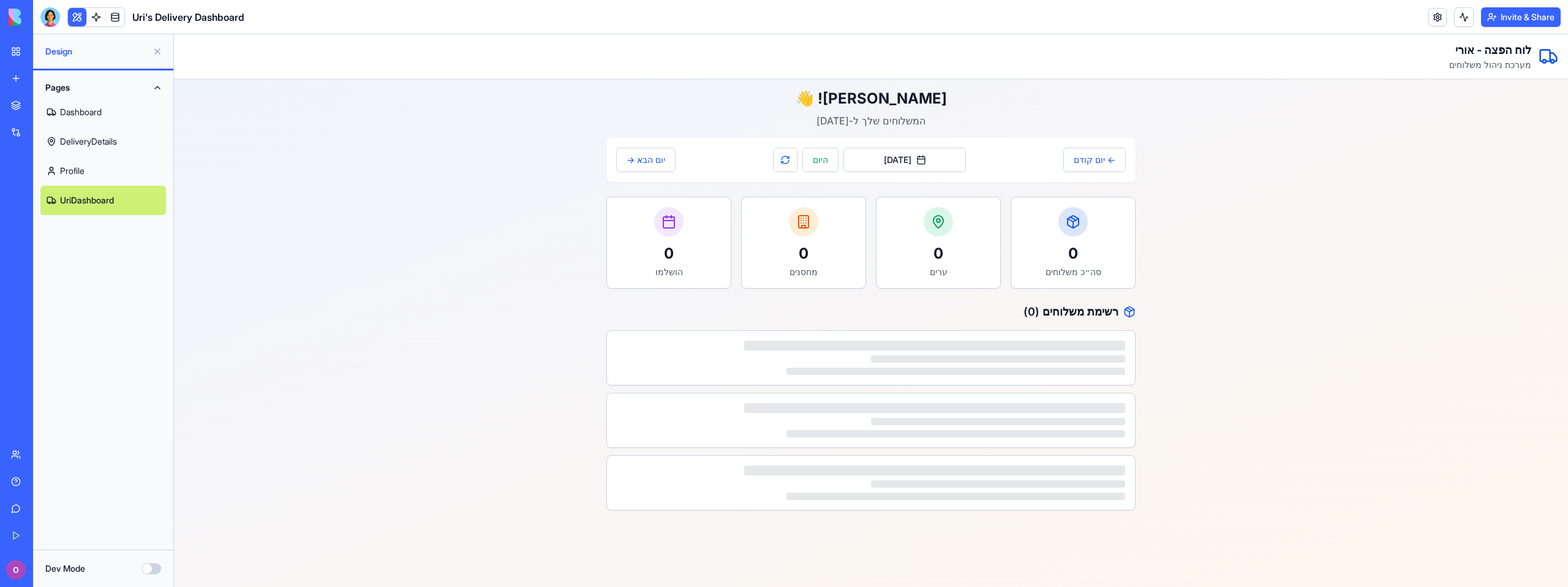
click at [1058, 311] on h2 "רשימת משלוחים ( 0 )" at bounding box center [870, 311] width 529 height 17
drag, startPoint x: 951, startPoint y: 359, endPoint x: 1002, endPoint y: 351, distance: 51.6
click at [1002, 351] on div at bounding box center [870, 357] width 528 height 54
click at [160, 51] on button at bounding box center [158, 52] width 20 height 20
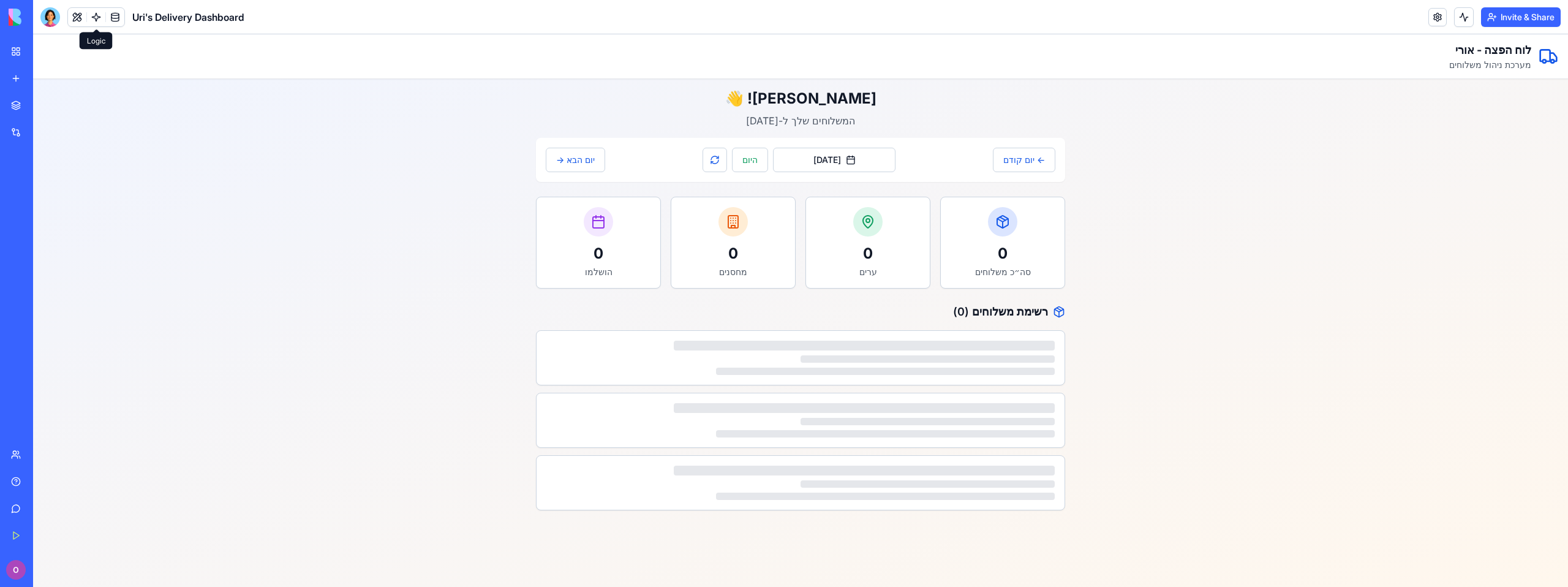
click at [98, 12] on link at bounding box center [96, 17] width 18 height 18
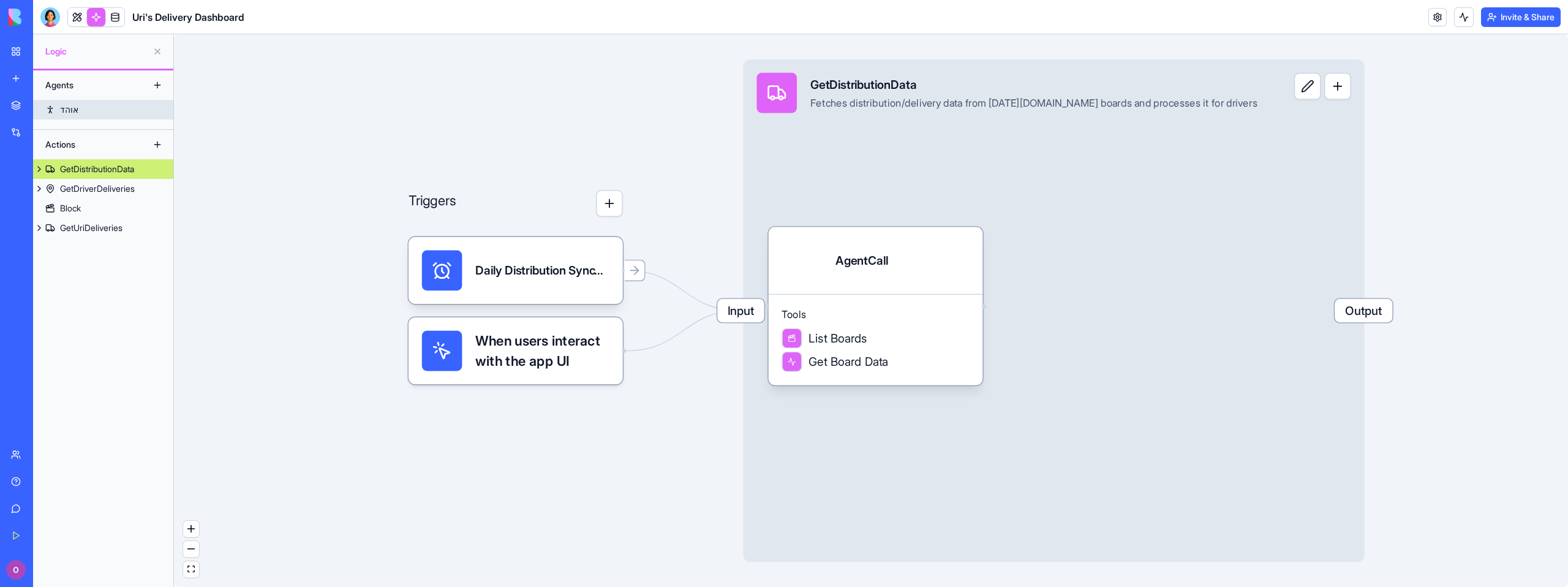
click at [72, 111] on div "אוהד" at bounding box center [69, 109] width 18 height 12
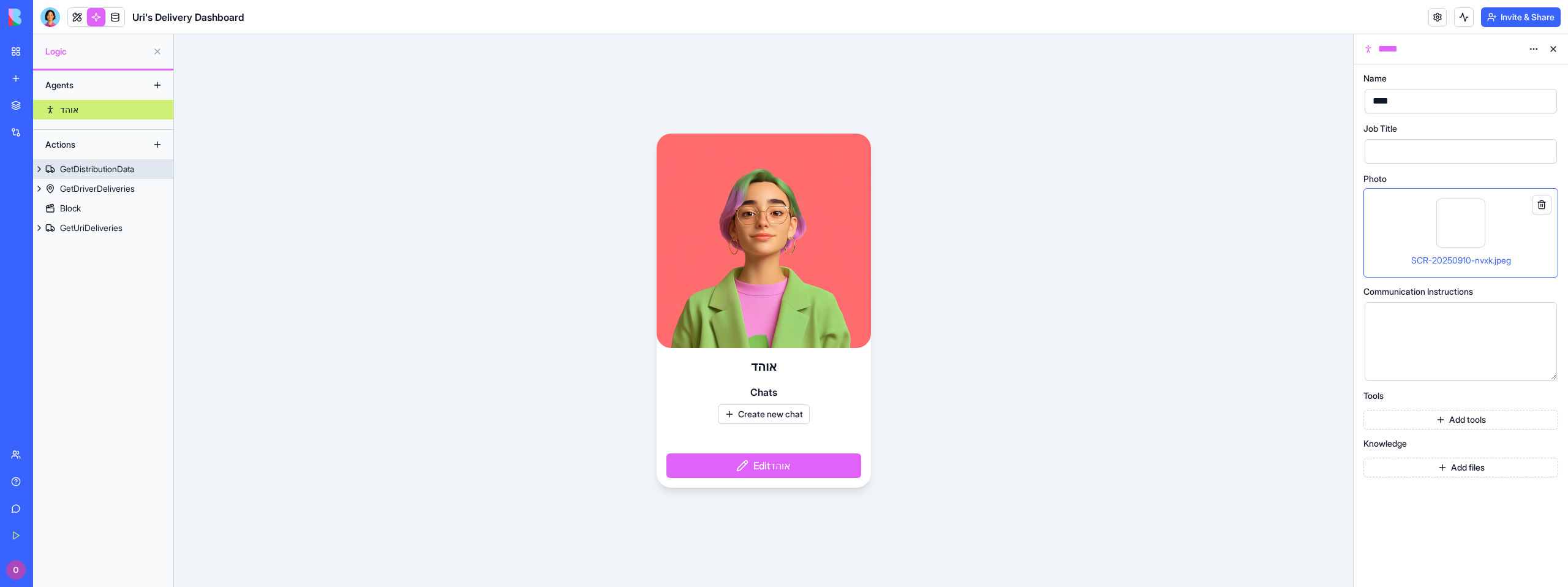
click at [67, 165] on div "GetDistributionData" at bounding box center [97, 169] width 74 height 12
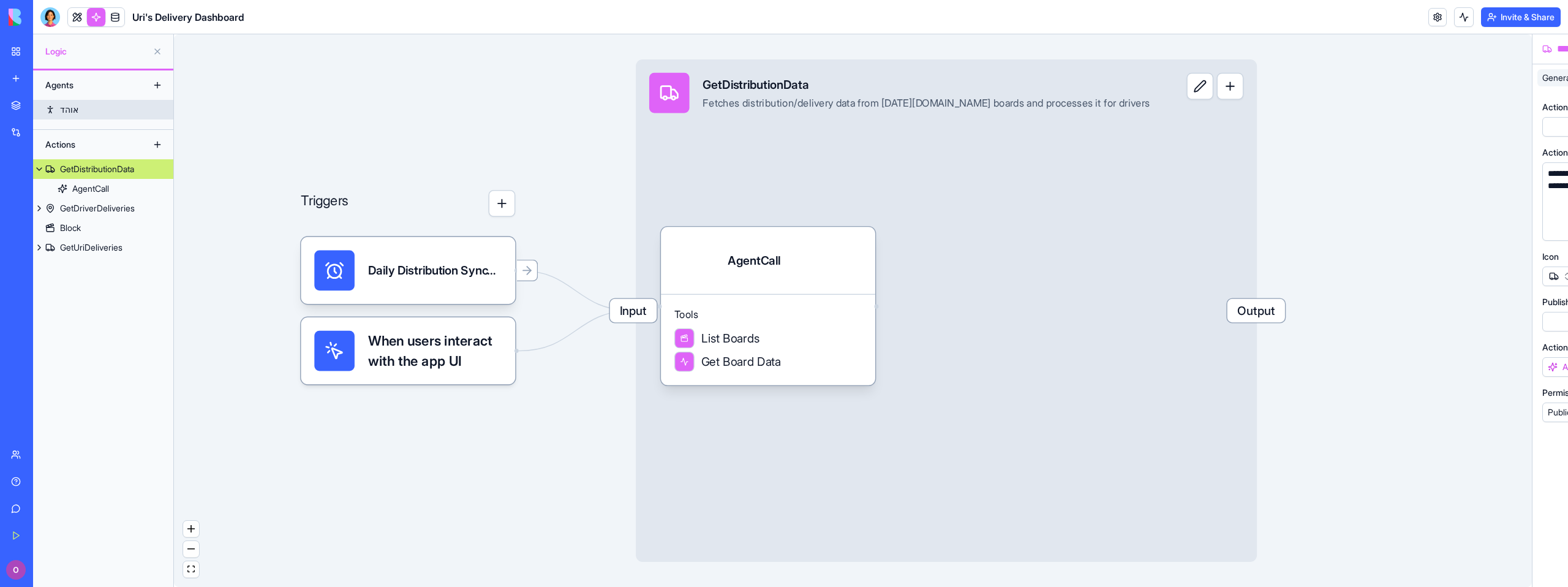
click at [81, 104] on link "אוהד" at bounding box center [103, 110] width 140 height 20
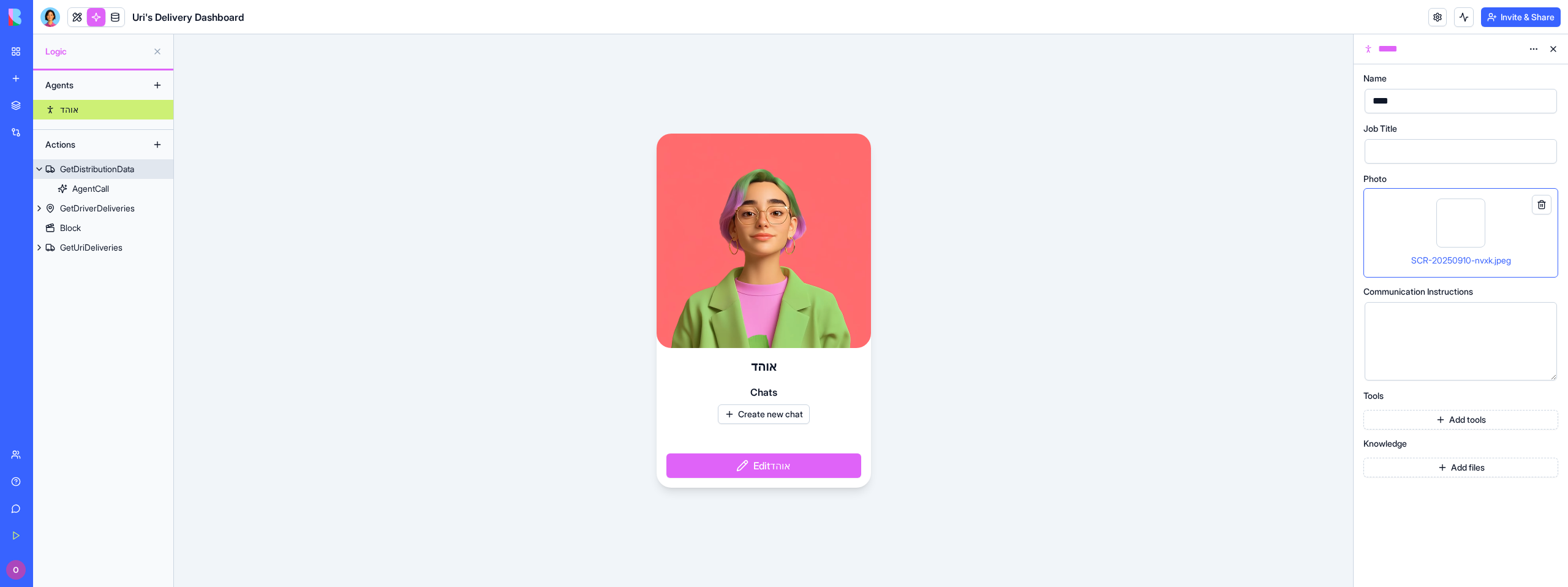
click at [91, 163] on div "GetDistributionData" at bounding box center [97, 169] width 74 height 12
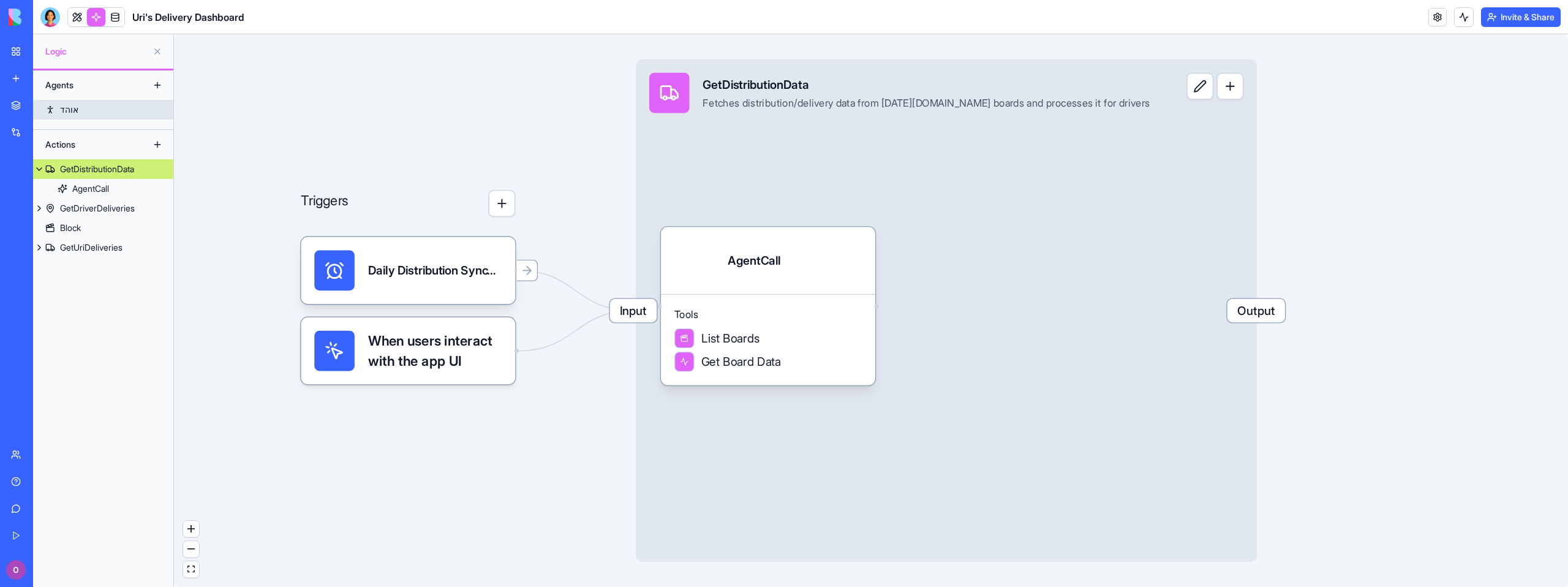
click at [86, 109] on link "אוהד" at bounding box center [103, 110] width 140 height 20
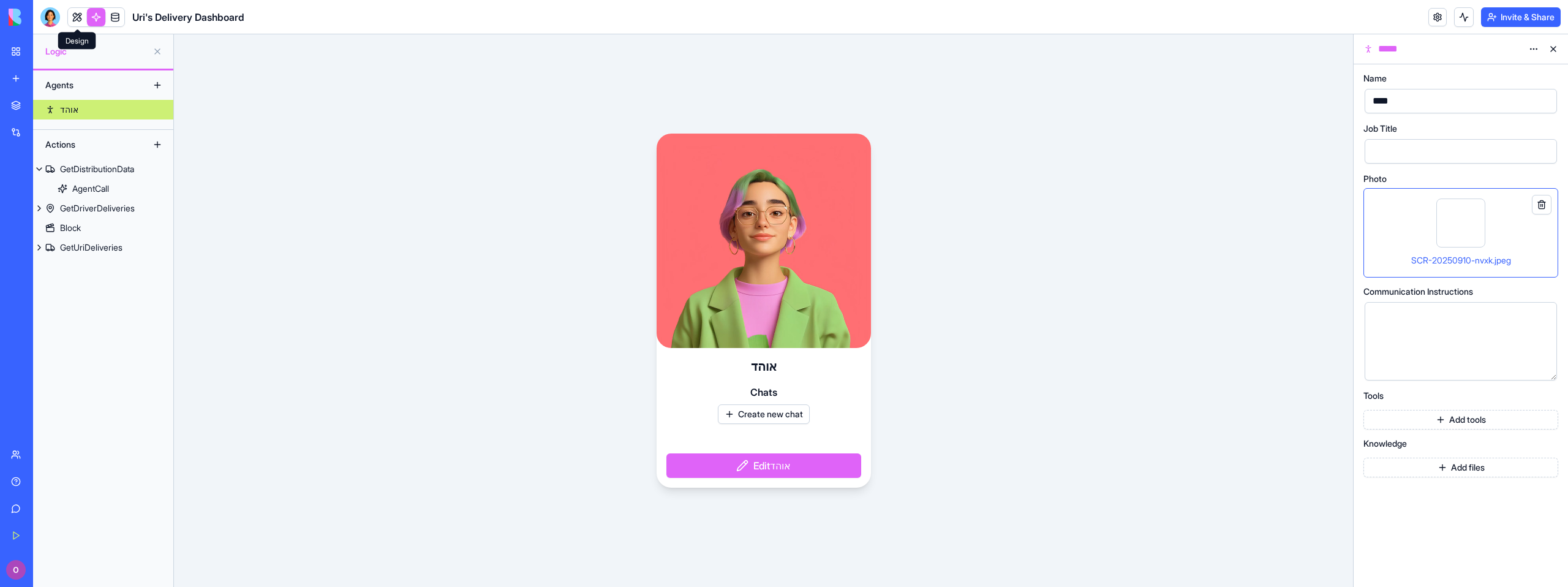
click at [82, 14] on link at bounding box center [77, 17] width 18 height 18
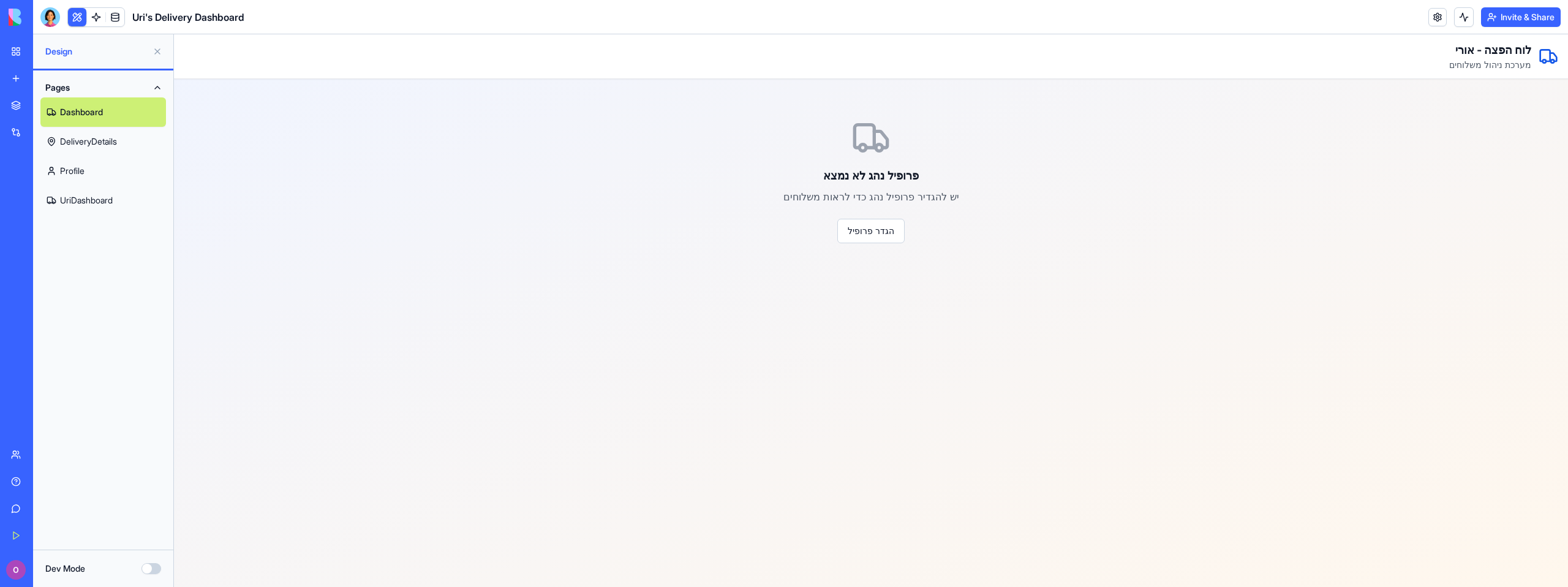
click at [97, 202] on link "UriDashboard" at bounding box center [103, 200] width 126 height 29
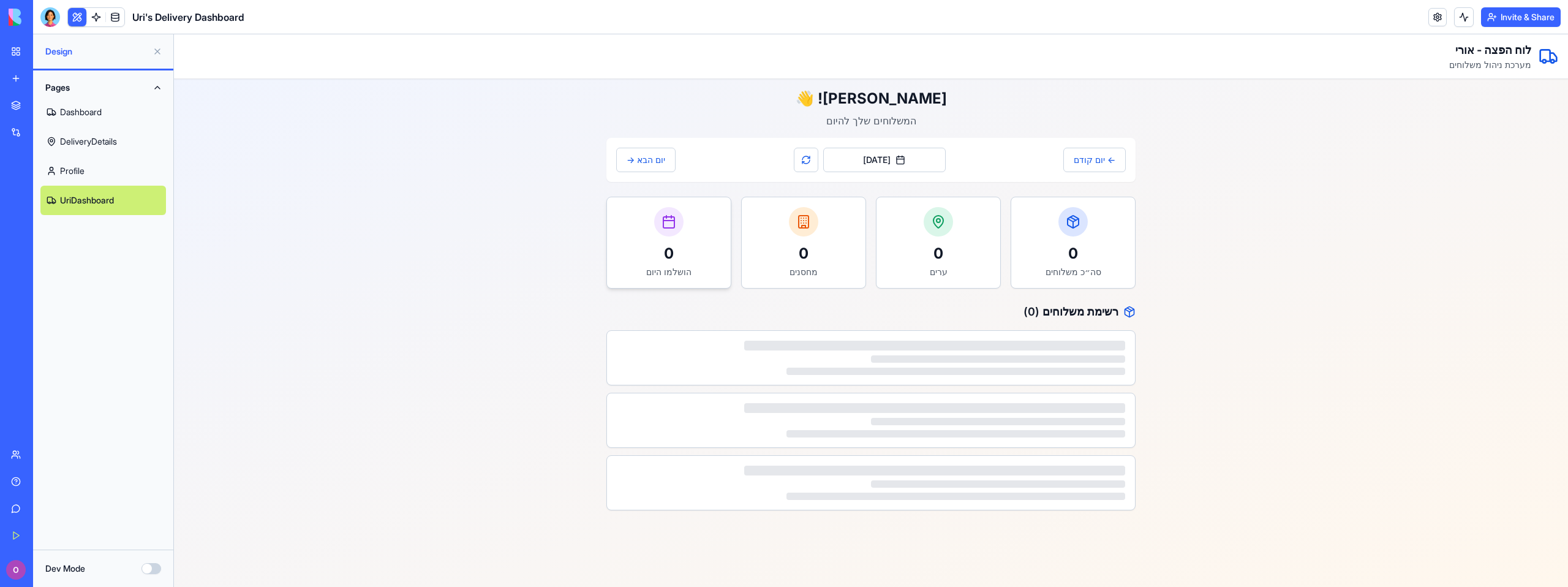
click at [670, 236] on div "0 הושלמו היום" at bounding box center [668, 242] width 124 height 91
click at [794, 262] on p "0" at bounding box center [803, 253] width 104 height 20
click at [1003, 260] on div "0 סה״כ משלוחים 0 ערים 0 מחסנים 0 הושלמו היום" at bounding box center [870, 242] width 529 height 92
click at [1114, 255] on p "0" at bounding box center [1073, 253] width 104 height 20
click at [914, 251] on p "0" at bounding box center [938, 253] width 104 height 20
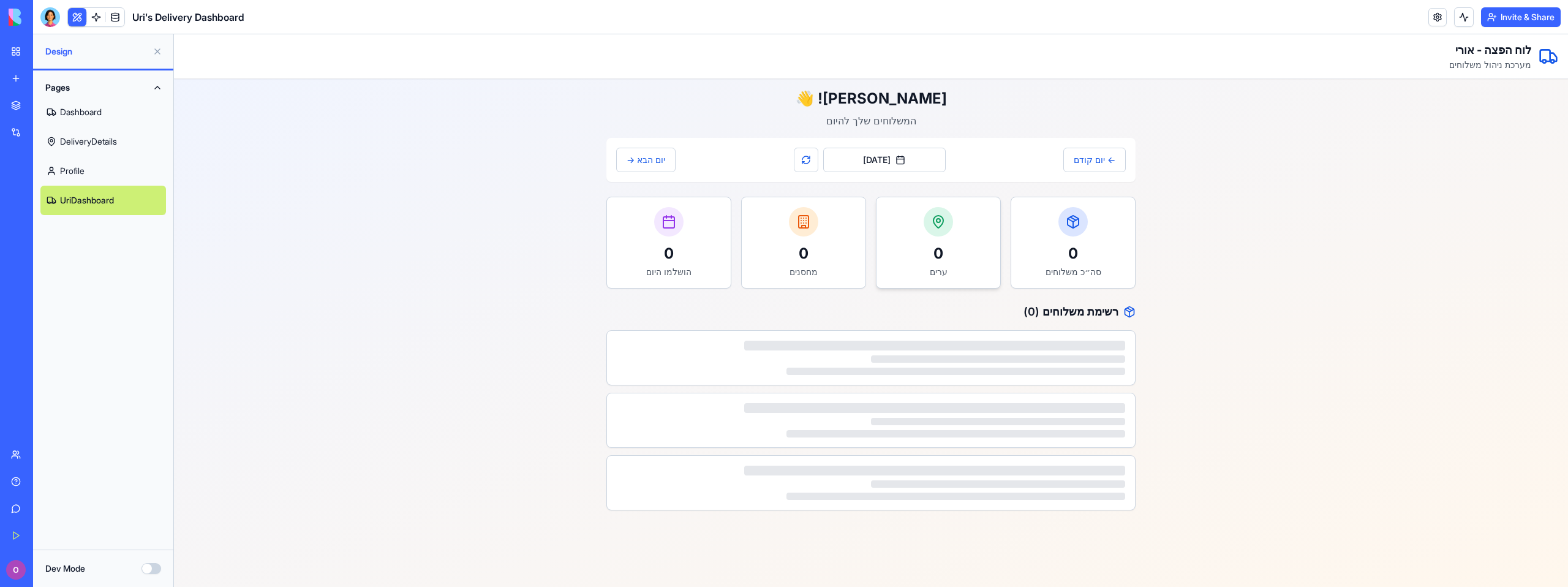
click at [996, 258] on div "0 ערים" at bounding box center [938, 242] width 124 height 91
click at [856, 253] on div "0 מחסנים" at bounding box center [803, 242] width 124 height 91
drag, startPoint x: 44, startPoint y: 24, endPoint x: 45, endPoint y: 34, distance: 10.0
click at [44, 24] on div at bounding box center [50, 17] width 20 height 20
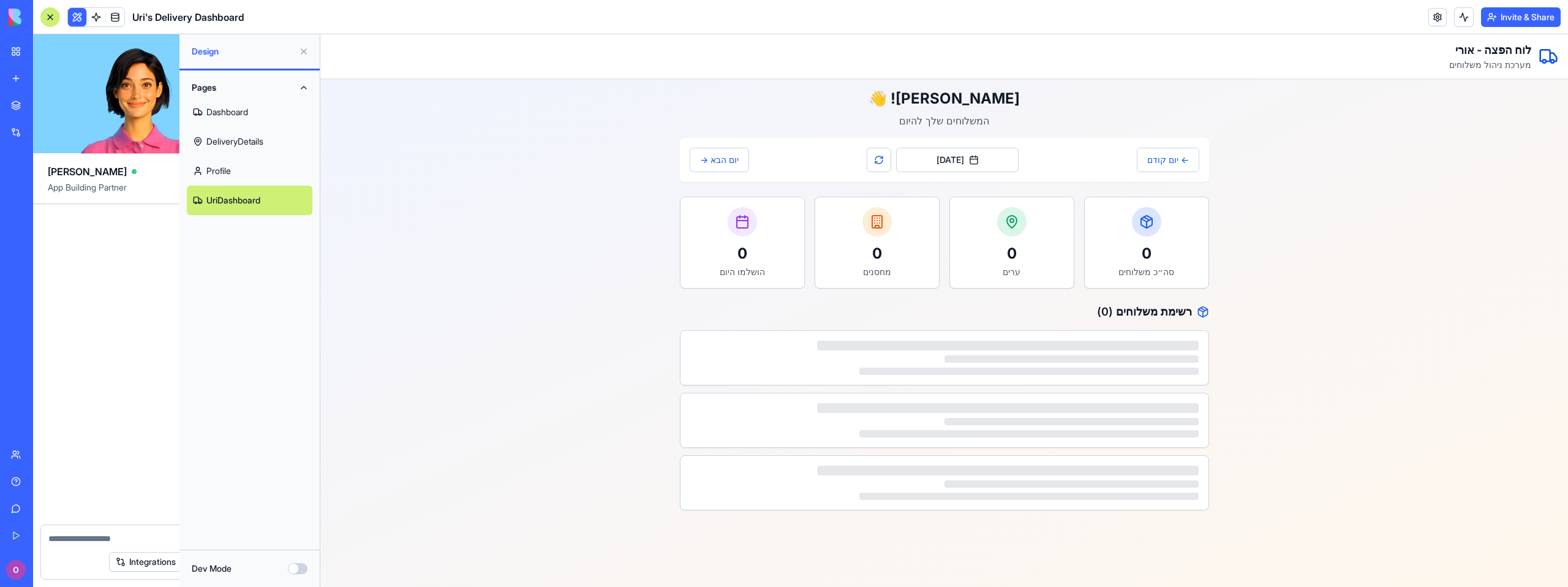
scroll to position [1348, 0]
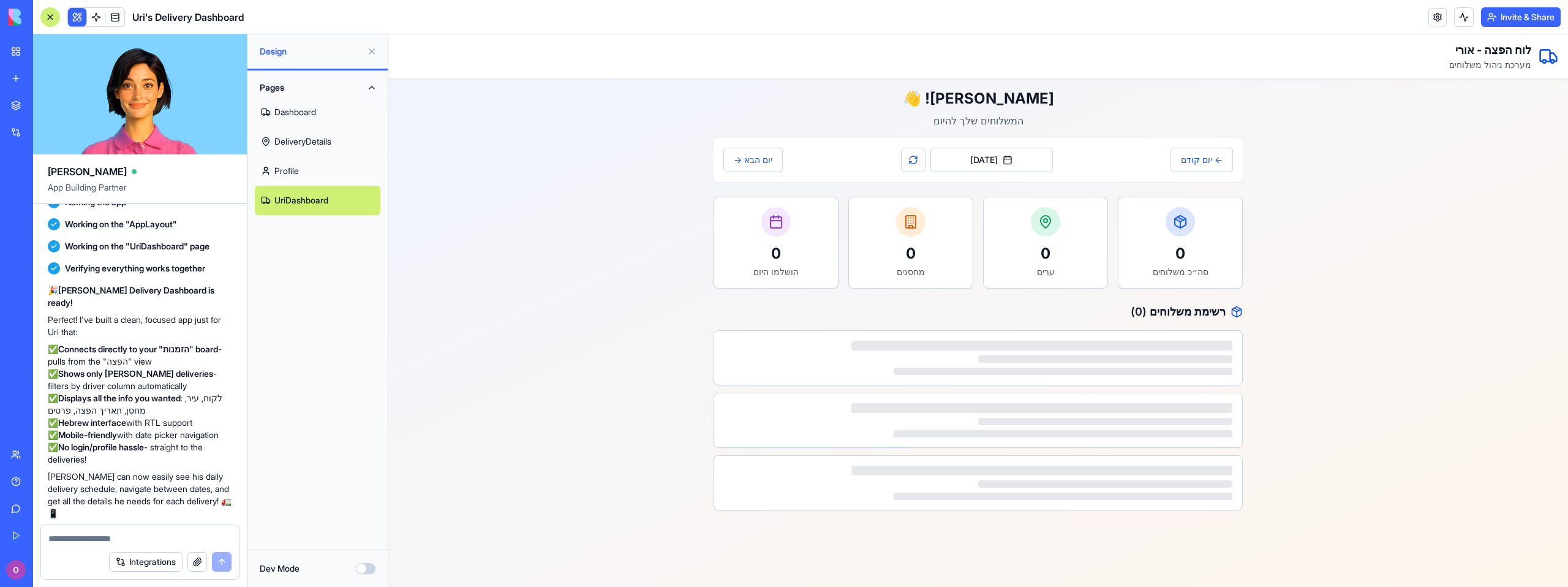
click at [128, 542] on textarea at bounding box center [140, 538] width 183 height 12
type textarea "**********"
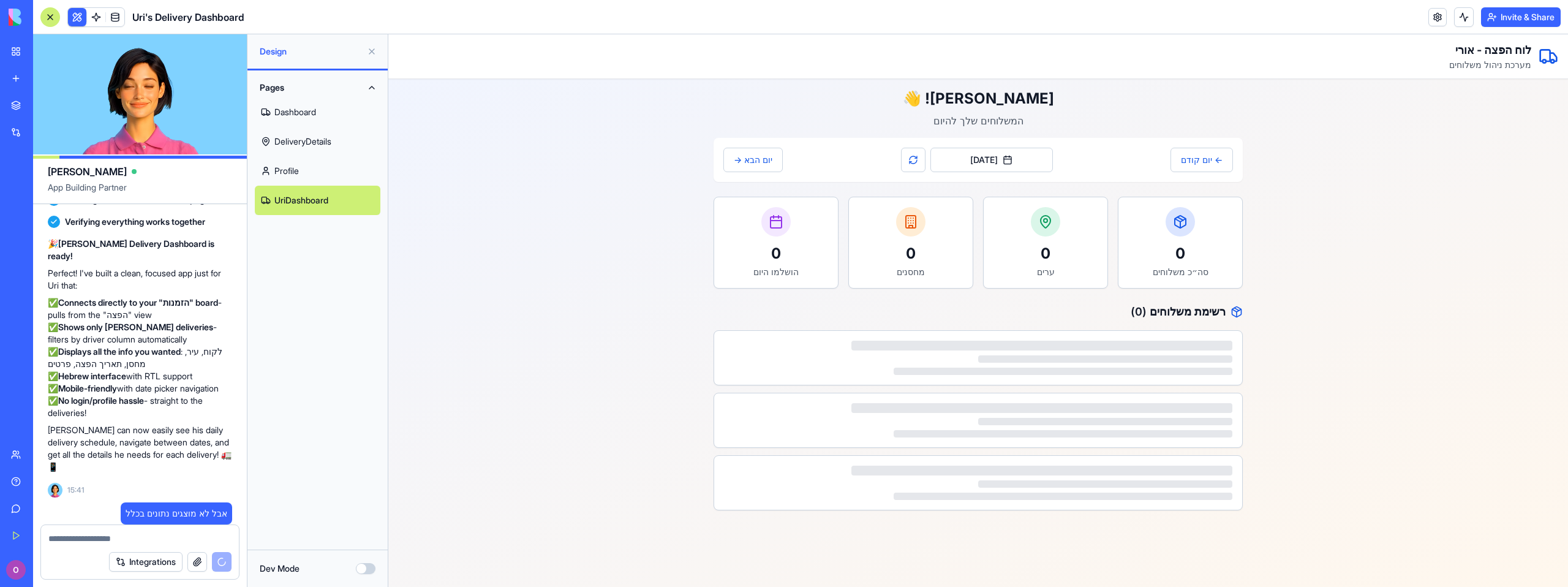
click at [120, 24] on link at bounding box center [115, 17] width 18 height 18
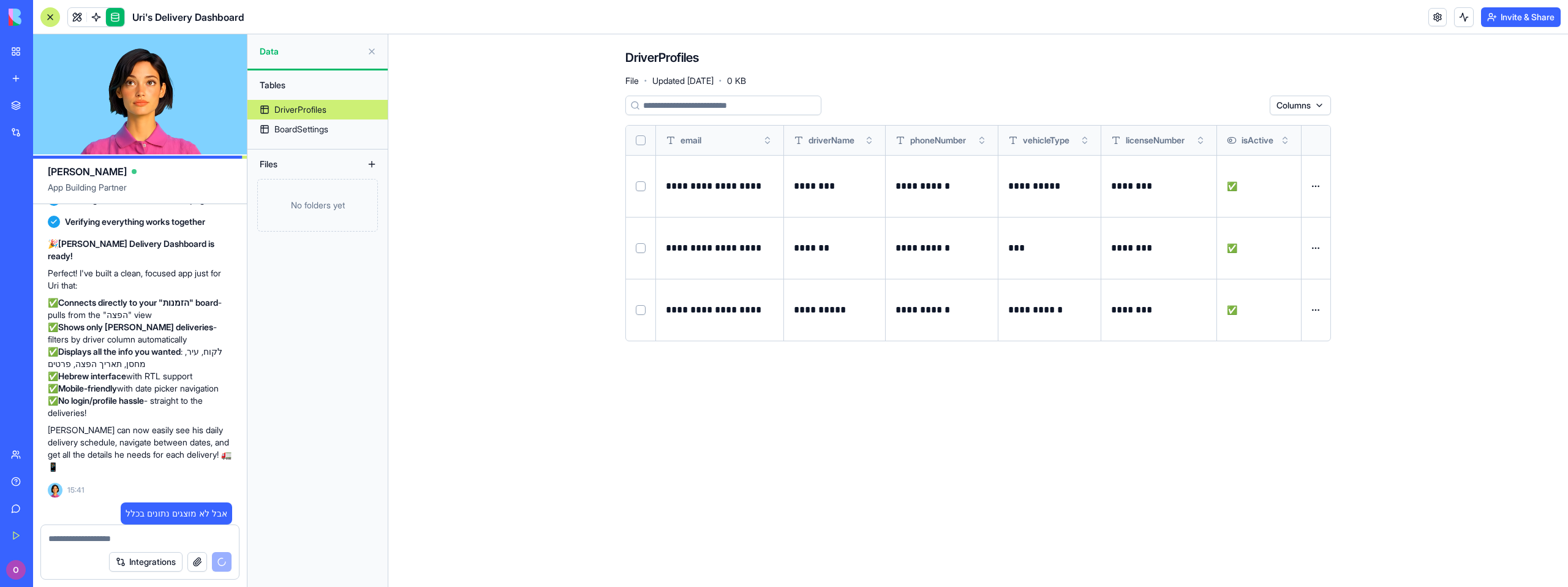
scroll to position [1453, 0]
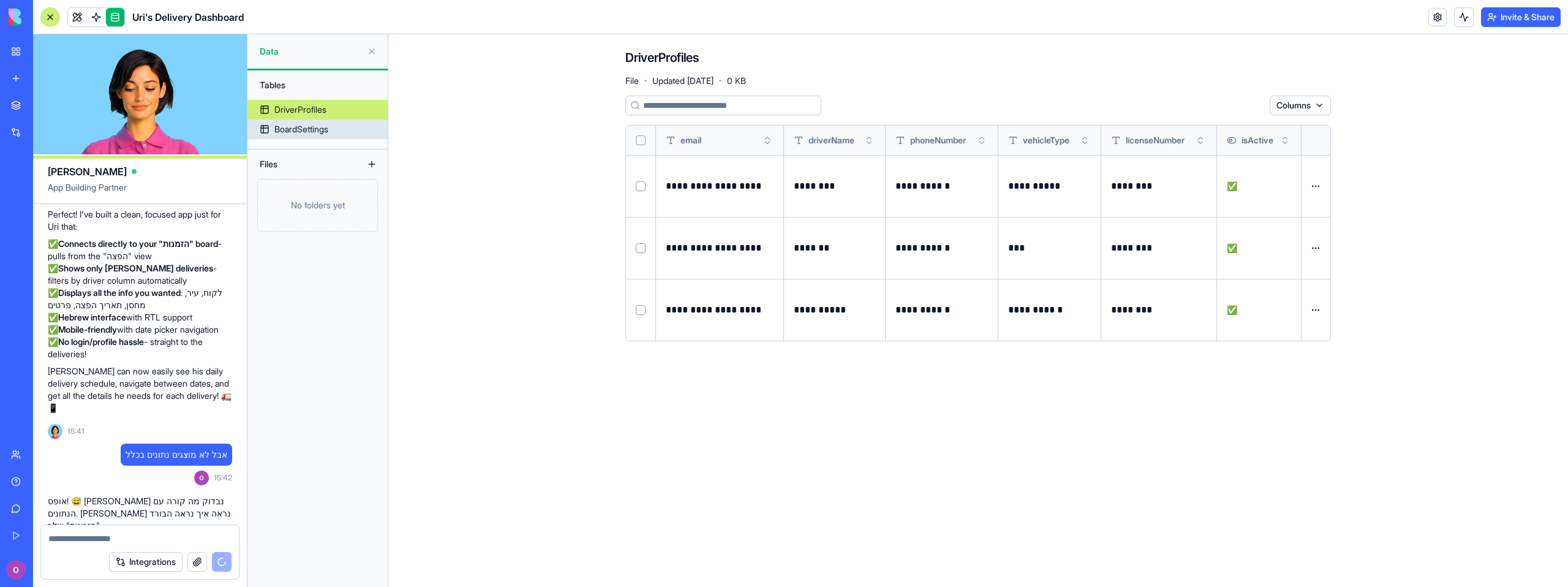
click at [294, 124] on div "BoardSettings" at bounding box center [301, 129] width 54 height 12
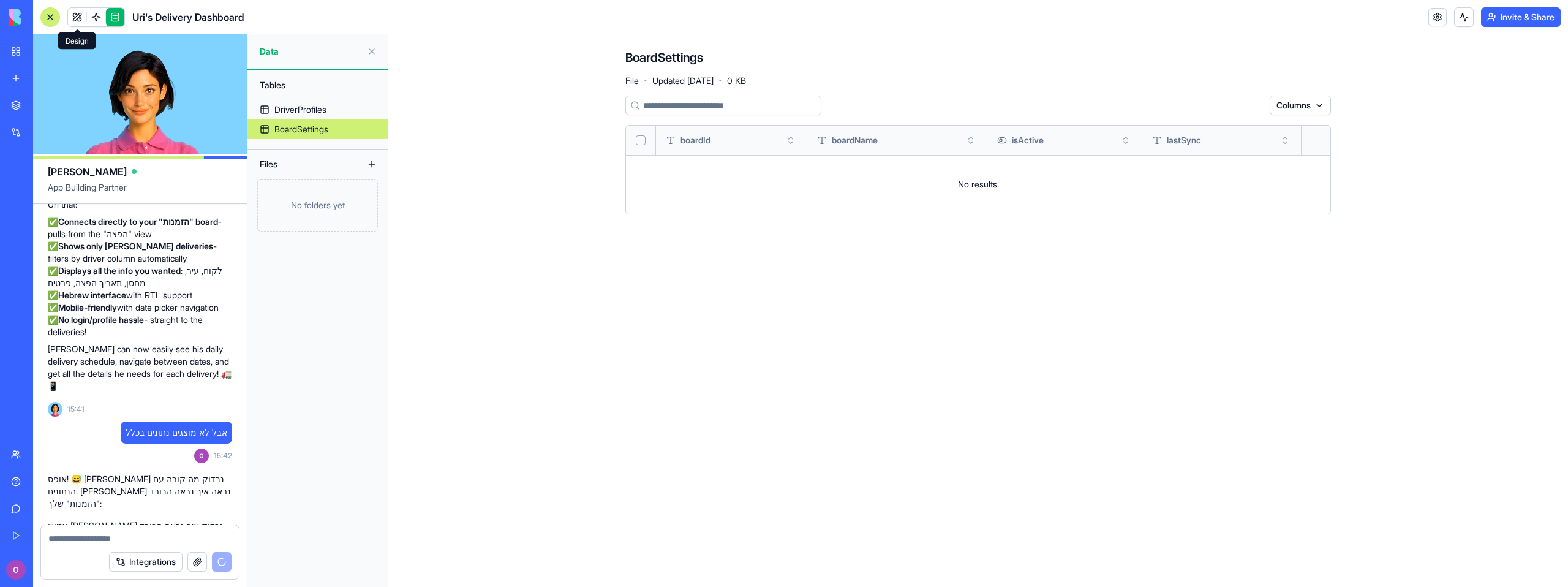
scroll to position [1510, 0]
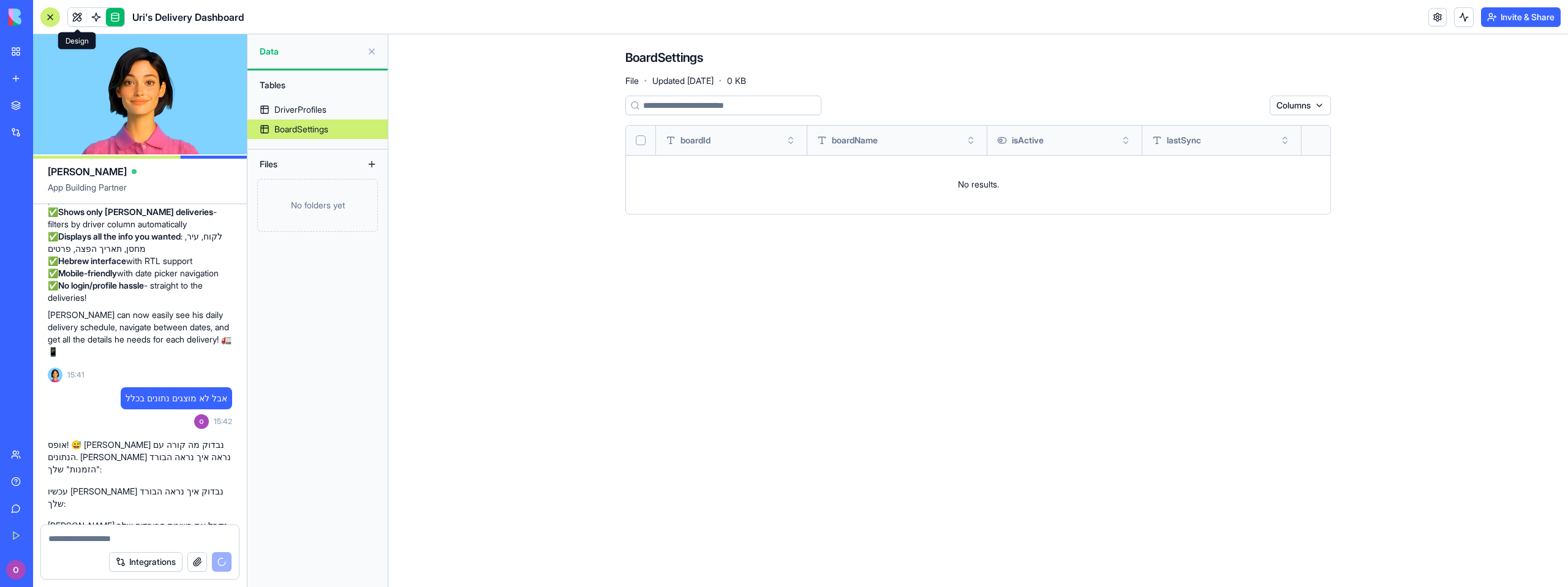
click at [73, 15] on link at bounding box center [77, 17] width 18 height 18
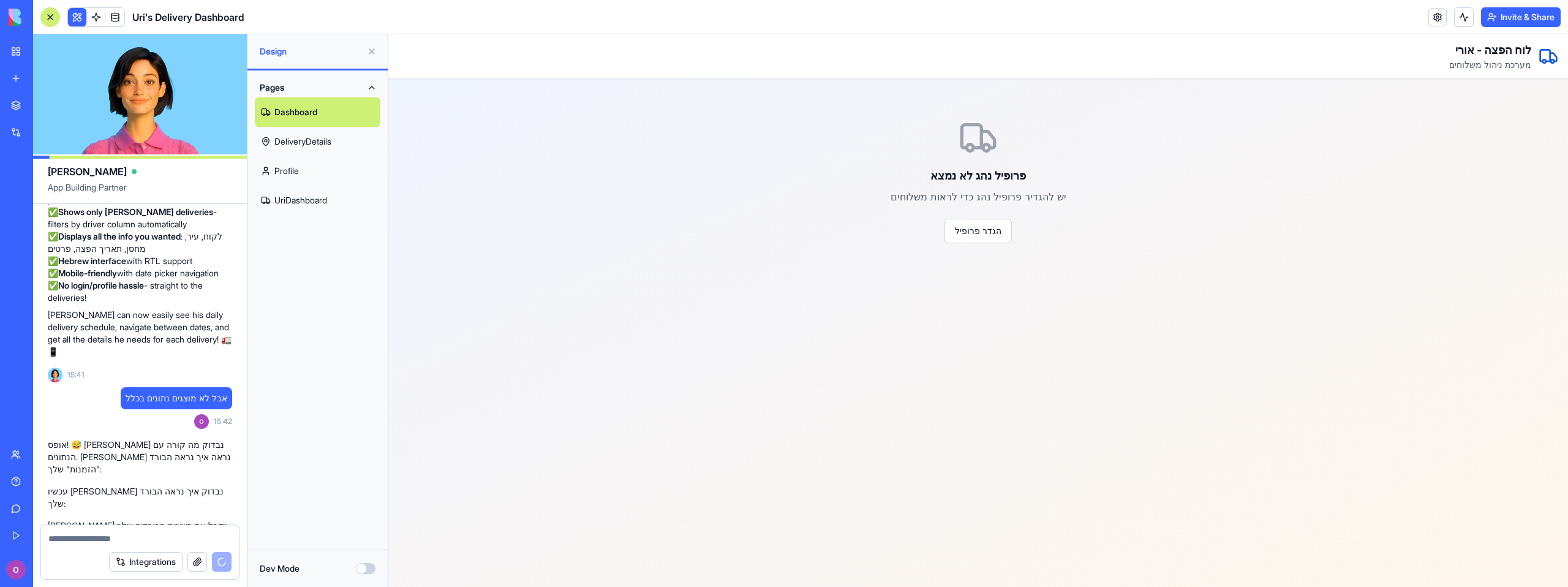
click at [1481, 46] on h1 "לוח הפצה - אורי" at bounding box center [1489, 50] width 82 height 17
click at [290, 160] on link "Profile" at bounding box center [317, 171] width 126 height 29
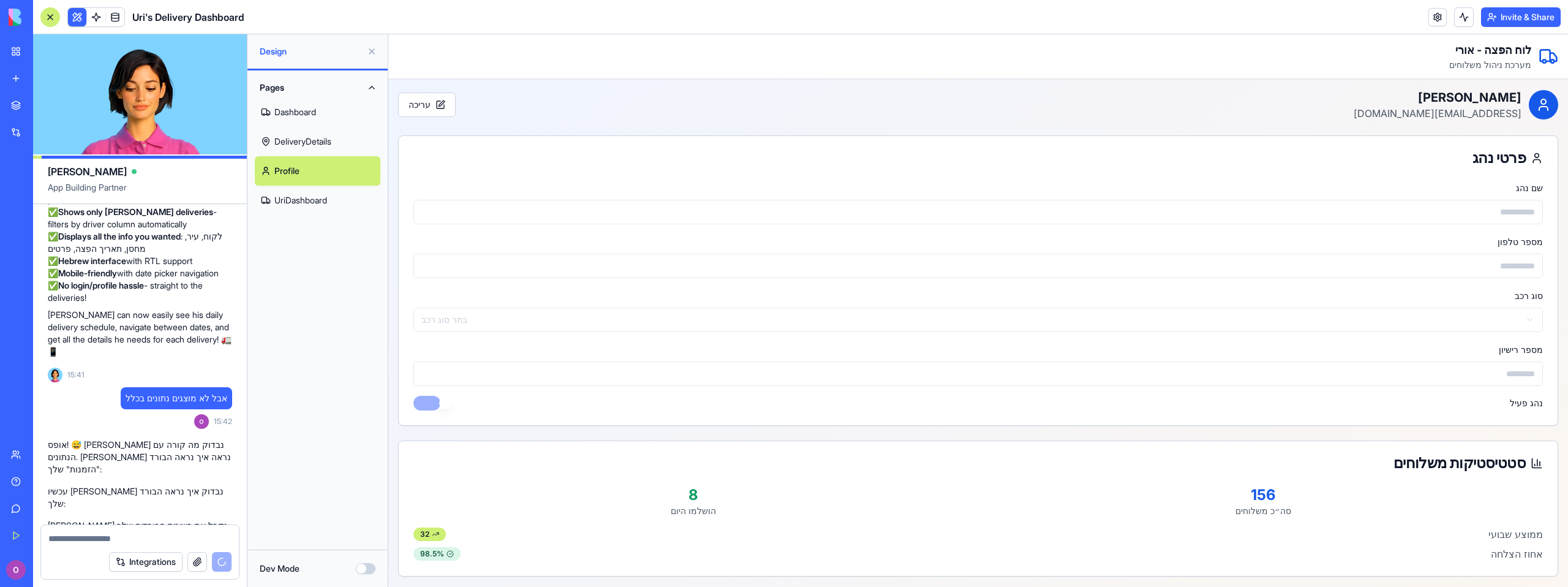
scroll to position [213, 0]
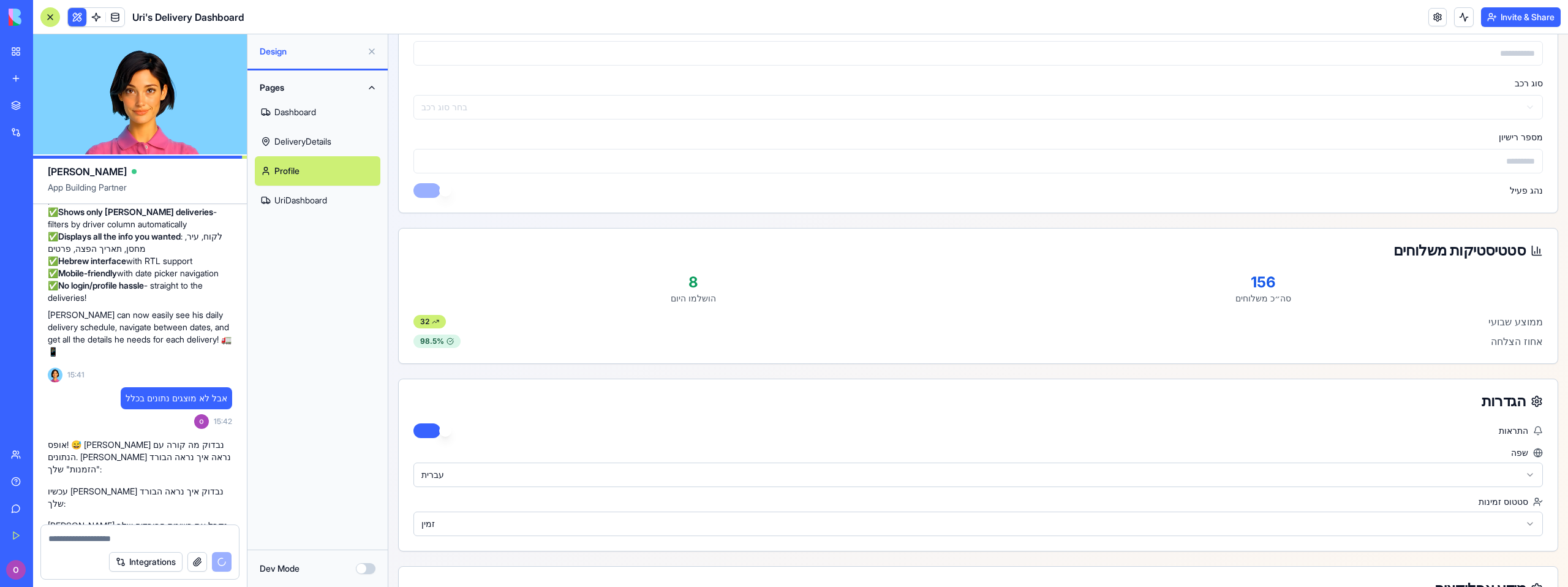
click at [285, 201] on link "UriDashboard" at bounding box center [317, 200] width 126 height 29
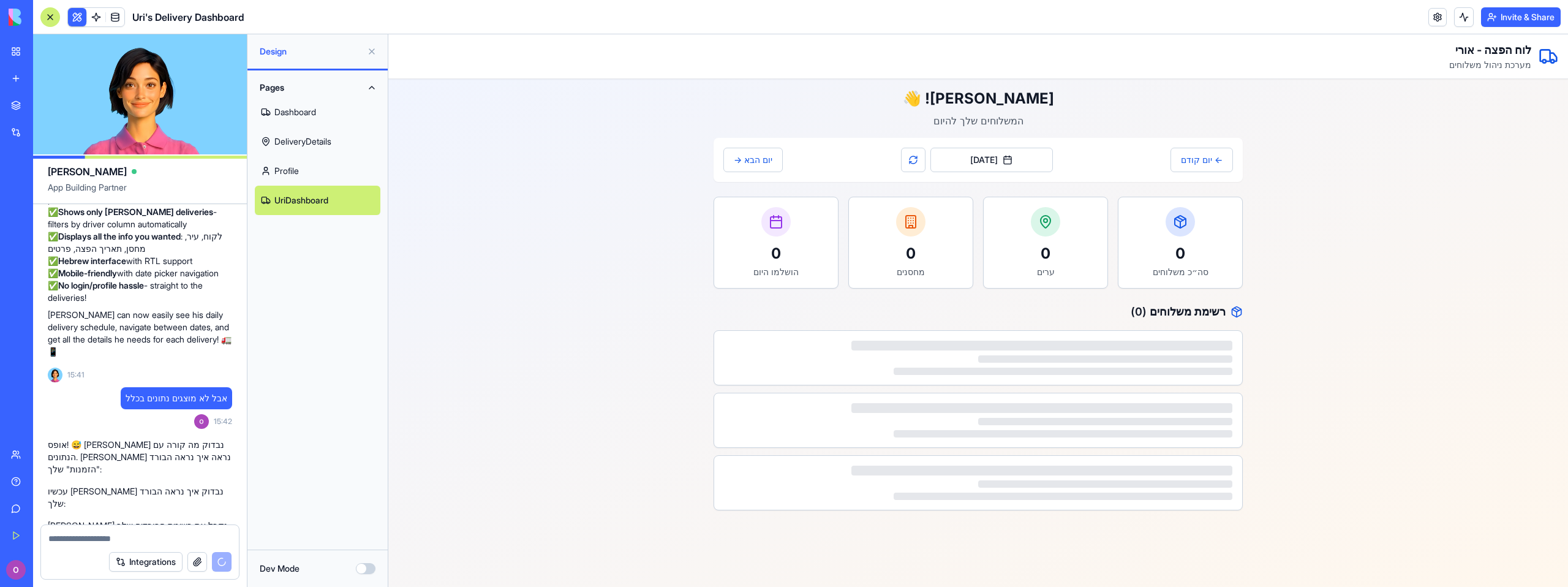
scroll to position [1645, 0]
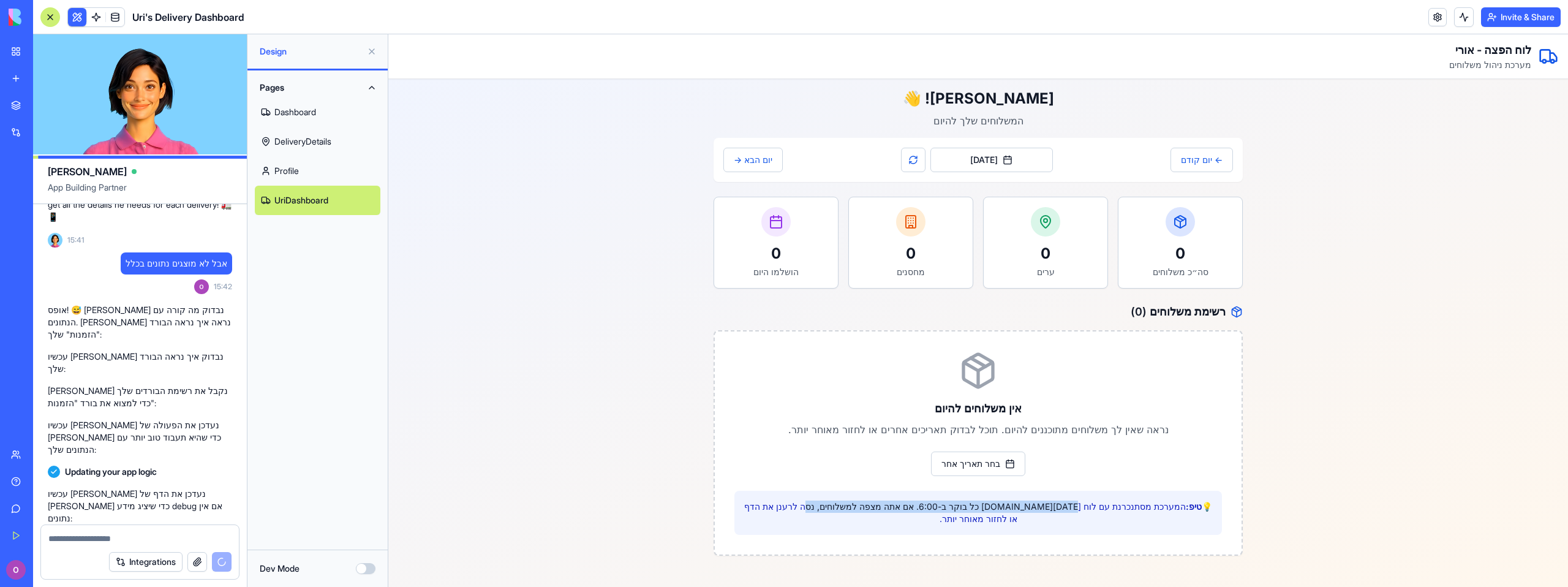
drag, startPoint x: 1078, startPoint y: 510, endPoint x: 854, endPoint y: 510, distance: 224.0
click at [854, 510] on p "💡 טיפ: המערכת מסתנכרנת עם לוח [DATE][DOMAIN_NAME] כל בוקר ב-6:00. אם אתה מצפה ל…" at bounding box center [978, 512] width 468 height 24
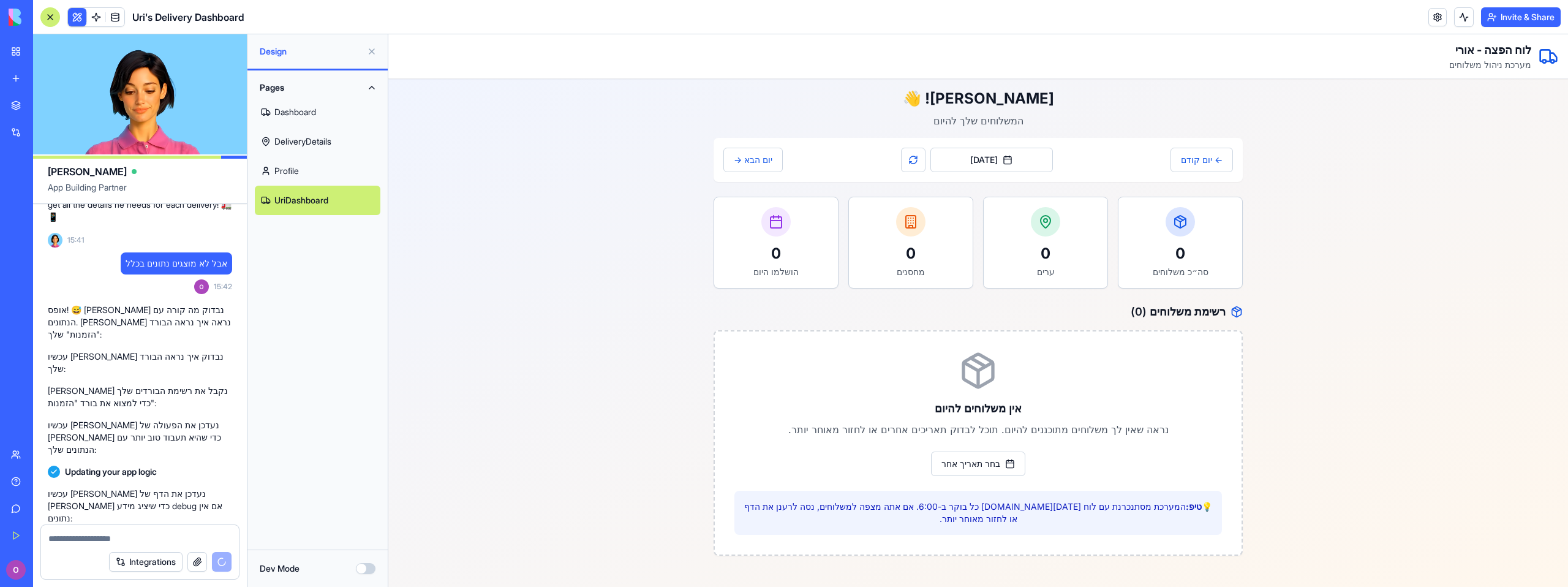
click at [854, 510] on p "💡 טיפ: המערכת מסתנכרנת עם לוח [DATE][DOMAIN_NAME] כל בוקר ב-6:00. אם אתה מצפה ל…" at bounding box center [978, 512] width 468 height 24
click at [992, 367] on icon at bounding box center [978, 370] width 29 height 33
click at [1202, 164] on button "← יום קודם" at bounding box center [1201, 160] width 62 height 24
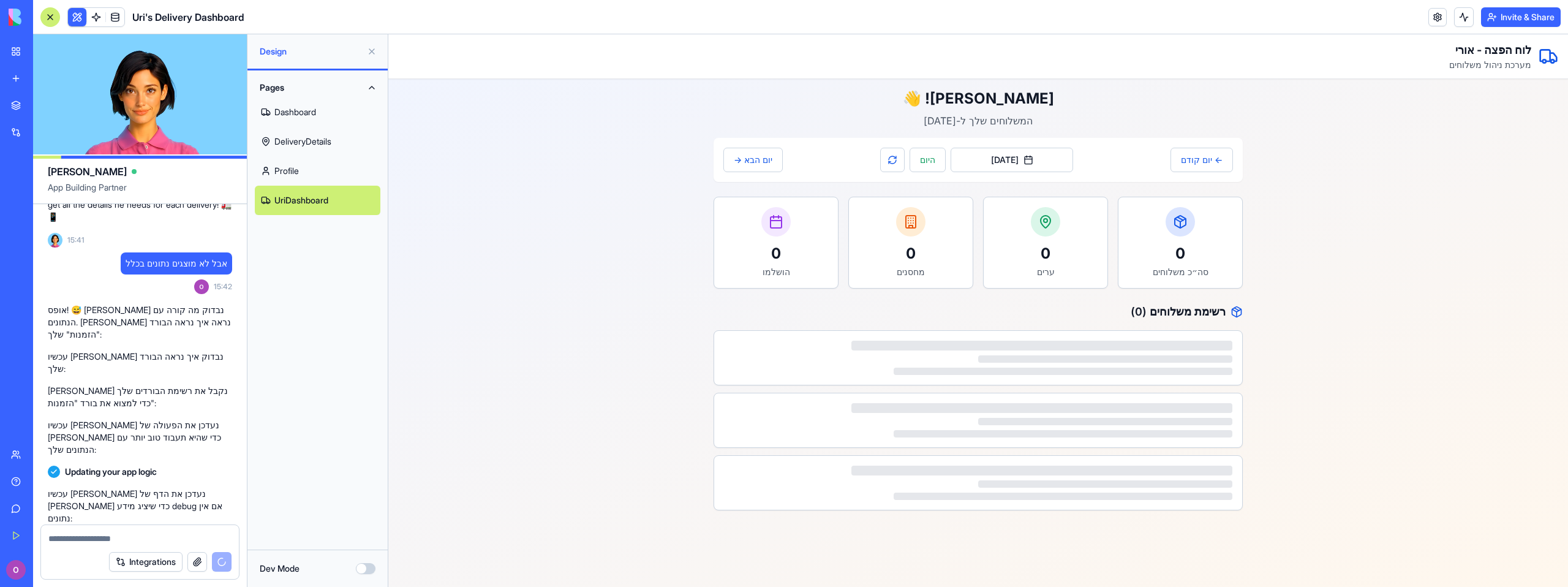
click at [1065, 350] on div at bounding box center [978, 357] width 528 height 54
click at [770, 156] on button "יום הבא →" at bounding box center [753, 160] width 60 height 24
click at [755, 166] on button "יום הבא →" at bounding box center [753, 160] width 60 height 24
click at [893, 160] on button at bounding box center [892, 160] width 24 height 24
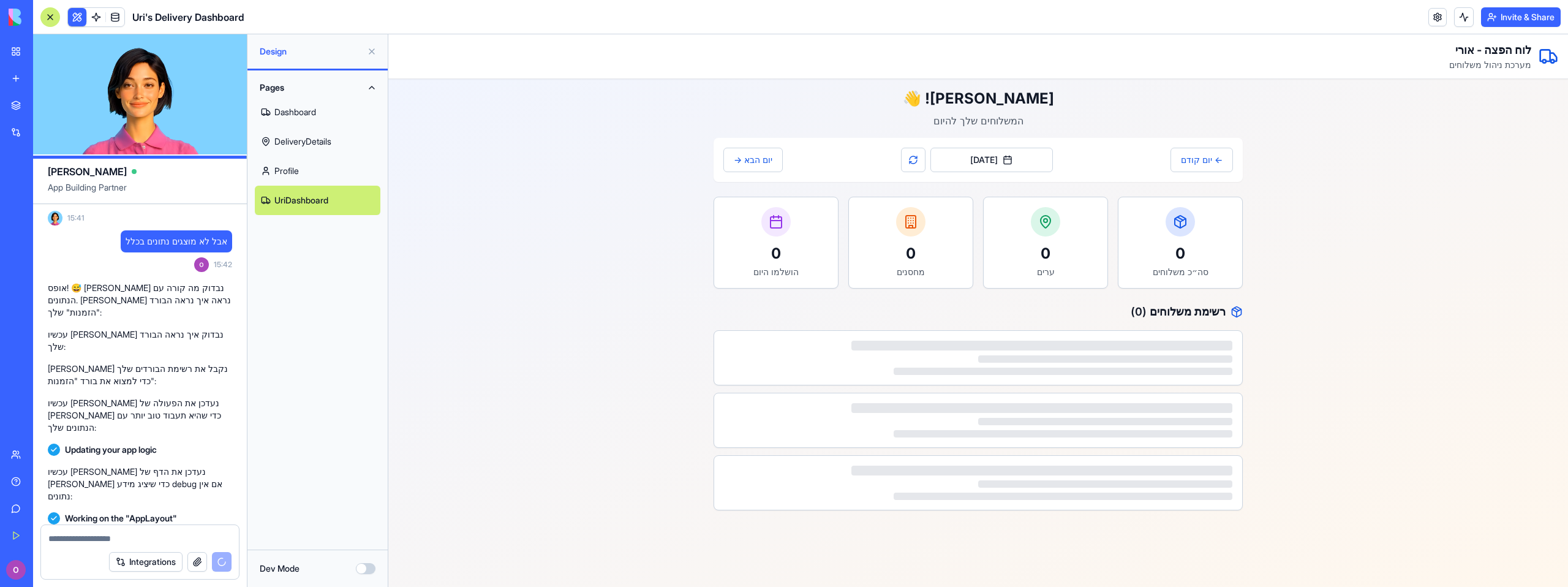
click at [134, 556] on span "Verifying everything works together" at bounding box center [135, 562] width 140 height 12
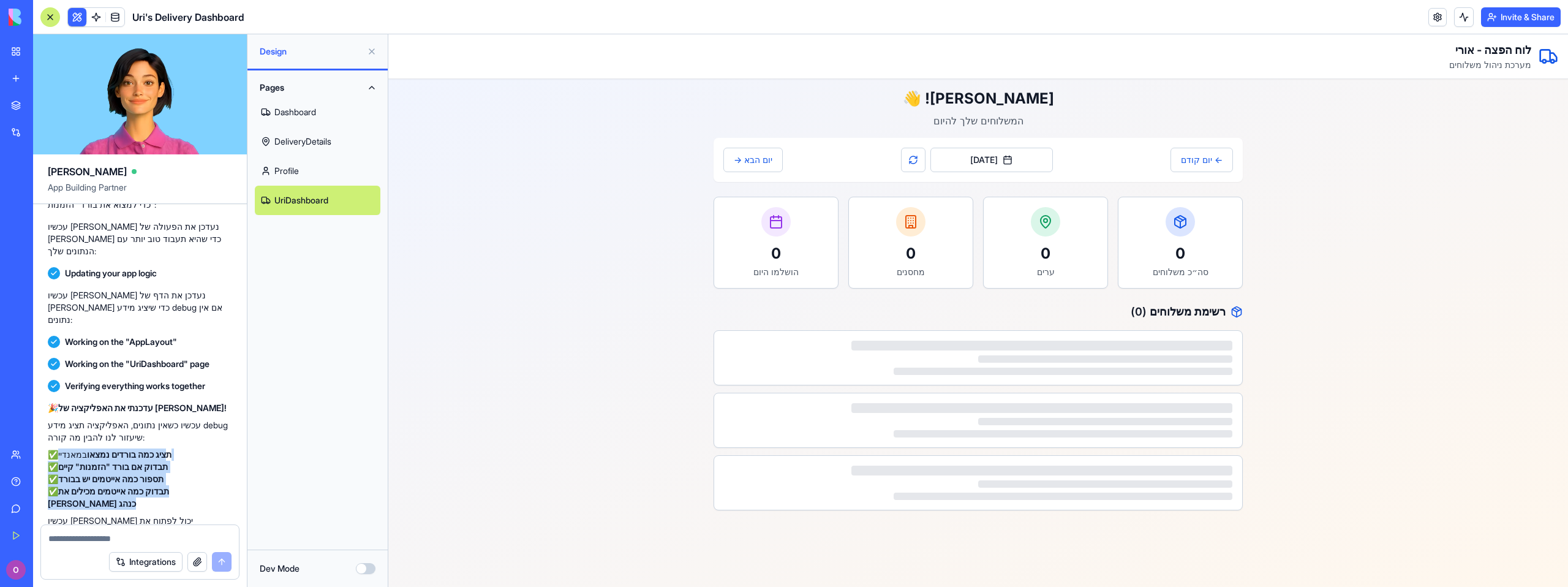
drag, startPoint x: 156, startPoint y: 381, endPoint x: 52, endPoint y: 423, distance: 112.2
click at [52, 423] on div "🎉 עדכנתי את האפליקציה של [PERSON_NAME]! עכשיו כשאין נתונים, האפליקציה תציג מידע…" at bounding box center [140, 497] width 185 height 191
click at [95, 486] on strong "תבדוק כמה אייטמים מכילים את [PERSON_NAME] כנהג" at bounding box center [108, 497] width 121 height 23
click at [914, 167] on button at bounding box center [913, 160] width 24 height 24
click at [1204, 152] on button "← יום קודם" at bounding box center [1201, 160] width 62 height 24
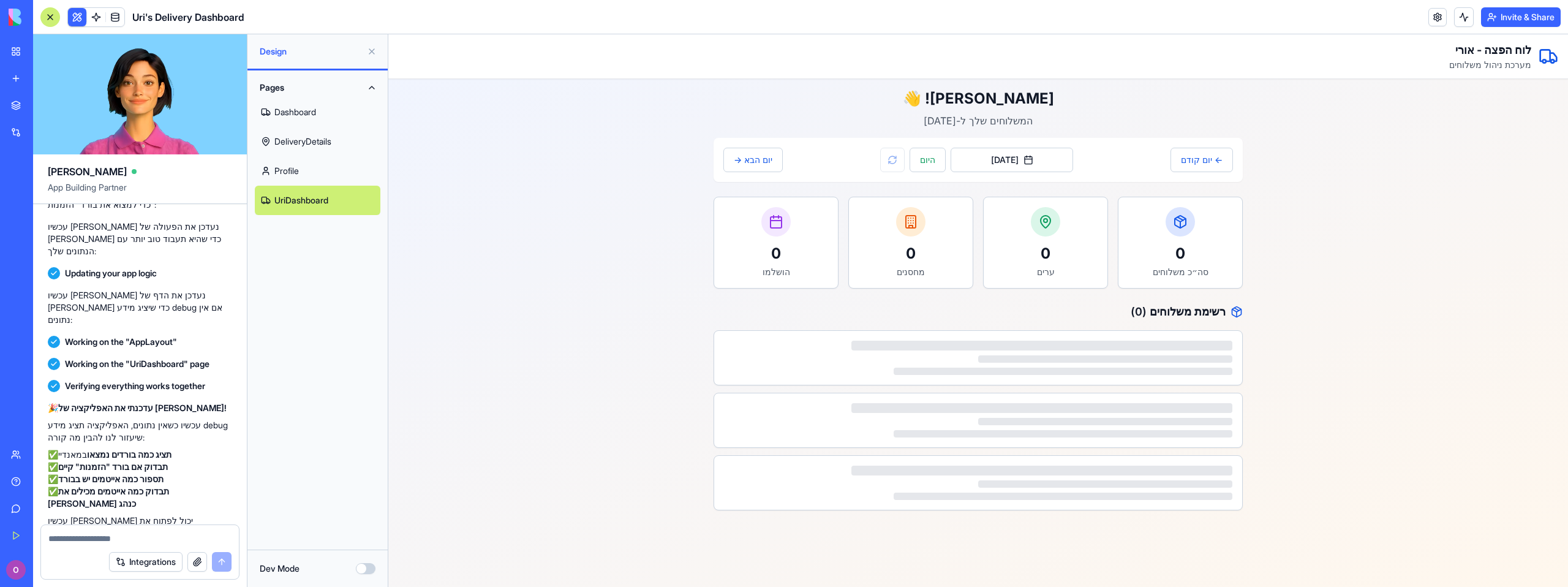
click at [334, 171] on link "Profile" at bounding box center [317, 171] width 126 height 29
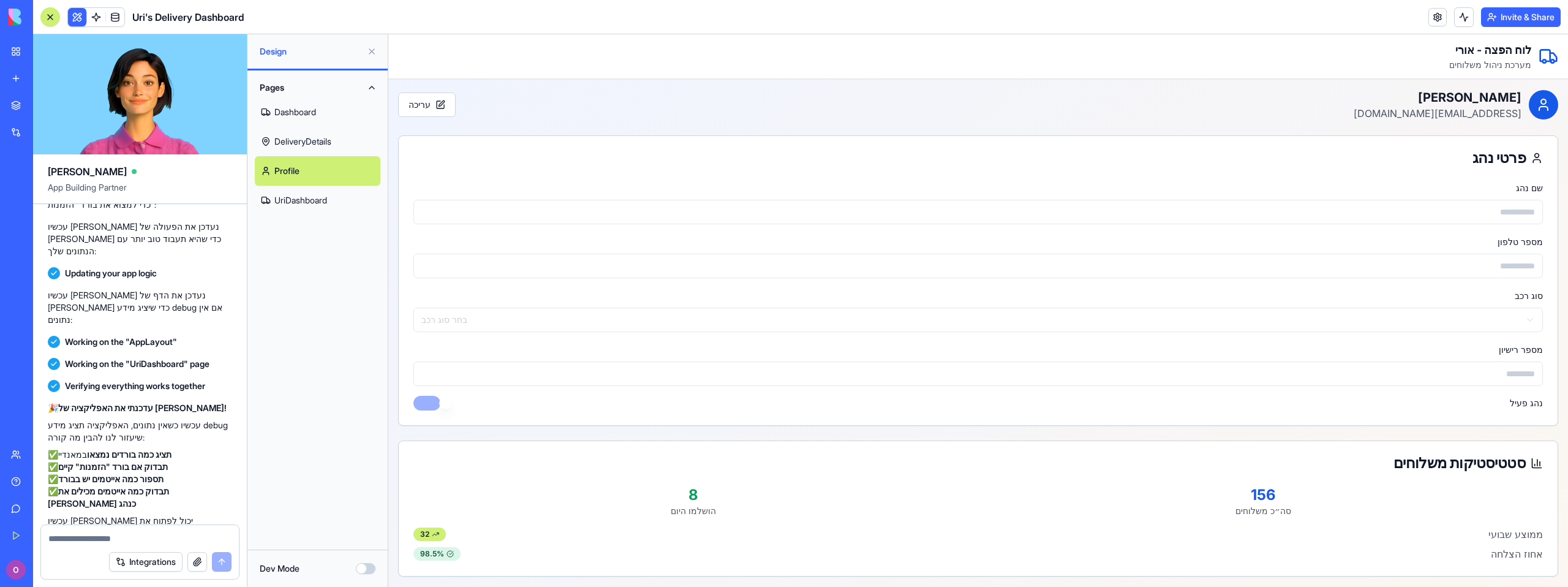
click at [312, 202] on link "UriDashboard" at bounding box center [317, 200] width 126 height 29
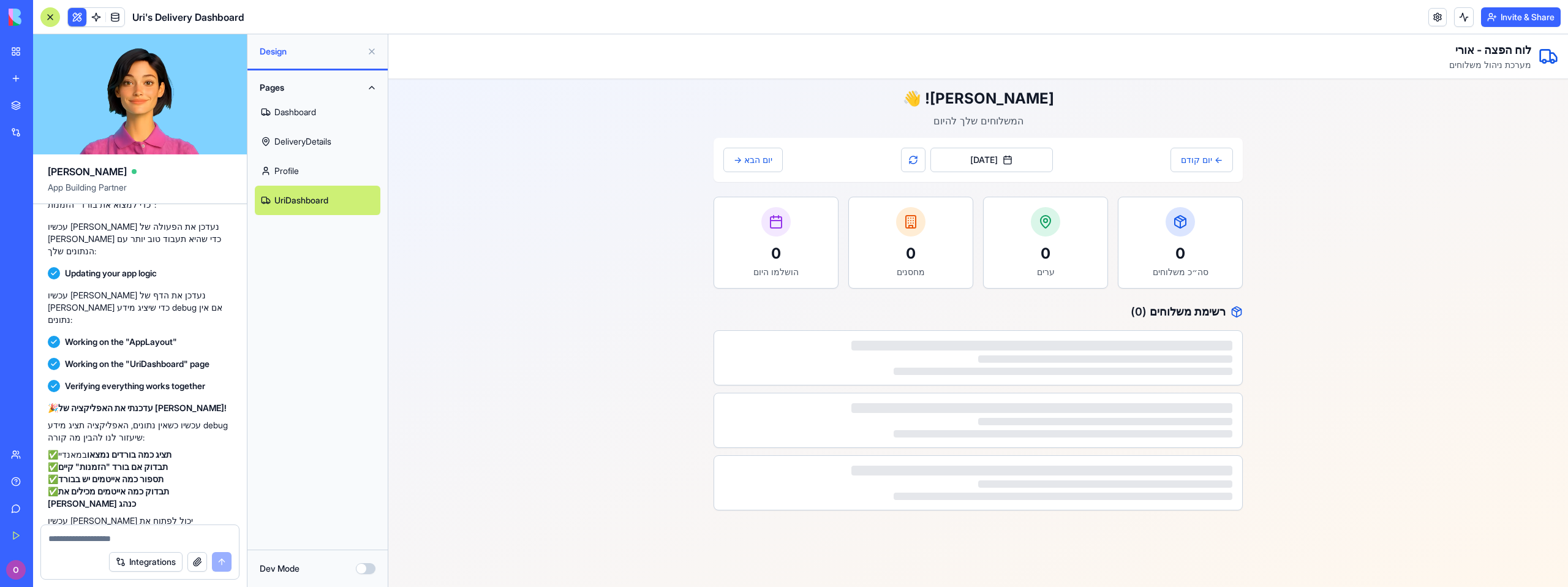
click at [317, 181] on link "Profile" at bounding box center [317, 171] width 126 height 29
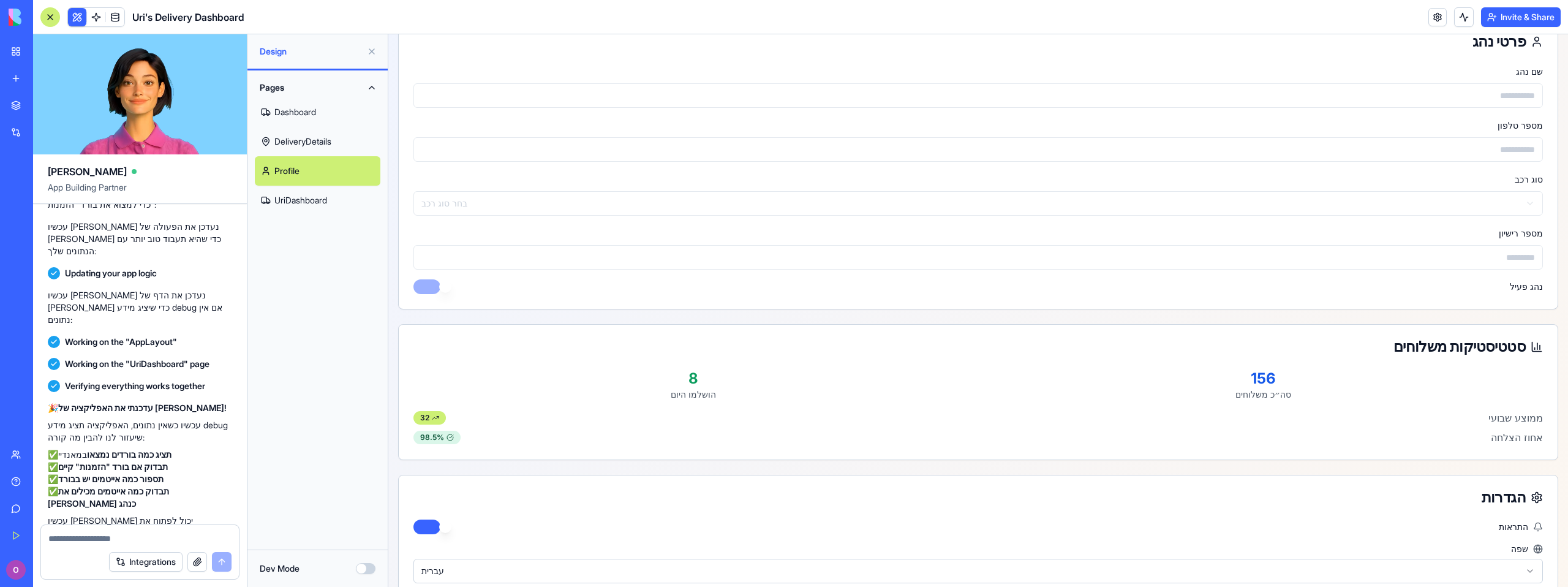
scroll to position [179, 0]
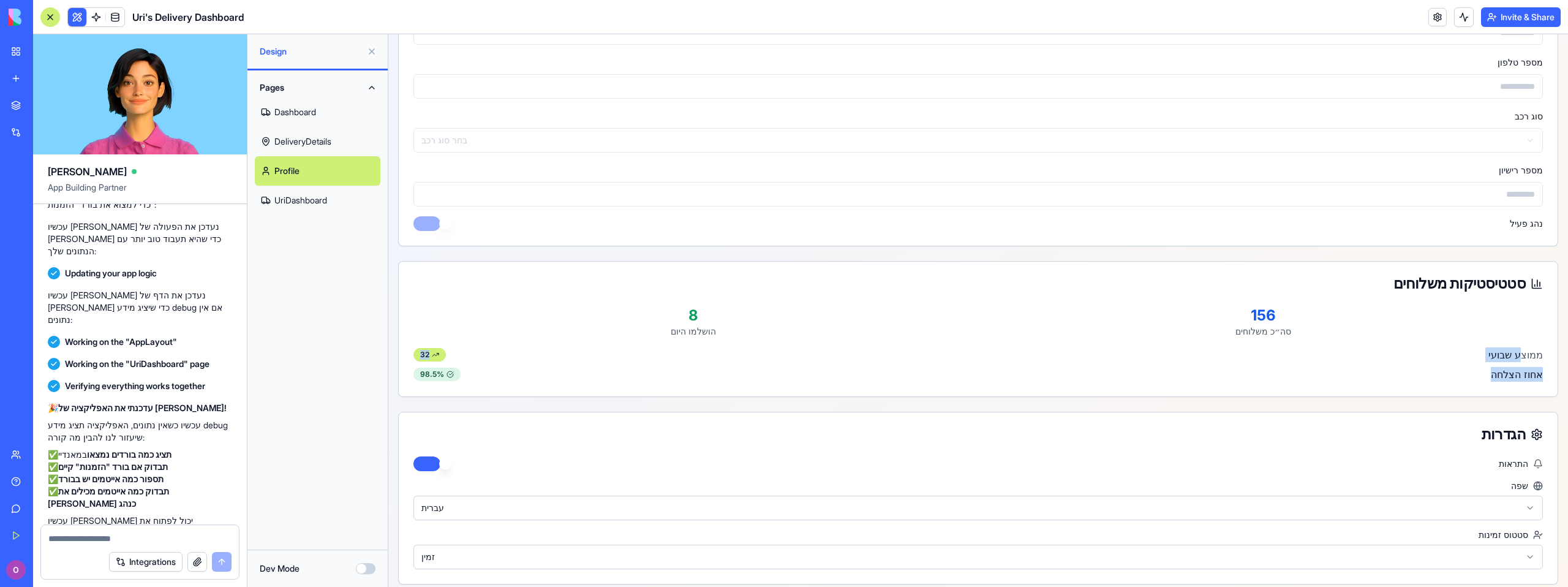
drag, startPoint x: 1516, startPoint y: 355, endPoint x: 1180, endPoint y: 372, distance: 336.4
click at [1169, 372] on div "ממוצע שבועי 32 אחוז הצלחה 98.5 %" at bounding box center [978, 365] width 1130 height 34
click at [1458, 367] on div "אחוז הצלחה 98.5 %" at bounding box center [978, 374] width 1130 height 14
drag, startPoint x: 1516, startPoint y: 374, endPoint x: 1296, endPoint y: 376, distance: 220.0
click at [1313, 376] on div "אחוז הצלחה 98.5 %" at bounding box center [978, 374] width 1130 height 14
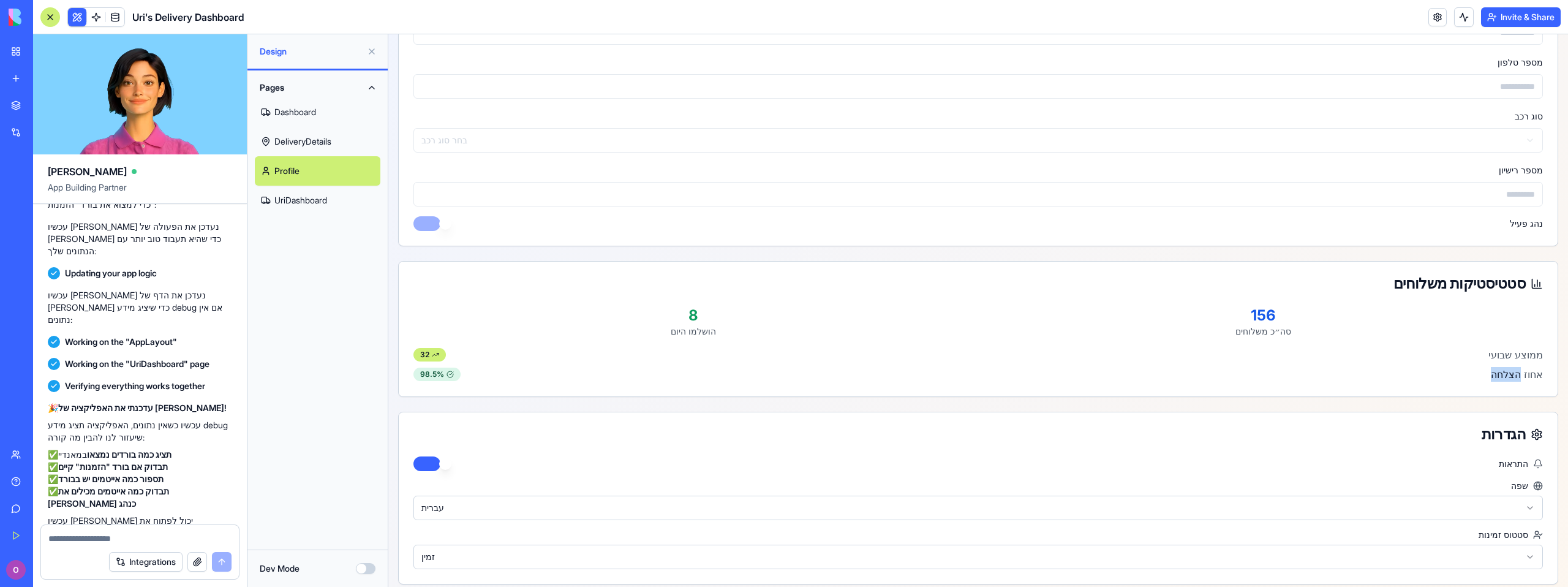
scroll to position [321, 0]
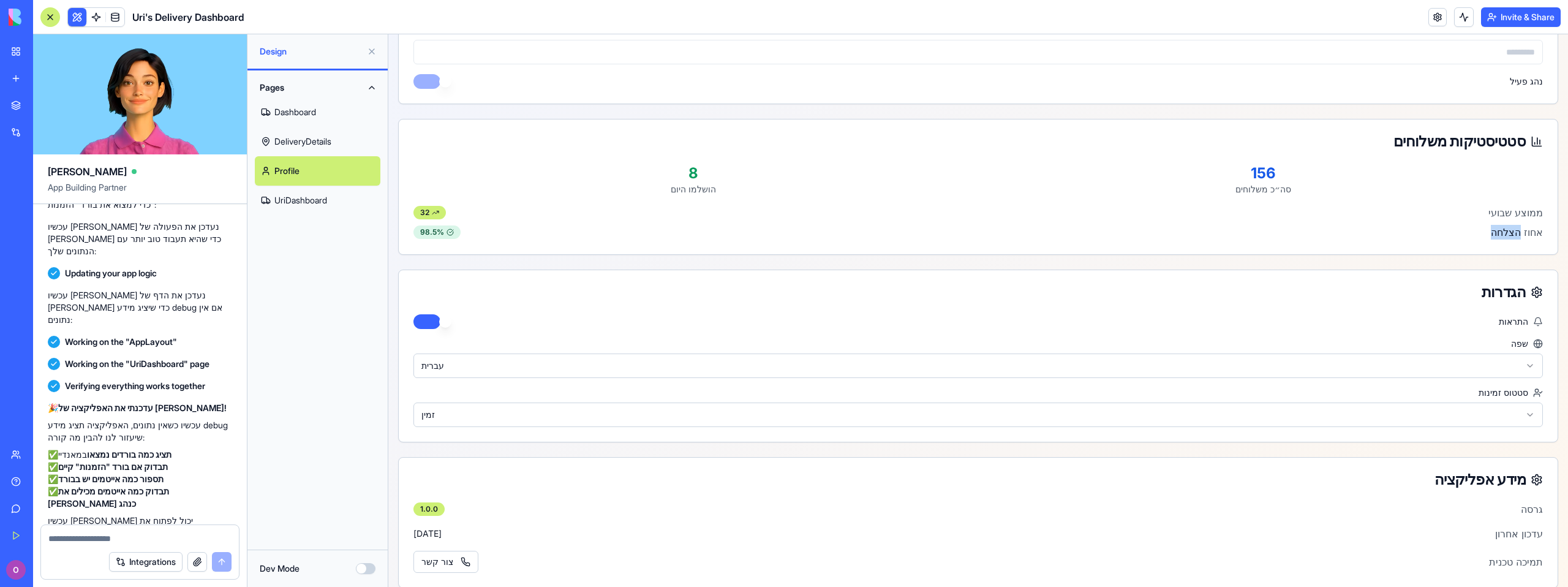
click at [1332, 413] on html "**********" at bounding box center [978, 243] width 1179 height 1060
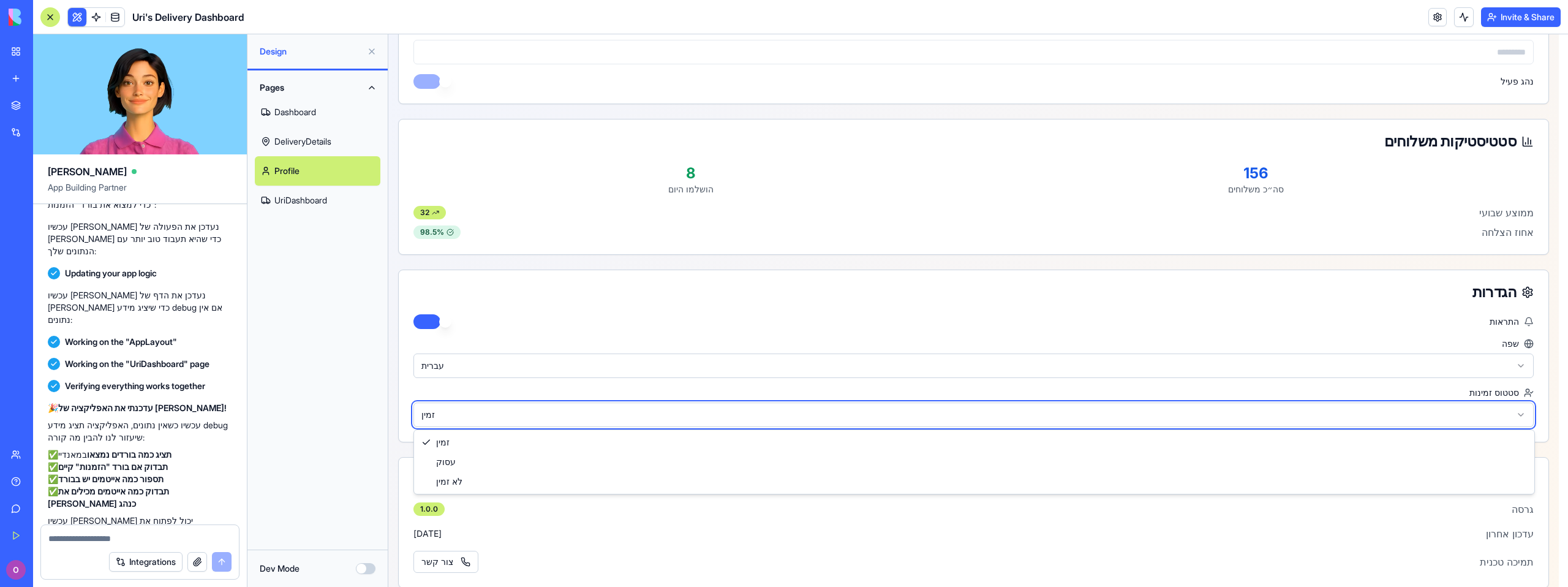
click at [1331, 415] on html "**********" at bounding box center [978, 243] width 1179 height 1060
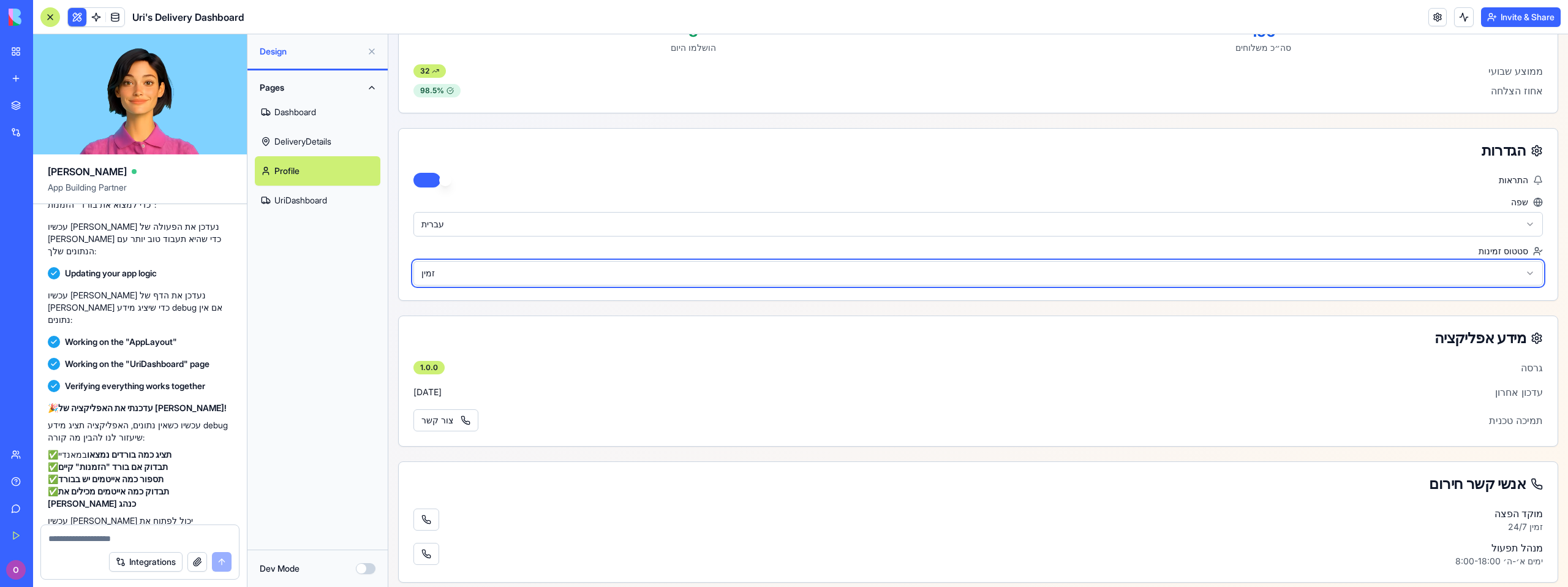
scroll to position [508, 0]
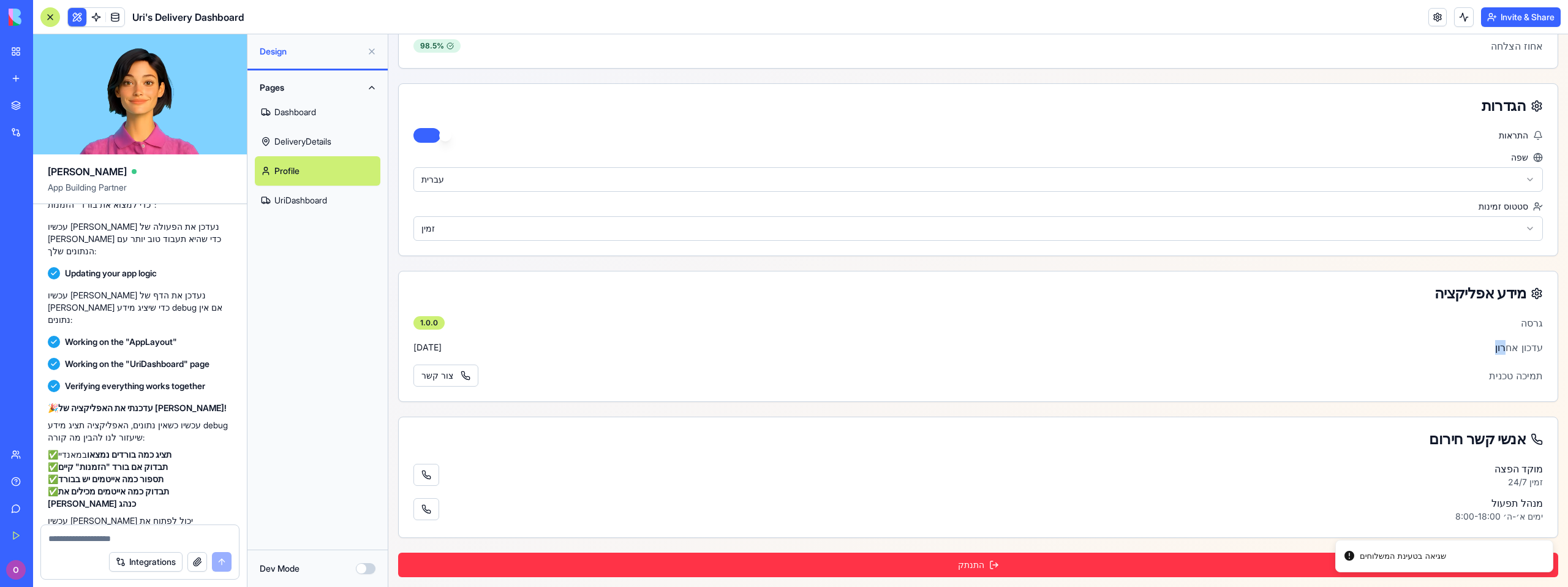
drag, startPoint x: 1501, startPoint y: 349, endPoint x: 1466, endPoint y: 352, distance: 35.1
click at [1466, 352] on div "עדכון אחרון [DATE]" at bounding box center [978, 347] width 1130 height 14
click at [324, 207] on link "UriDashboard" at bounding box center [317, 200] width 126 height 29
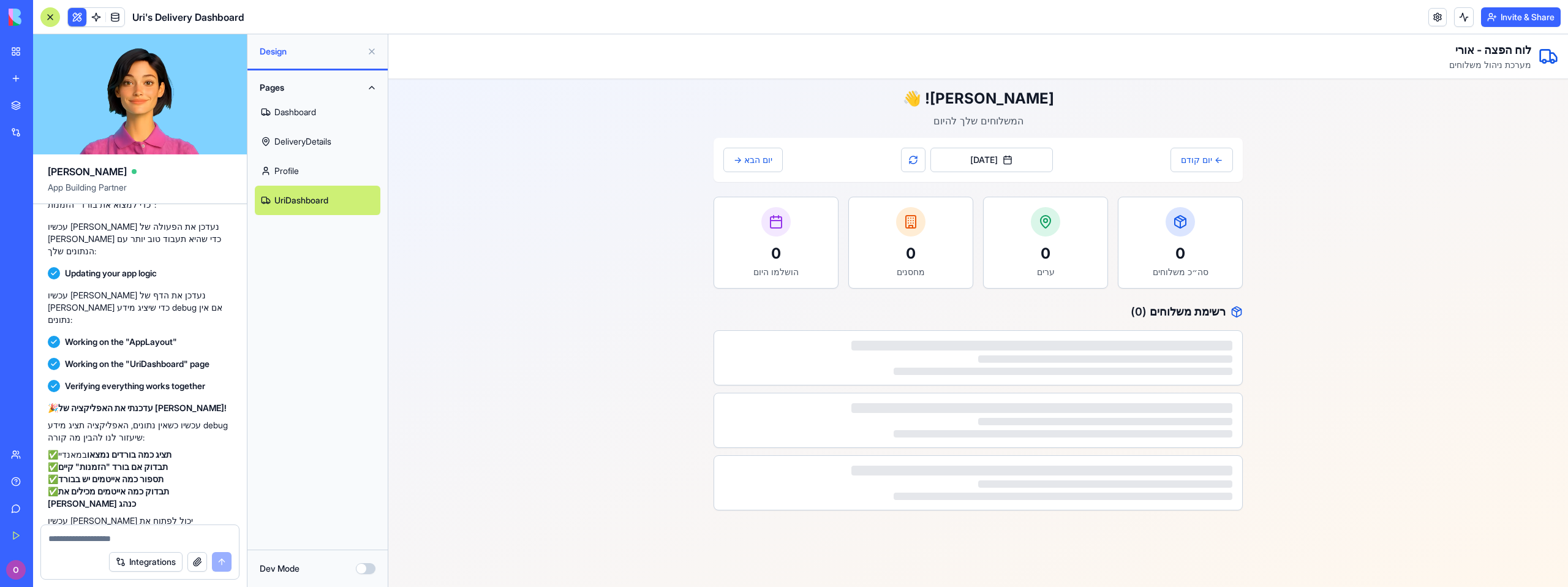
click at [194, 537] on textarea at bounding box center [140, 538] width 183 height 12
type textarea "**********"
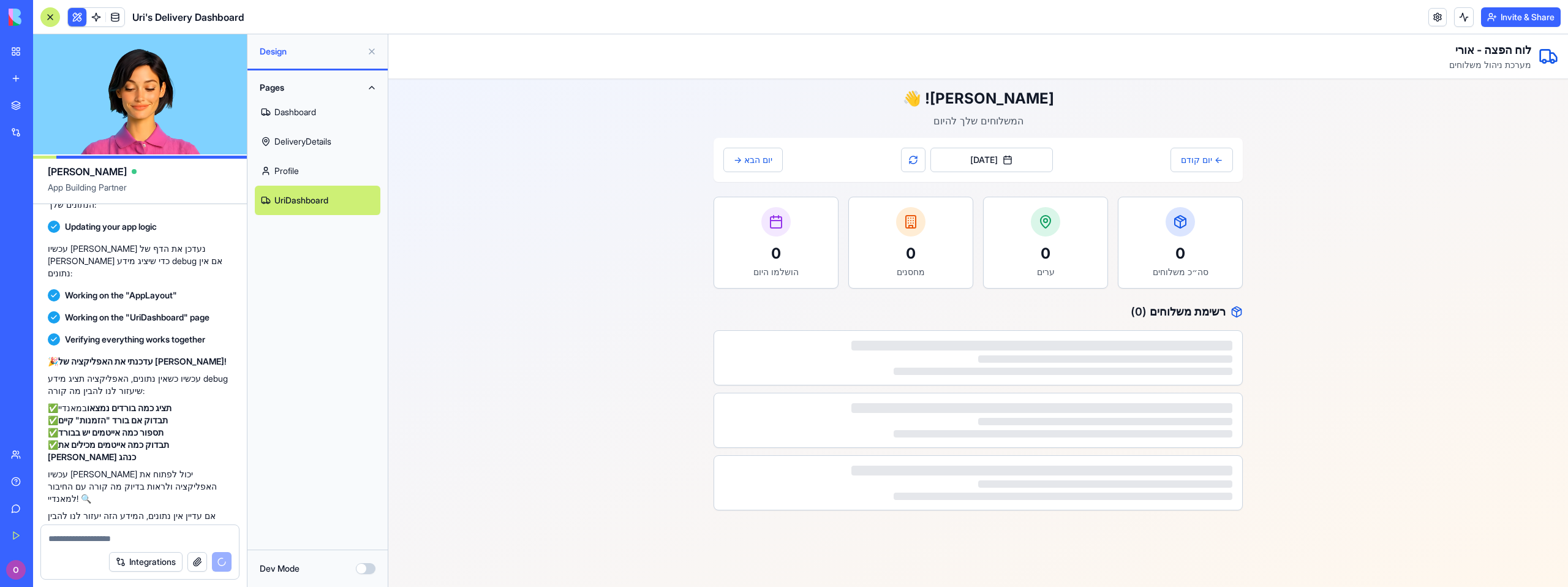
click at [1365, 489] on main "[PERSON_NAME]! 👋 המשלוחים שלך להיום ← יום קודם [DATE] יום הבא → 0 סה״כ משלוחים …" at bounding box center [978, 300] width 1179 height 441
click at [1209, 165] on button "← יום קודם" at bounding box center [1201, 160] width 62 height 24
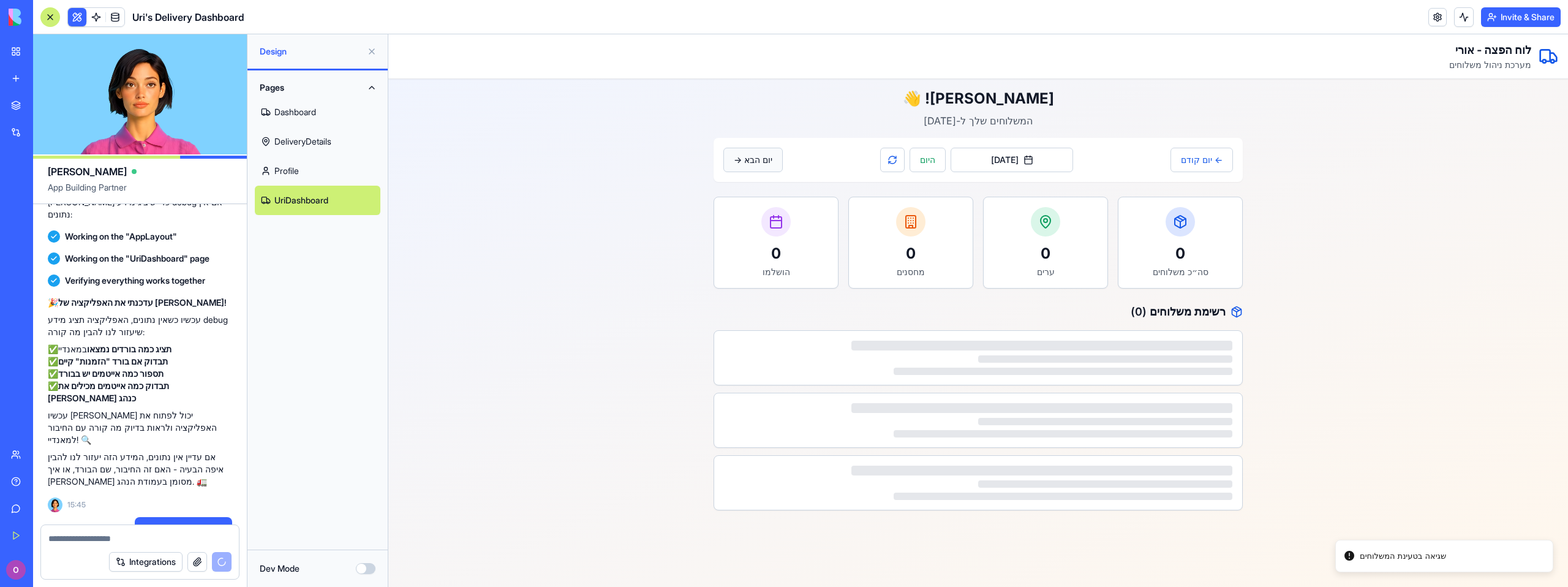
click at [761, 164] on button "יום הבא →" at bounding box center [753, 160] width 60 height 24
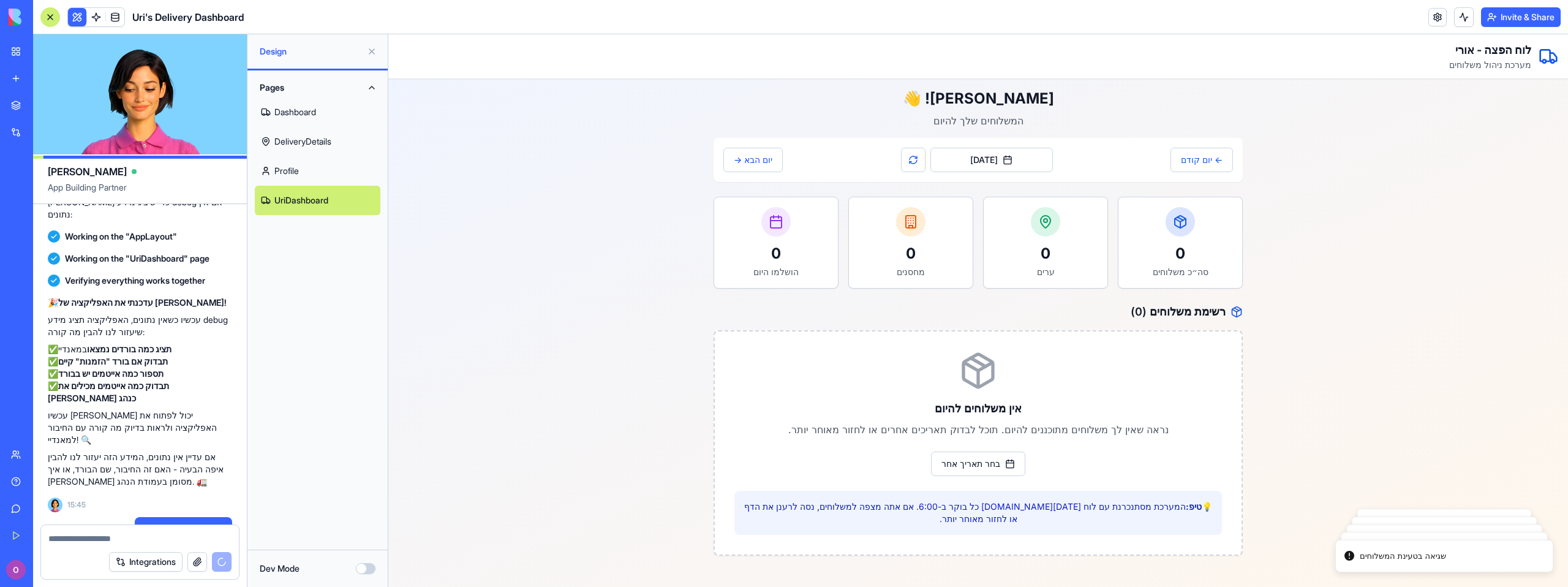
scroll to position [2083, 0]
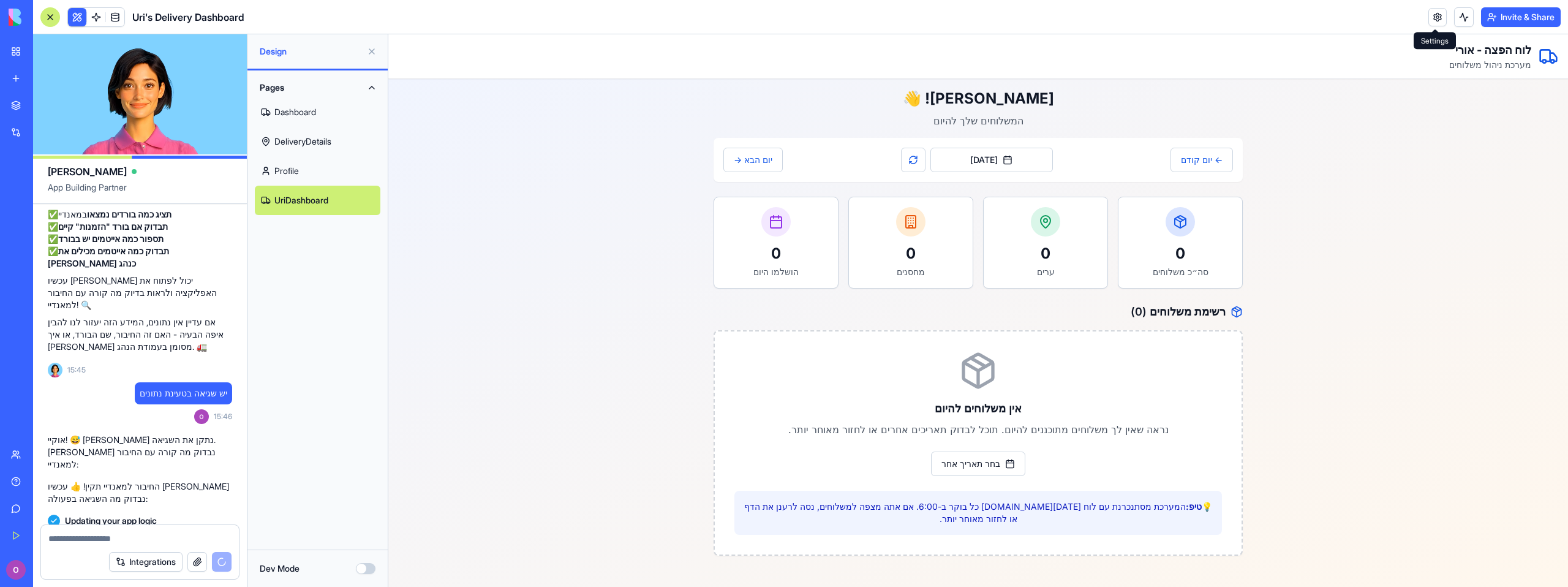
click at [1439, 19] on link at bounding box center [1437, 17] width 18 height 18
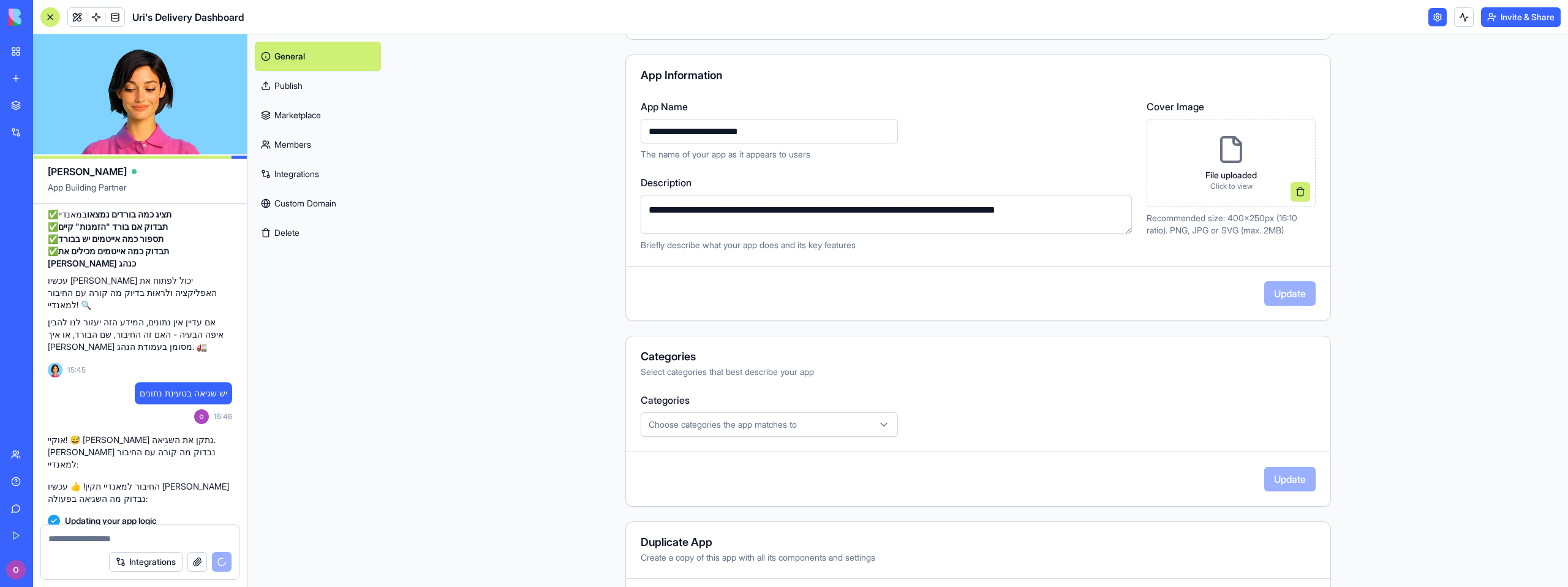
scroll to position [152, 0]
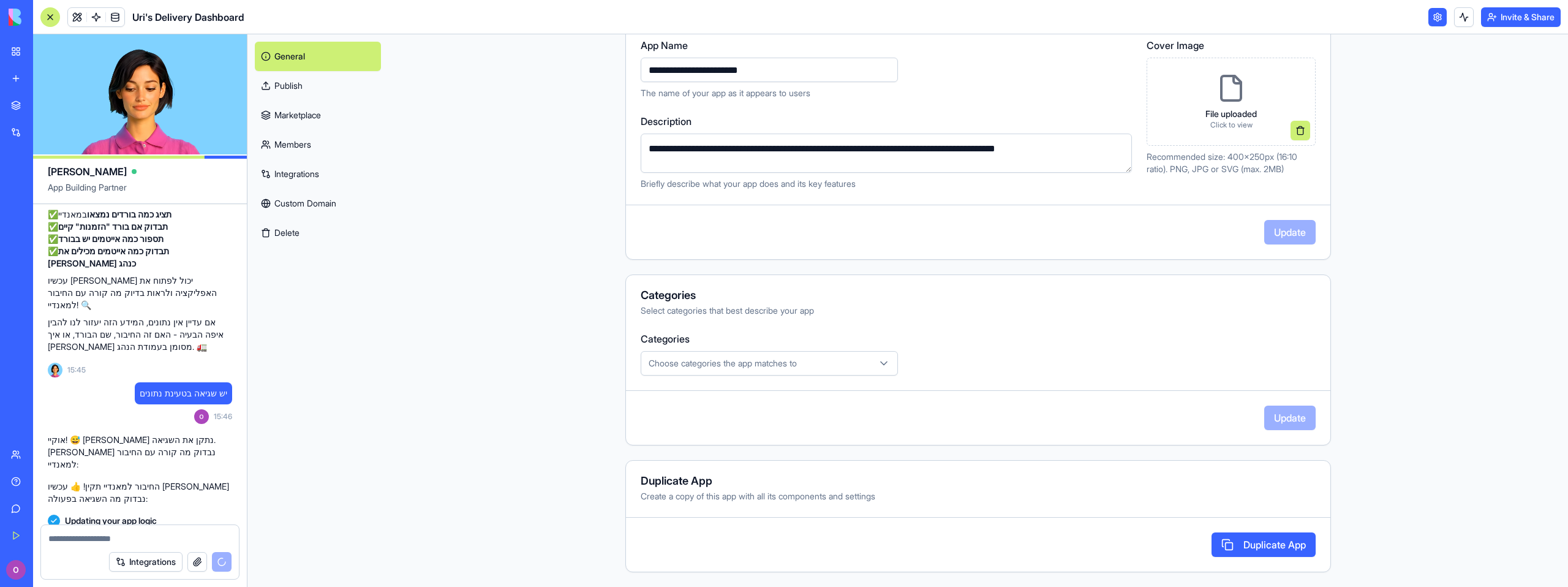
click at [1433, 21] on link at bounding box center [1437, 17] width 18 height 18
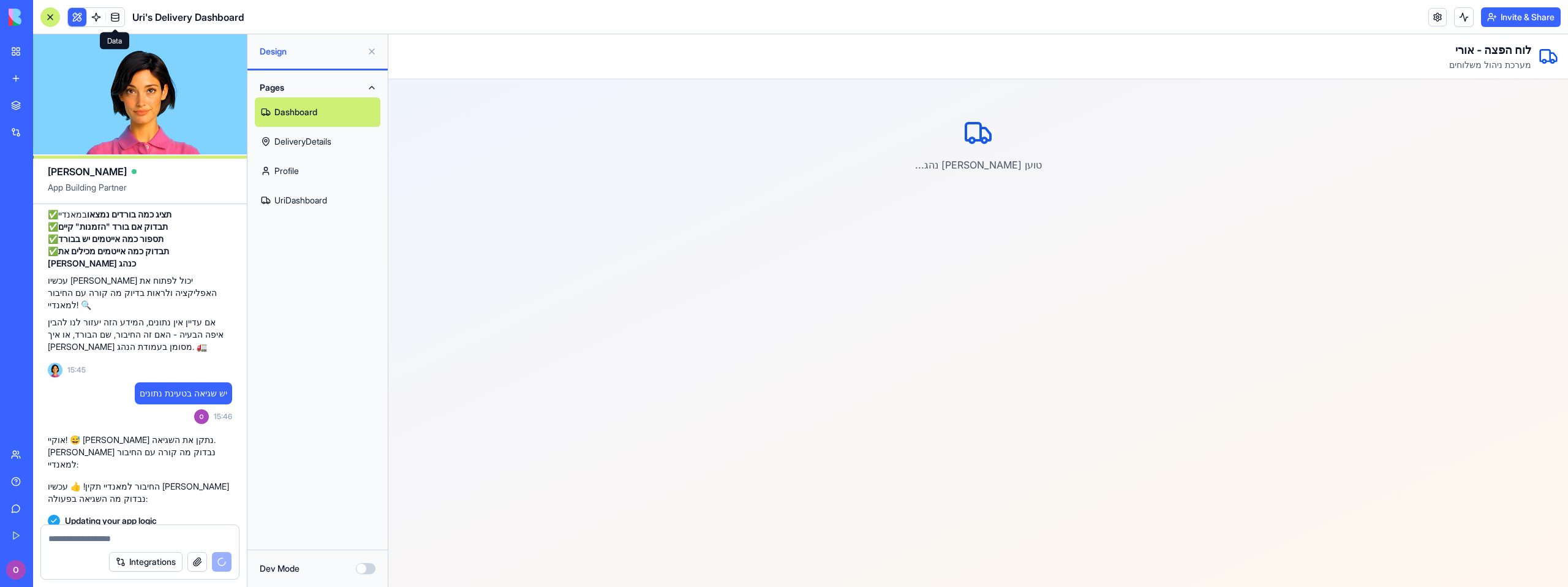
click at [117, 16] on link at bounding box center [115, 17] width 18 height 18
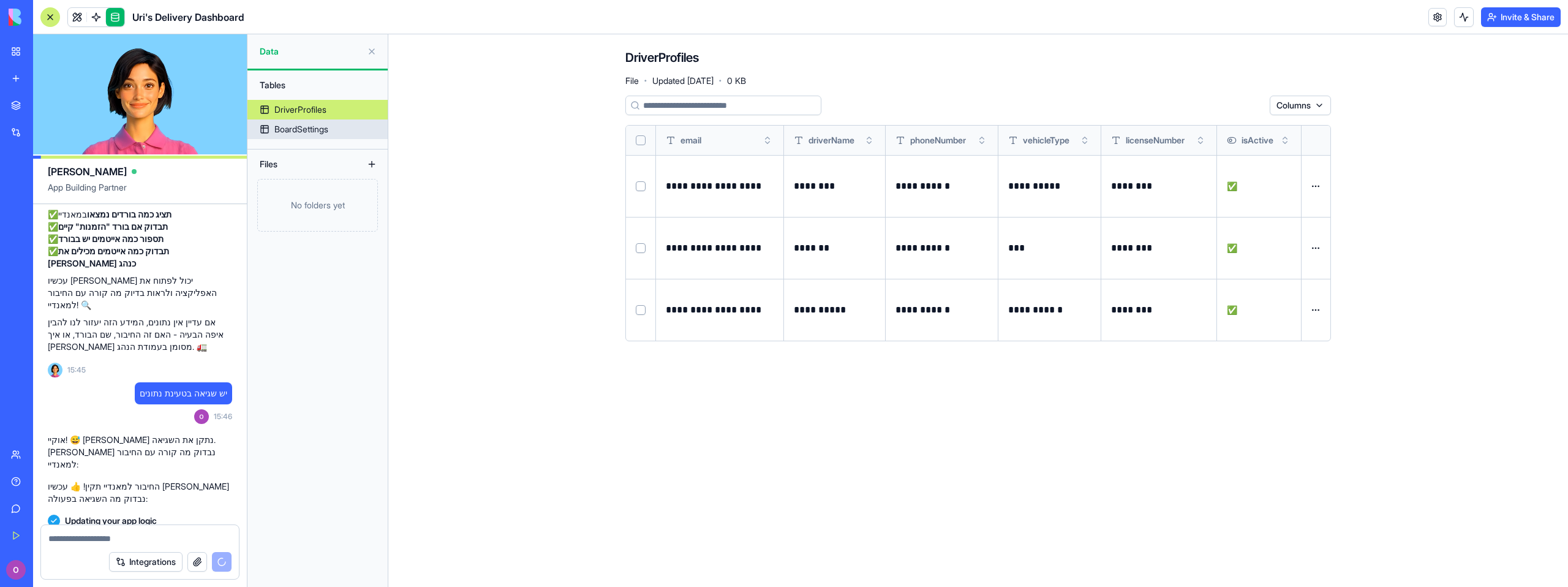
scroll to position [2105, 0]
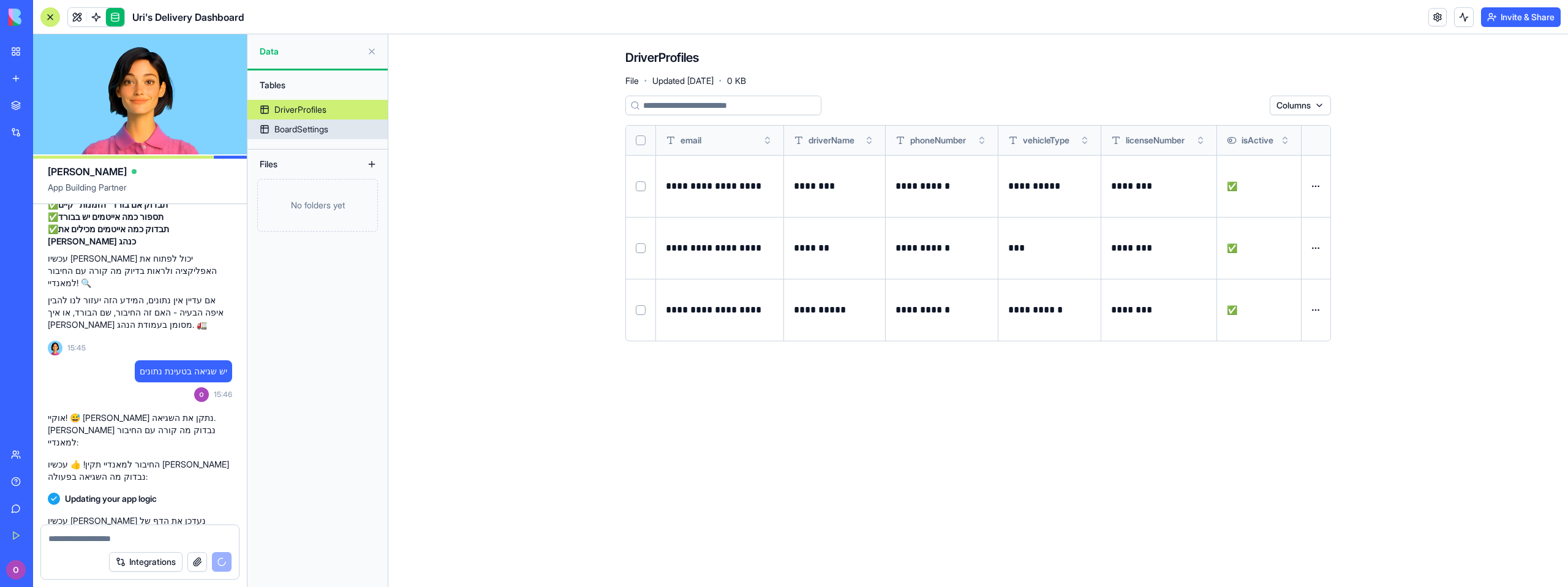
click at [336, 127] on link "BoardSettings" at bounding box center [317, 129] width 140 height 20
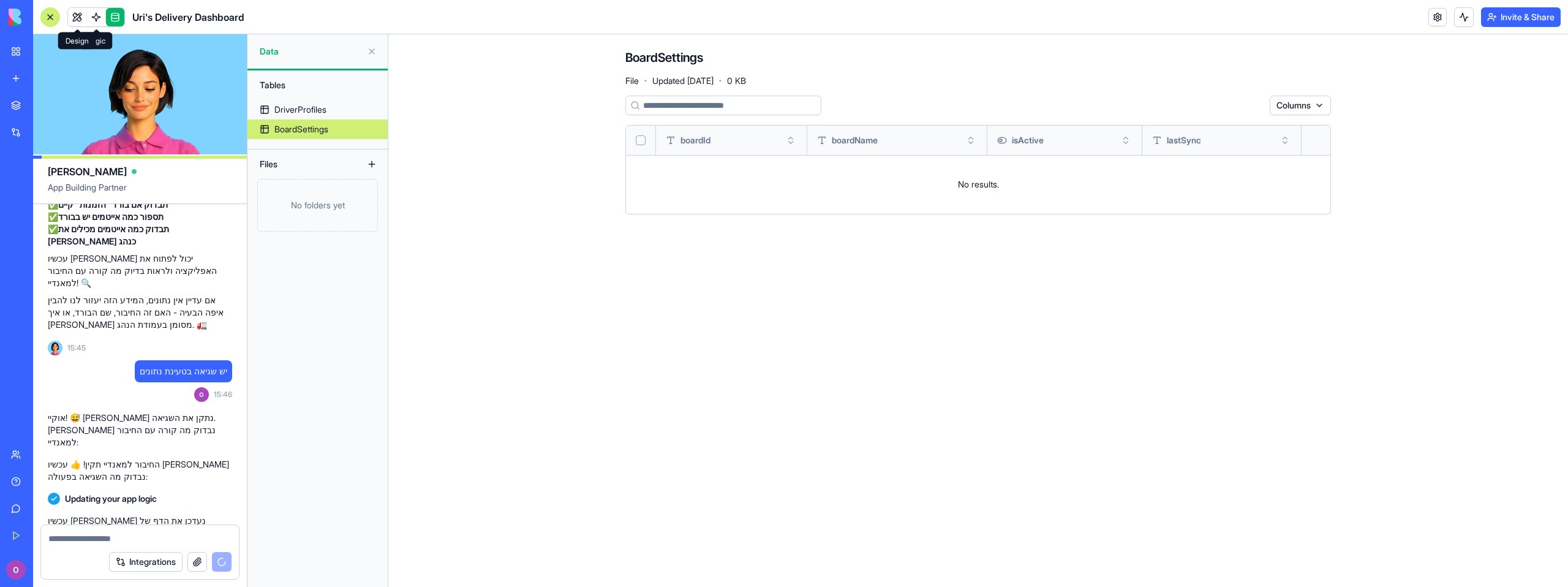
click at [72, 14] on link at bounding box center [77, 17] width 18 height 18
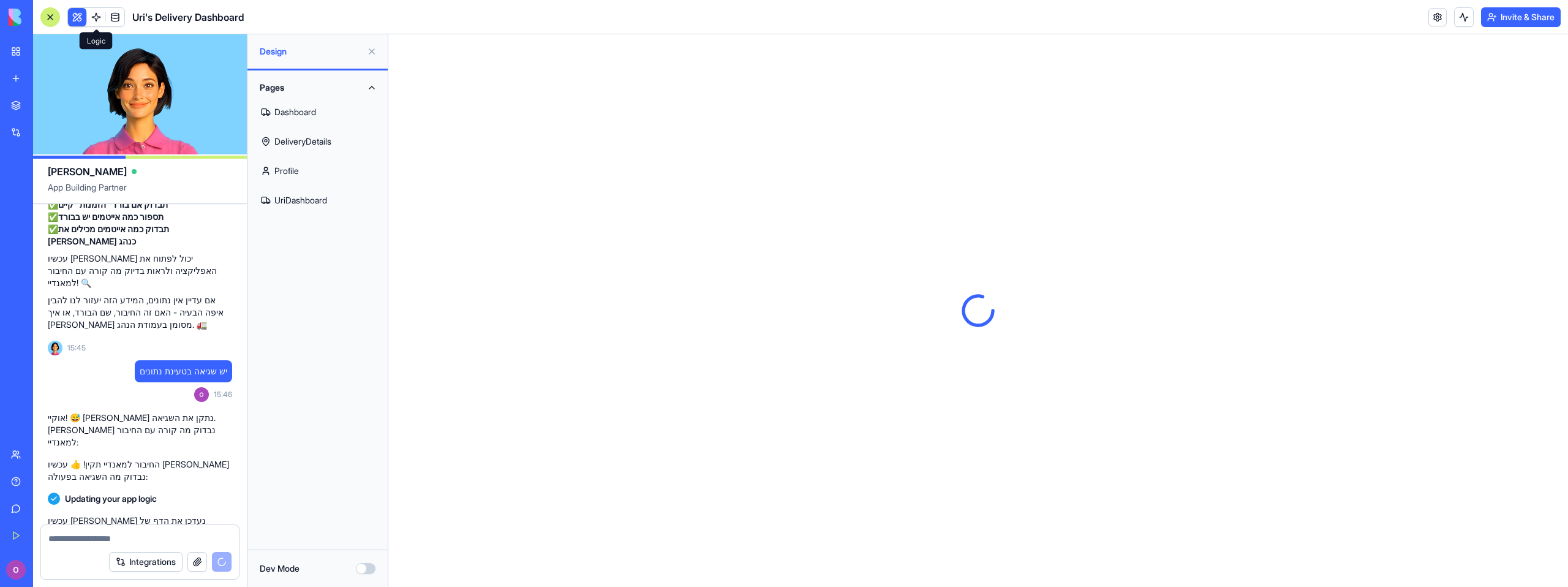
click at [90, 17] on span at bounding box center [96, 17] width 34 height 34
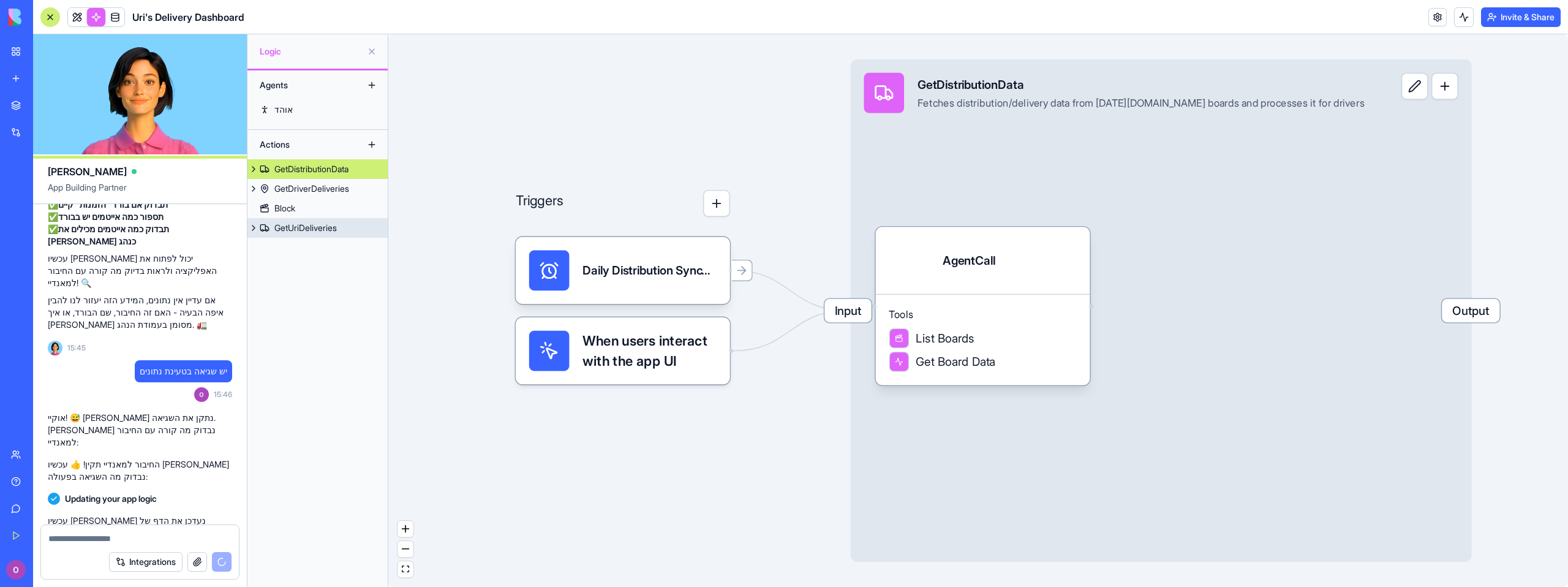
click at [298, 234] on div "GetUriDeliveries" at bounding box center [305, 228] width 62 height 12
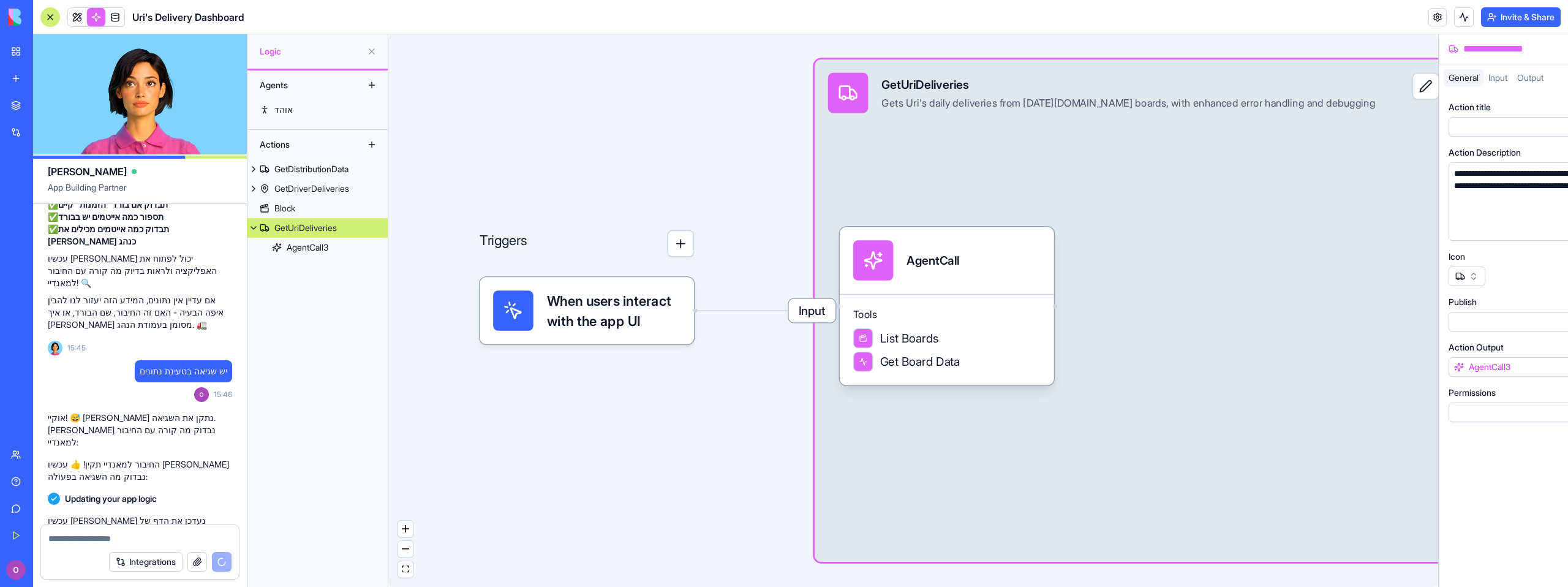
scroll to position [2340, 0]
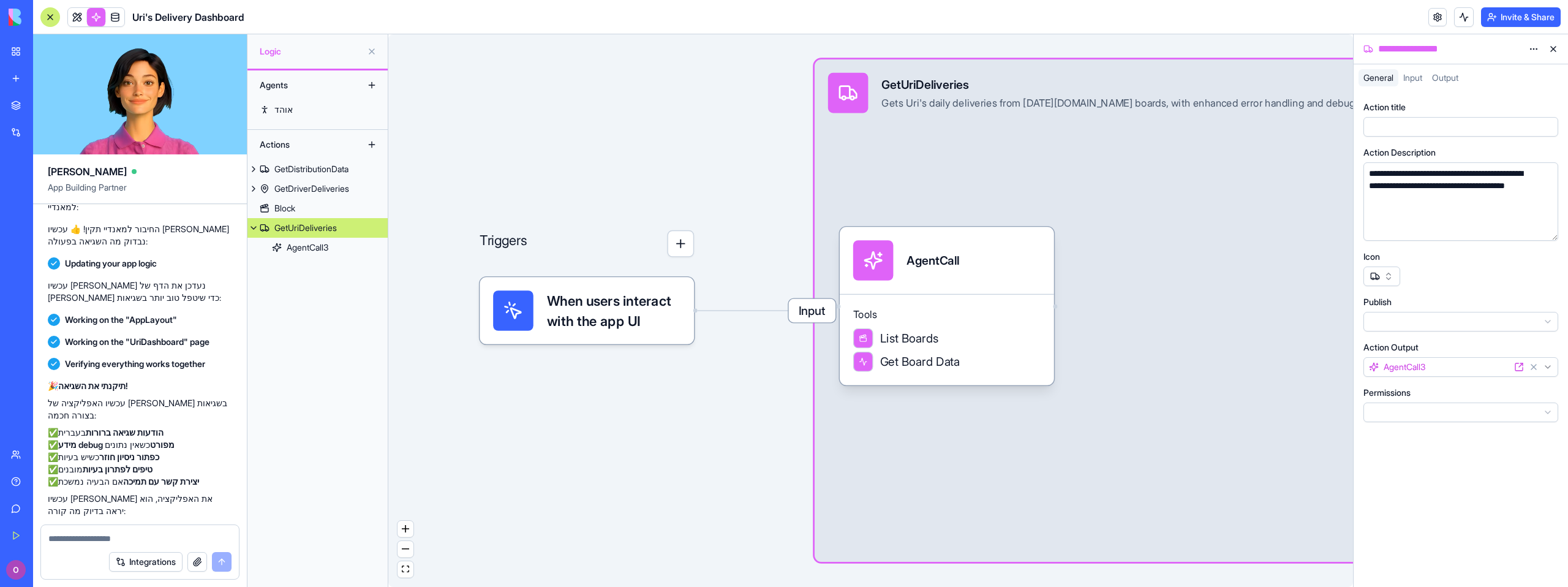
click at [652, 320] on span "When users interact with the app UI" at bounding box center [614, 311] width 134 height 41
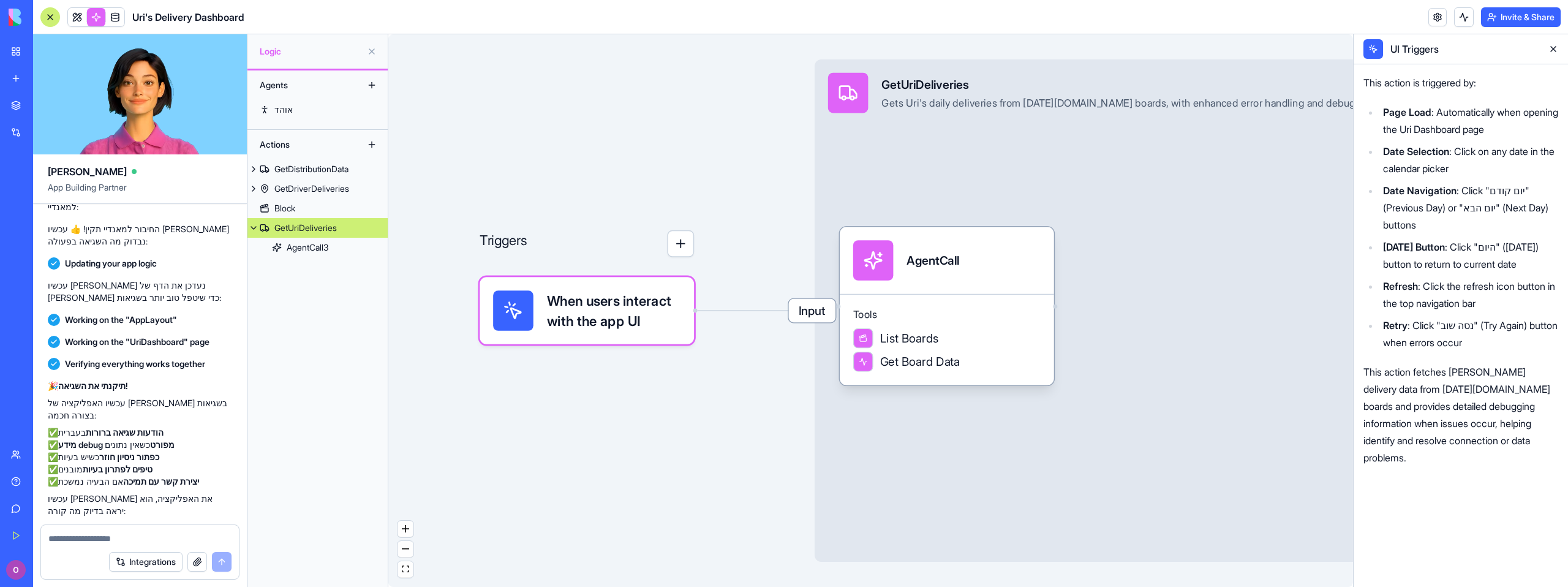
click at [654, 316] on span "When users interact with the app UI" at bounding box center [614, 311] width 134 height 41
click at [675, 253] on button "button" at bounding box center [680, 243] width 27 height 27
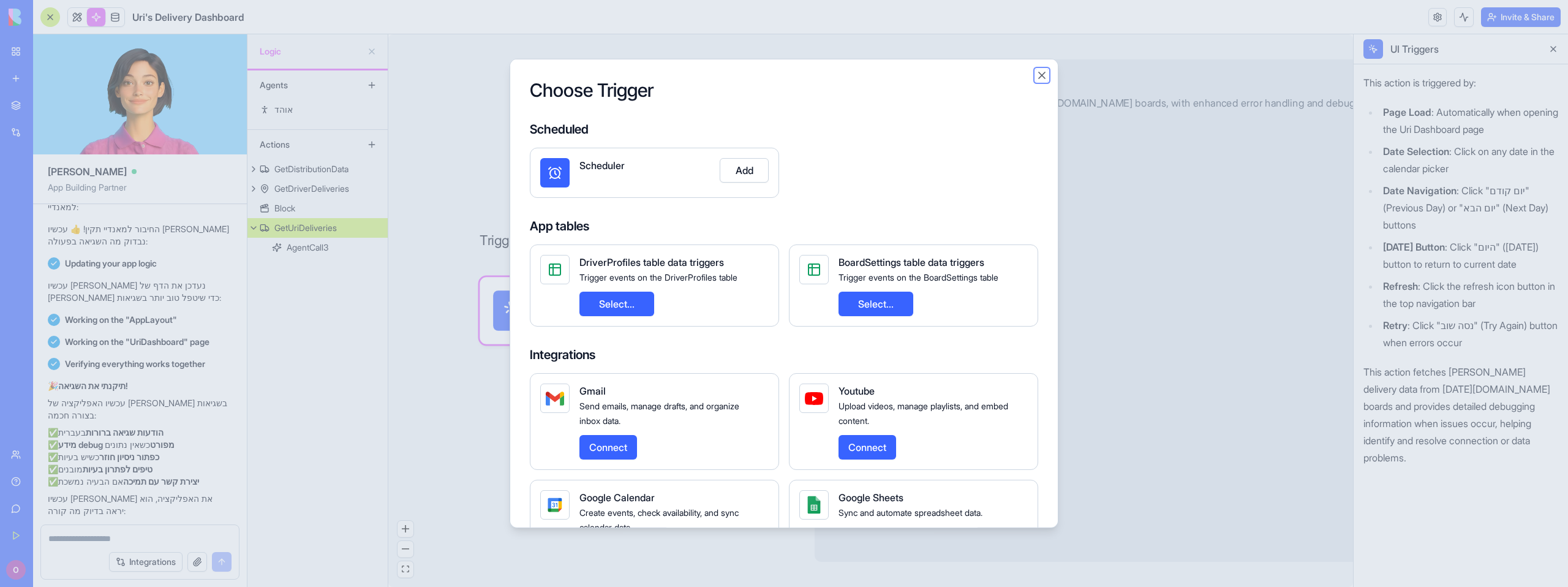
click at [1041, 73] on button "Close" at bounding box center [1041, 75] width 12 height 12
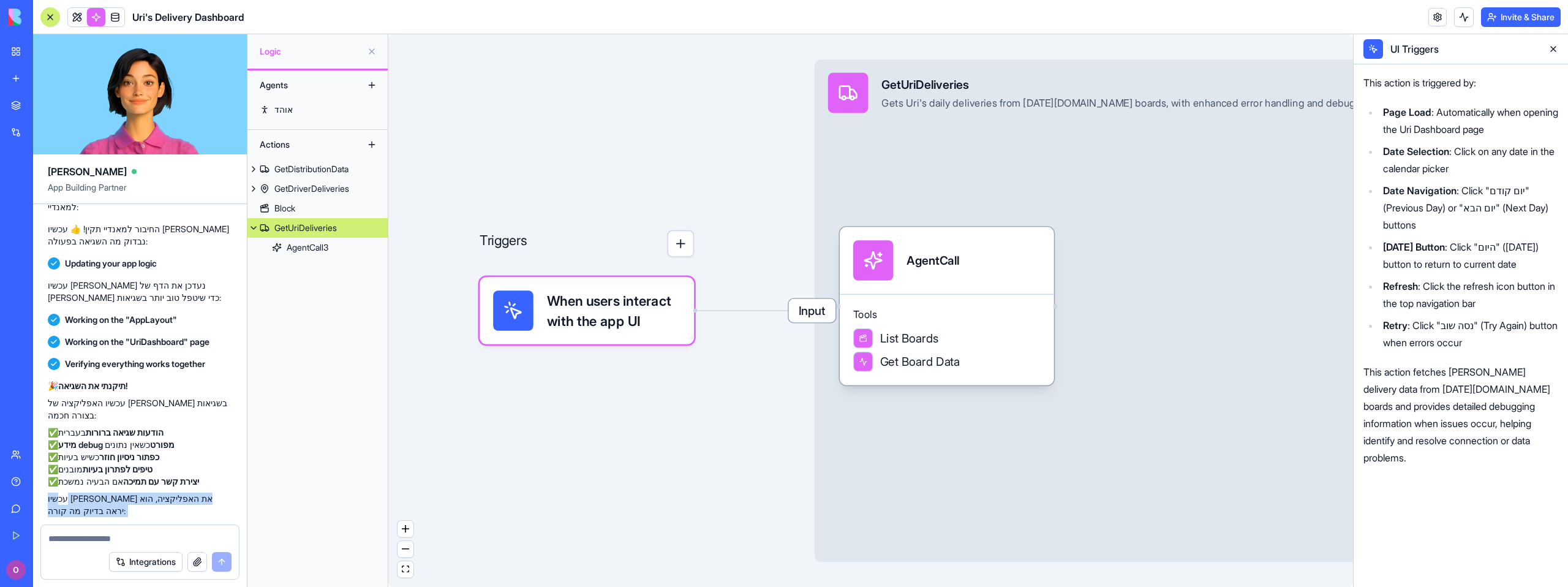
drag, startPoint x: 207, startPoint y: 377, endPoint x: 108, endPoint y: 358, distance: 100.8
click at [104, 396] on div "🎉 תיקנתי את השגיאה! עכשיו האפליקציה של [PERSON_NAME] מטפלת בשגיאות בצורה חכמה: …" at bounding box center [140, 505] width 185 height 250
click at [113, 426] on p "✅ הודעות שגיאה ברורות בעברית ✅ מידע debug מפורט כשאין נתונים ✅ כפתור ניסיון חוז…" at bounding box center [140, 457] width 185 height 62
click at [80, 16] on link at bounding box center [77, 17] width 18 height 18
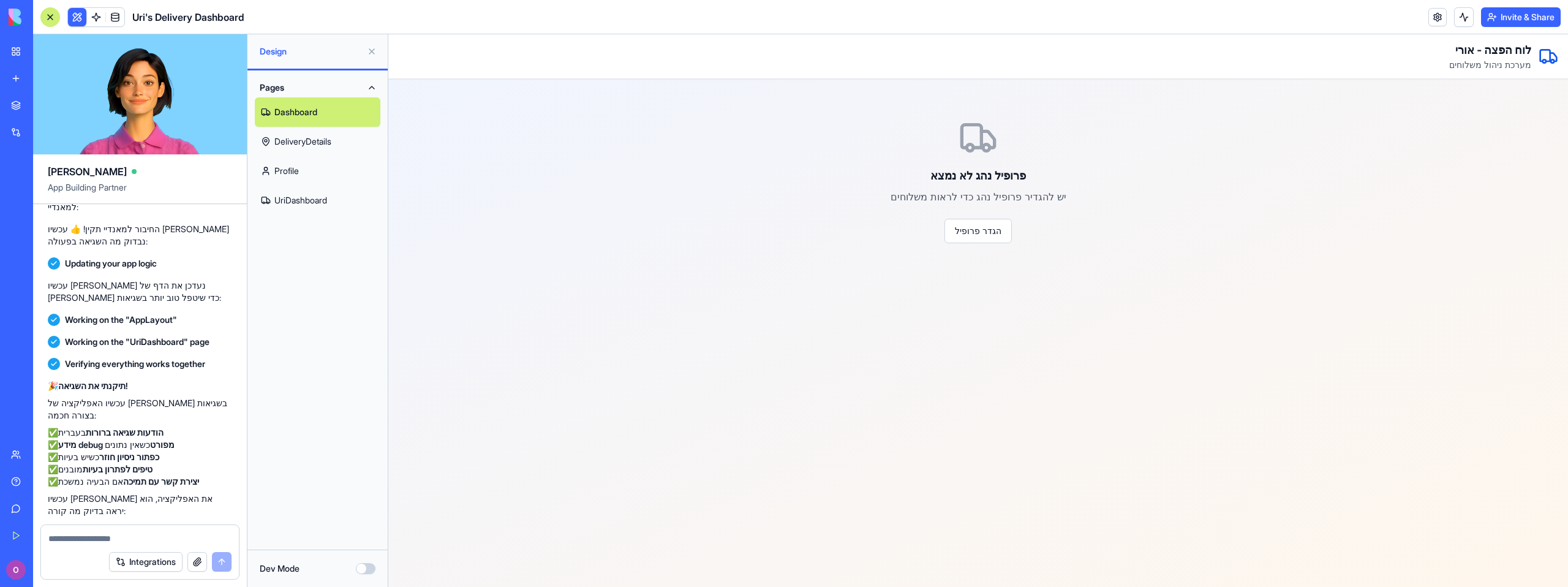
click at [302, 202] on link "UriDashboard" at bounding box center [317, 200] width 126 height 29
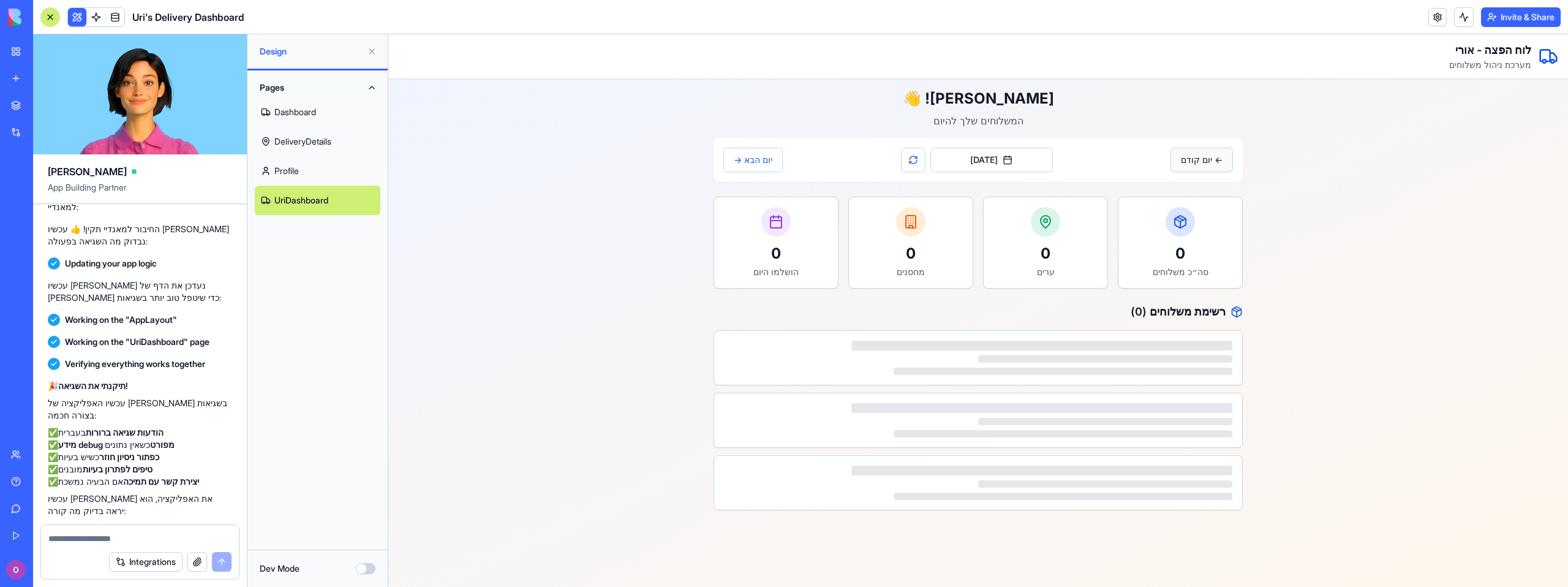
click at [1206, 165] on button "← יום קודם" at bounding box center [1201, 160] width 62 height 24
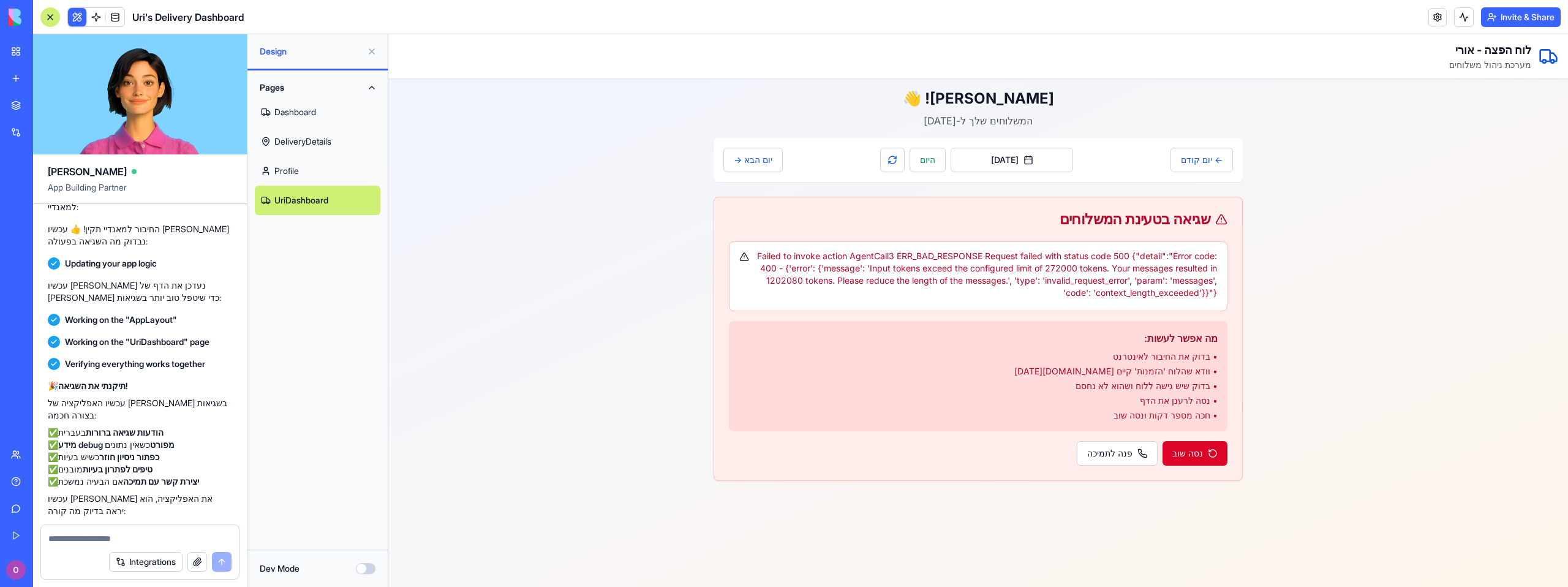
click at [1208, 449] on button "נסה שוב" at bounding box center [1194, 453] width 65 height 24
click at [1128, 454] on button "פנה לתמיכה" at bounding box center [1117, 453] width 81 height 24
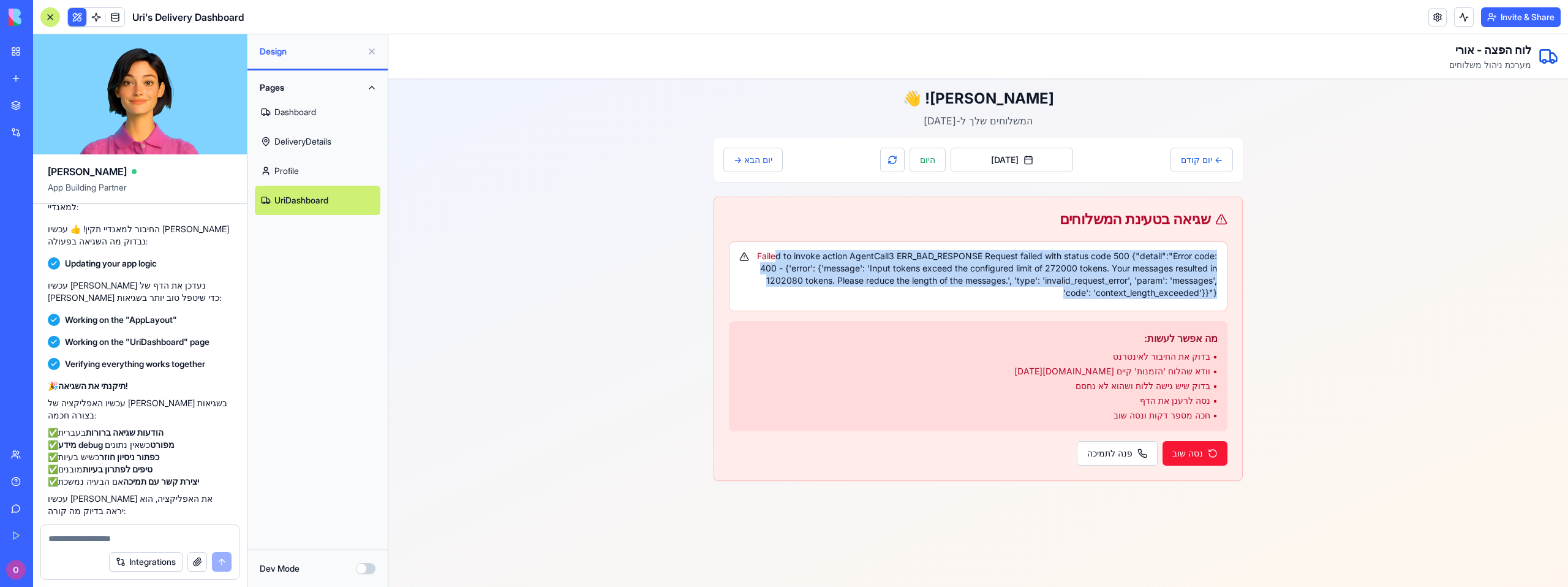
drag, startPoint x: 800, startPoint y: 252, endPoint x: 957, endPoint y: 308, distance: 166.7
click at [957, 306] on div "Failed to invoke action AgentCall3 ERR_BAD_RESPONSE Request failed with status …" at bounding box center [978, 276] width 499 height 70
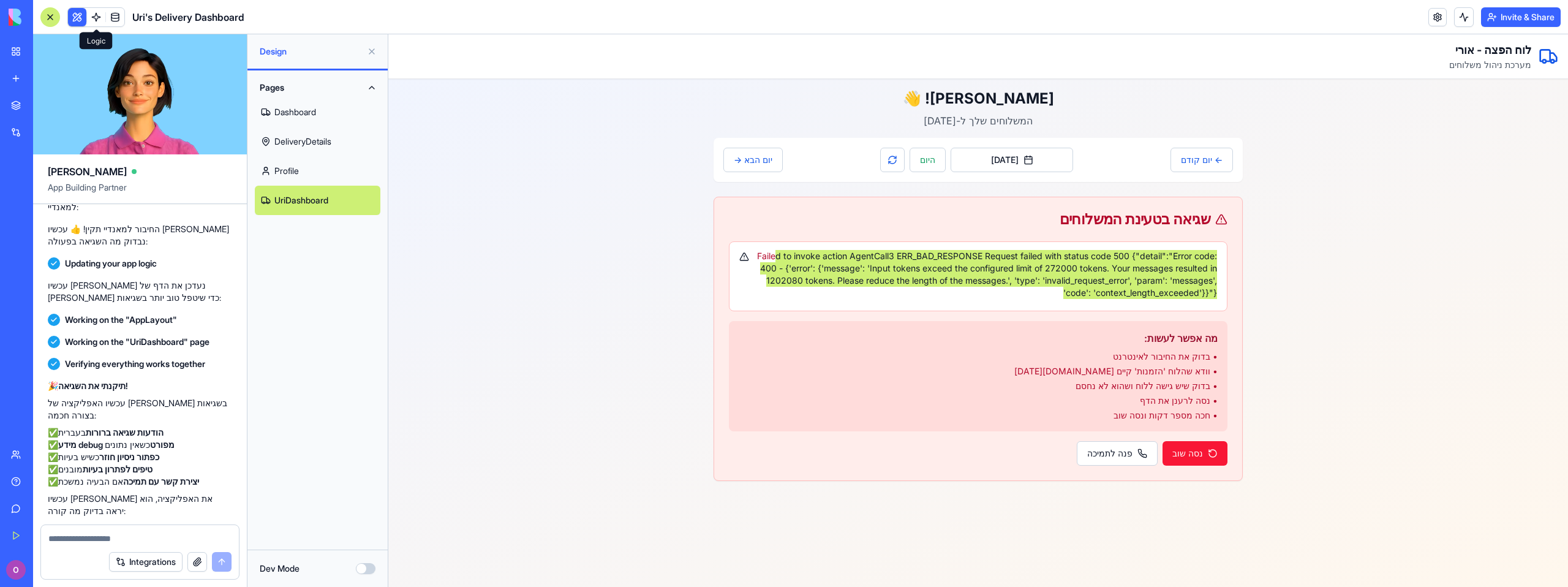
click at [100, 24] on link at bounding box center [96, 17] width 18 height 18
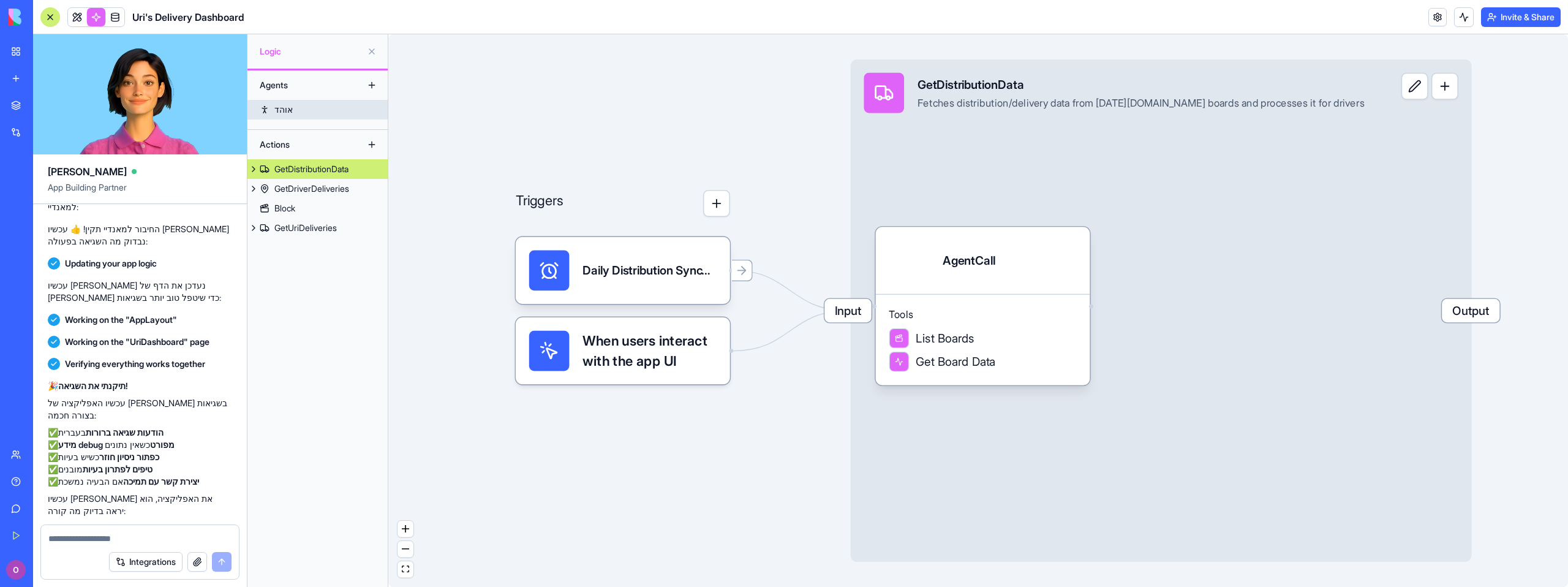
click at [297, 112] on link "אוהד" at bounding box center [317, 110] width 140 height 20
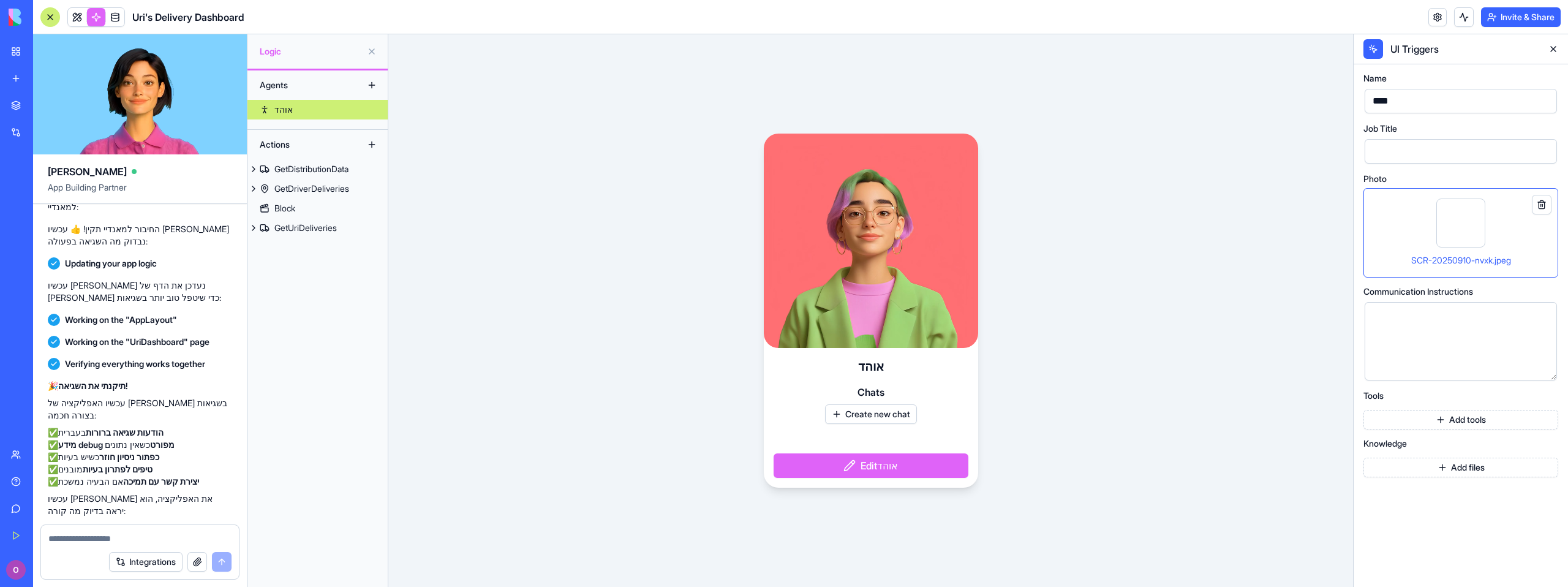
click at [372, 52] on button at bounding box center [372, 52] width 20 height 20
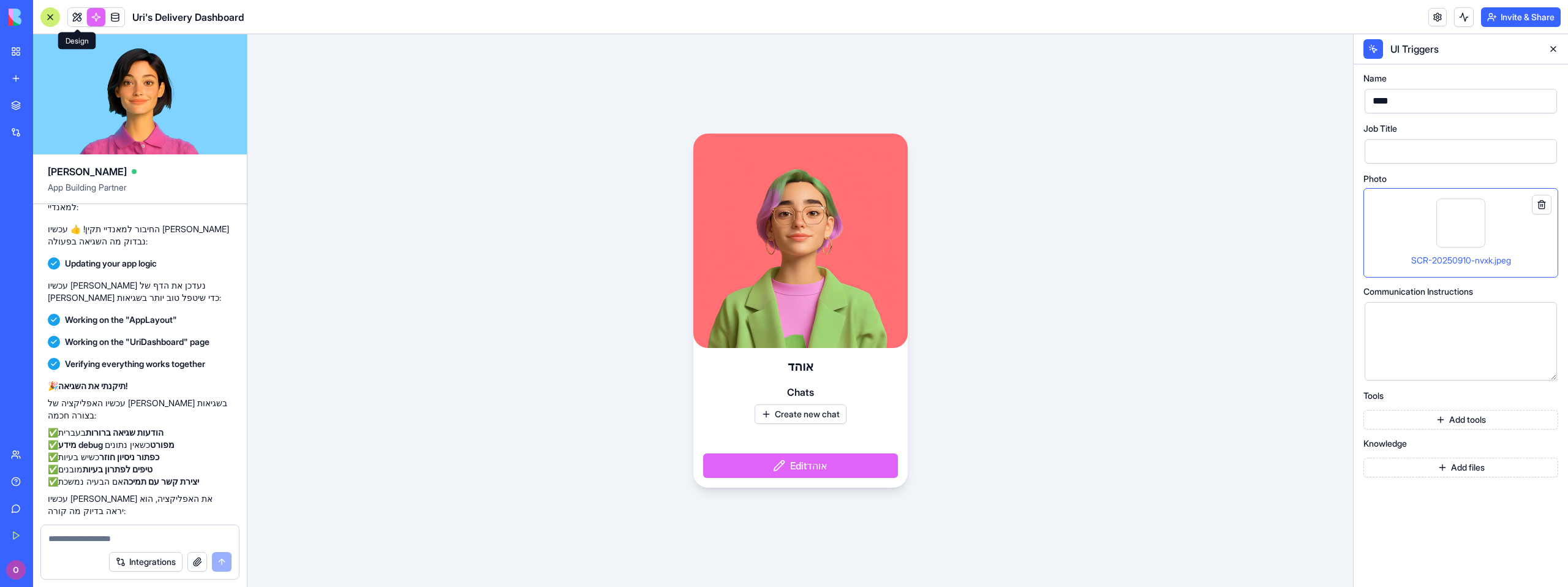
click at [82, 21] on link at bounding box center [77, 17] width 18 height 18
click at [100, 24] on link at bounding box center [96, 17] width 18 height 18
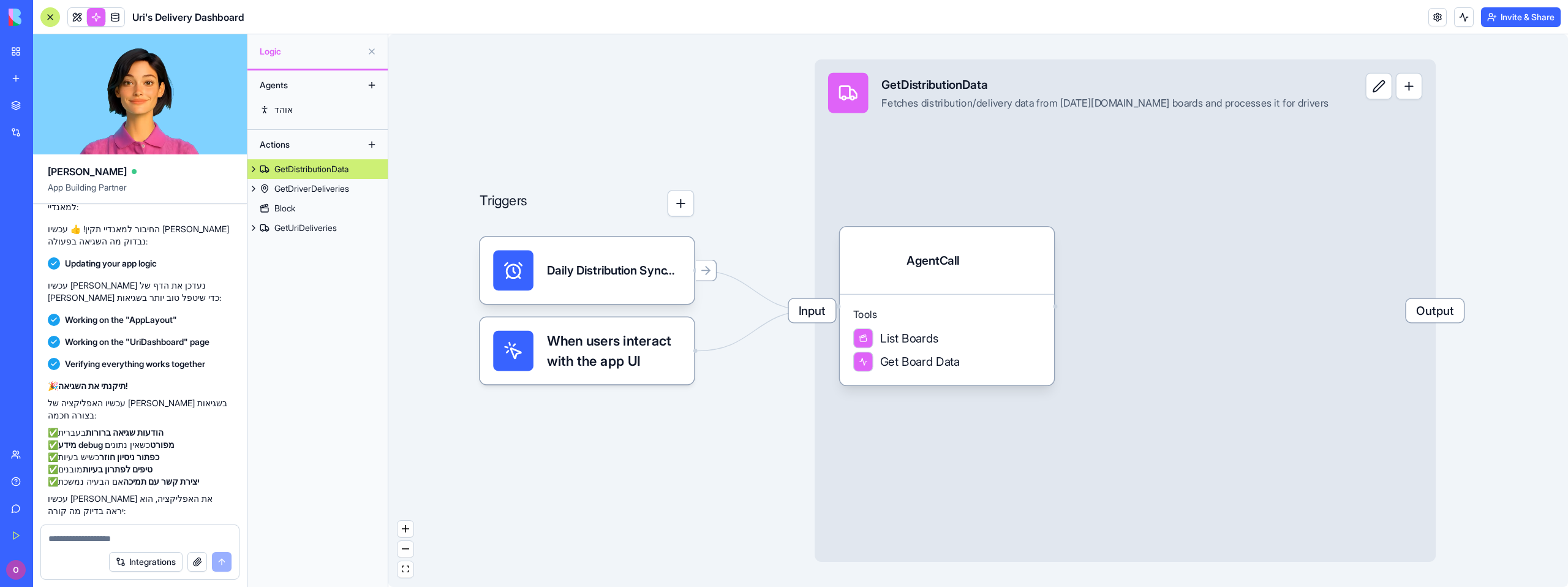
click at [49, 19] on div at bounding box center [50, 17] width 20 height 20
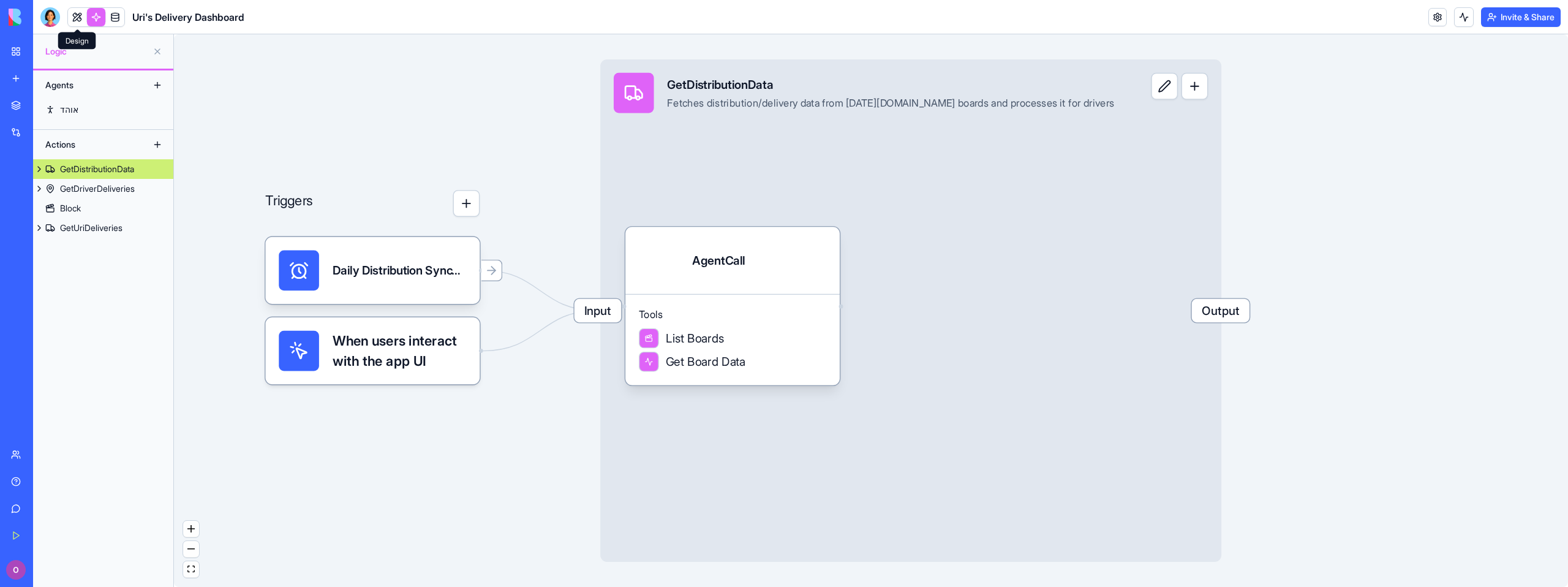
click at [76, 24] on link at bounding box center [77, 17] width 18 height 18
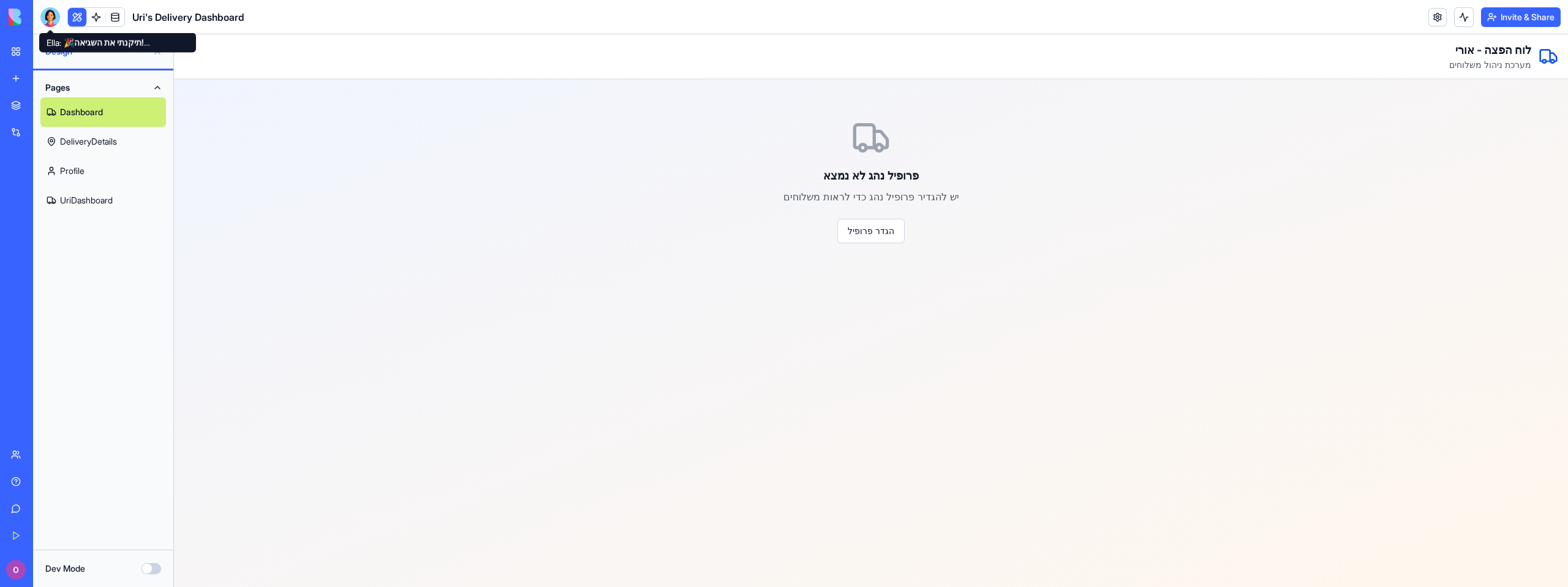
drag, startPoint x: 46, startPoint y: 24, endPoint x: 47, endPoint y: 30, distance: 6.1
click at [46, 24] on div at bounding box center [50, 17] width 20 height 20
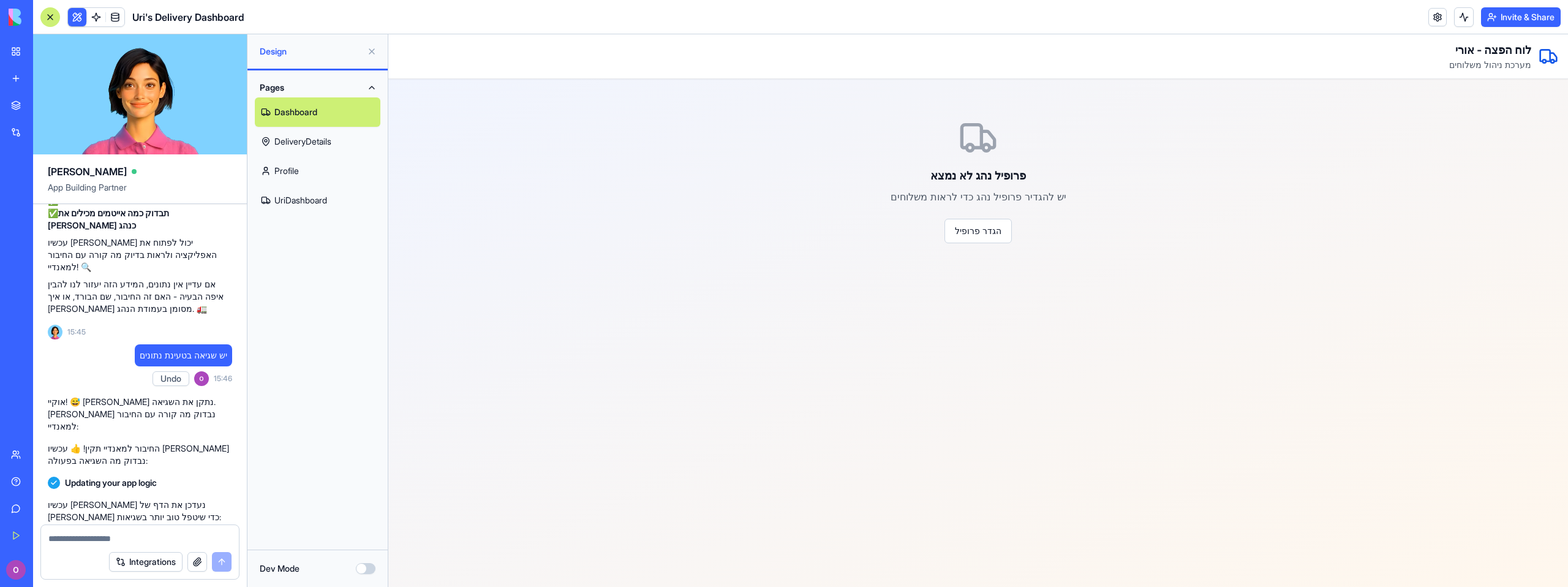
scroll to position [2340, 0]
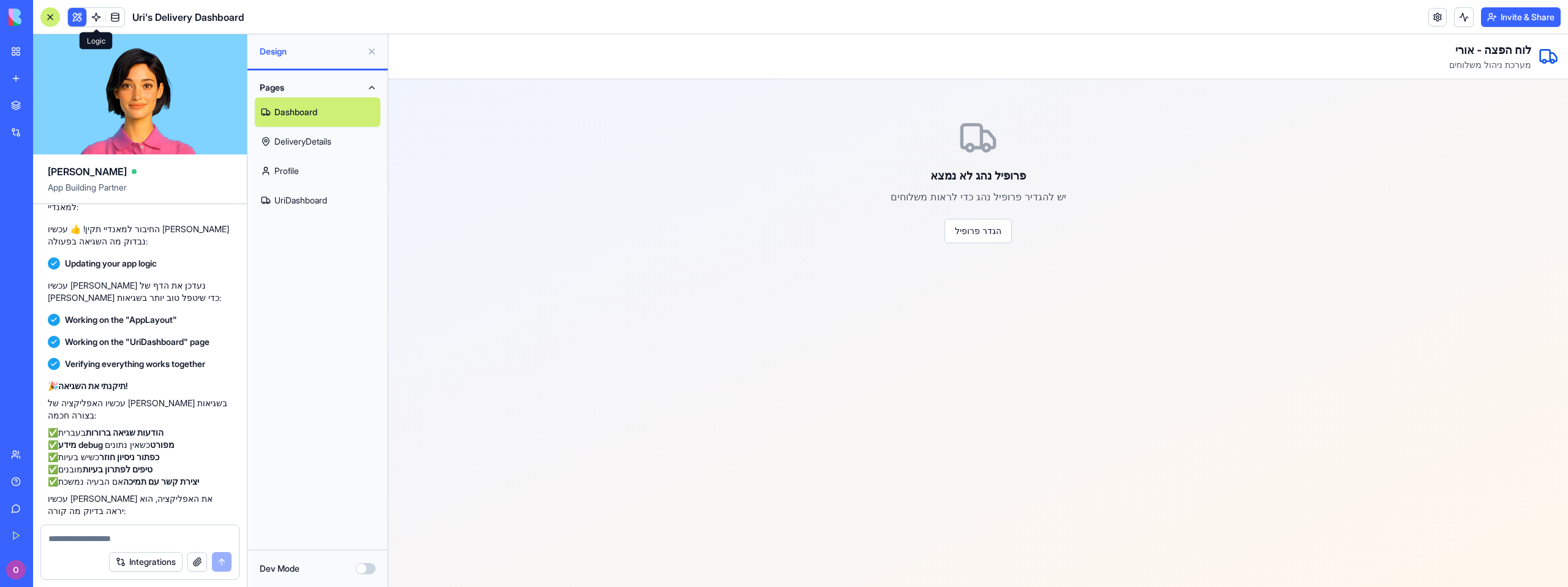
click at [100, 14] on link at bounding box center [96, 17] width 18 height 18
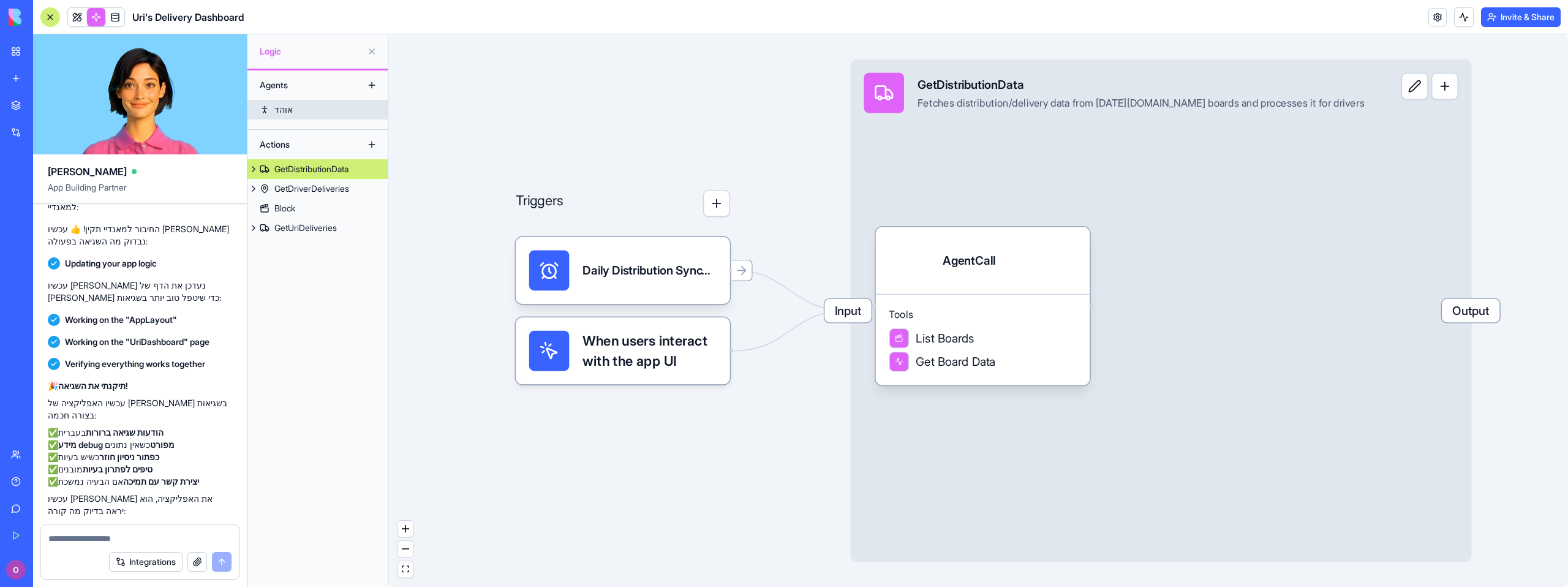
click at [329, 104] on link "אוהד" at bounding box center [317, 110] width 140 height 20
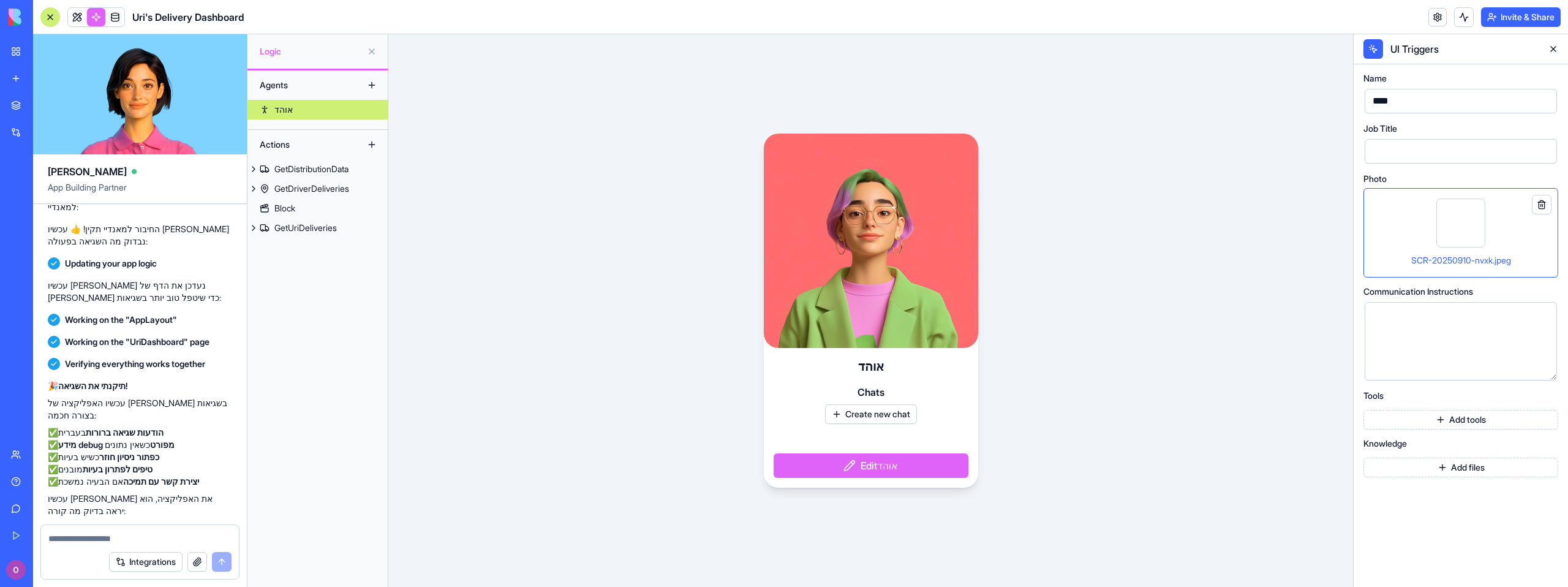
click at [881, 418] on button "Create new chat" at bounding box center [871, 414] width 92 height 20
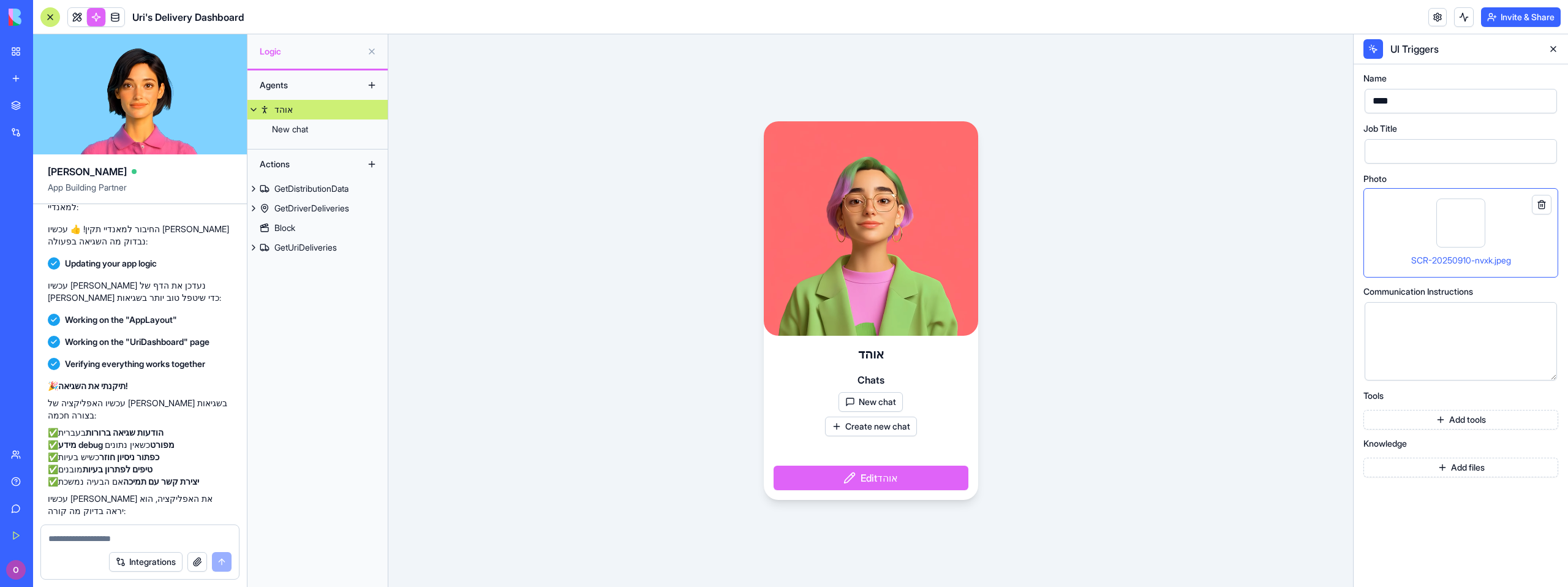
click at [889, 400] on button "New chat" at bounding box center [870, 402] width 64 height 20
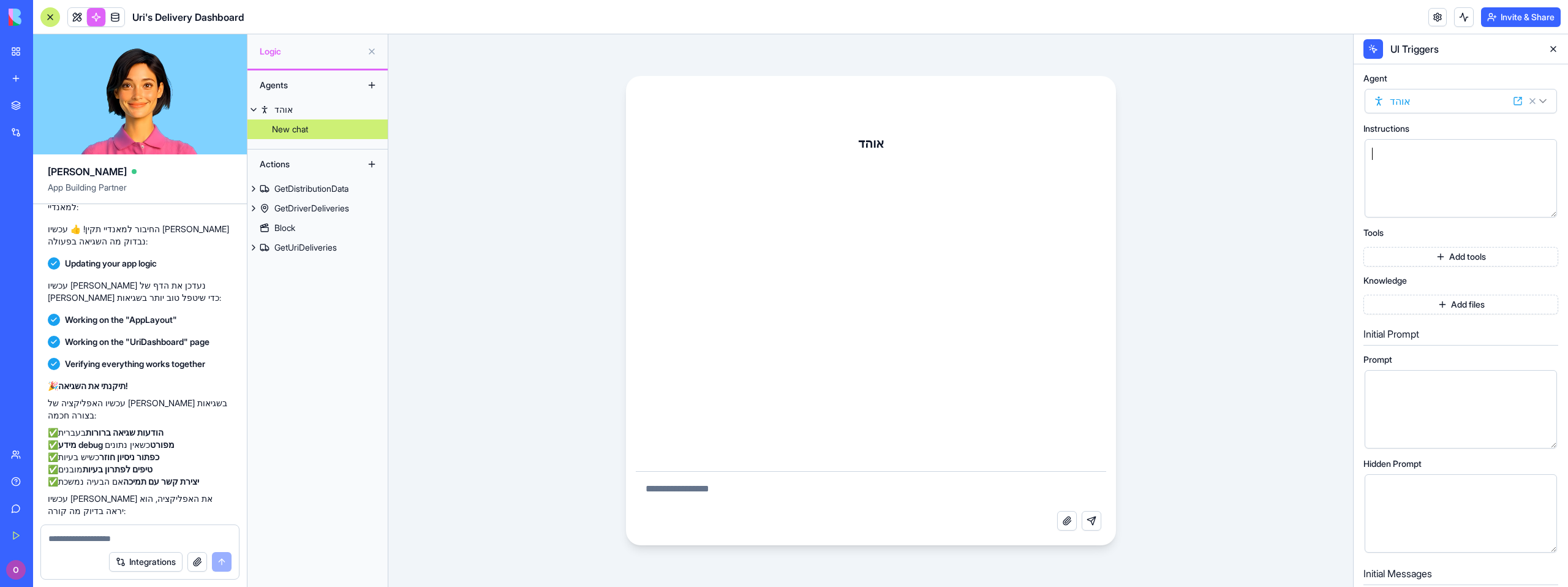
click at [1394, 149] on div at bounding box center [1450, 154] width 163 height 14
drag, startPoint x: 1381, startPoint y: 126, endPoint x: 1409, endPoint y: 120, distance: 28.6
click at [1409, 120] on div "Agent [PERSON_NAME] **** Instructions Tools Add tools Knowledge Add files Initi…" at bounding box center [1461, 469] width 195 height 791
click at [1423, 257] on button "Add tools" at bounding box center [1461, 257] width 195 height 20
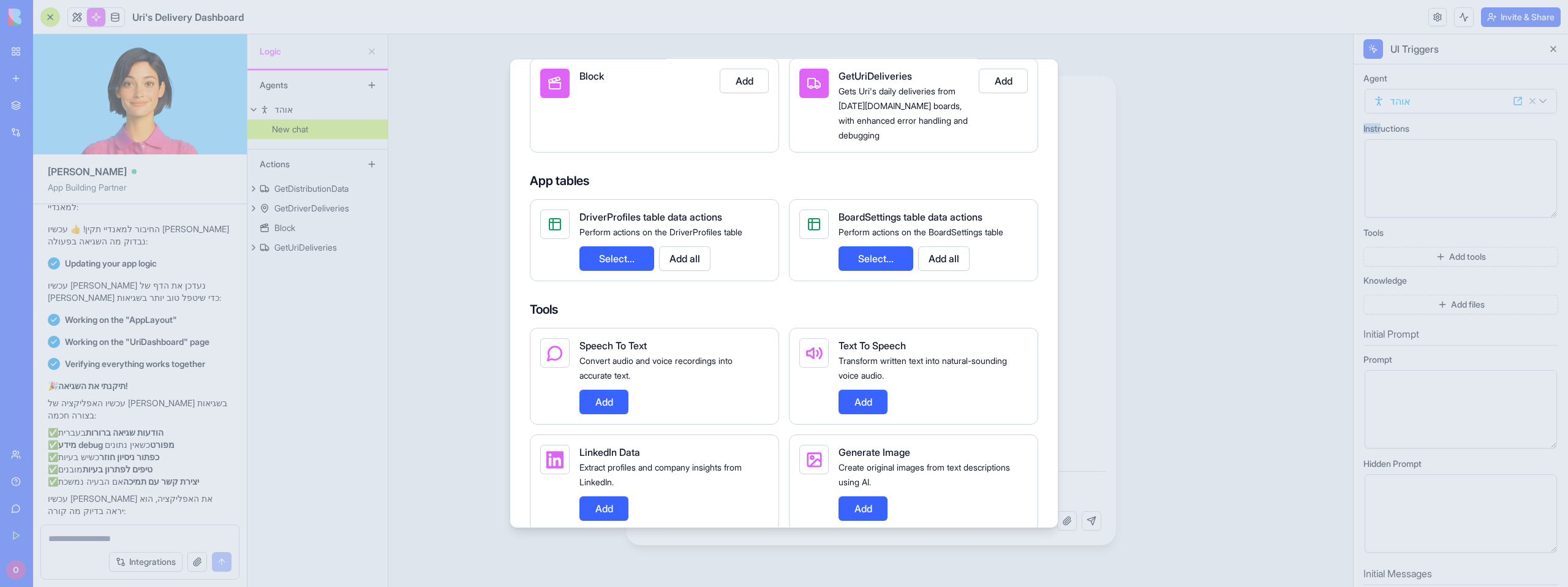
scroll to position [391, 0]
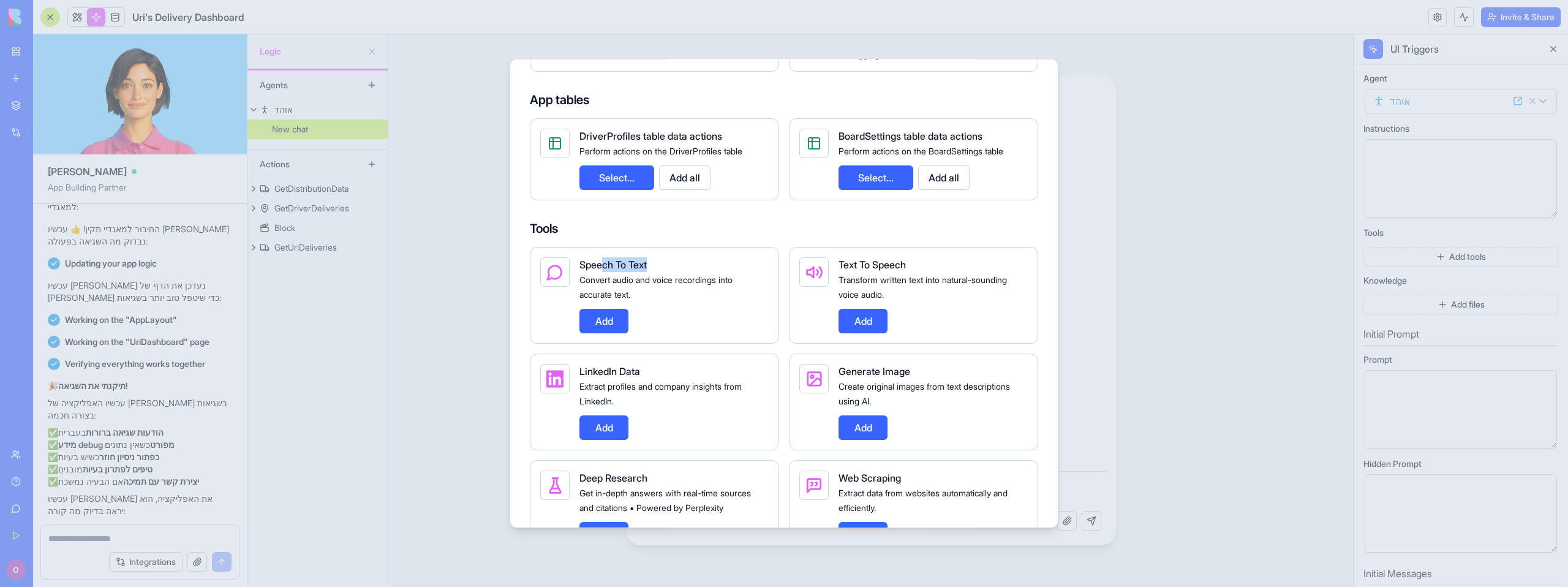
drag, startPoint x: 658, startPoint y: 249, endPoint x: 696, endPoint y: 249, distance: 38.0
click at [696, 257] on div "Speech To Text" at bounding box center [669, 264] width 179 height 14
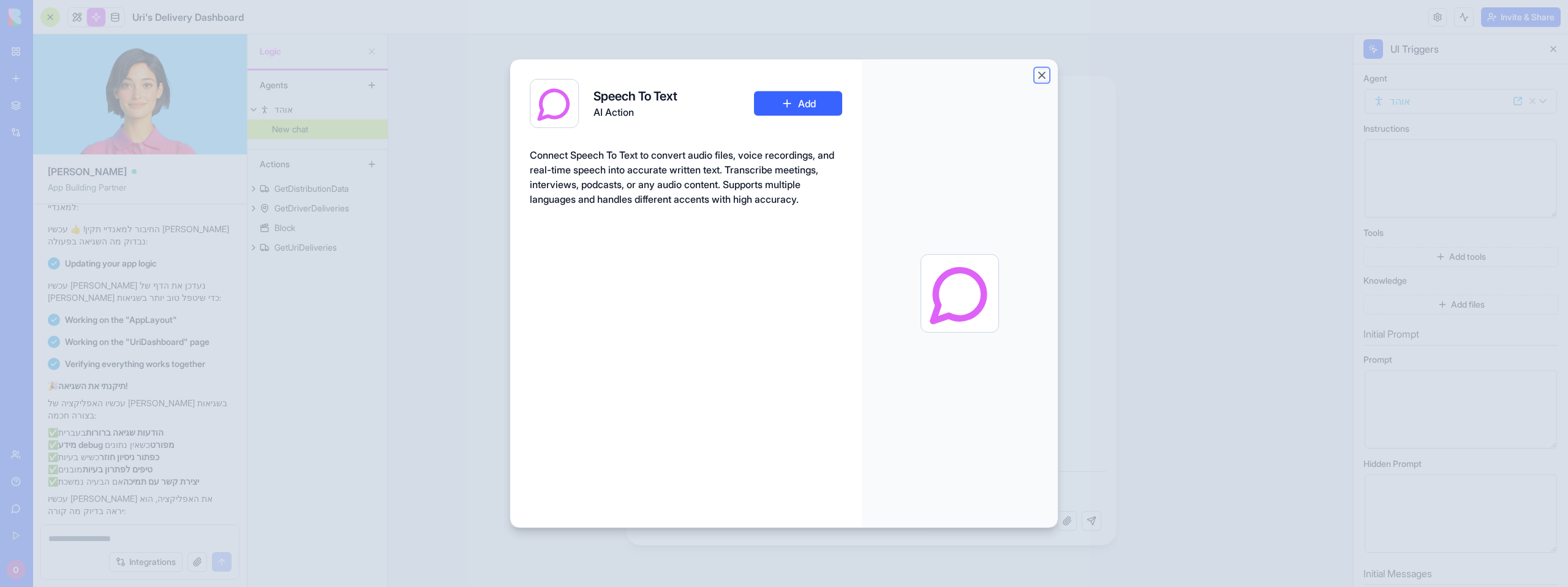
click at [1037, 76] on button "Close" at bounding box center [1041, 75] width 12 height 12
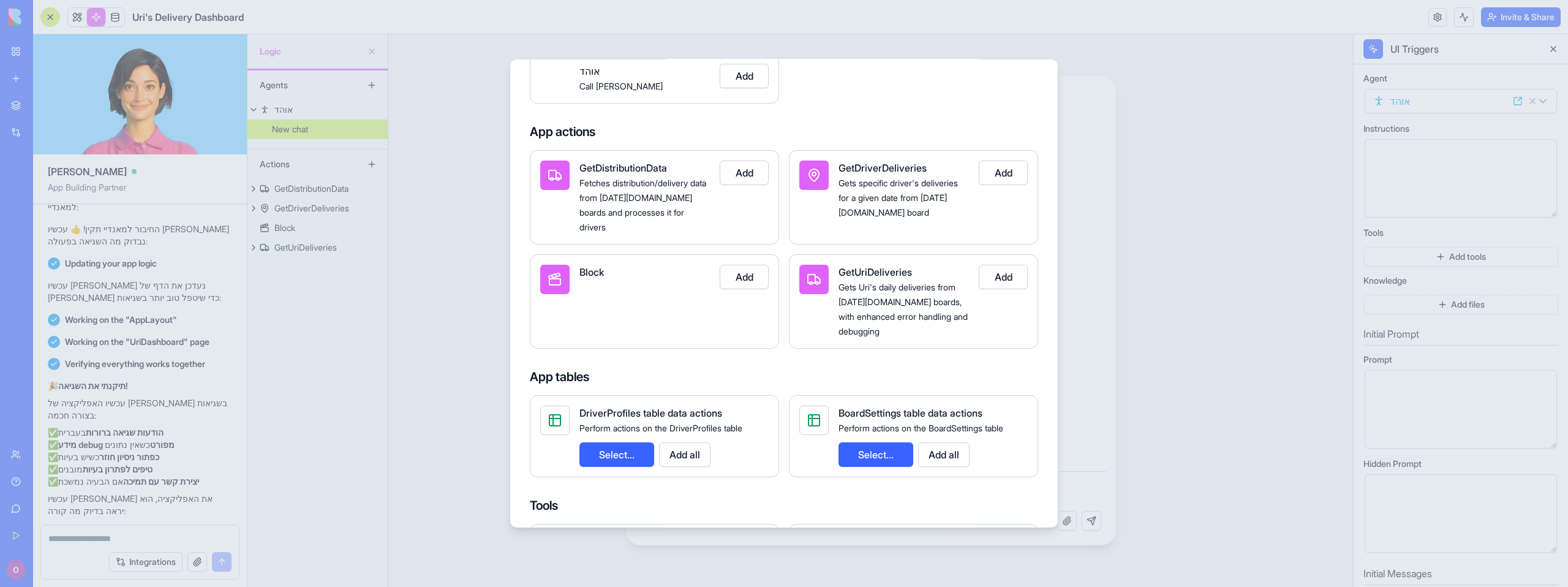
scroll to position [0, 0]
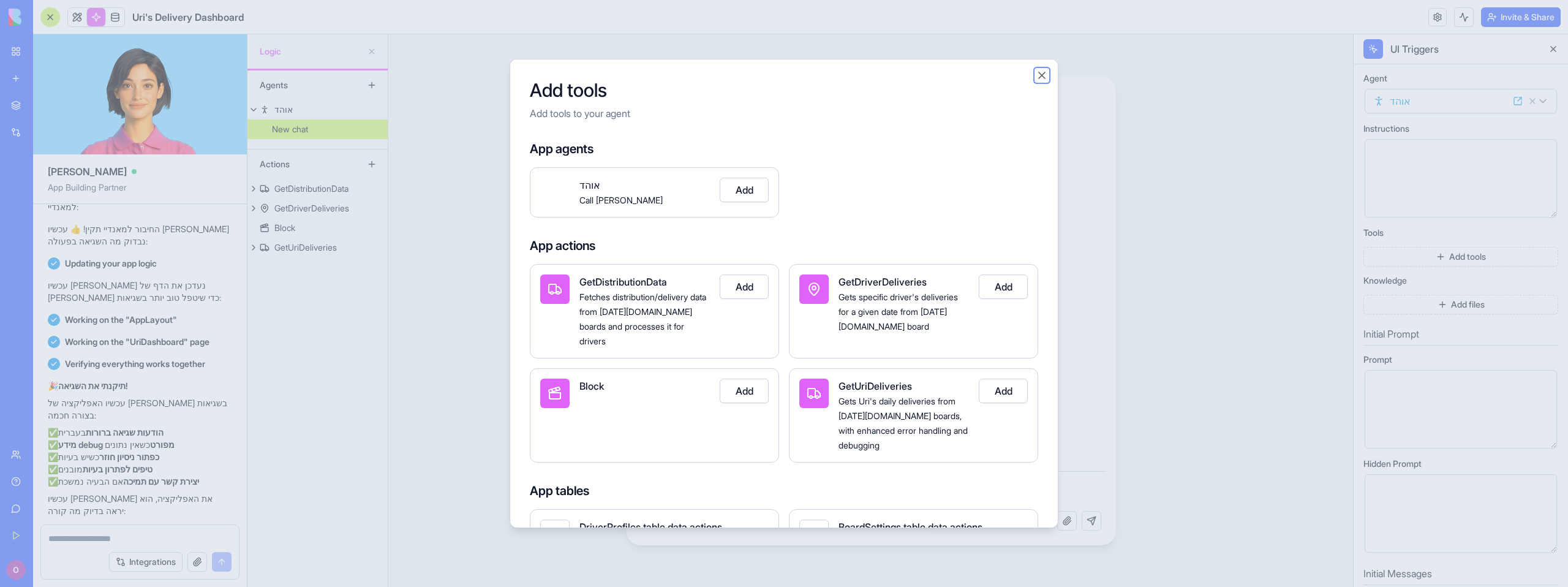
click at [1039, 73] on button "Close" at bounding box center [1041, 75] width 12 height 12
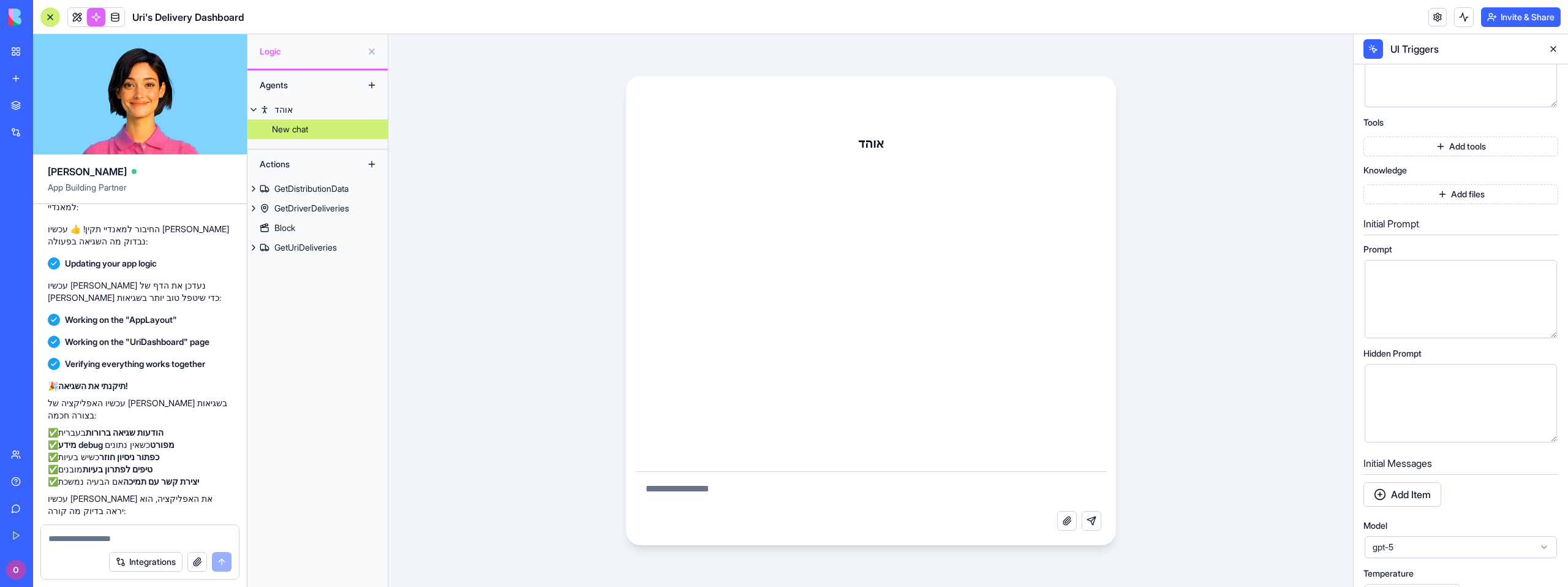
scroll to position [289, 0]
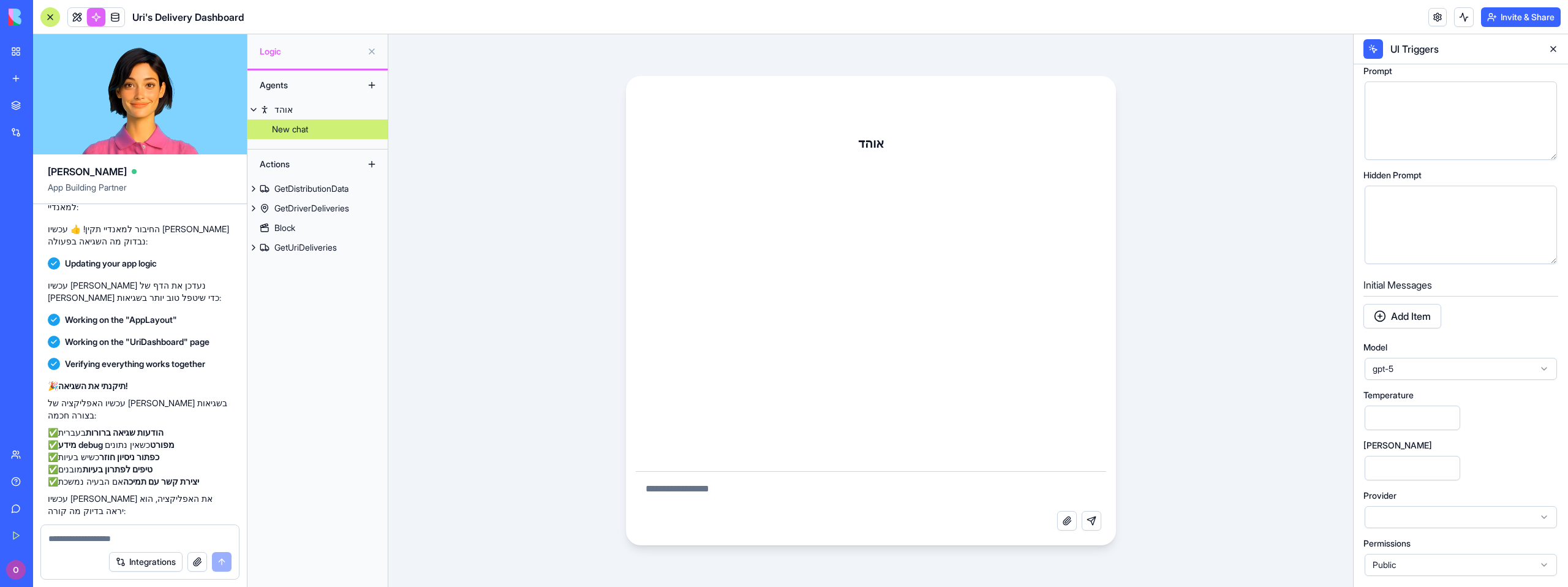
click at [1463, 368] on span "gpt-5" at bounding box center [1453, 368] width 162 height 12
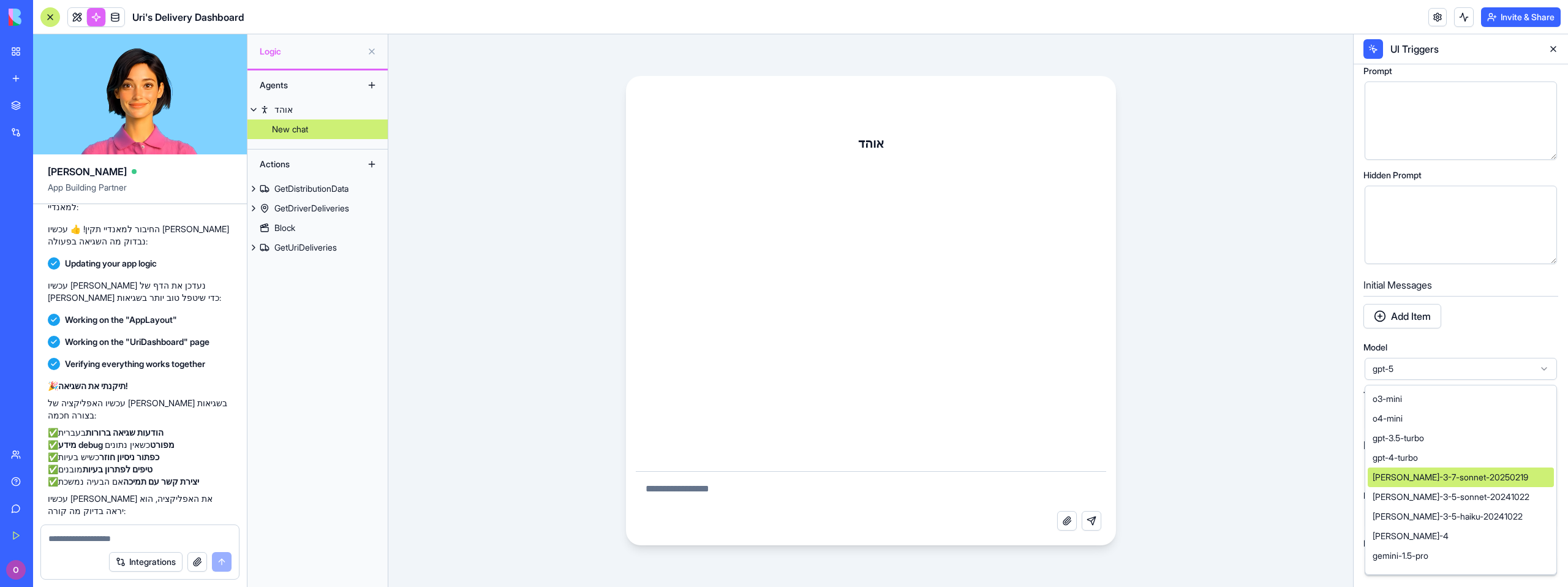
scroll to position [0, 0]
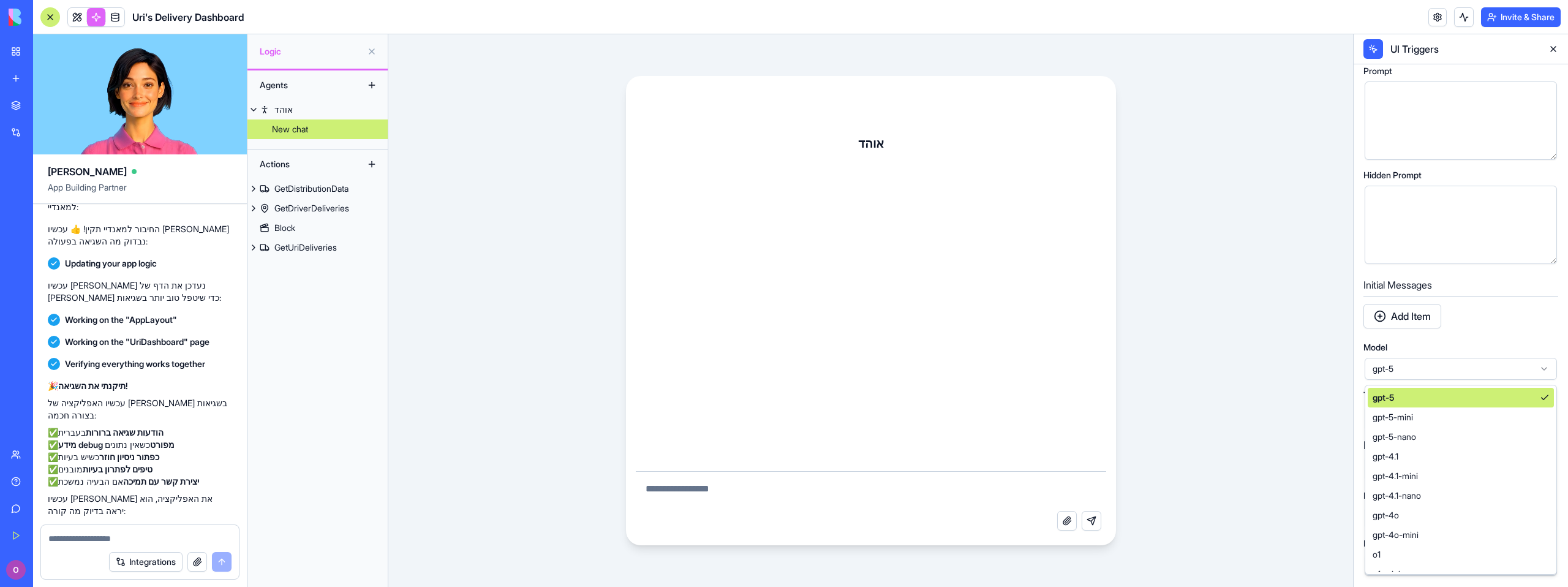
click at [1427, 366] on span "gpt-5" at bounding box center [1453, 368] width 162 height 12
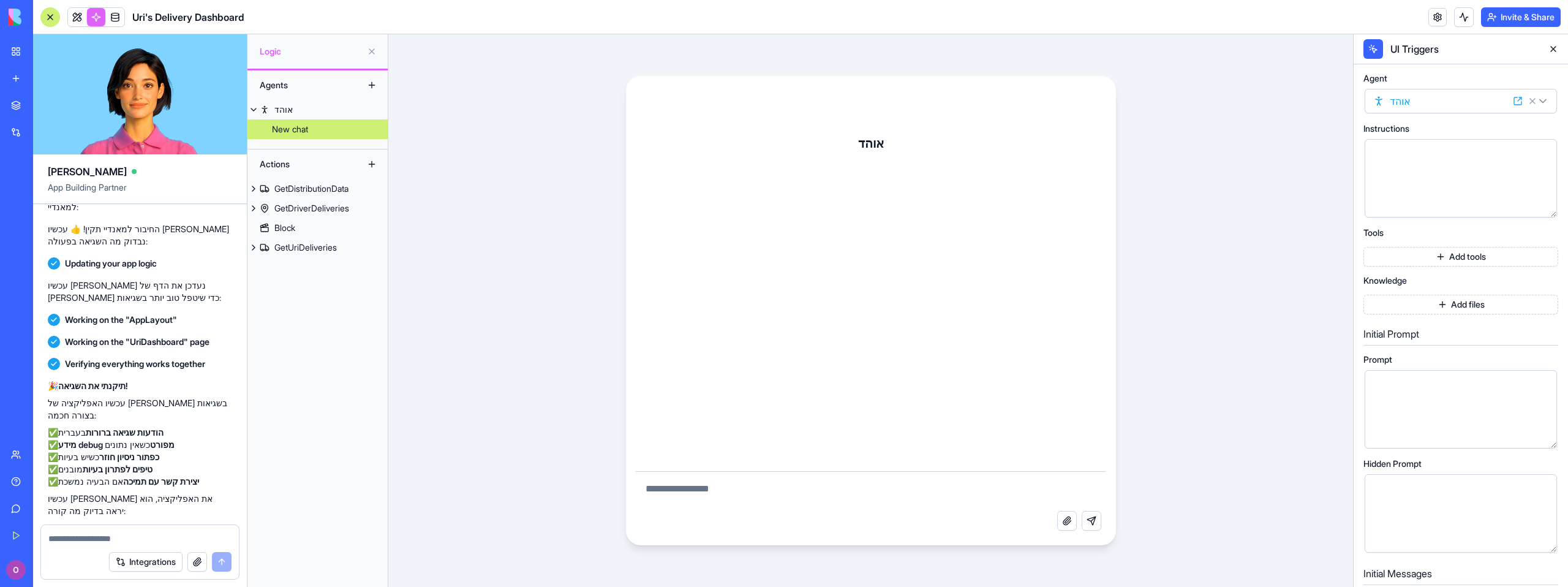
scroll to position [289, 0]
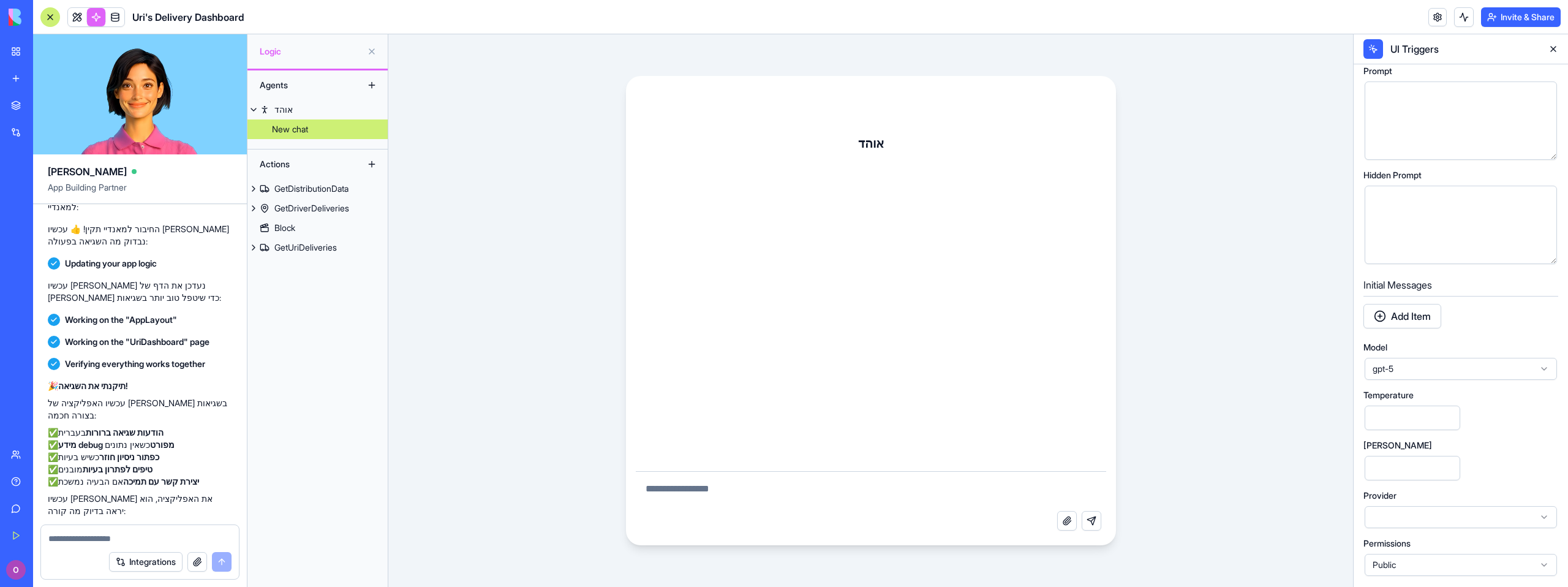
click at [842, 484] on textarea at bounding box center [870, 491] width 471 height 39
click at [1412, 314] on button "Add Item" at bounding box center [1402, 315] width 78 height 24
click at [1422, 329] on div at bounding box center [1437, 330] width 136 height 14
click at [1480, 425] on div "Initial Messages Message * ***** Add Item" at bounding box center [1461, 352] width 195 height 155
click at [1424, 418] on button "Add Item" at bounding box center [1402, 412] width 78 height 24
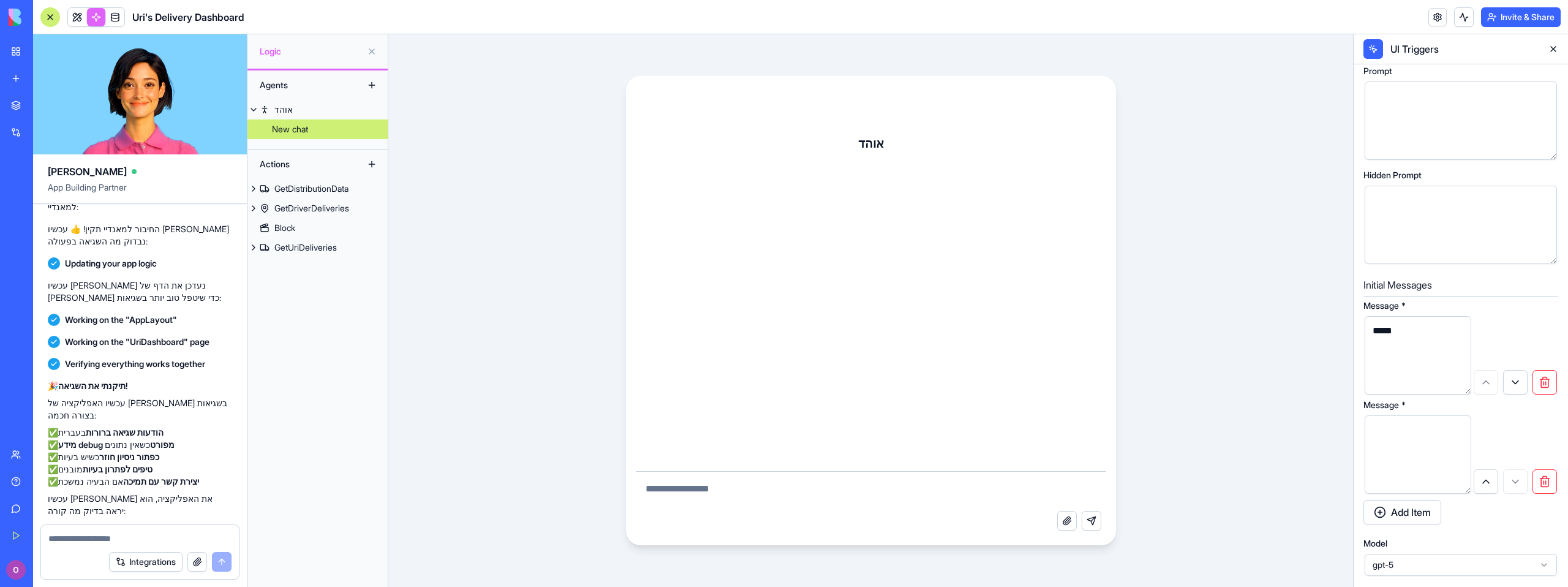
click at [961, 392] on div at bounding box center [870, 316] width 471 height 310
click at [1521, 385] on button "button" at bounding box center [1515, 382] width 24 height 24
click at [1482, 386] on div at bounding box center [1515, 382] width 83 height 24
click at [1541, 386] on button "button" at bounding box center [1544, 382] width 24 height 24
click at [1537, 378] on button "button" at bounding box center [1544, 382] width 24 height 24
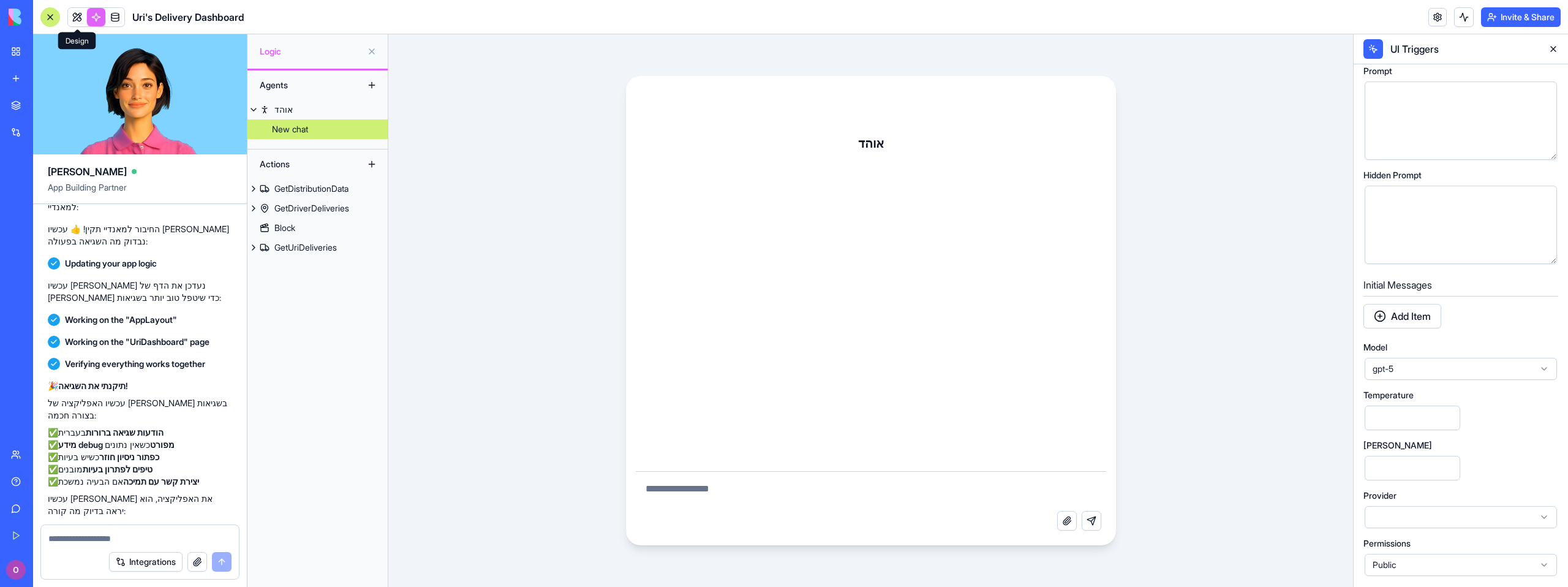
click at [72, 20] on link at bounding box center [77, 17] width 18 height 18
